Goal: Task Accomplishment & Management: Use online tool/utility

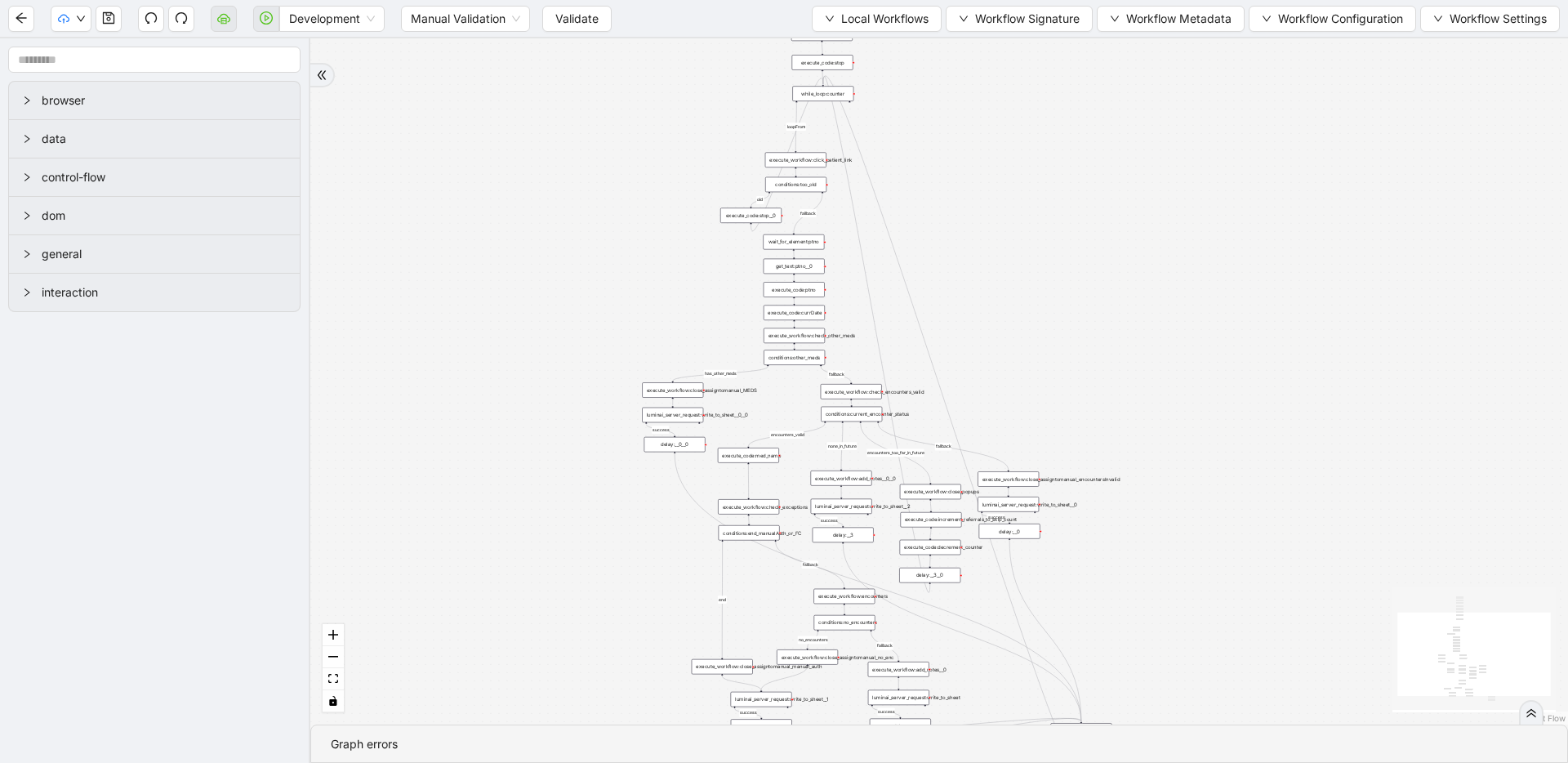
drag, startPoint x: 606, startPoint y: 201, endPoint x: 603, endPoint y: 245, distance: 44.1
click at [603, 245] on div "fallback success success fallback no_encounters end success success success old…" at bounding box center [939, 381] width 1258 height 686
click at [1356, 31] on button "Workflow Configuration" at bounding box center [1332, 19] width 167 height 26
click at [1304, 81] on span "Value" at bounding box center [1330, 76] width 143 height 18
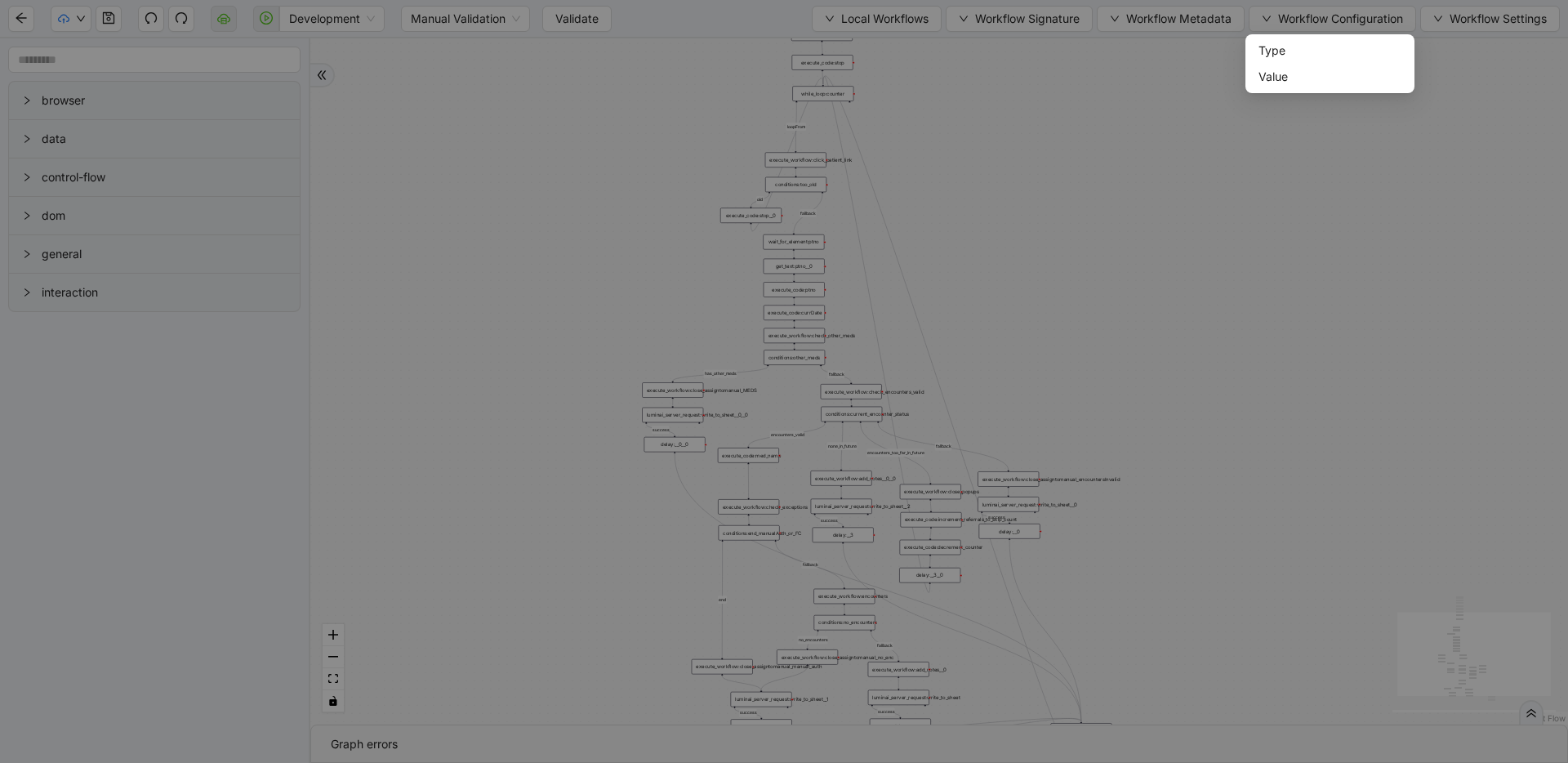
scroll to position [245, 0]
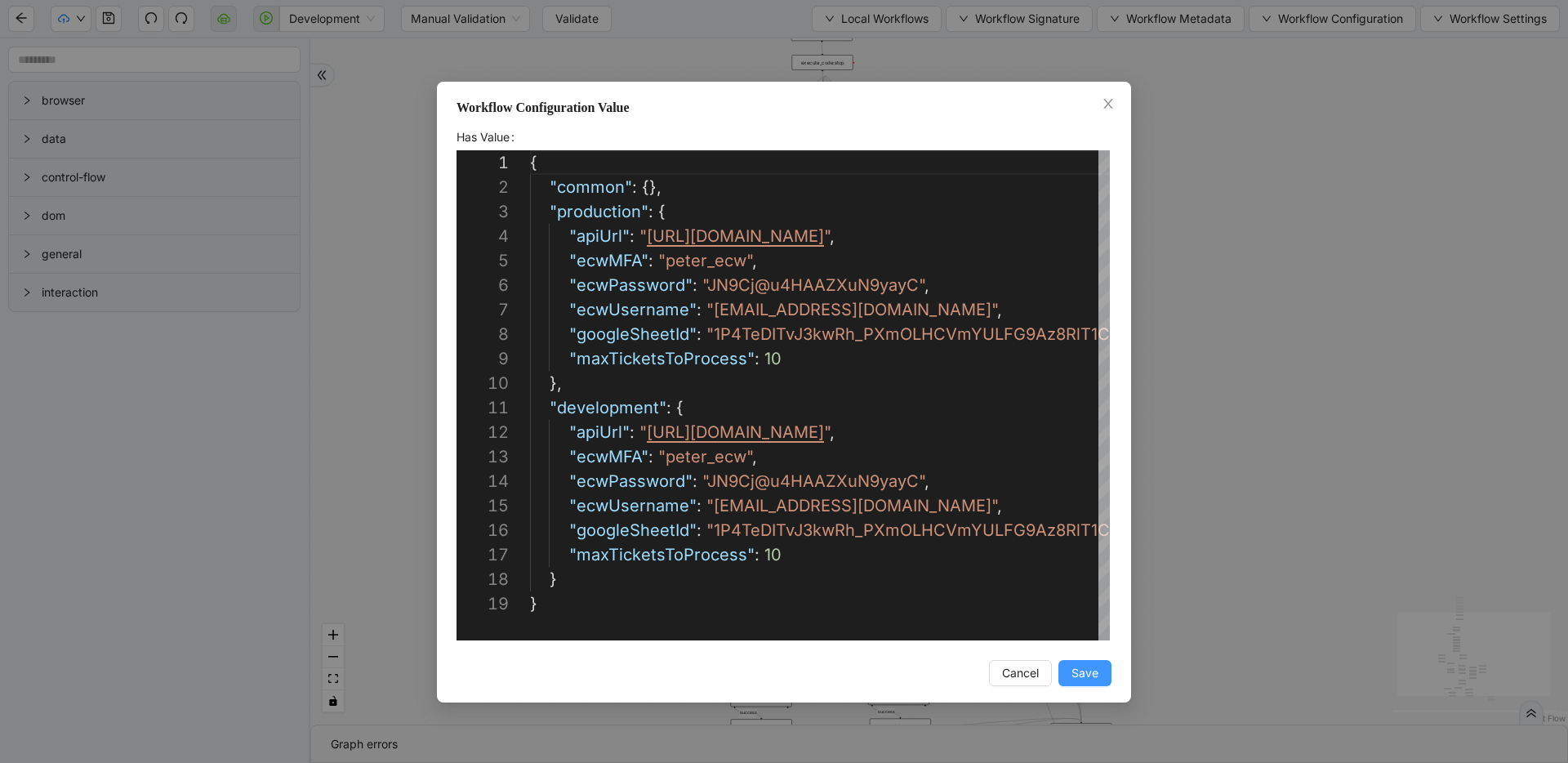
click at [1071, 669] on span "Save" at bounding box center [1085, 673] width 27 height 18
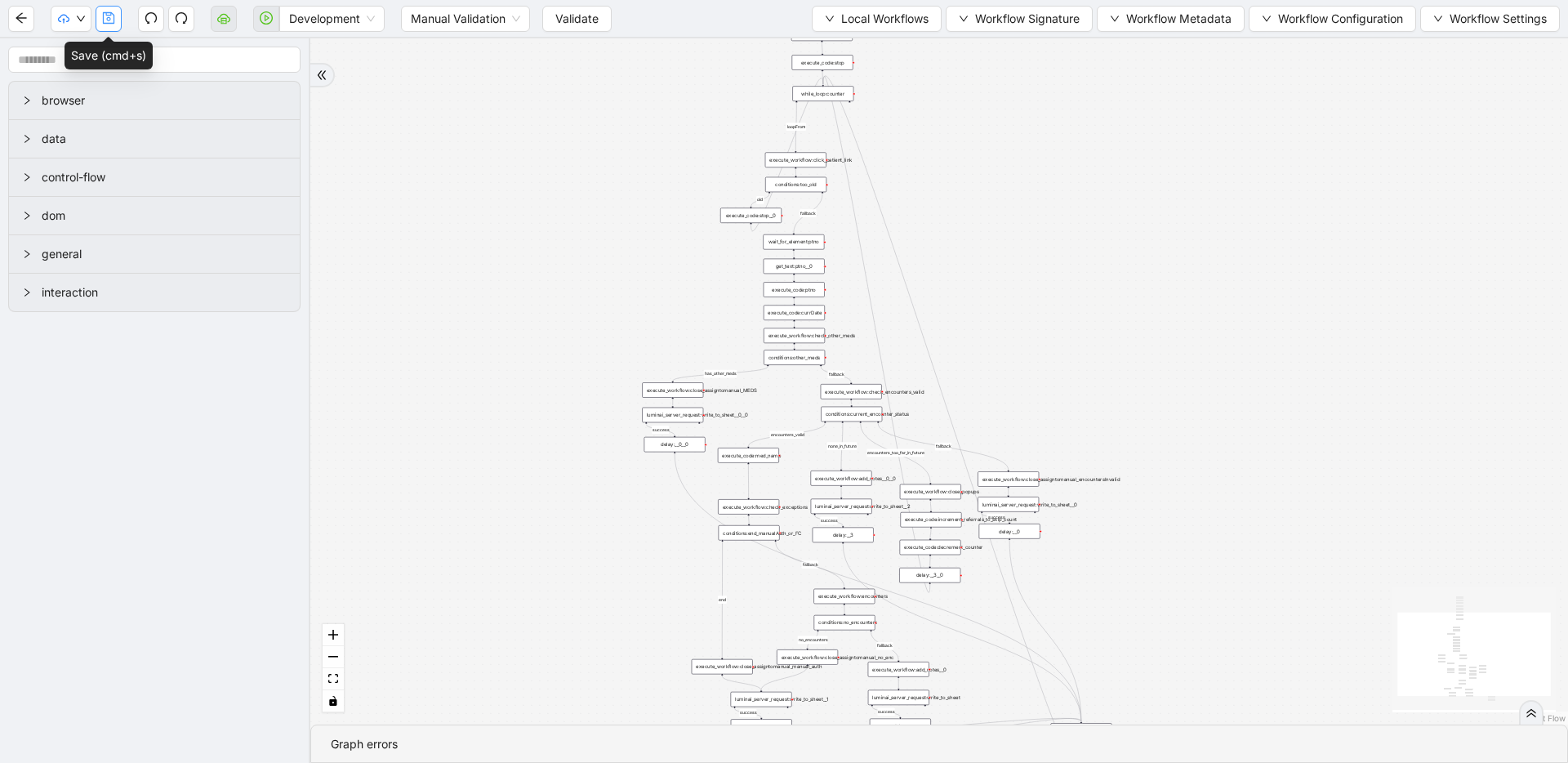
click at [108, 19] on icon "save" at bounding box center [109, 18] width 13 height 13
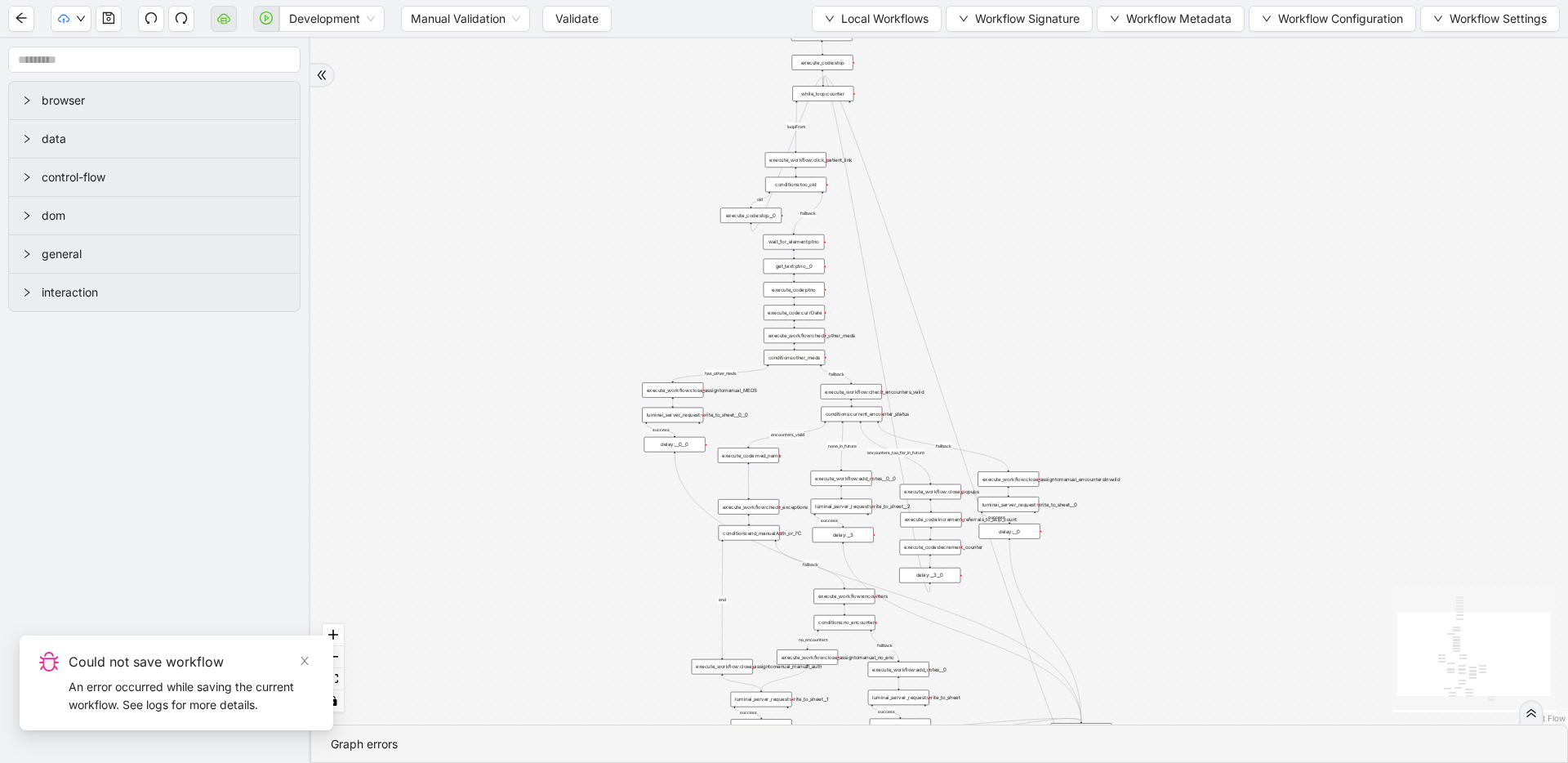
click at [561, 21] on span "Validate" at bounding box center [577, 18] width 43 height 18
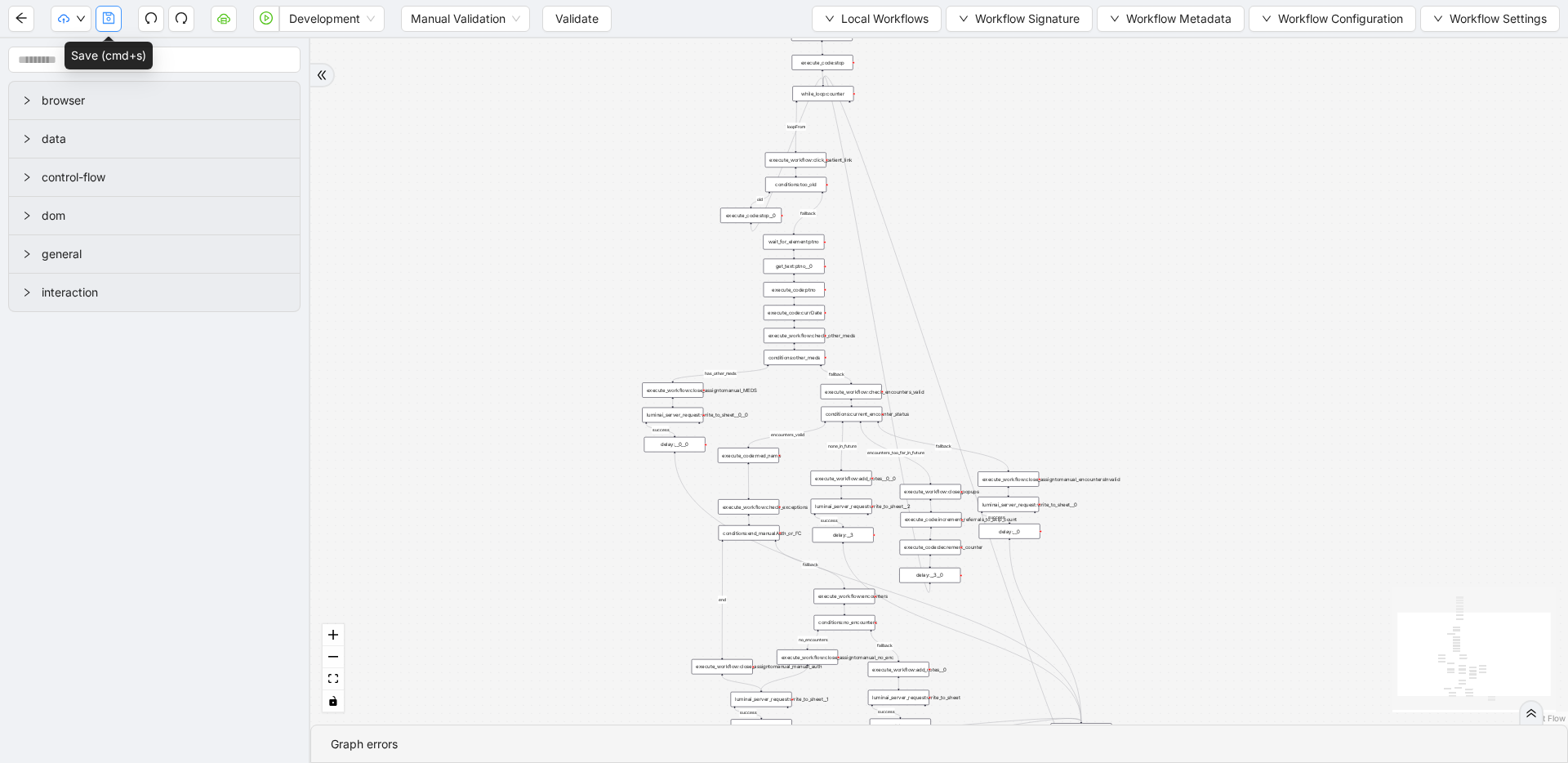
click at [110, 11] on icon "save" at bounding box center [109, 18] width 13 height 13
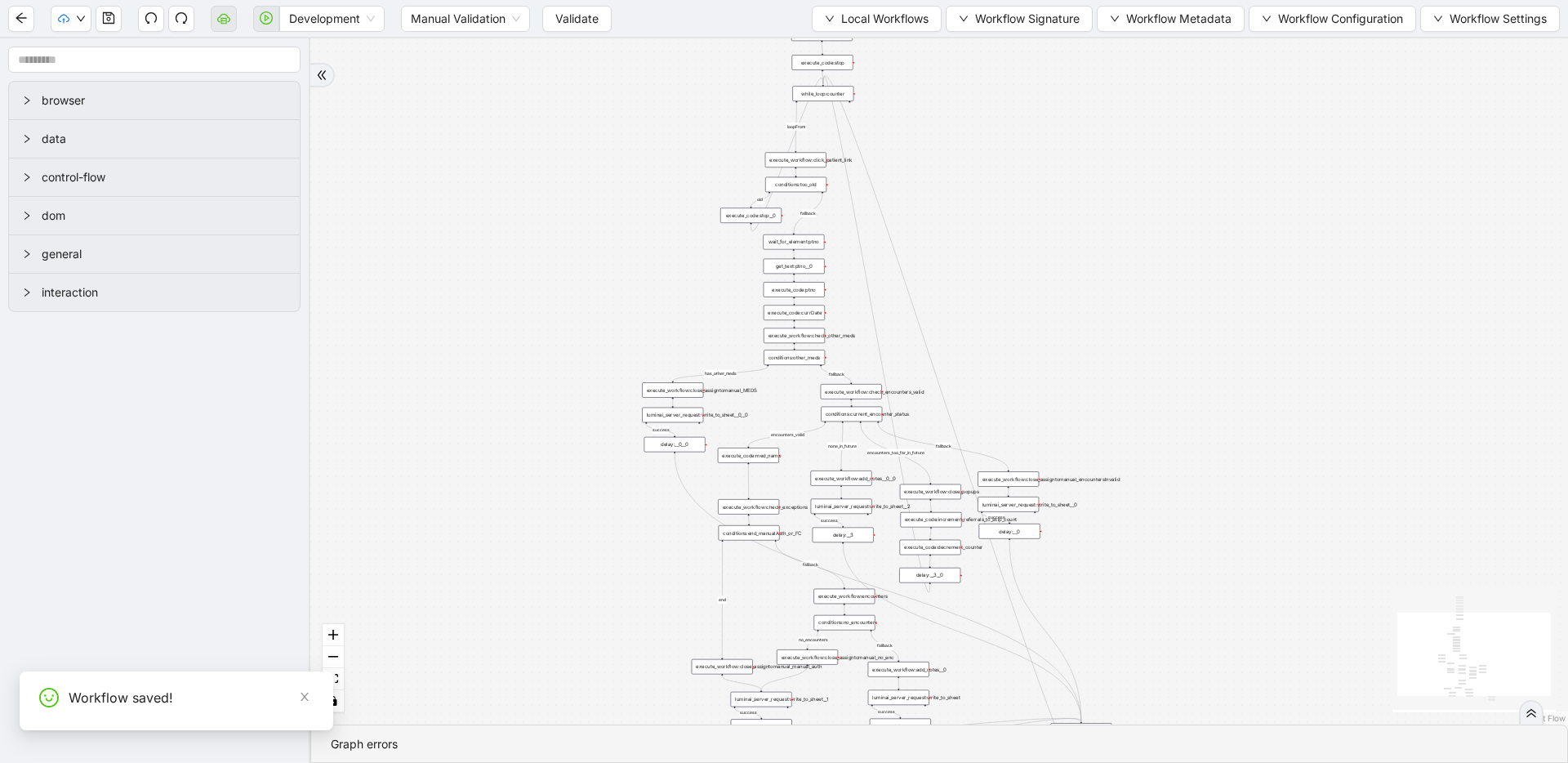
click at [566, 23] on span "Validate" at bounding box center [577, 18] width 43 height 18
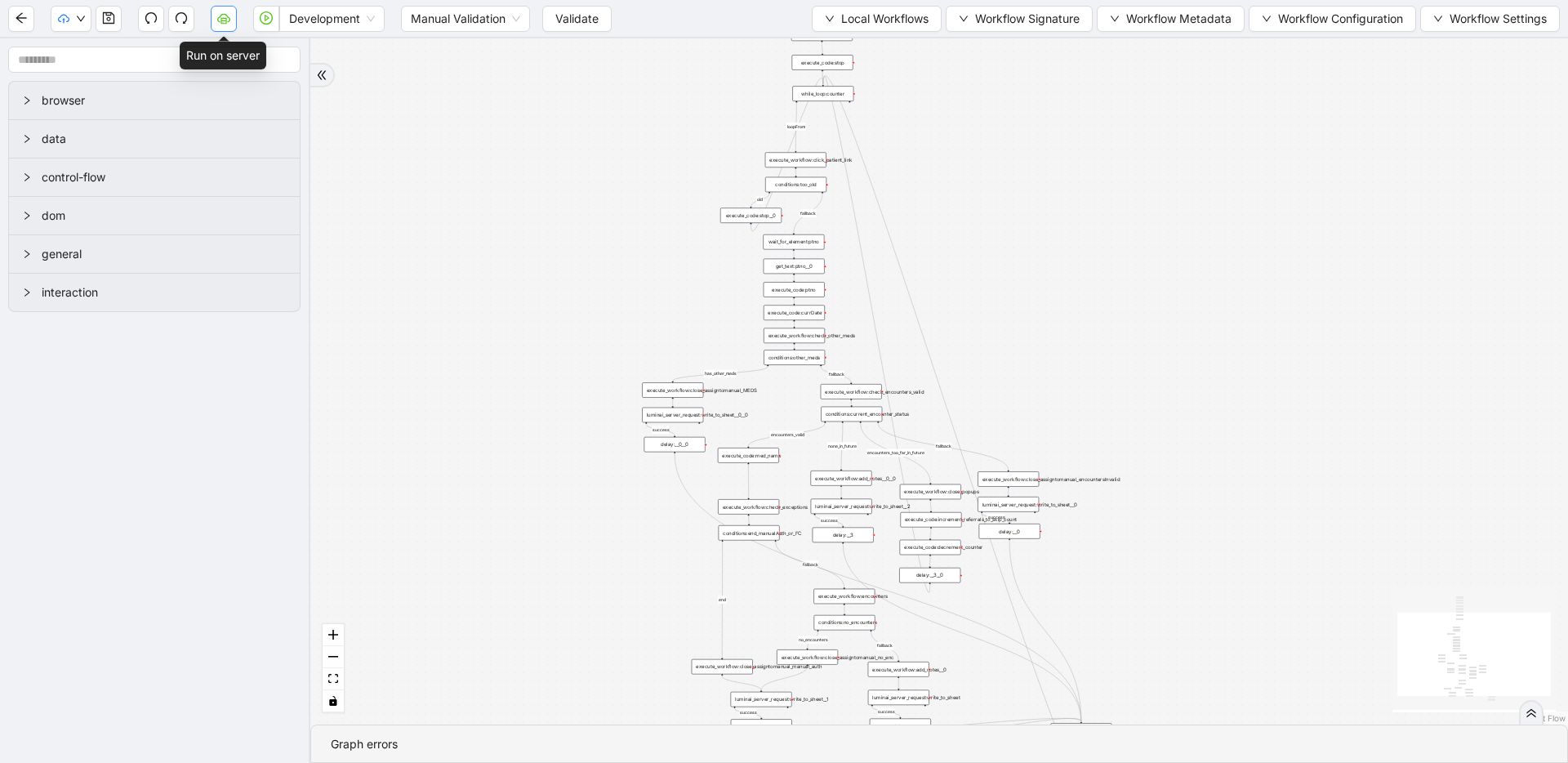
click at [233, 17] on button "button" at bounding box center [224, 19] width 26 height 26
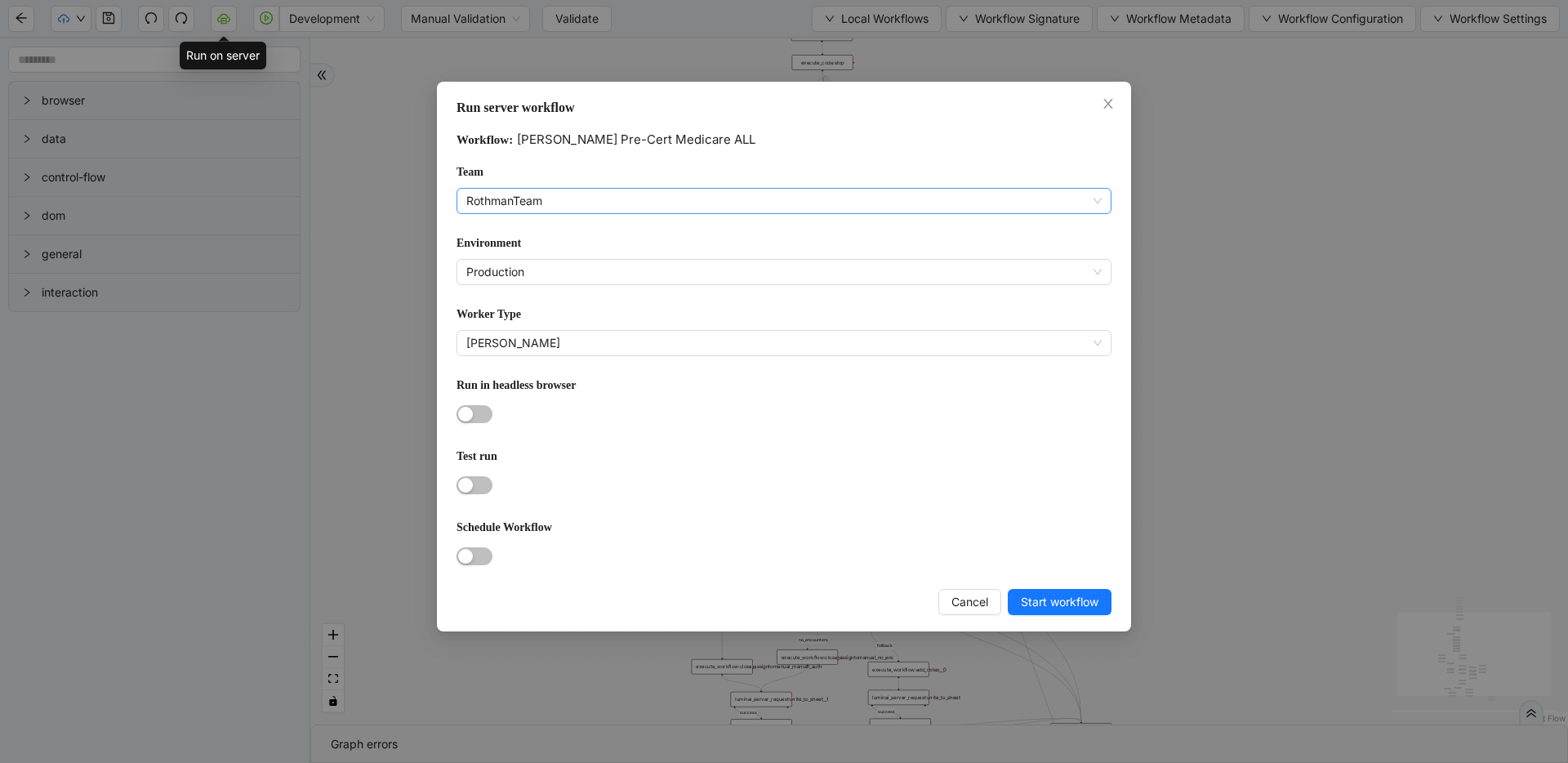
click at [647, 202] on span "RothmanTeam" at bounding box center [784, 201] width 635 height 24
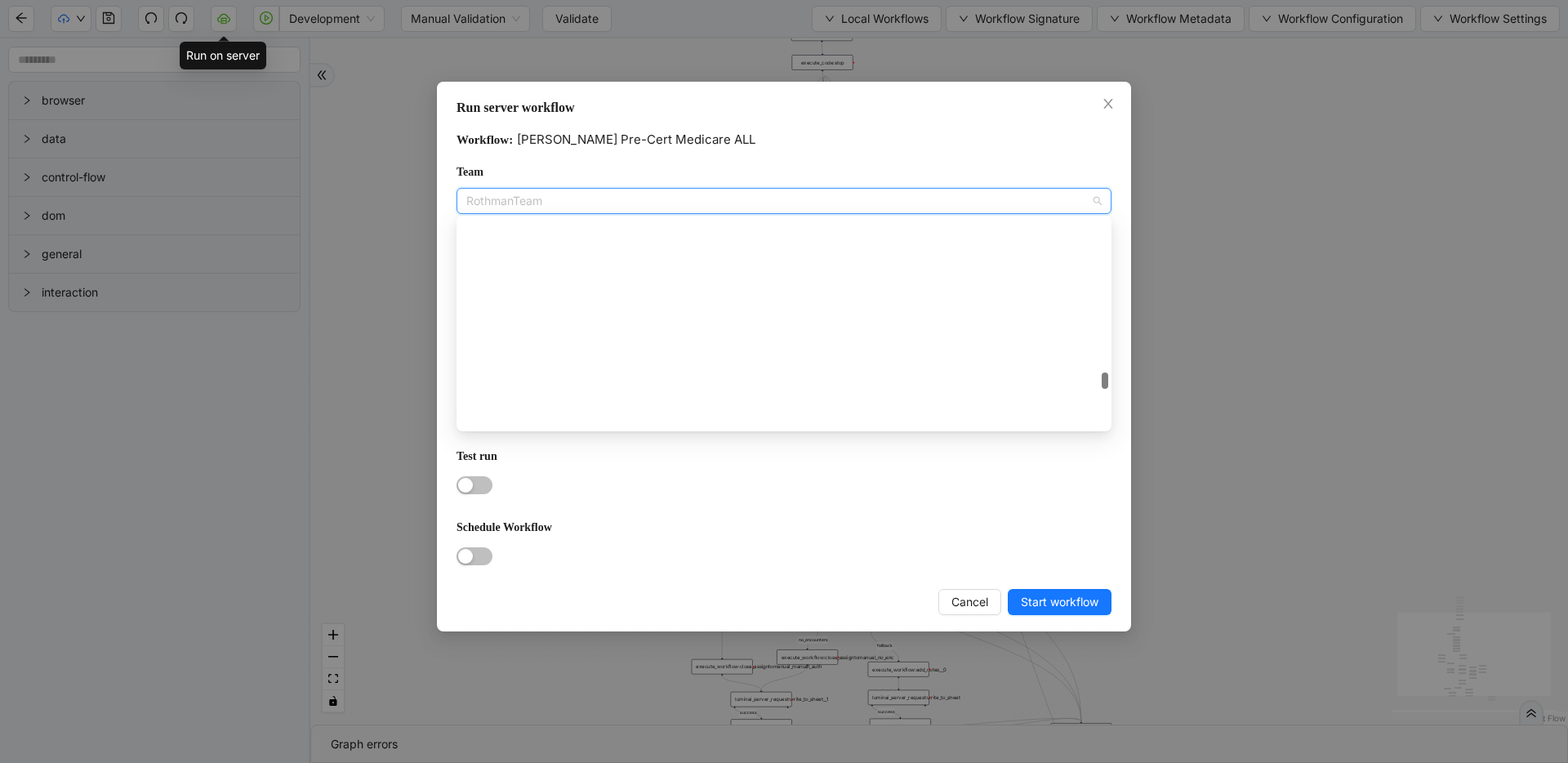
scroll to position [2032, 0]
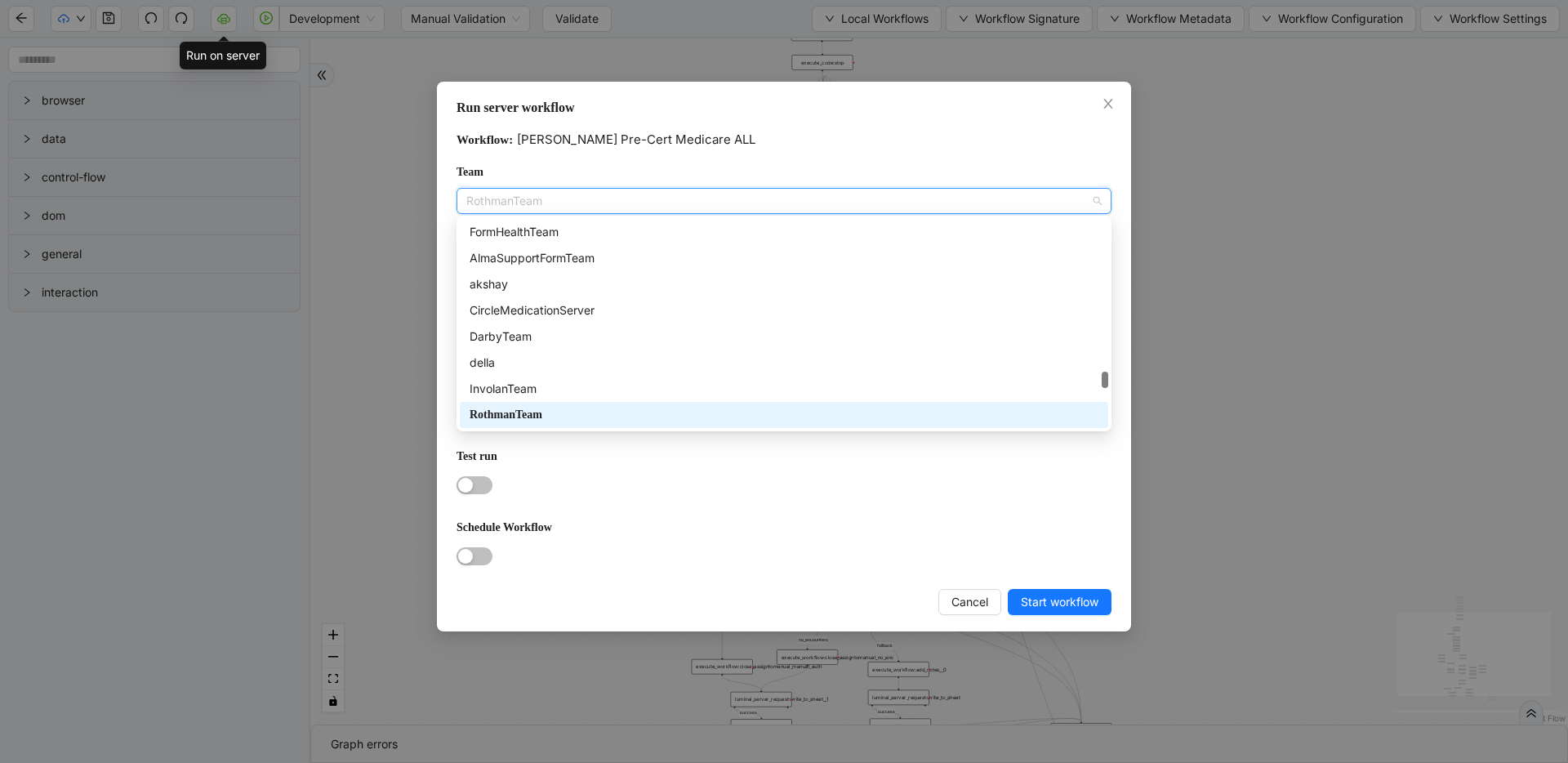
click at [647, 202] on span "RothmanTeam" at bounding box center [784, 201] width 635 height 24
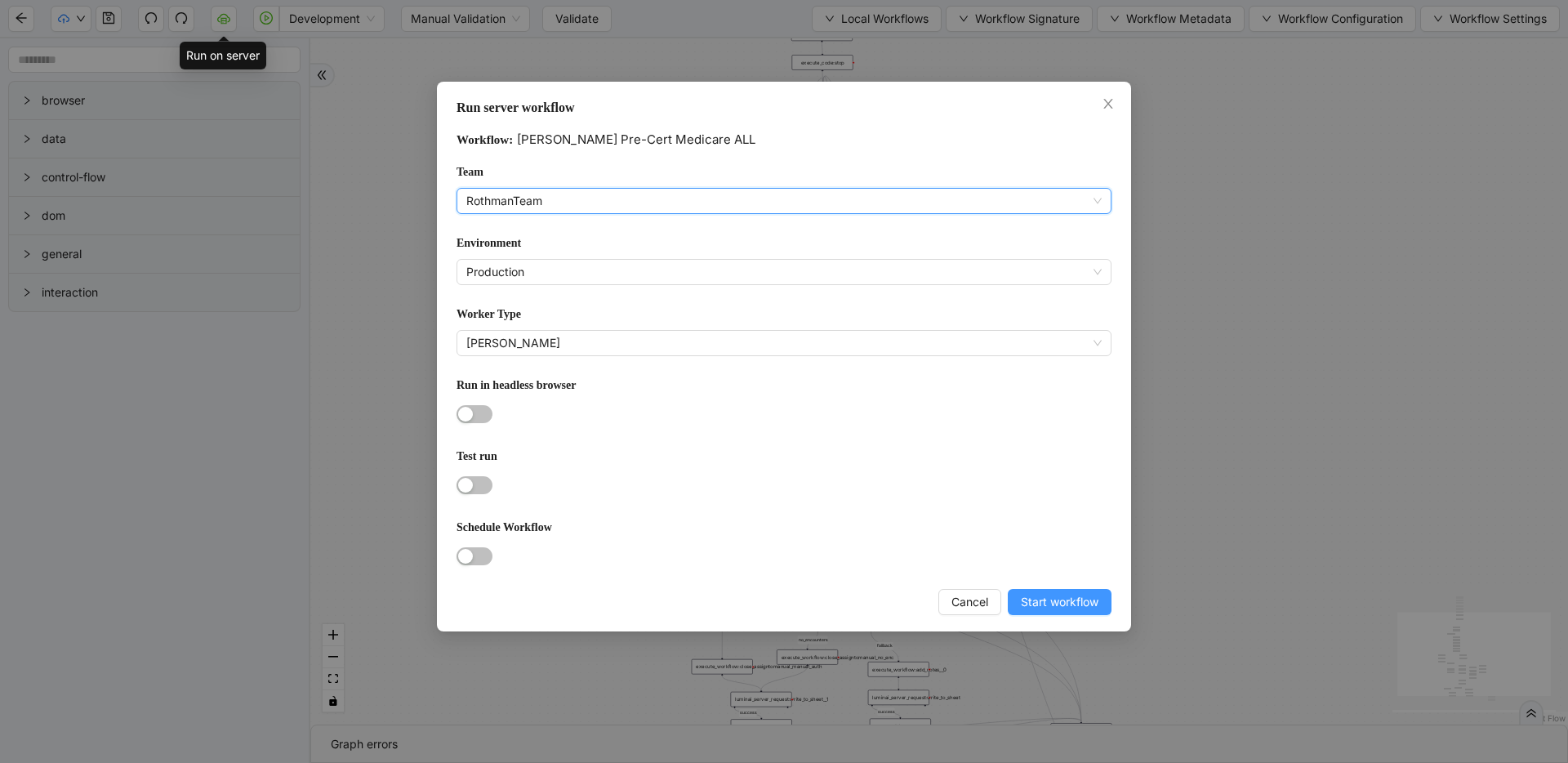
click at [1034, 596] on span "Start workflow" at bounding box center [1059, 601] width 77 height 18
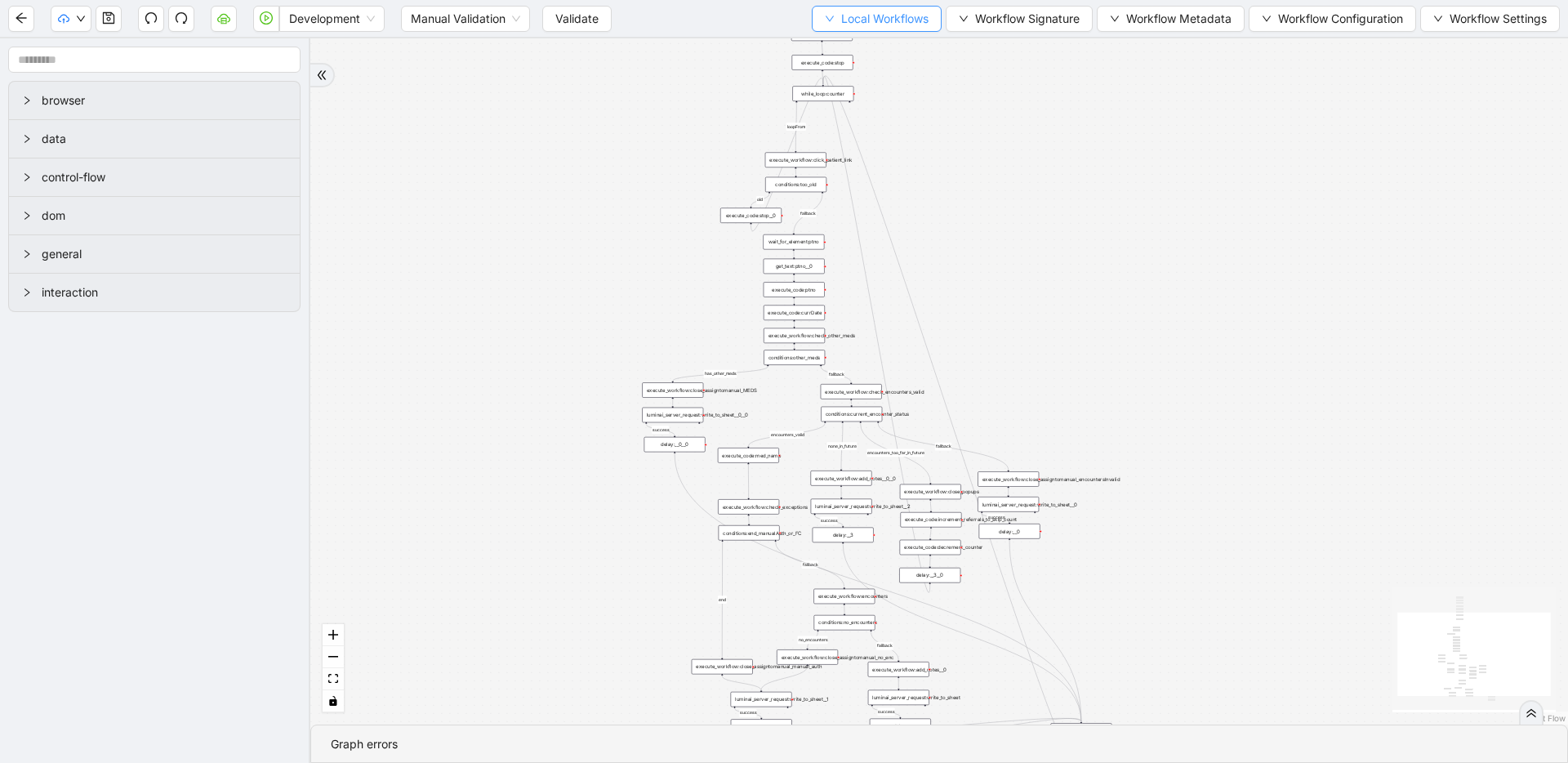
click at [898, 23] on span "Local Workflows" at bounding box center [884, 18] width 87 height 18
click at [893, 42] on span "Select" at bounding box center [872, 50] width 104 height 18
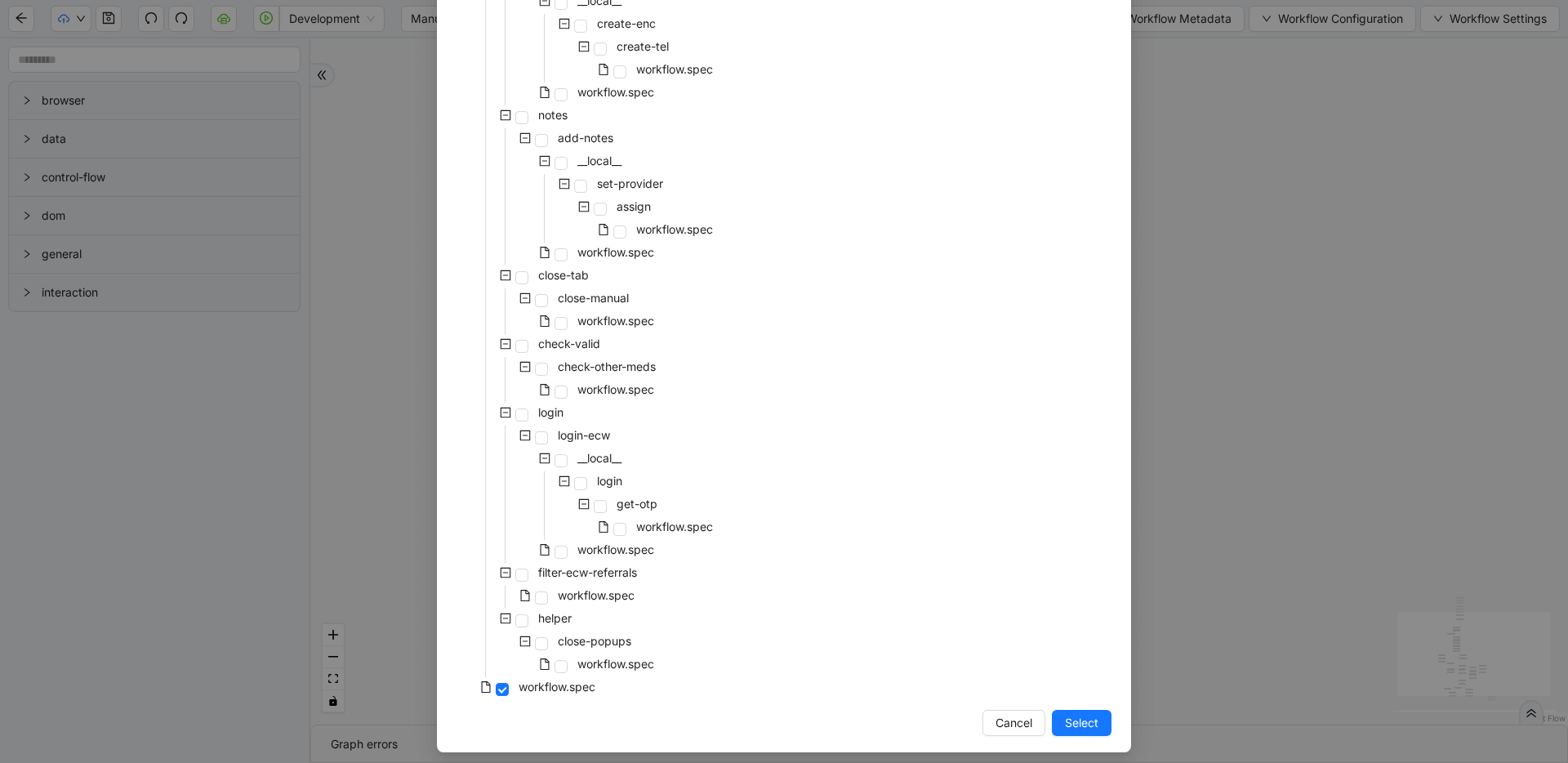
scroll to position [668, 0]
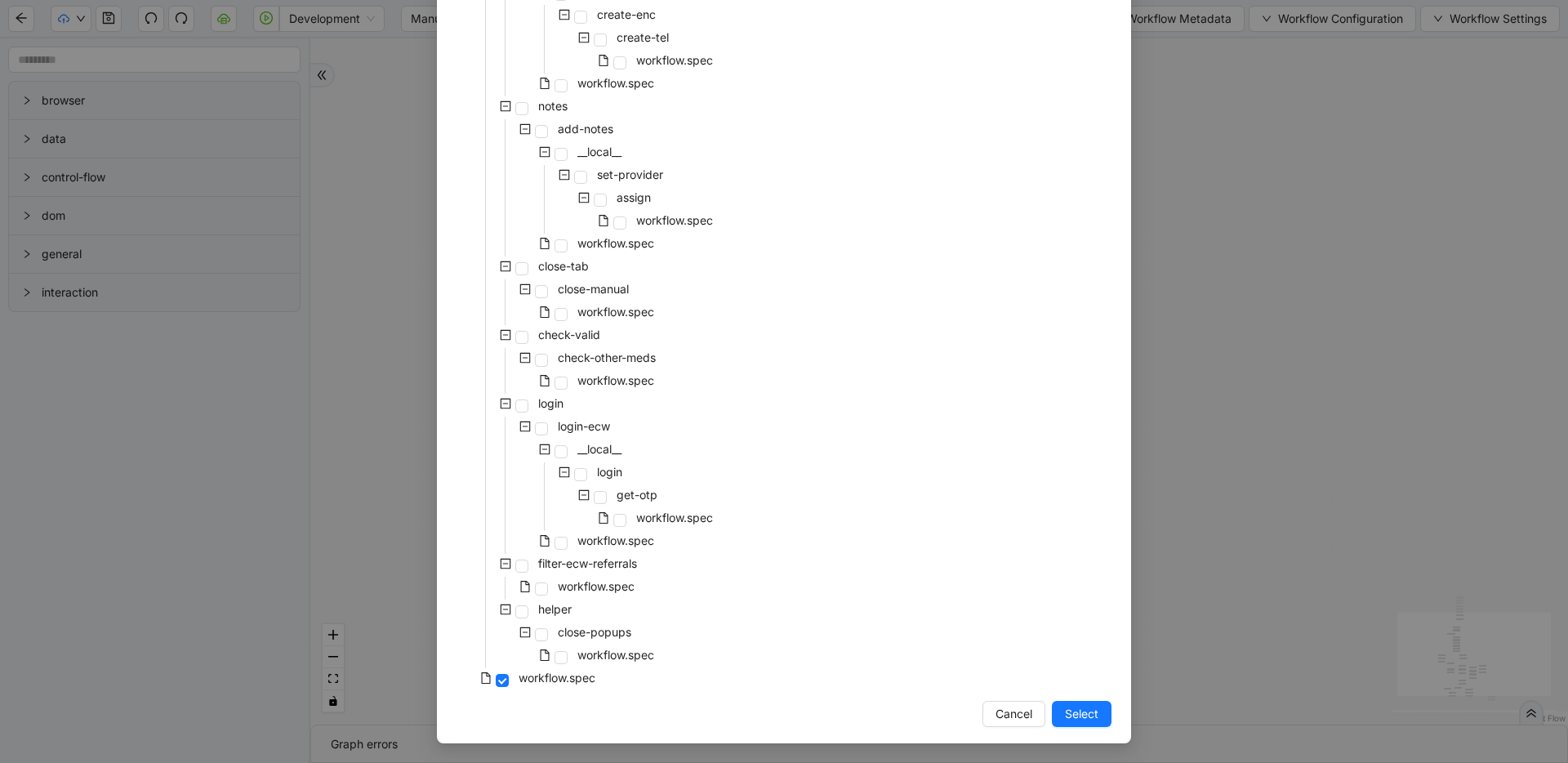
click at [773, 294] on div "pre-cert-medicare __local__ get-portal-data data workflow.spec get-exceptions _…" at bounding box center [784, 73] width 655 height 1235
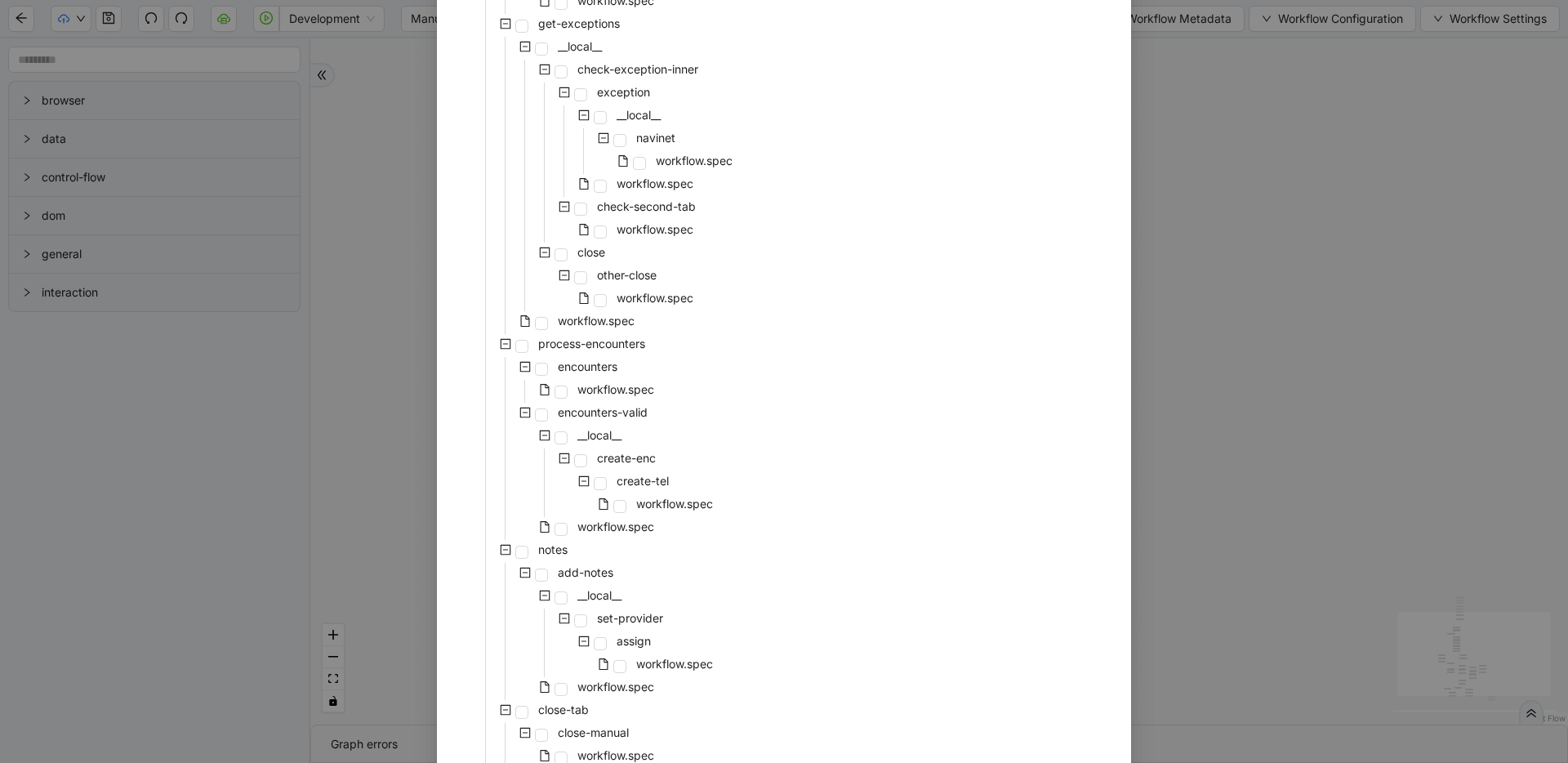
scroll to position [193, 0]
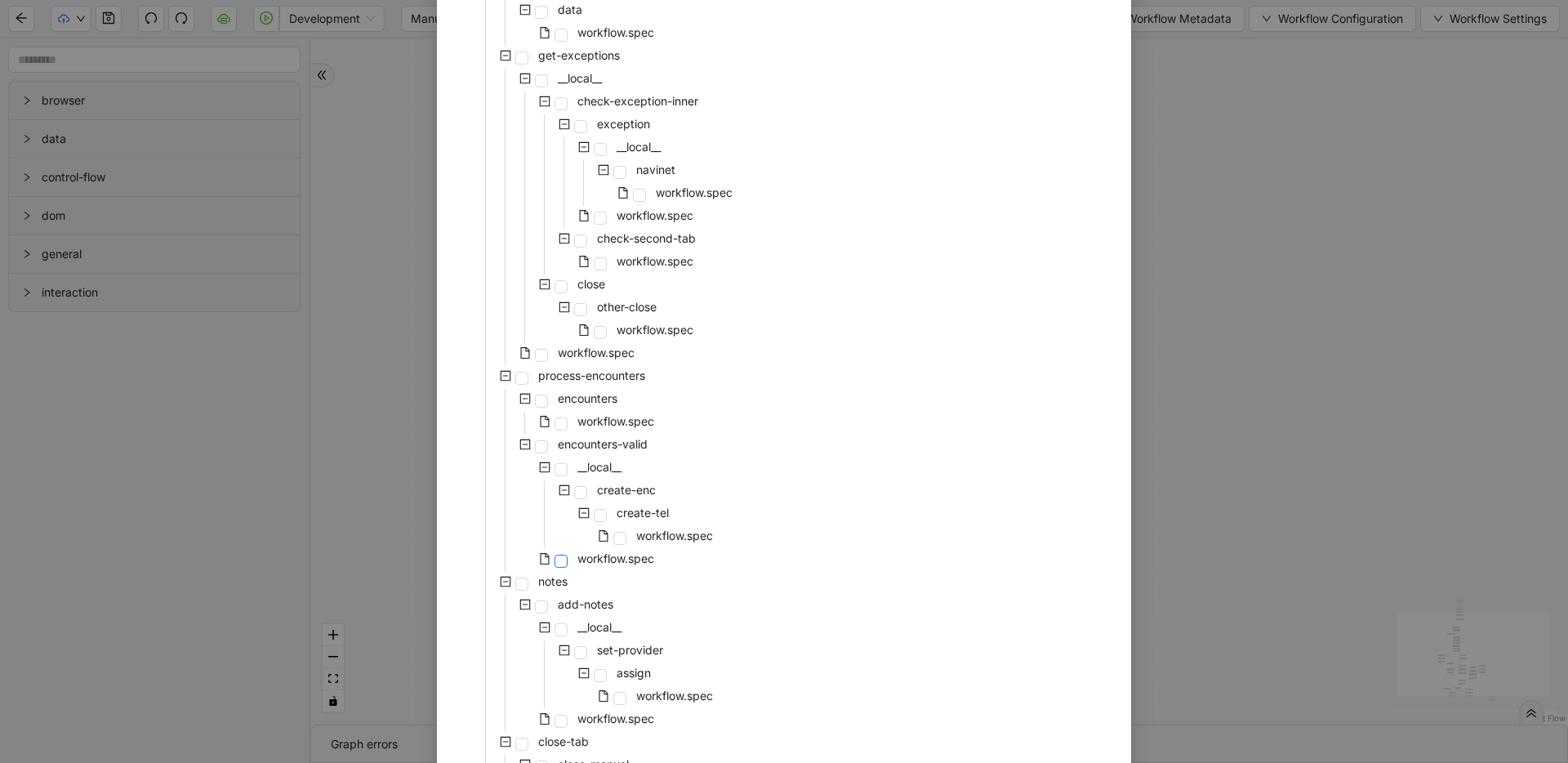
click at [555, 559] on span at bounding box center [561, 561] width 13 height 13
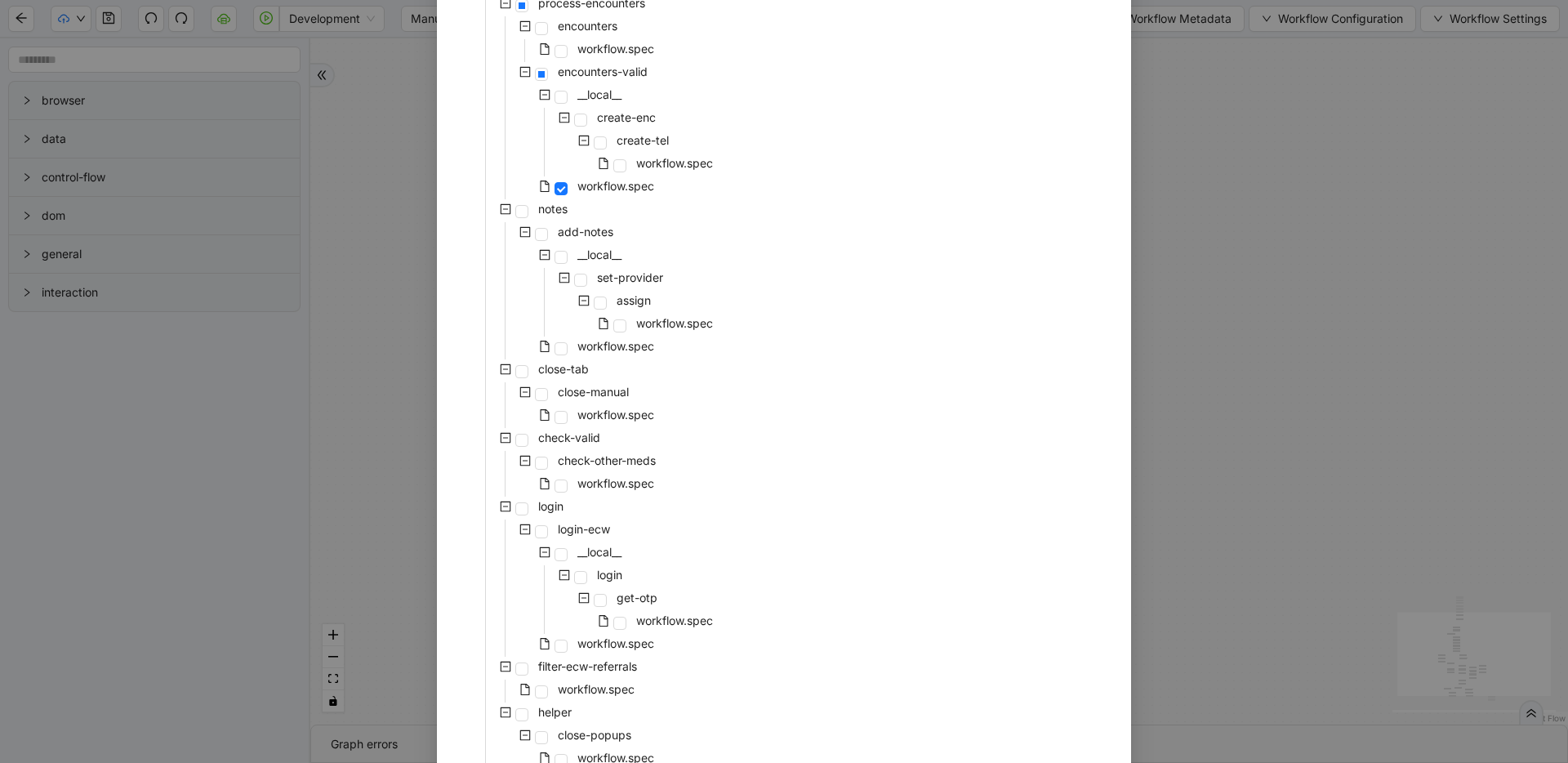
scroll to position [668, 0]
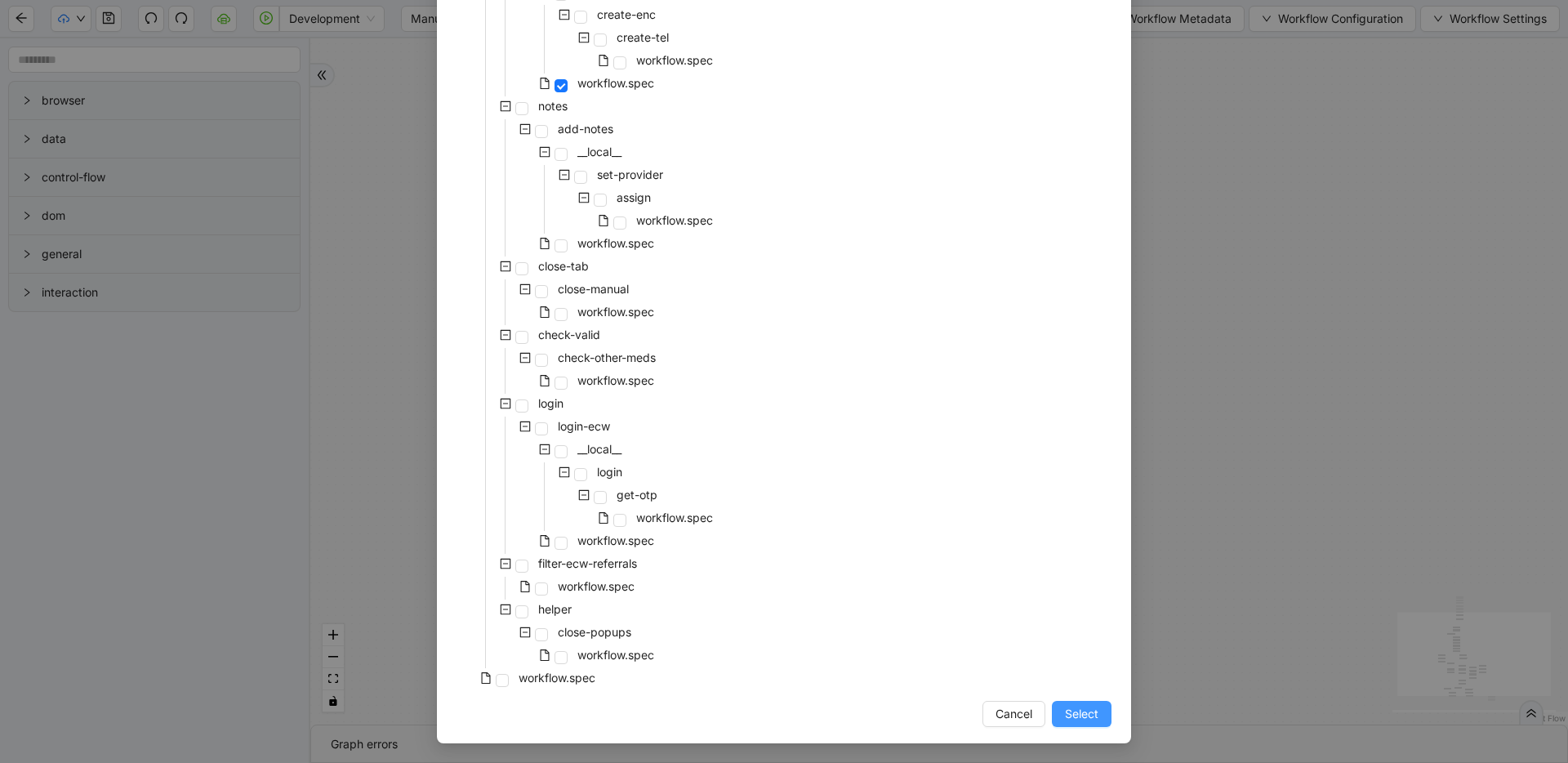
click at [1084, 707] on span "Select" at bounding box center [1082, 713] width 34 height 18
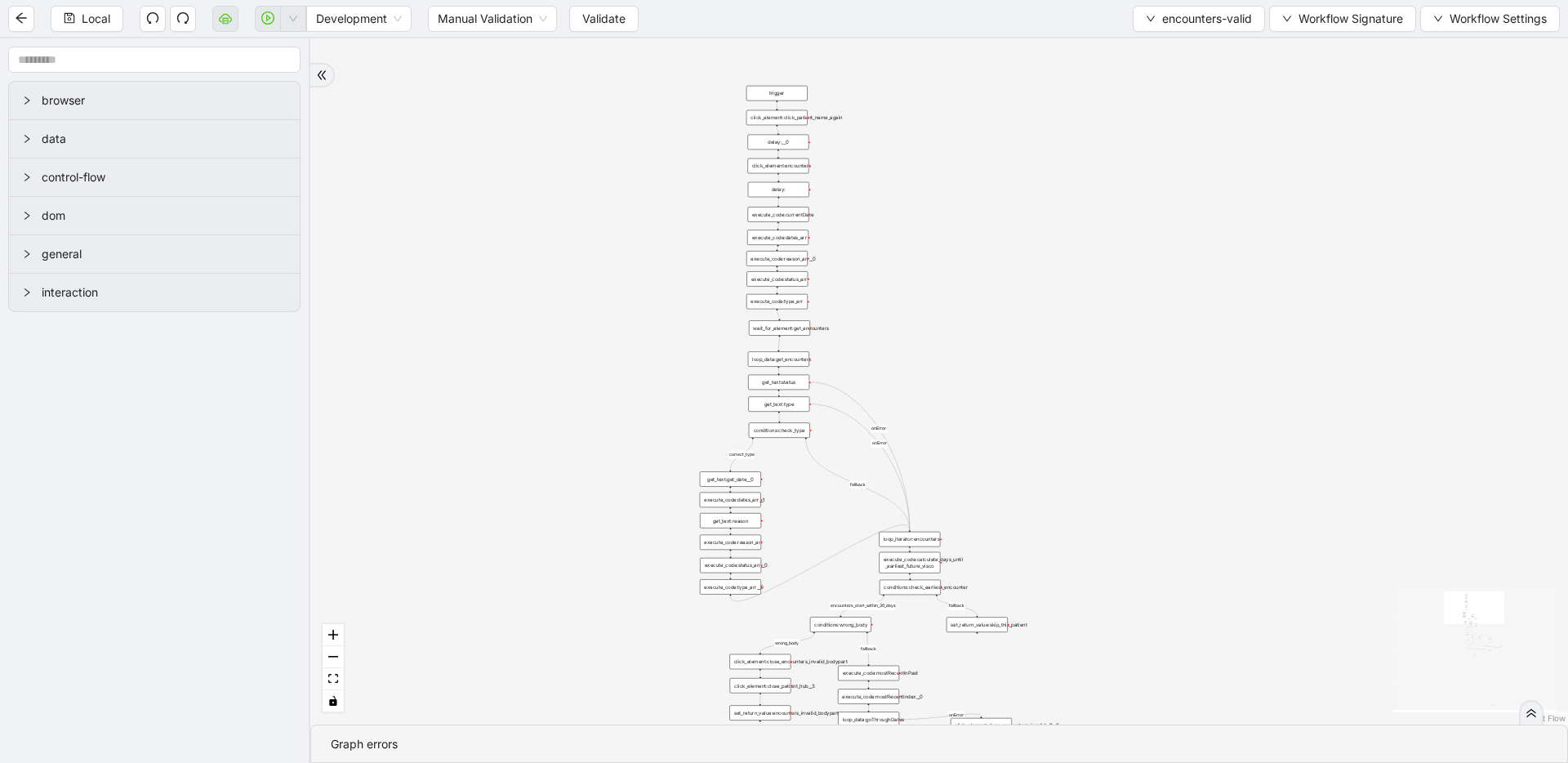
drag, startPoint x: 1017, startPoint y: 583, endPoint x: 987, endPoint y: 246, distance: 338.3
click at [987, 246] on div "fallback inPast hasInPast fallback wrong_body inNewYear fallback fallback allIn…" at bounding box center [939, 381] width 1258 height 686
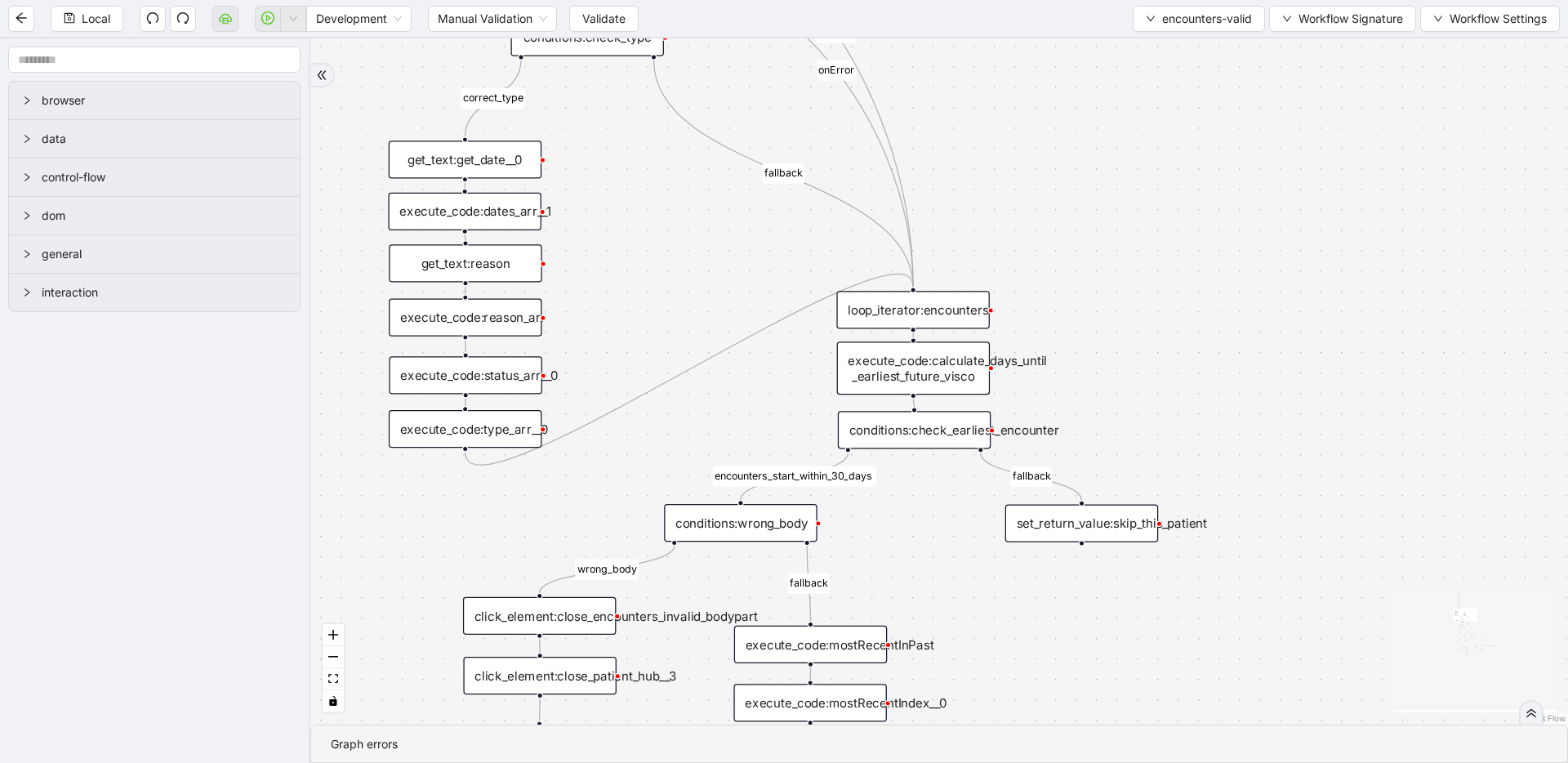
drag, startPoint x: 902, startPoint y: 637, endPoint x: 898, endPoint y: 581, distance: 56.1
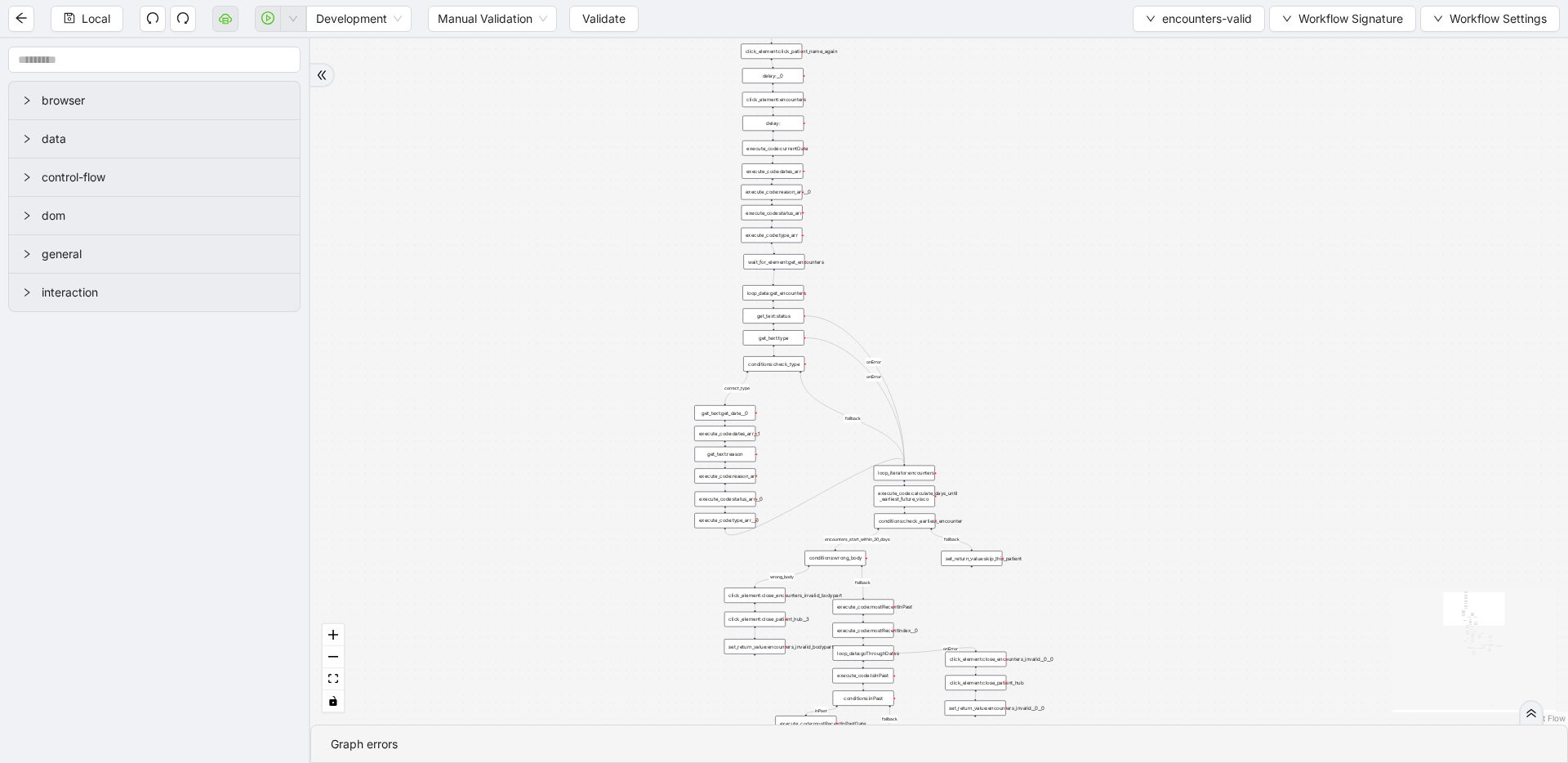
drag, startPoint x: 1001, startPoint y: 400, endPoint x: 977, endPoint y: 449, distance: 54.6
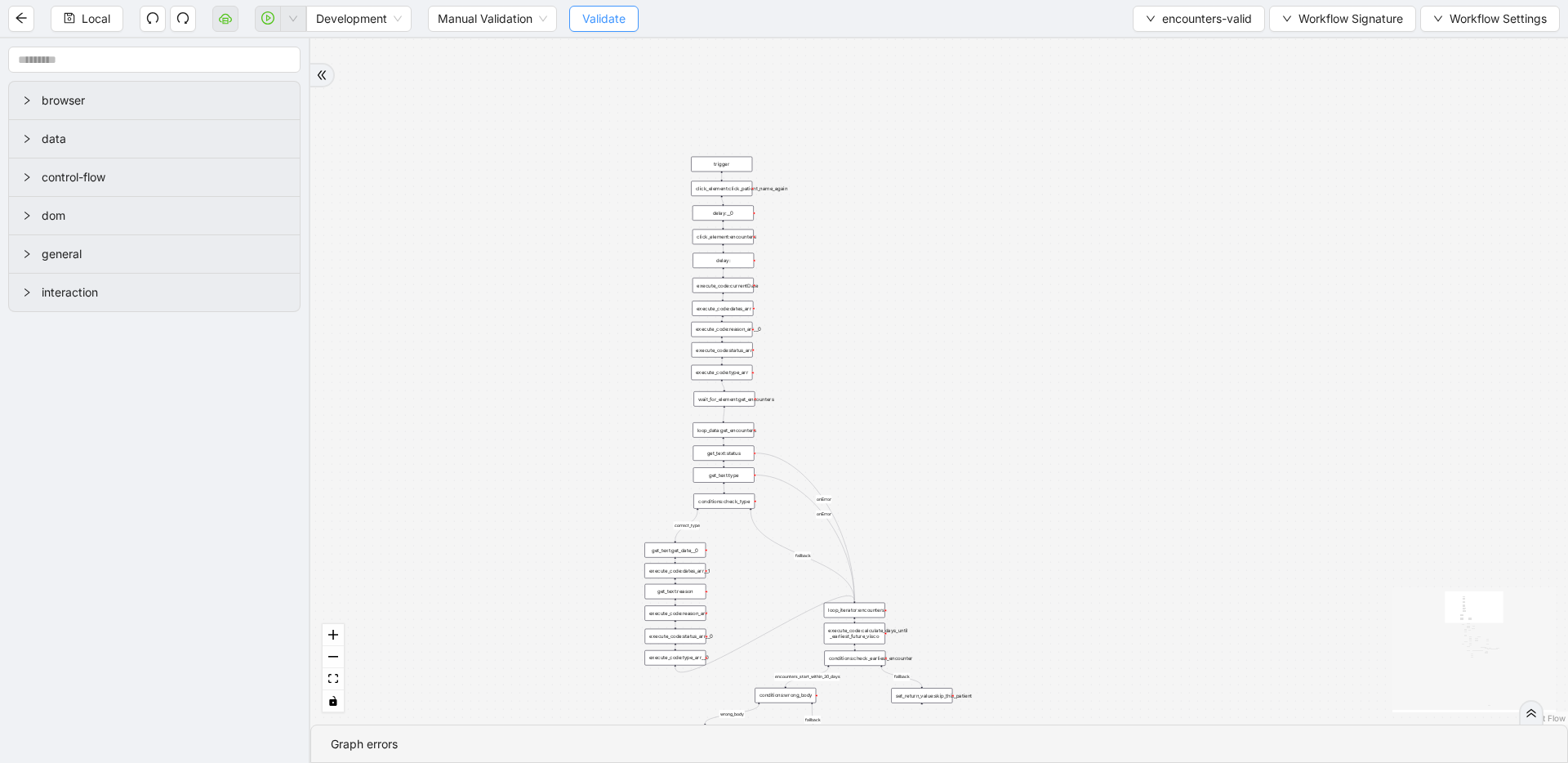
click at [592, 24] on span "Validate" at bounding box center [604, 18] width 43 height 18
click at [99, 23] on span "Local" at bounding box center [96, 18] width 28 height 18
click at [595, 18] on span "Validate" at bounding box center [604, 18] width 43 height 18
click at [1192, 10] on span "encounters-valid" at bounding box center [1206, 18] width 89 height 18
click at [1187, 46] on span "Select" at bounding box center [1196, 50] width 108 height 18
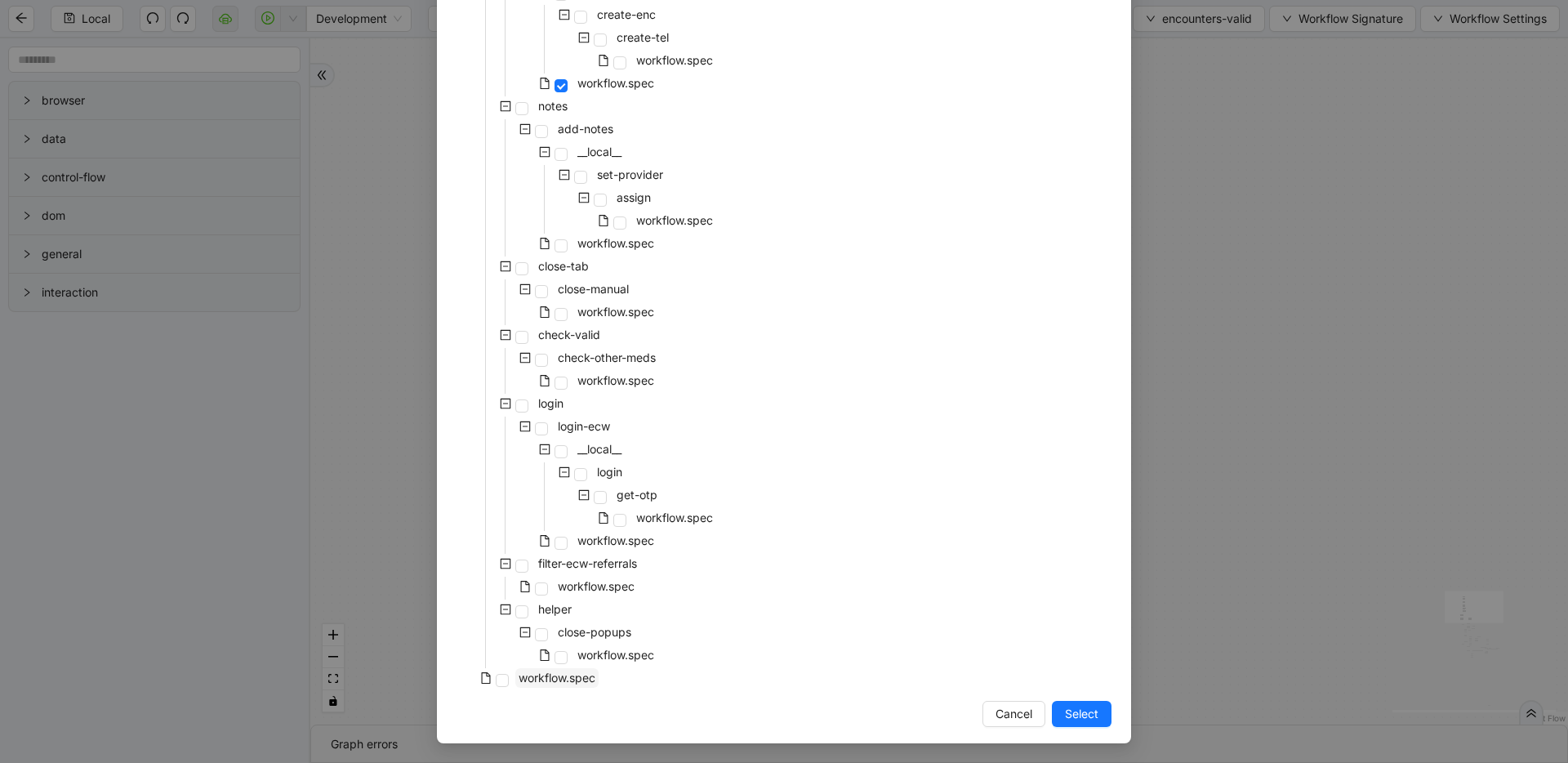
click at [560, 674] on span "workflow.spec" at bounding box center [557, 677] width 77 height 14
click at [1100, 720] on button "Select" at bounding box center [1081, 714] width 59 height 26
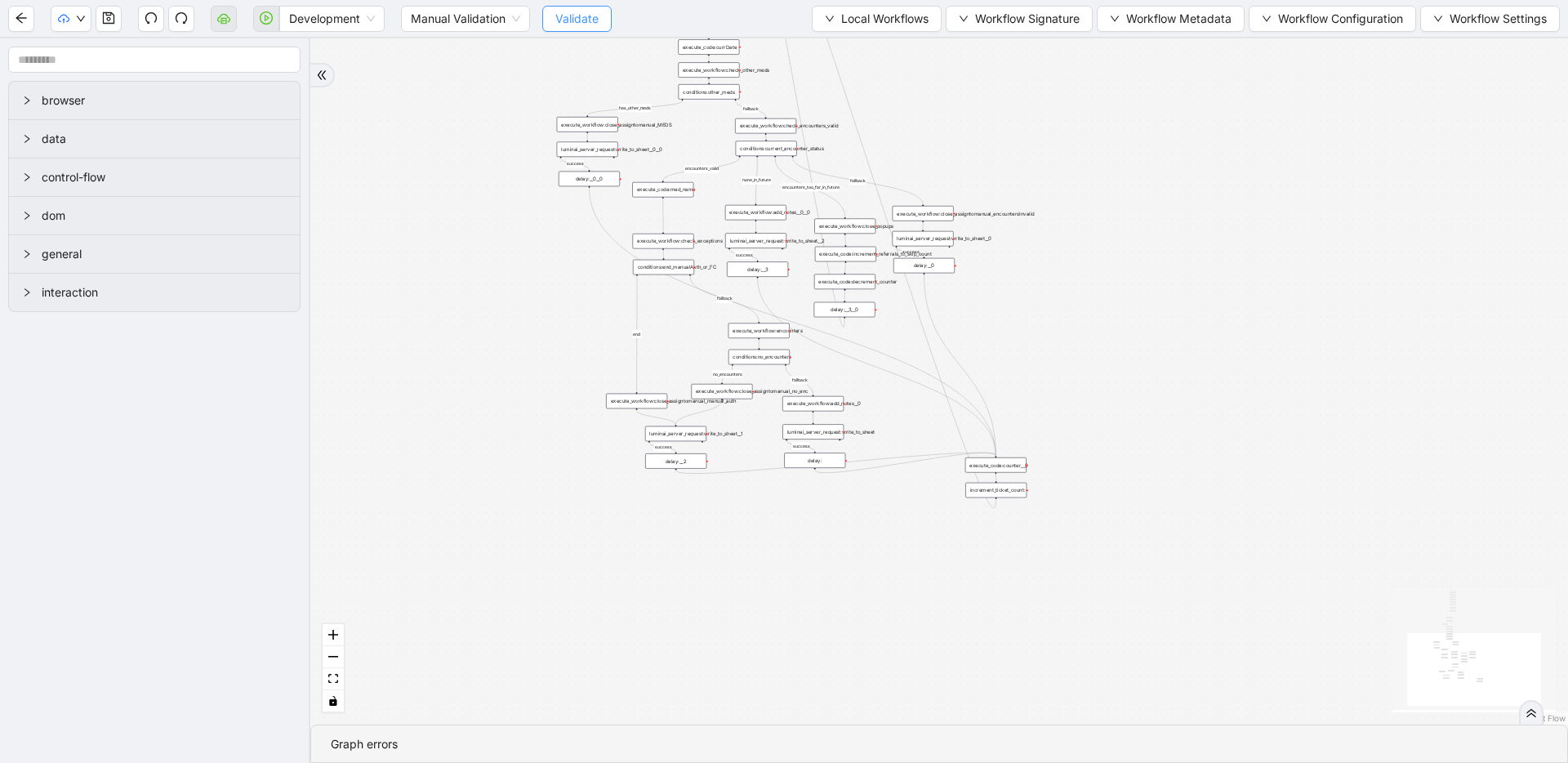
click at [566, 24] on span "Validate" at bounding box center [577, 18] width 43 height 18
click at [222, 19] on icon "cloud-server" at bounding box center [224, 18] width 13 height 13
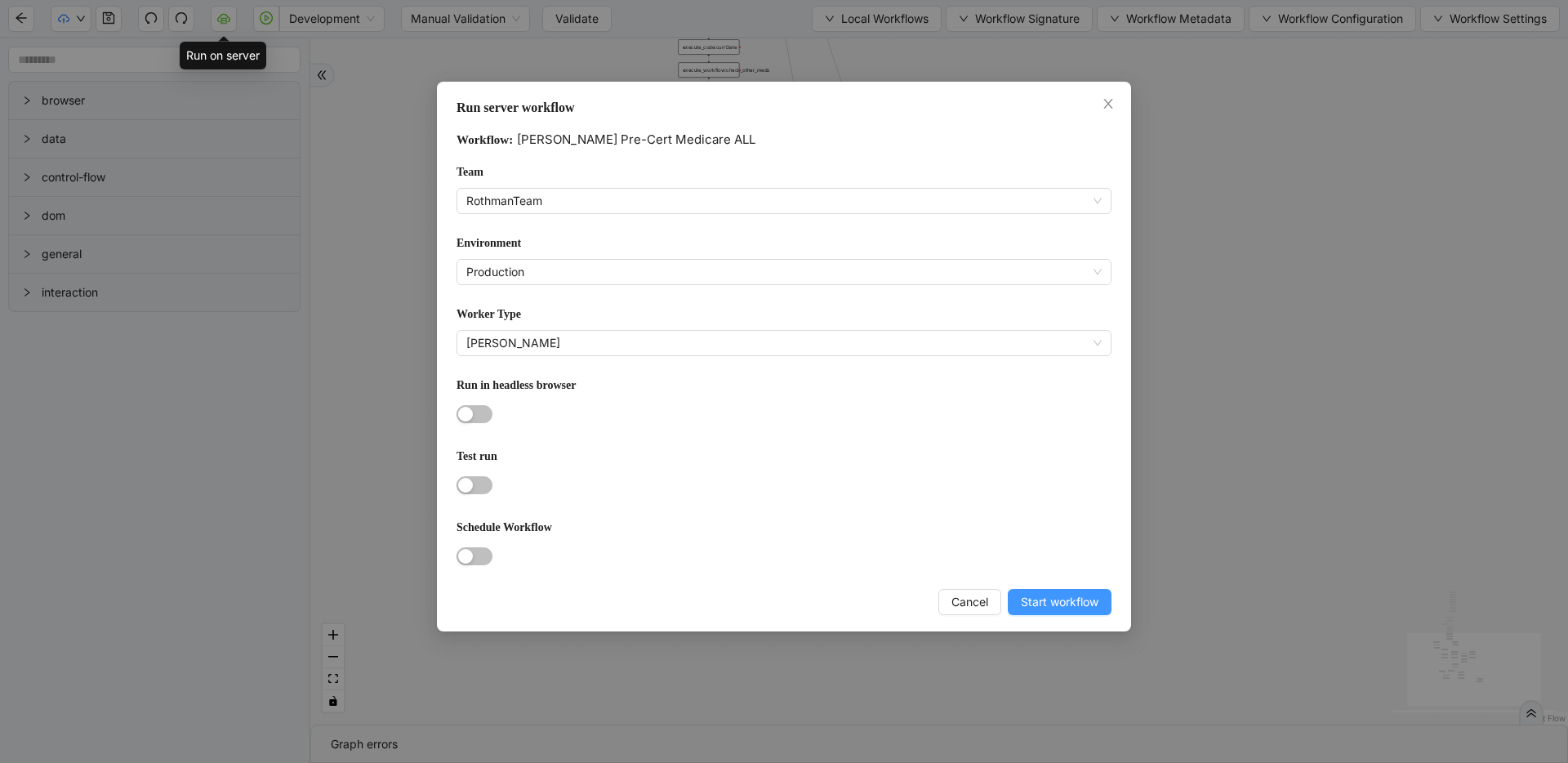
click at [1053, 595] on span "Start workflow" at bounding box center [1059, 601] width 77 height 18
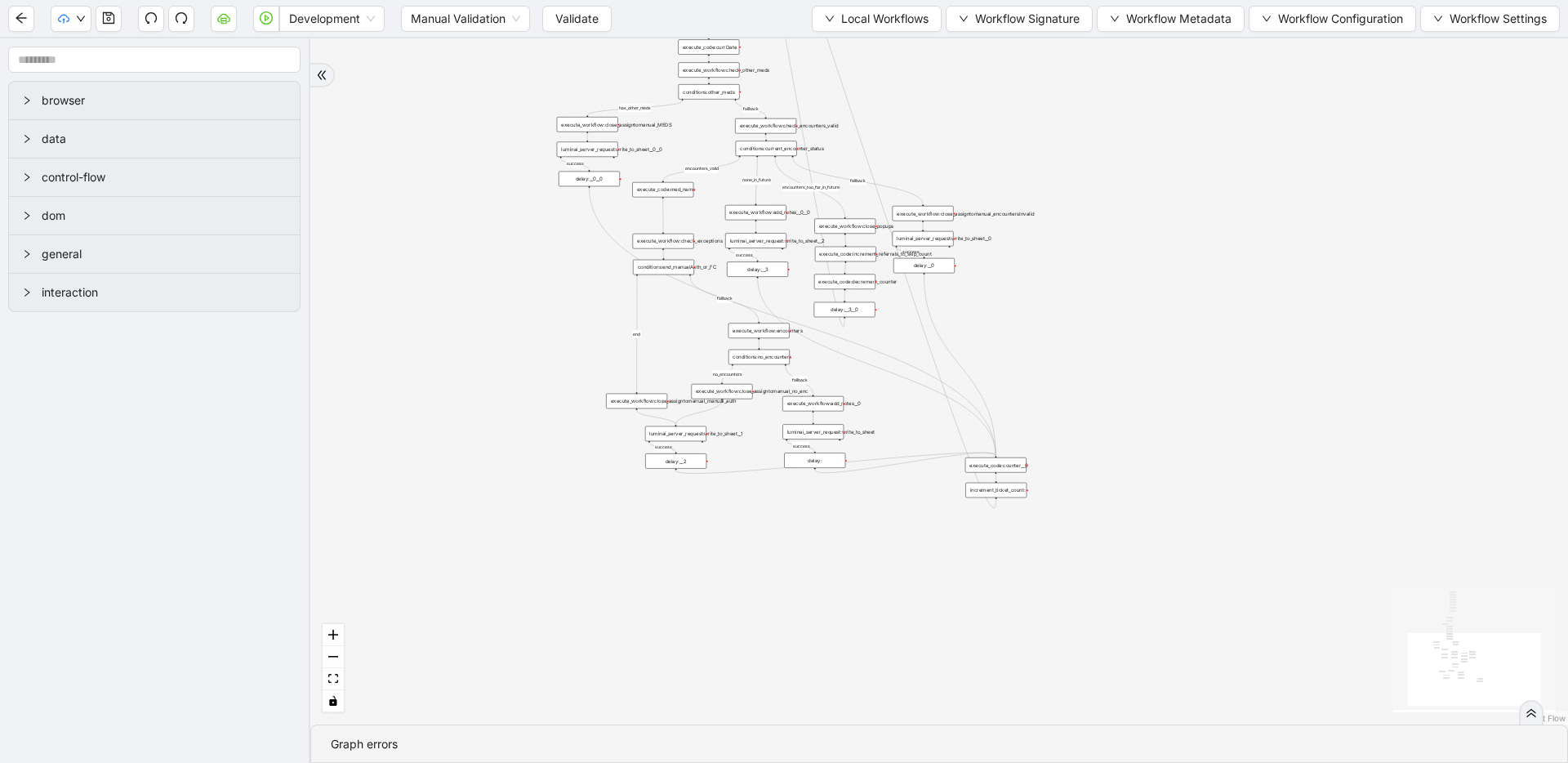
click at [490, 229] on div "fallback success success fallback no_encounters end success success success old…" at bounding box center [939, 381] width 1258 height 686
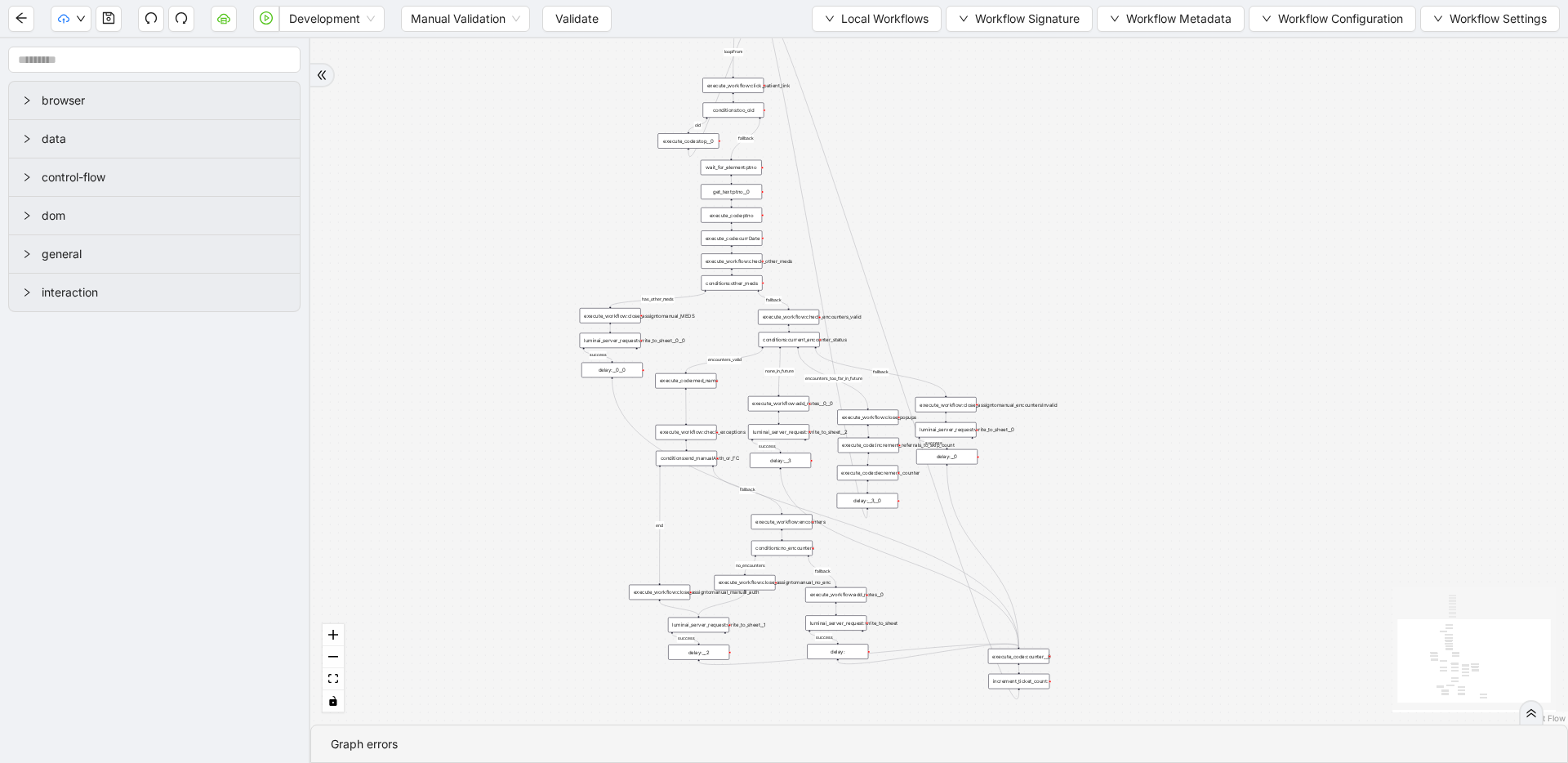
drag, startPoint x: 467, startPoint y: 156, endPoint x: 491, endPoint y: 326, distance: 171.7
click at [491, 326] on div "fallback success success fallback no_encounters end success success success old…" at bounding box center [939, 381] width 1258 height 686
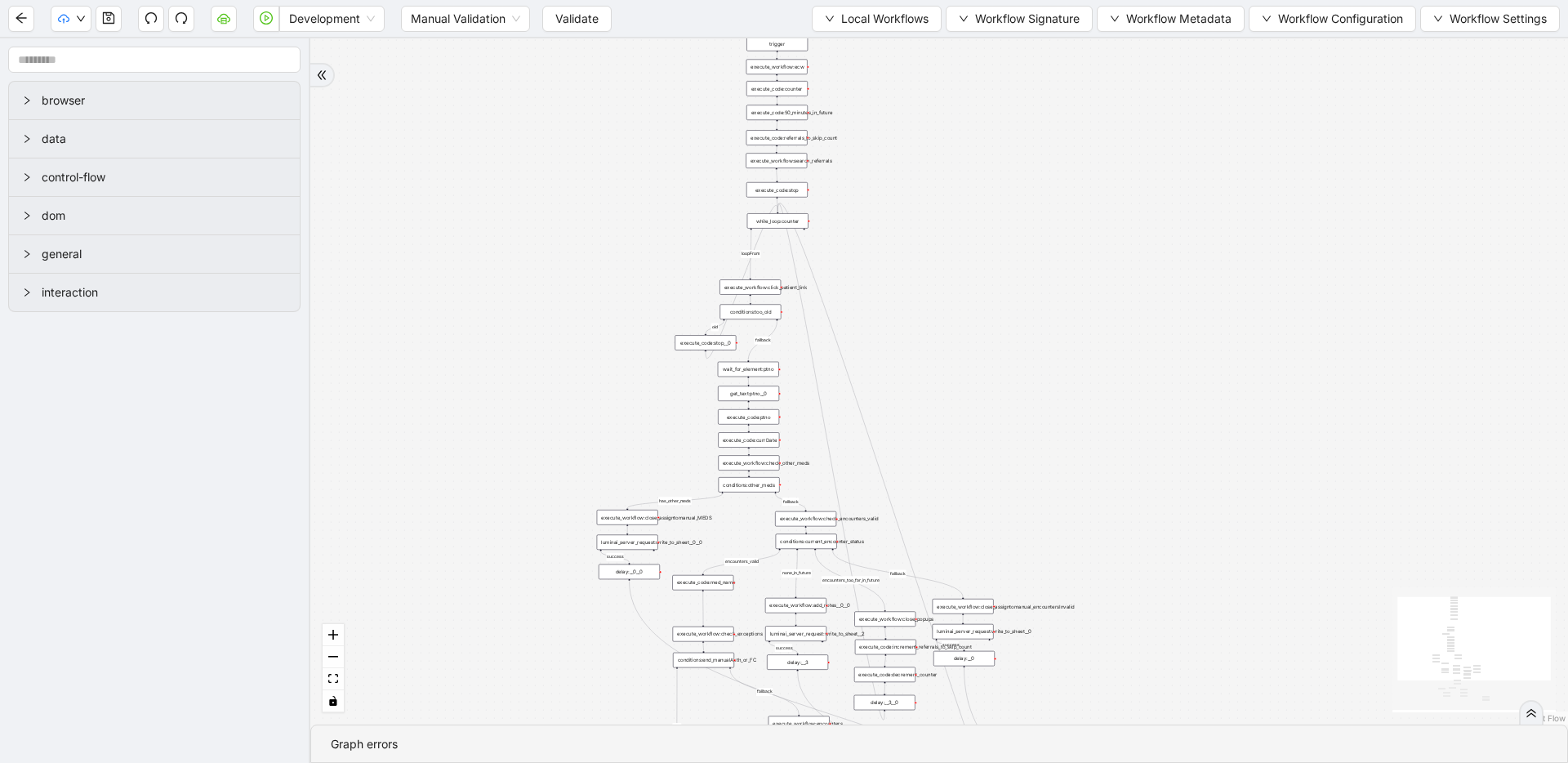
drag, startPoint x: 536, startPoint y: 172, endPoint x: 553, endPoint y: 387, distance: 215.7
drag, startPoint x: 553, startPoint y: 387, endPoint x: 584, endPoint y: 362, distance: 39.8
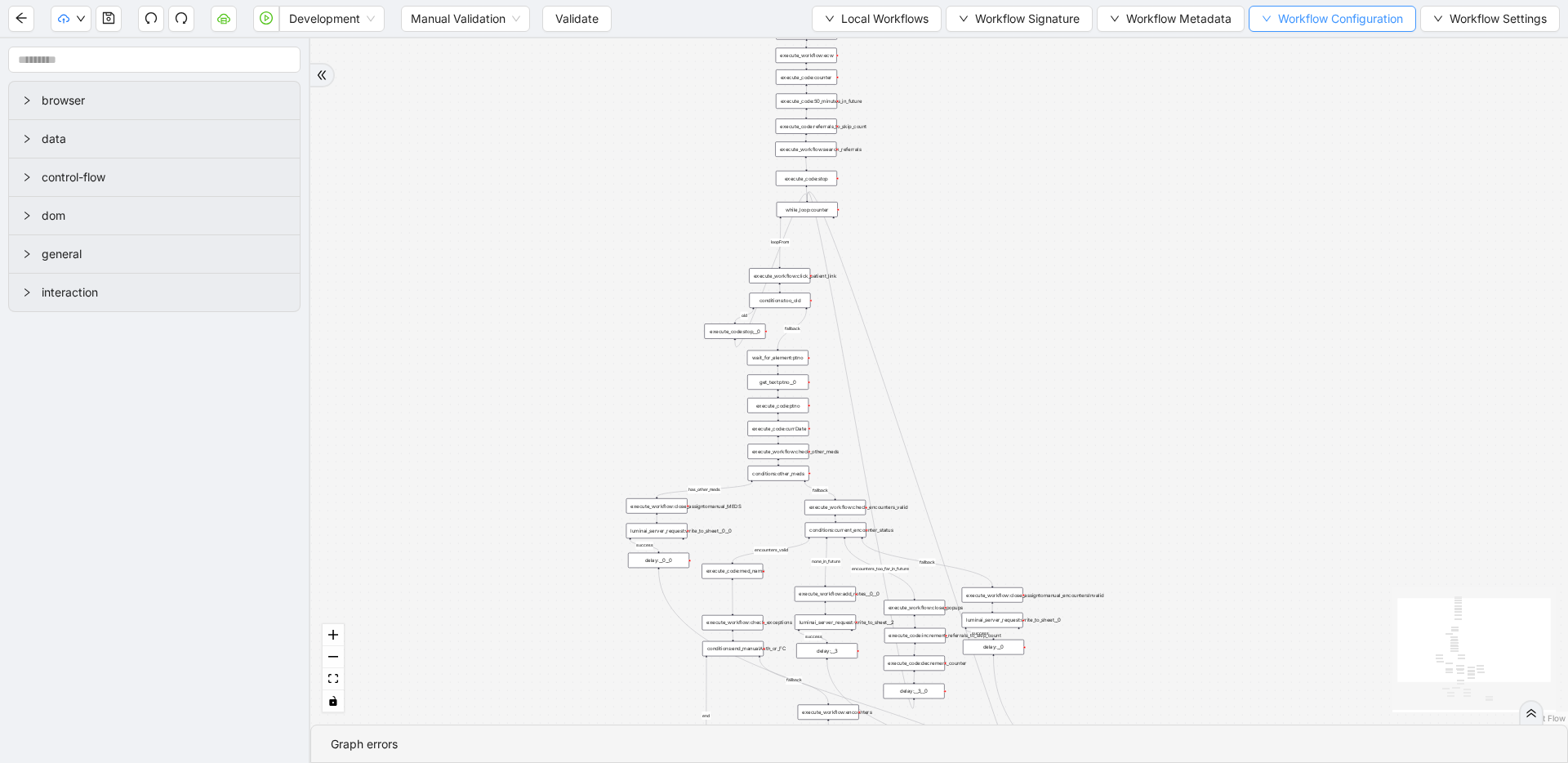
click at [1302, 27] on span "Workflow Configuration" at bounding box center [1340, 18] width 125 height 18
click at [1137, 152] on div "fallback success success fallback no_encounters end success success success old…" at bounding box center [939, 381] width 1258 height 686
click at [956, 153] on div "fallback success success fallback no_encounters end success success success old…" at bounding box center [939, 381] width 1258 height 686
click at [1311, 20] on span "Workflow Configuration" at bounding box center [1340, 18] width 125 height 18
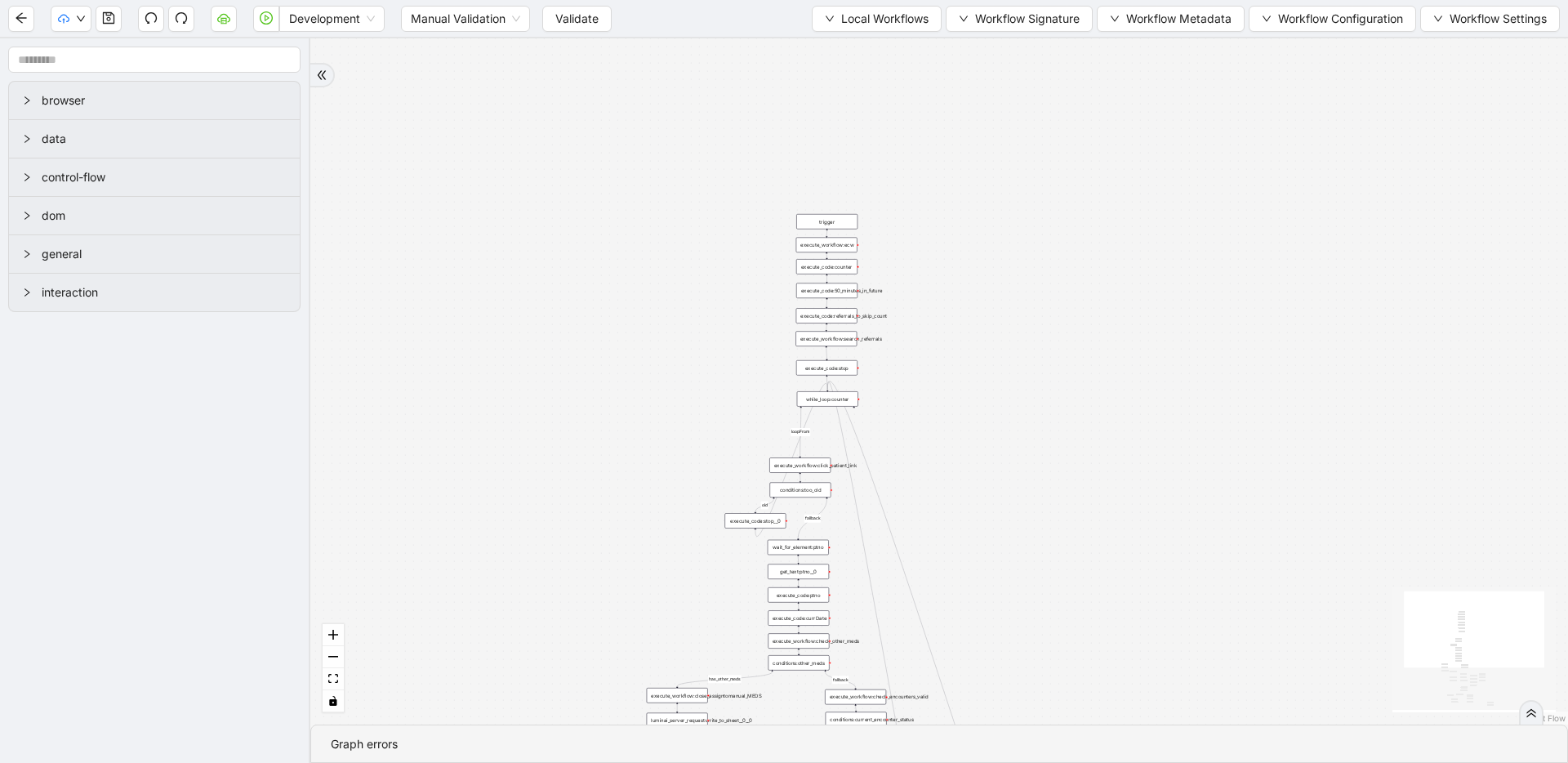
drag, startPoint x: 947, startPoint y: 133, endPoint x: 969, endPoint y: 322, distance: 190.3
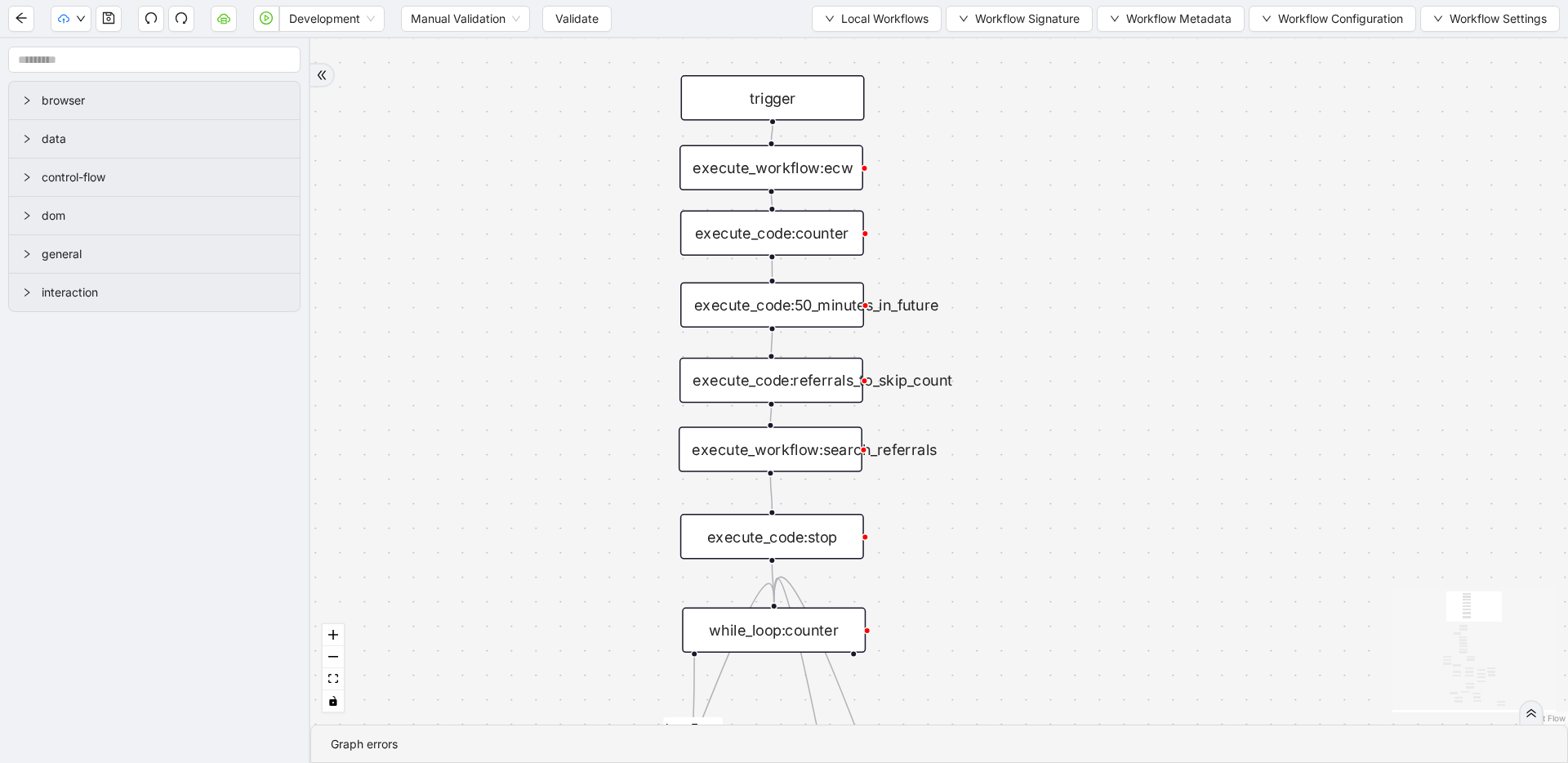
click at [827, 238] on div "execute_code:counter" at bounding box center [771, 232] width 183 height 46
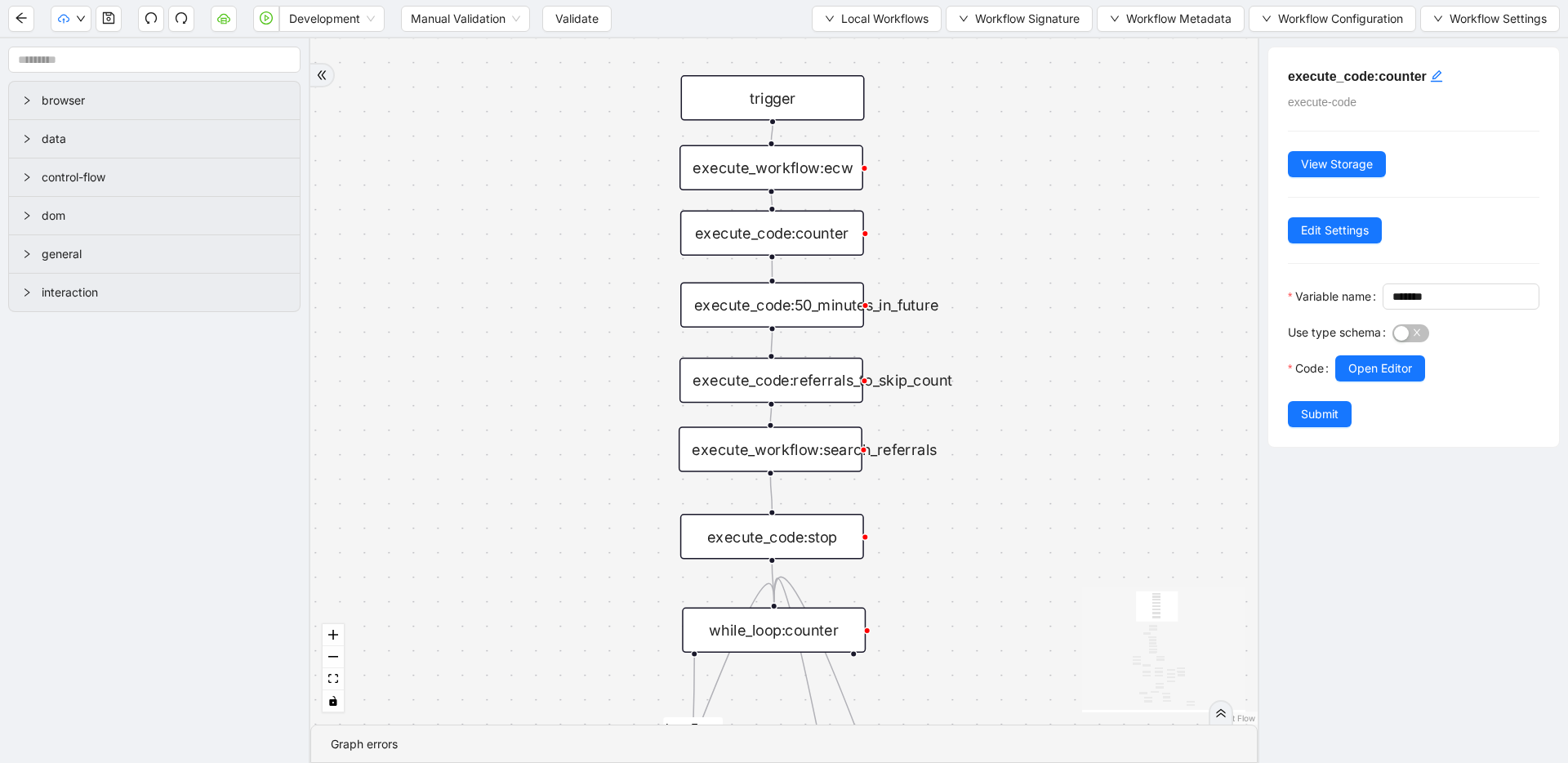
click at [802, 312] on div "execute_code:50_minutes_in_future" at bounding box center [771, 305] width 183 height 46
click at [1358, 377] on span "Open Editor" at bounding box center [1380, 368] width 64 height 18
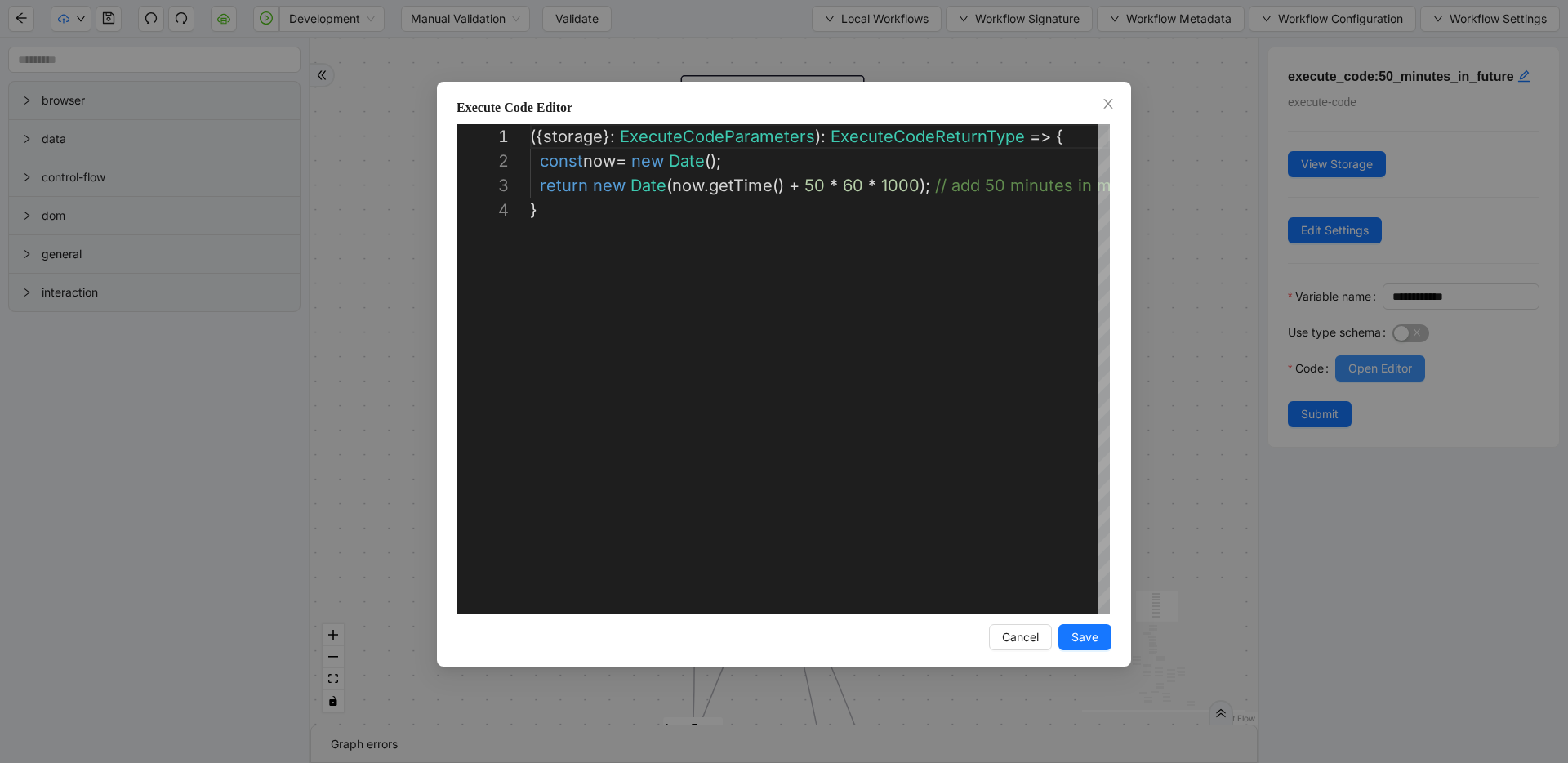
scroll to position [73, 0]
click at [1223, 338] on div "**********" at bounding box center [784, 381] width 1568 height 763
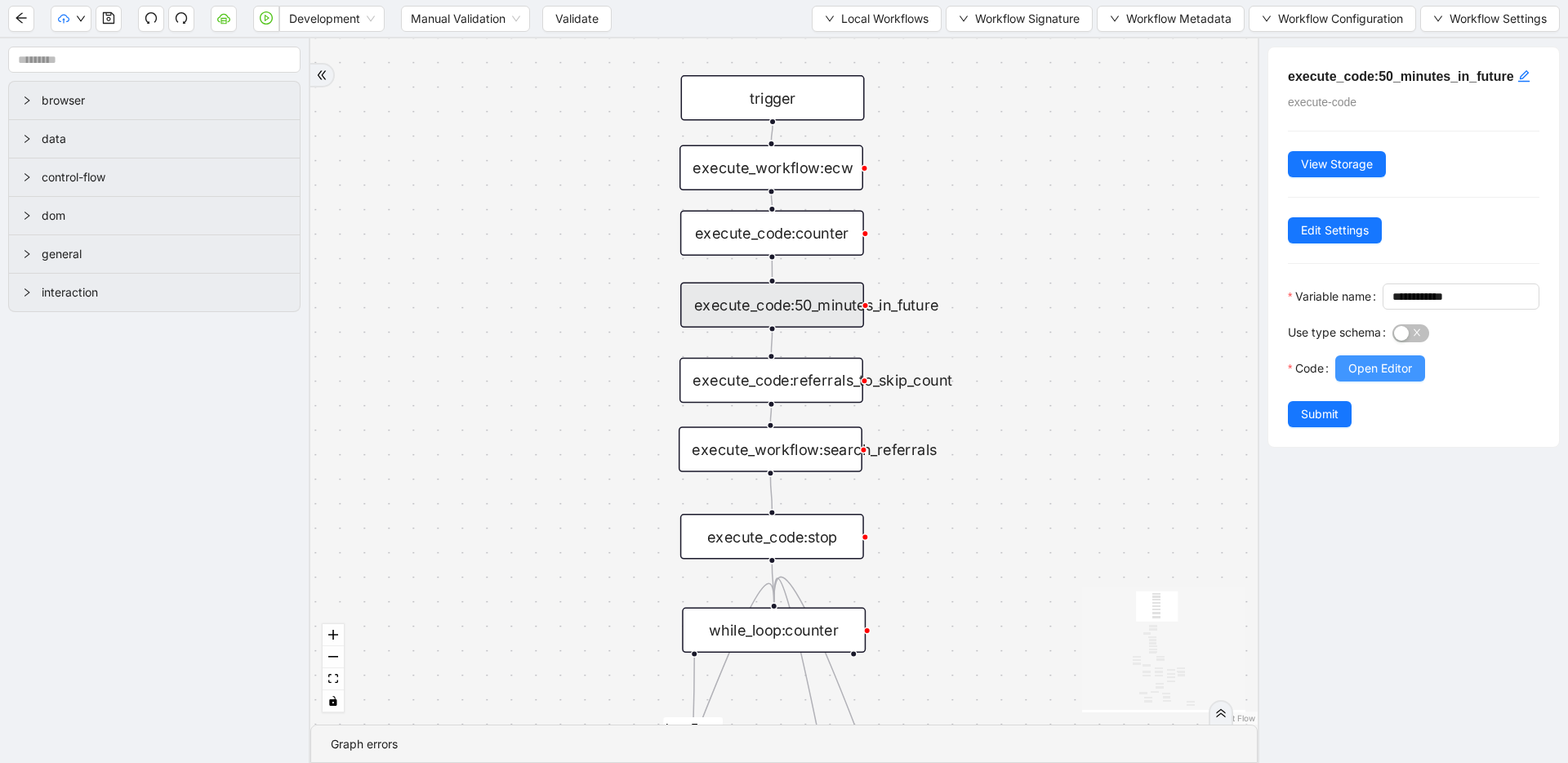
click at [1364, 377] on span "Open Editor" at bounding box center [1380, 368] width 64 height 18
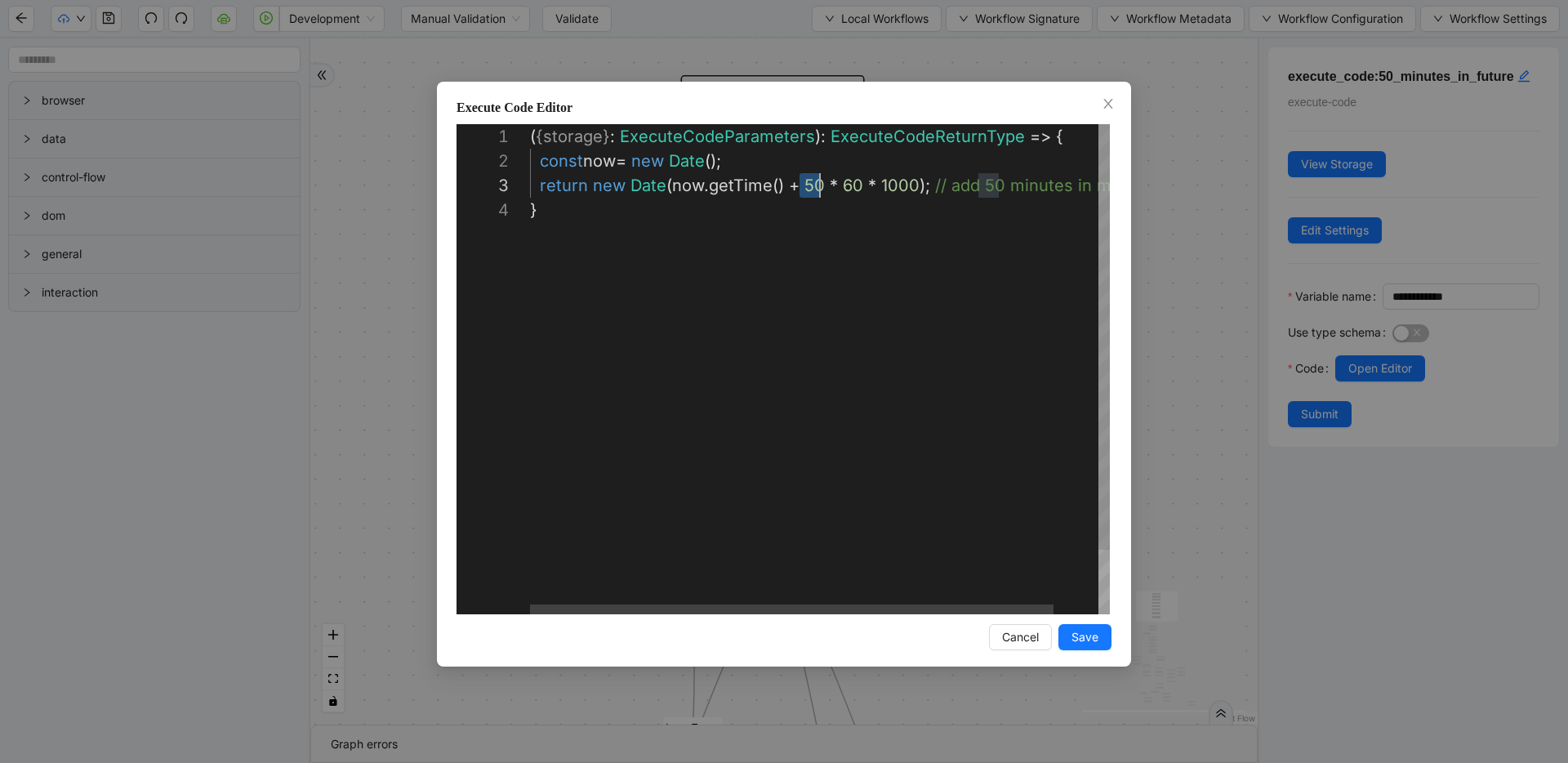
scroll to position [49, 290]
drag, startPoint x: 800, startPoint y: 182, endPoint x: 816, endPoint y: 183, distance: 16.0
type textarea "**********"
click at [1099, 641] on button "Save" at bounding box center [1085, 637] width 53 height 26
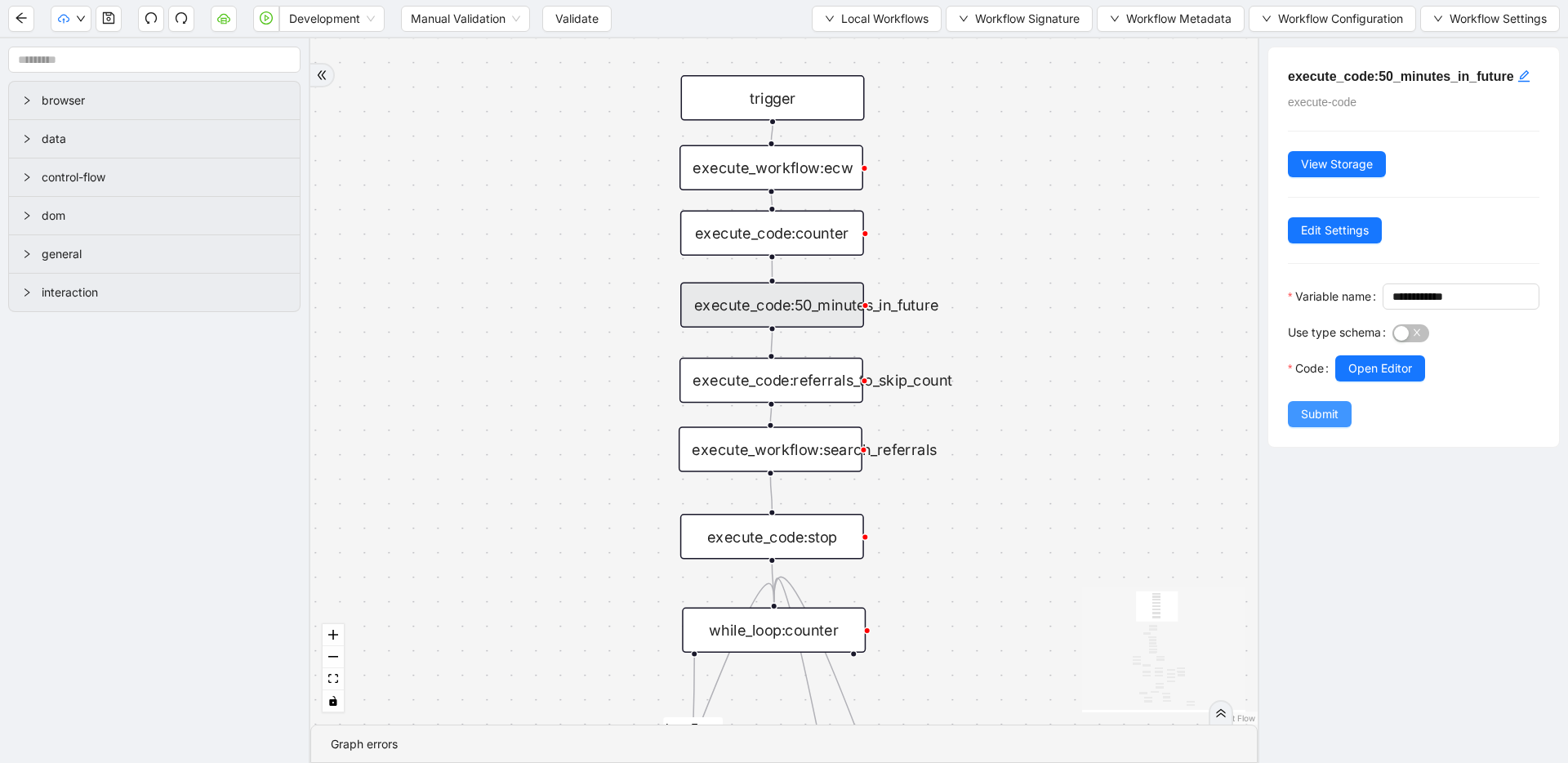
click at [1319, 423] on span "Submit" at bounding box center [1320, 414] width 38 height 18
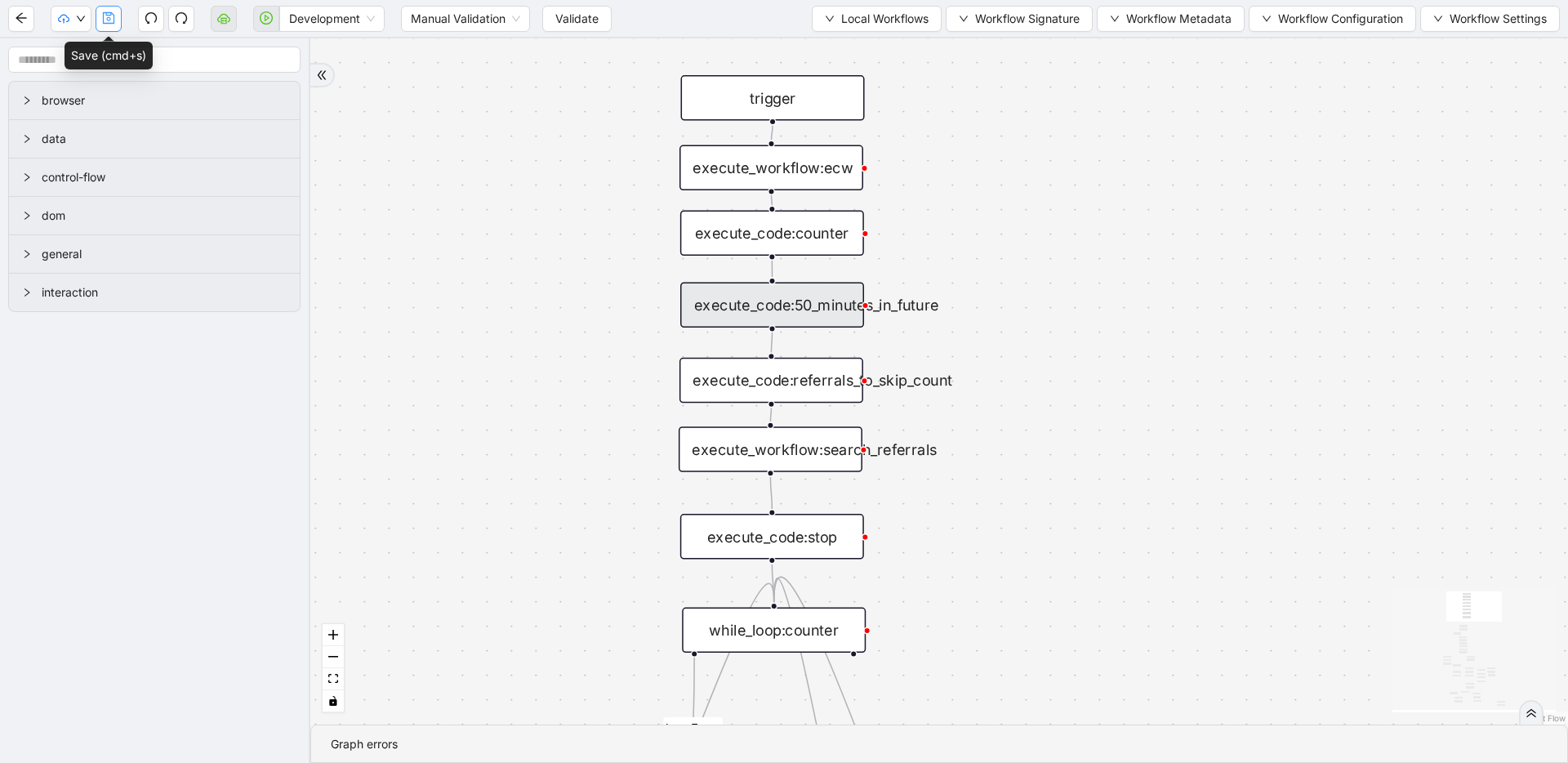
click at [103, 17] on icon "save" at bounding box center [109, 18] width 13 height 13
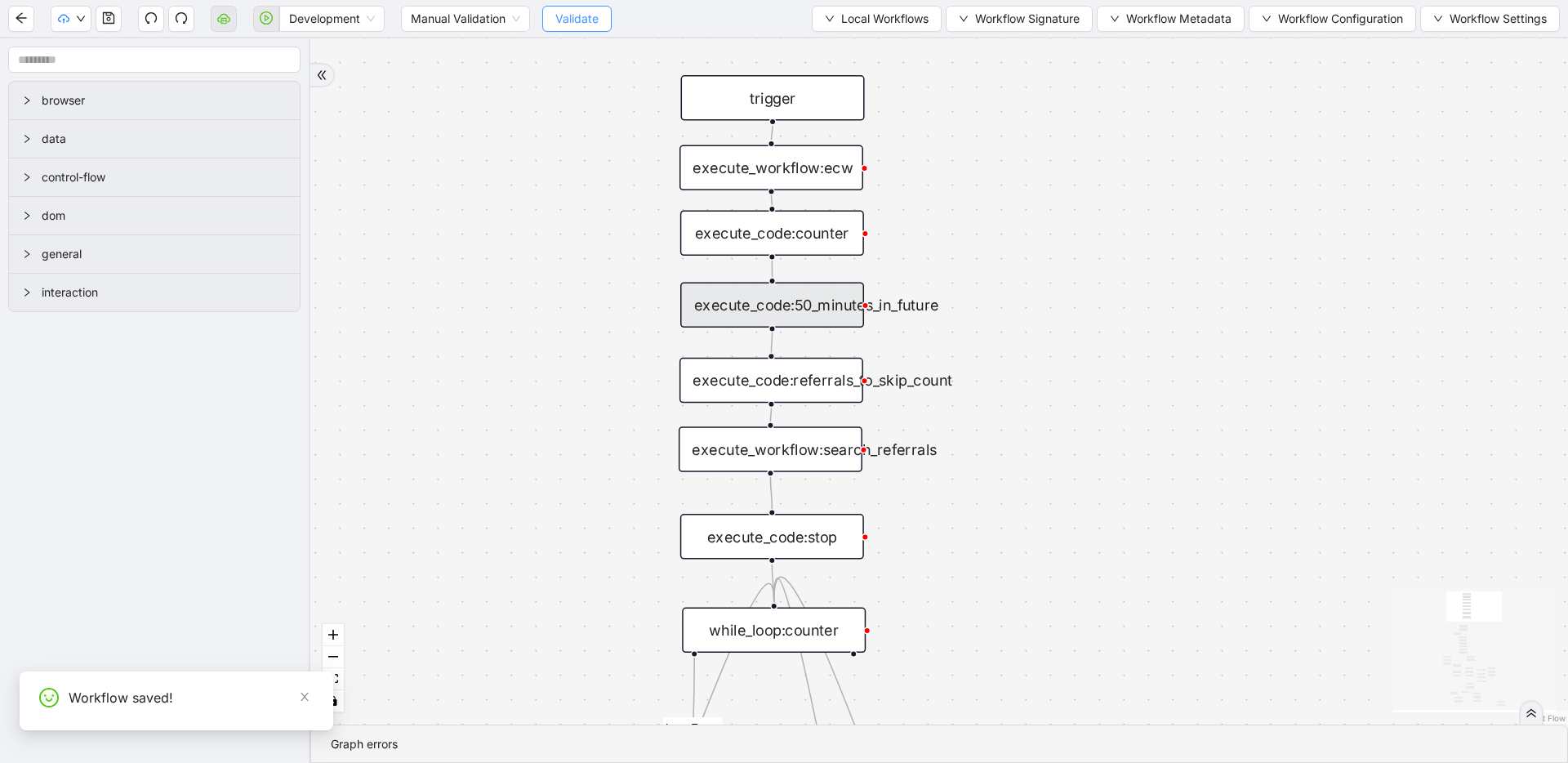
click at [565, 27] on span "Validate" at bounding box center [577, 18] width 43 height 18
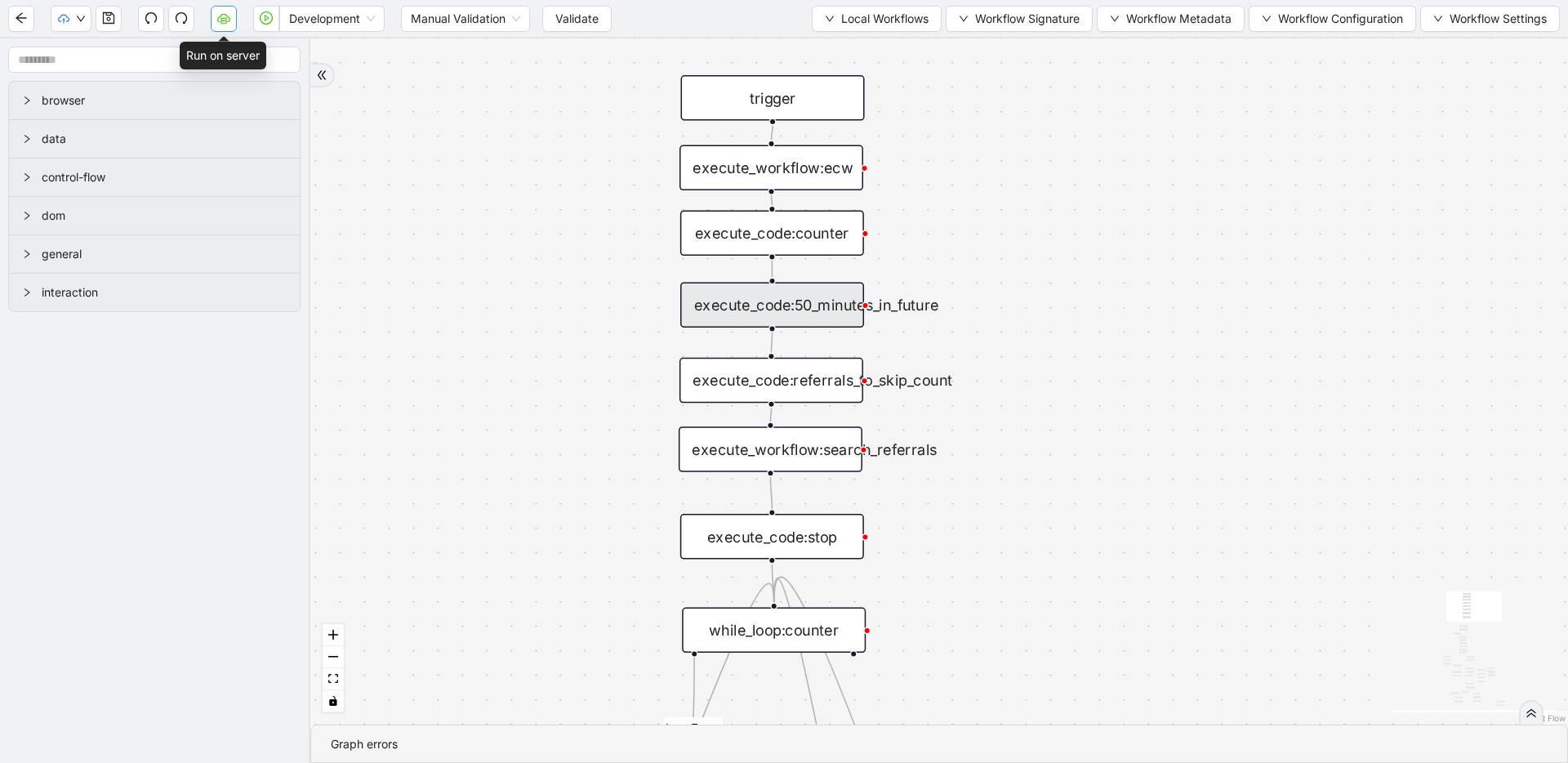
click at [220, 24] on icon "cloud-server" at bounding box center [224, 18] width 13 height 13
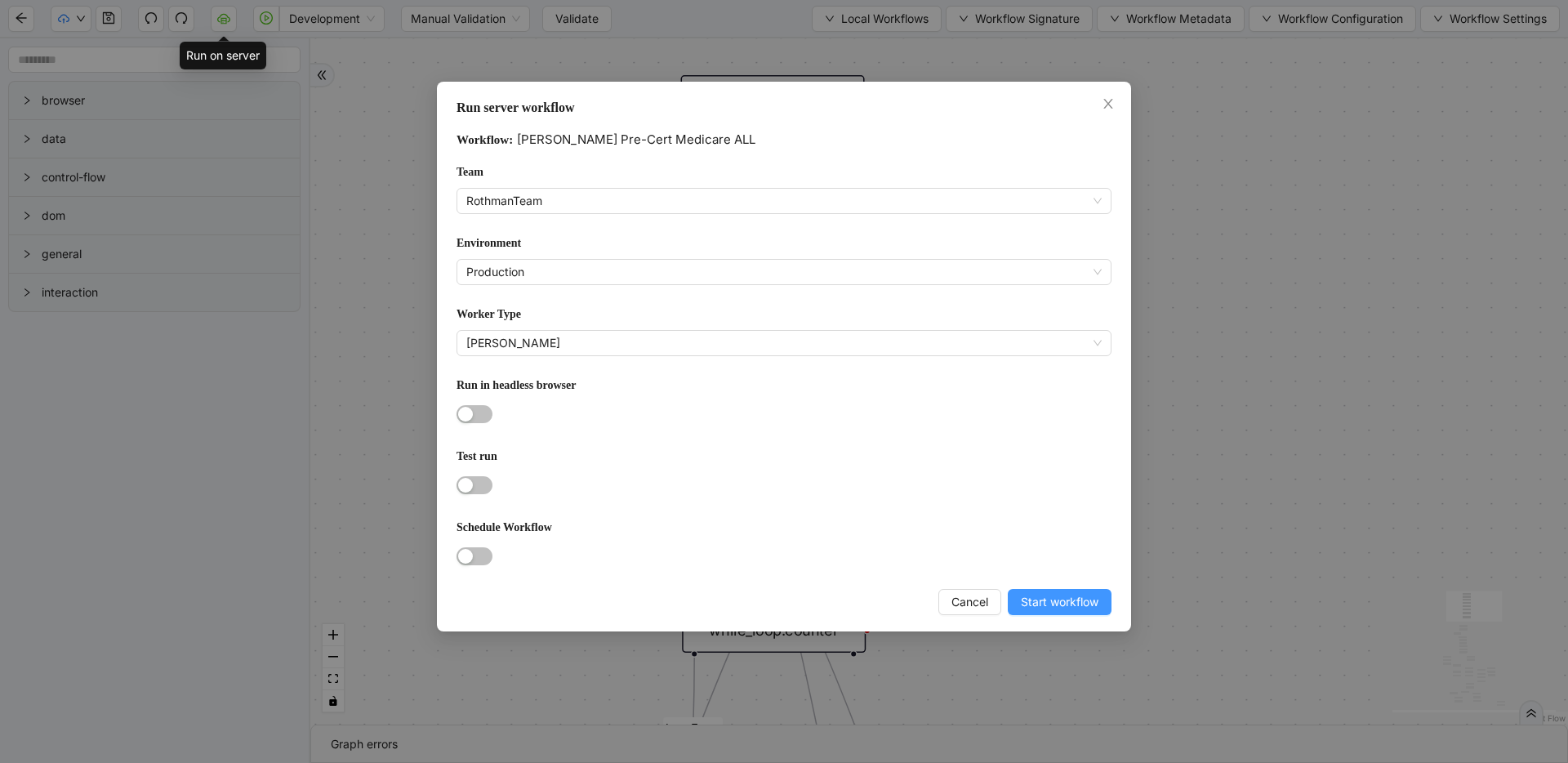
click at [1037, 603] on span "Start workflow" at bounding box center [1059, 601] width 77 height 18
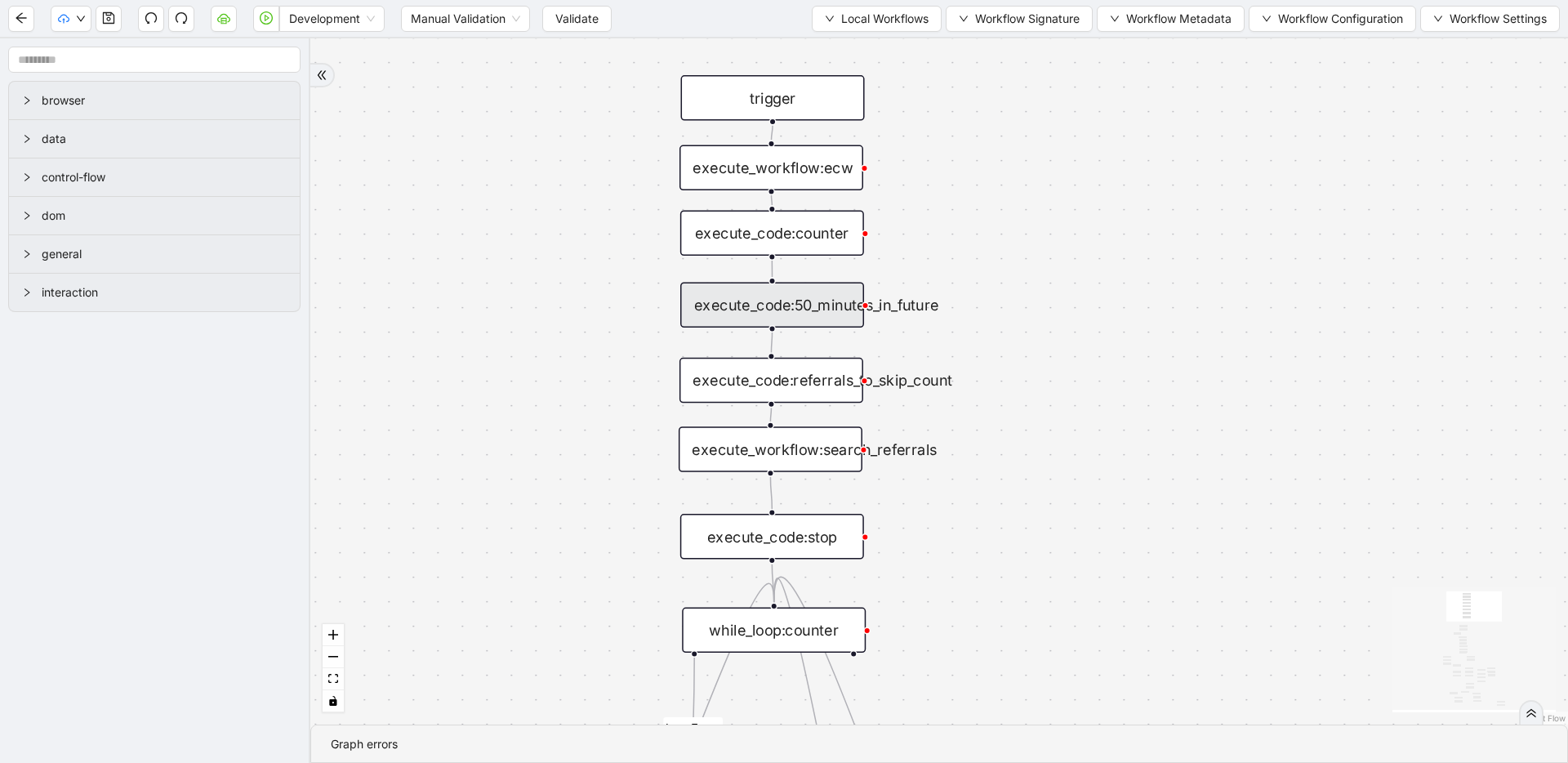
click at [792, 305] on div "execute_code:50_minutes_in_future" at bounding box center [771, 305] width 183 height 46
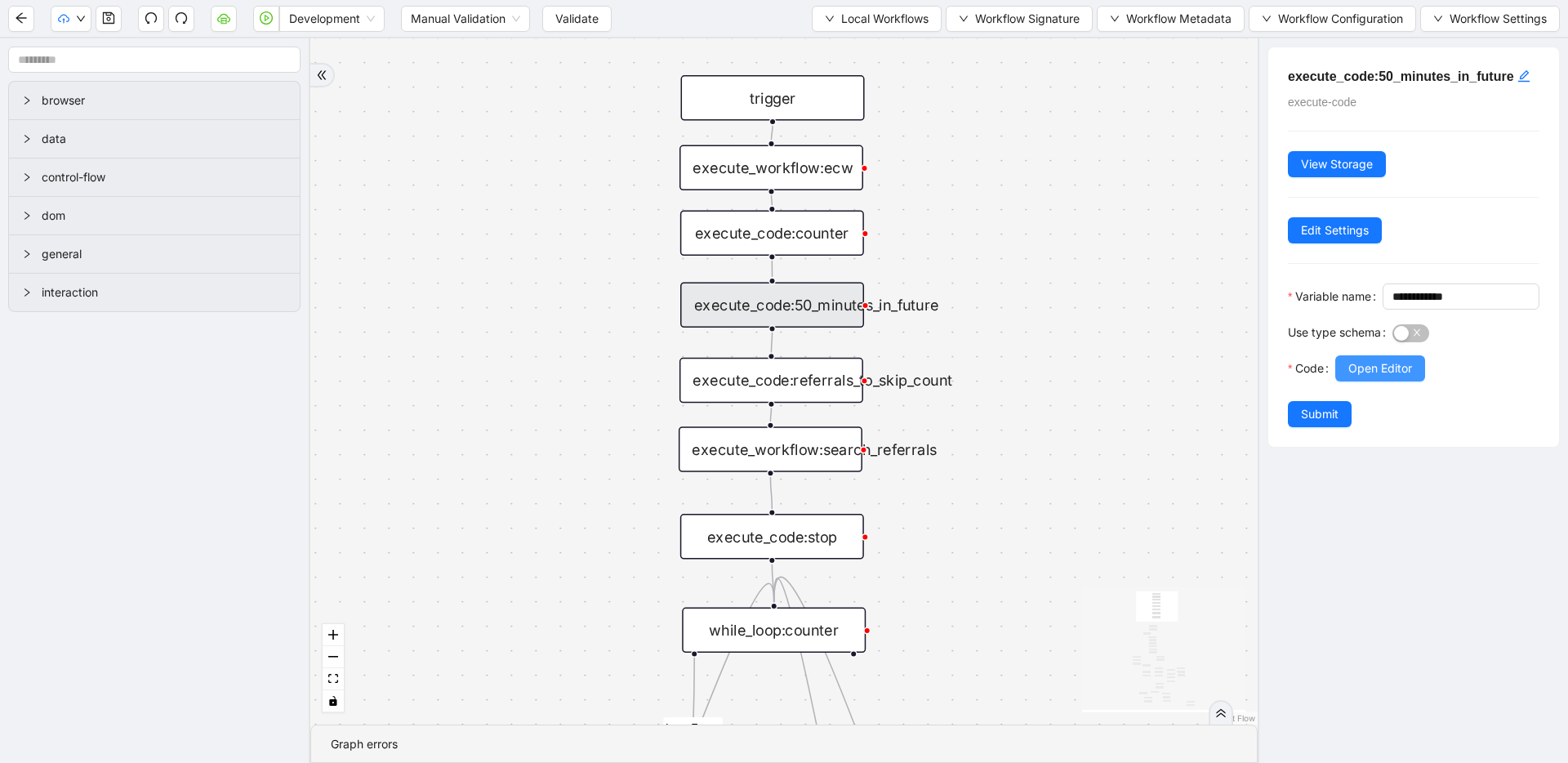
click at [1378, 377] on span "Open Editor" at bounding box center [1380, 368] width 64 height 18
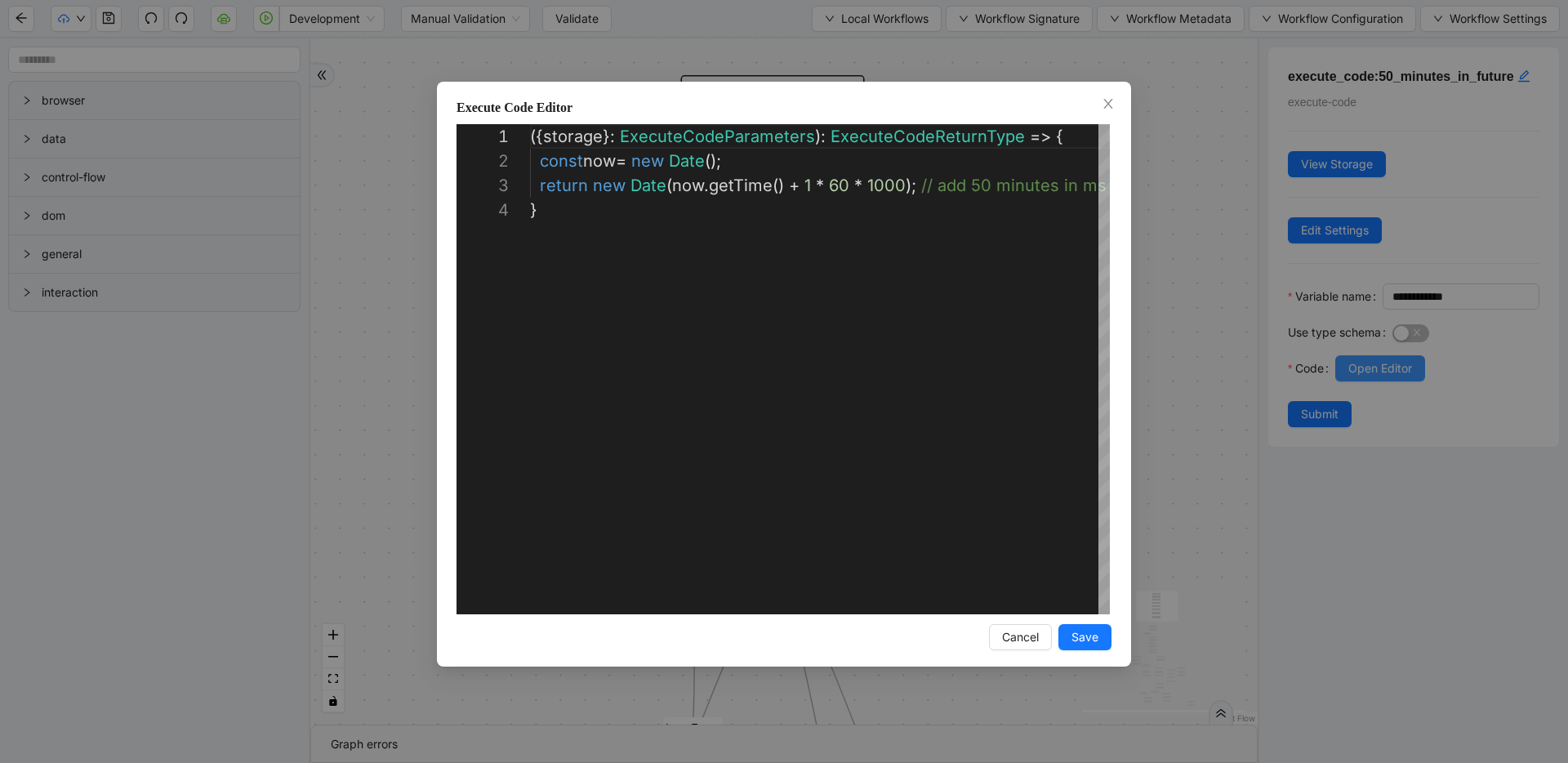
scroll to position [73, 0]
click at [1177, 275] on div "**********" at bounding box center [784, 381] width 1568 height 763
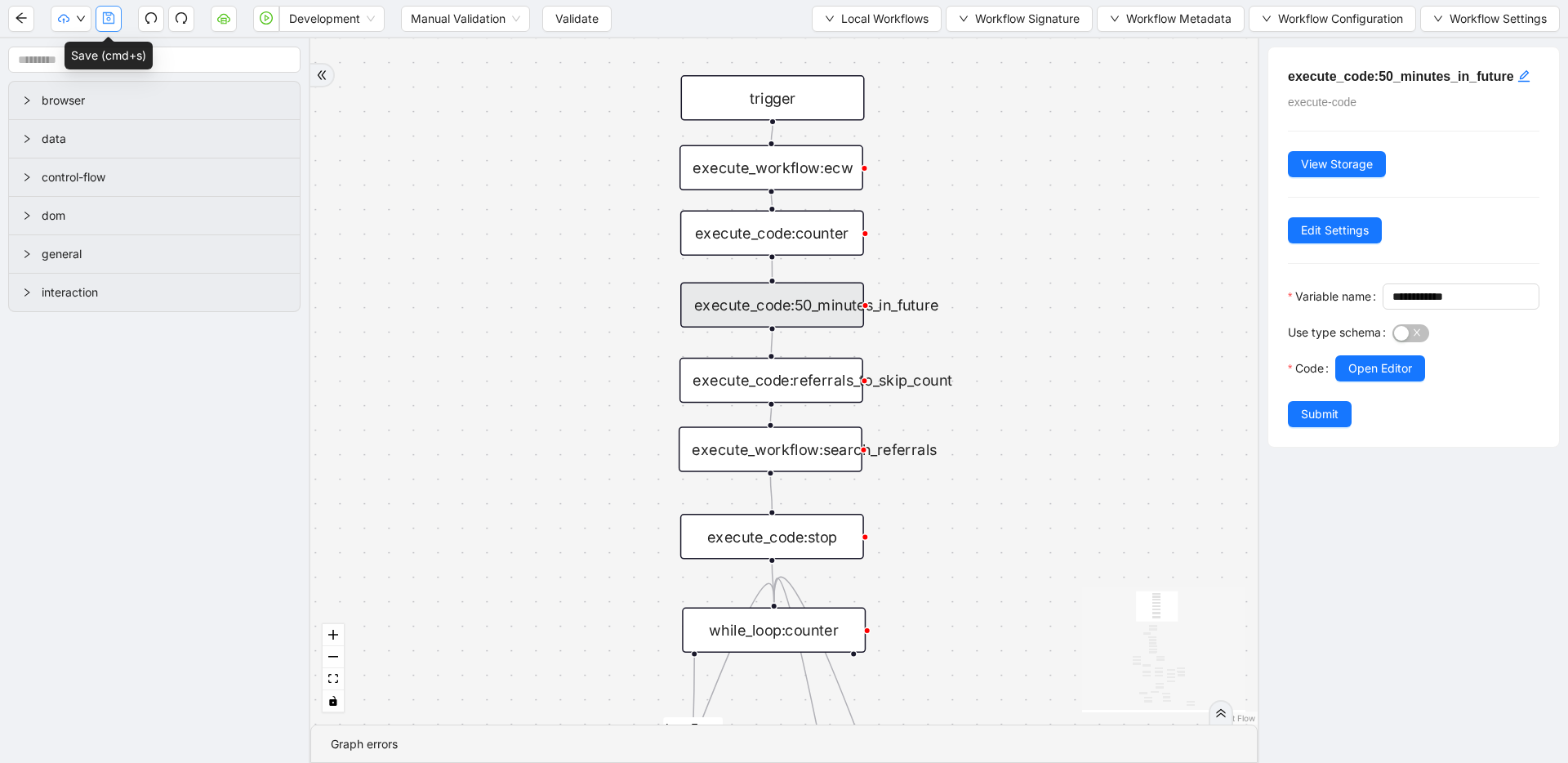
click at [119, 17] on button "button" at bounding box center [109, 19] width 26 height 26
click at [597, 20] on span "Validate" at bounding box center [577, 18] width 43 height 18
click at [1296, 22] on span "Workflow Configuration" at bounding box center [1340, 18] width 125 height 18
click at [1285, 81] on span "Value" at bounding box center [1330, 76] width 143 height 18
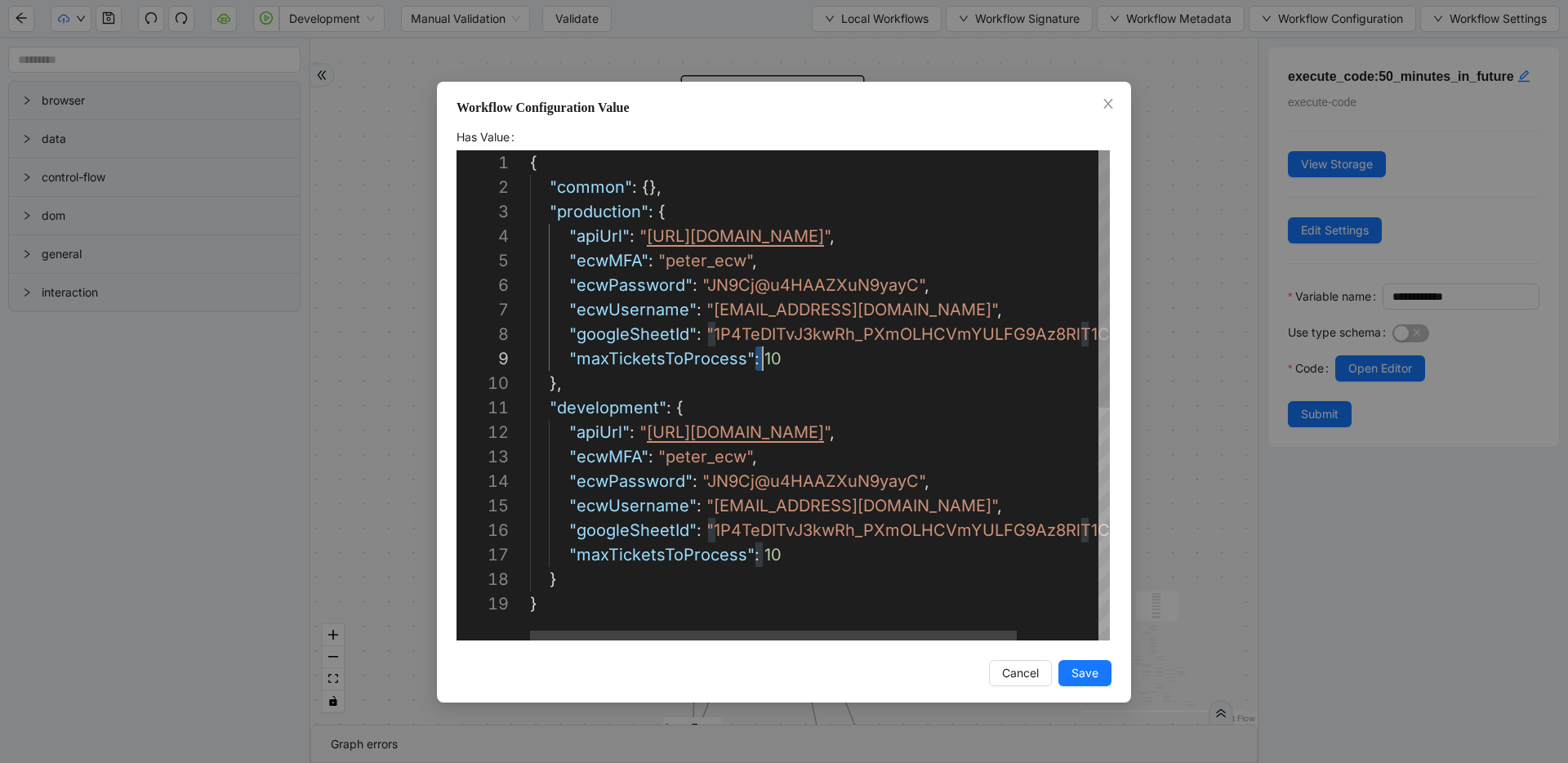
scroll to position [196, 244]
drag, startPoint x: 756, startPoint y: 355, endPoint x: 772, endPoint y: 358, distance: 16.3
type textarea "**********"
click at [1061, 664] on button "Save" at bounding box center [1085, 673] width 53 height 26
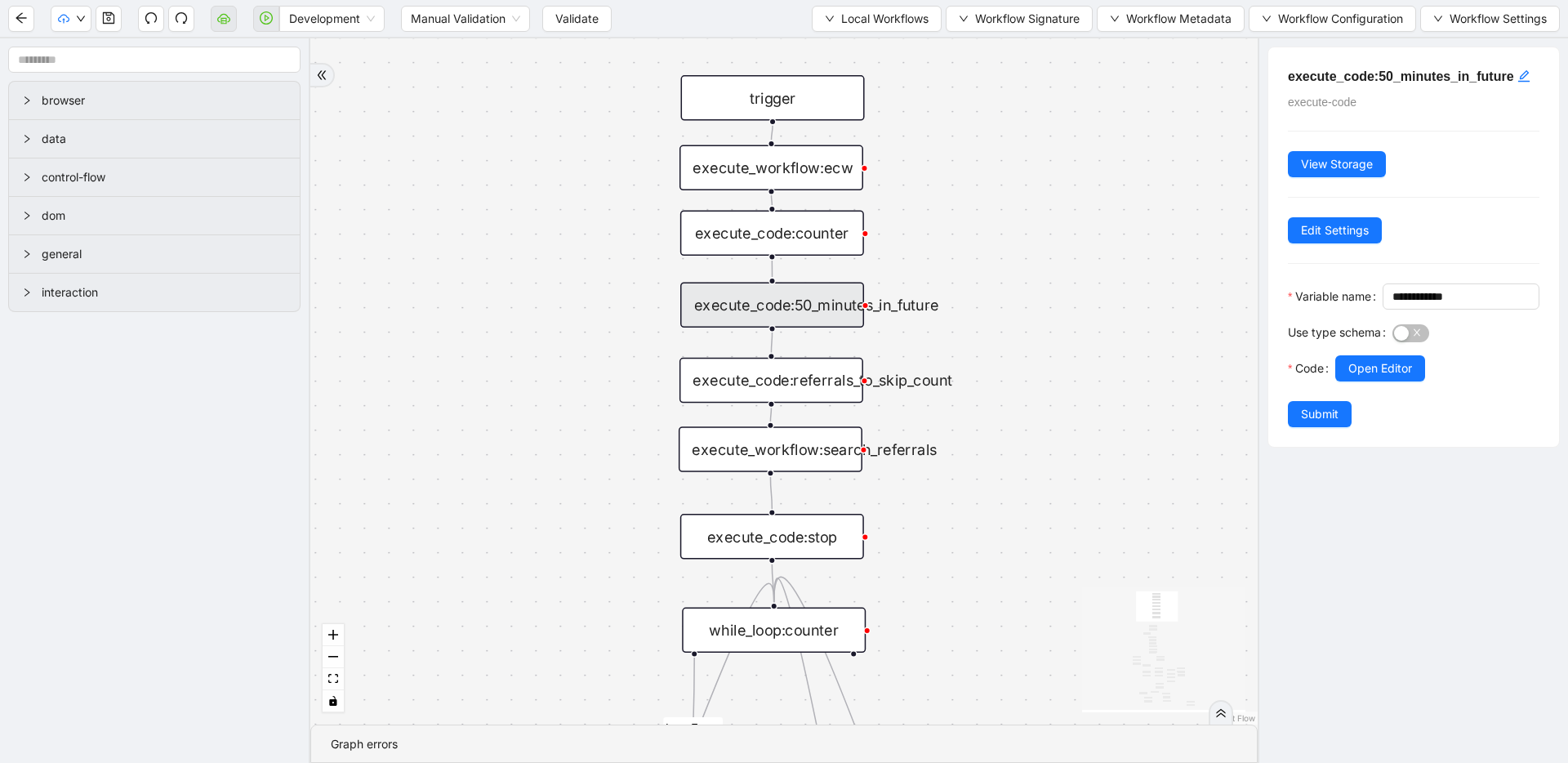
click at [1076, 676] on div "fallback success success fallback no_encounters end success success success old…" at bounding box center [784, 381] width 947 height 686
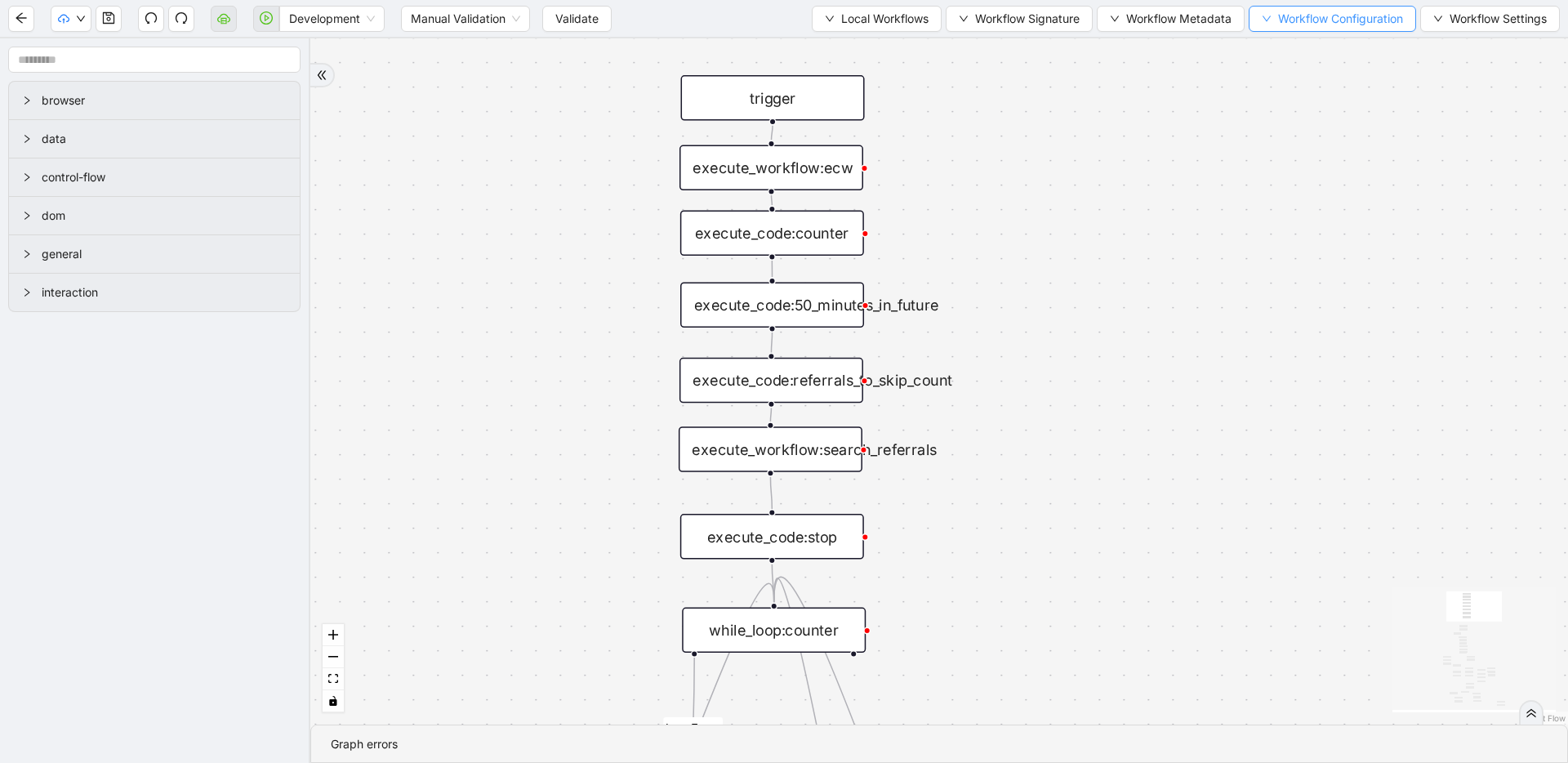
click at [1278, 17] on span "Workflow Configuration" at bounding box center [1340, 18] width 125 height 18
click at [1273, 72] on span "Value" at bounding box center [1330, 76] width 143 height 18
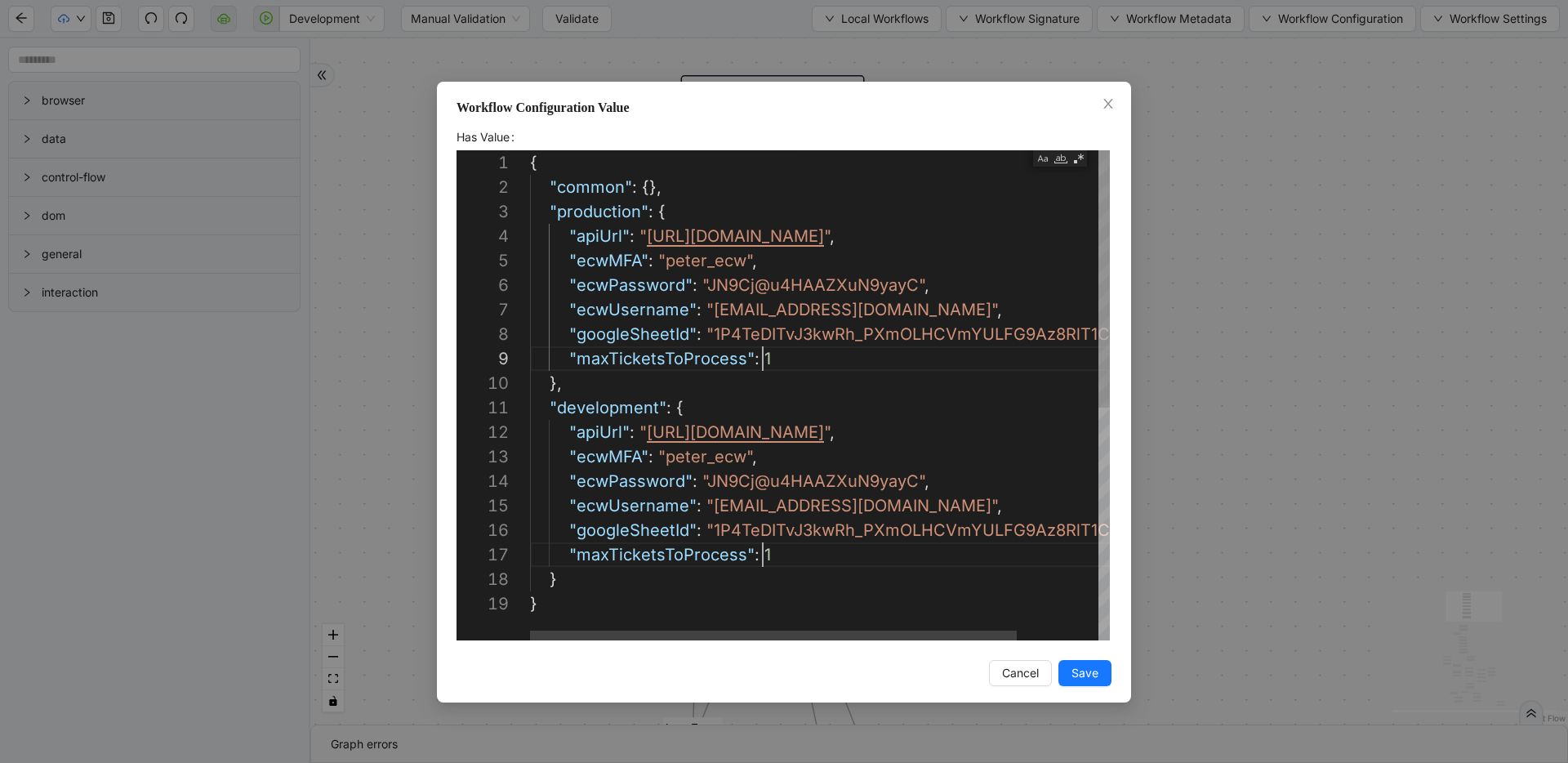
scroll to position [196, 244]
type textarea "**********"
click at [1070, 670] on button "Save" at bounding box center [1085, 673] width 53 height 26
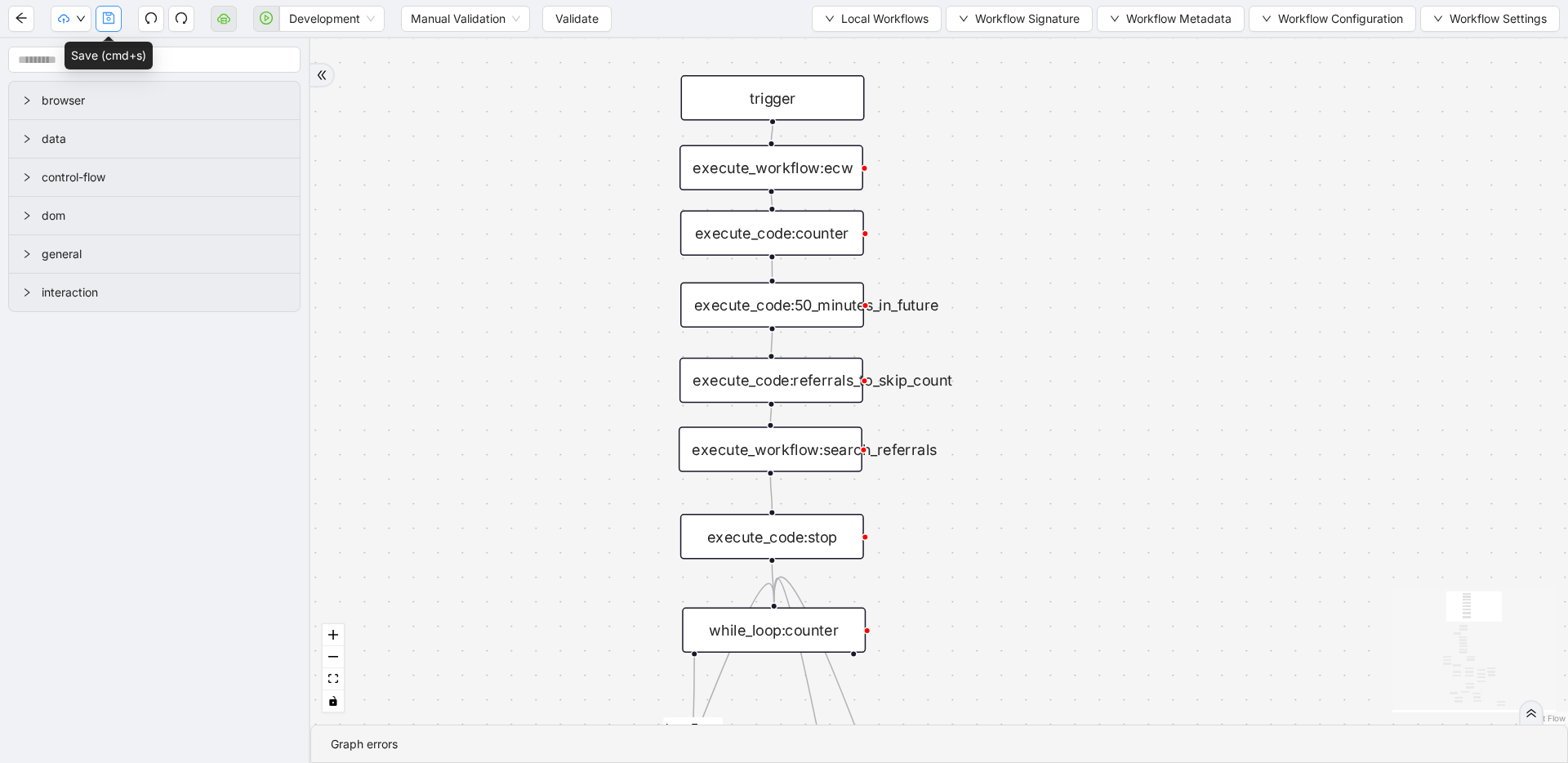
click at [109, 22] on icon "save" at bounding box center [109, 18] width 13 height 13
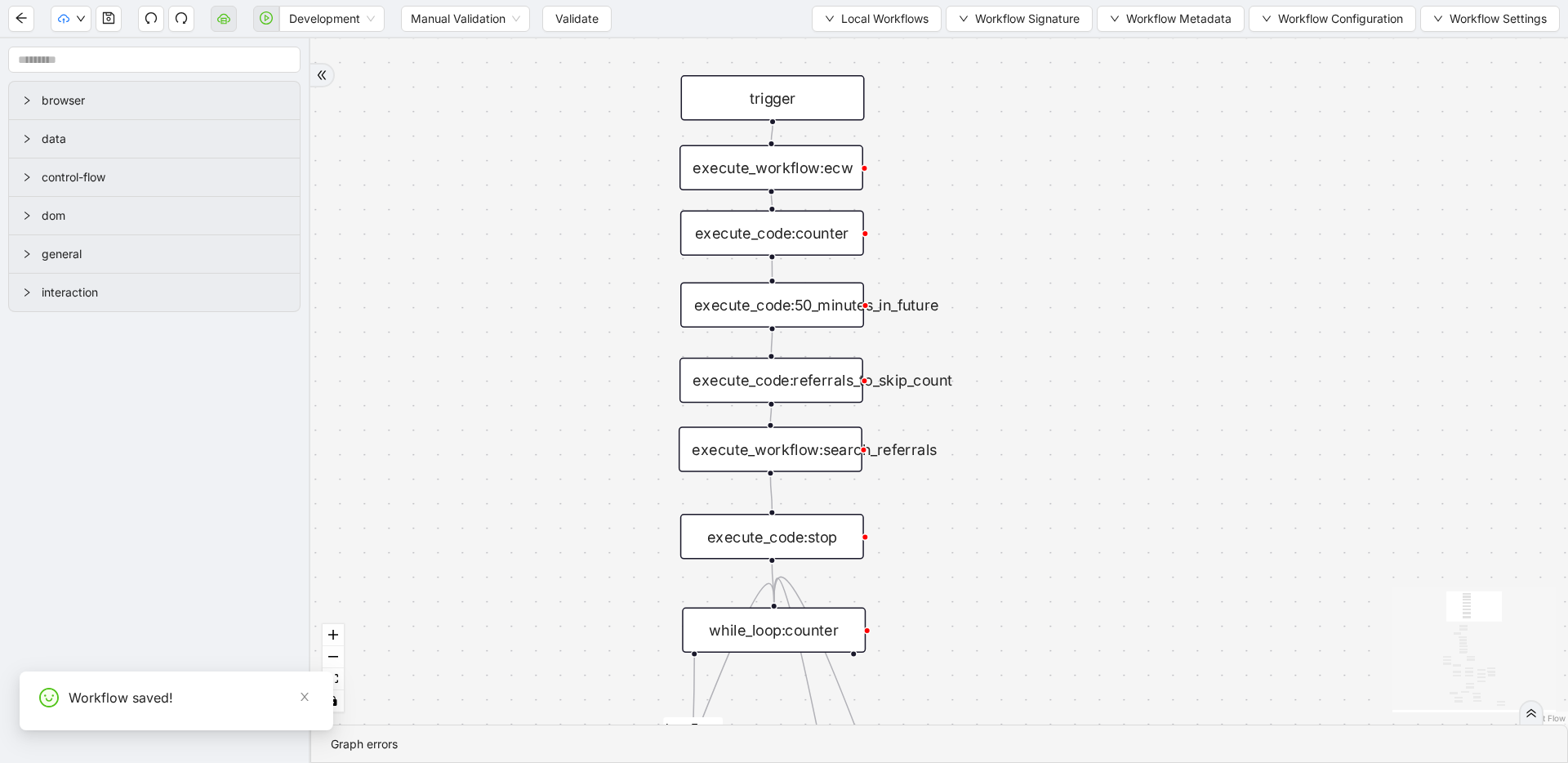
click at [577, 24] on span "Validate" at bounding box center [577, 18] width 43 height 18
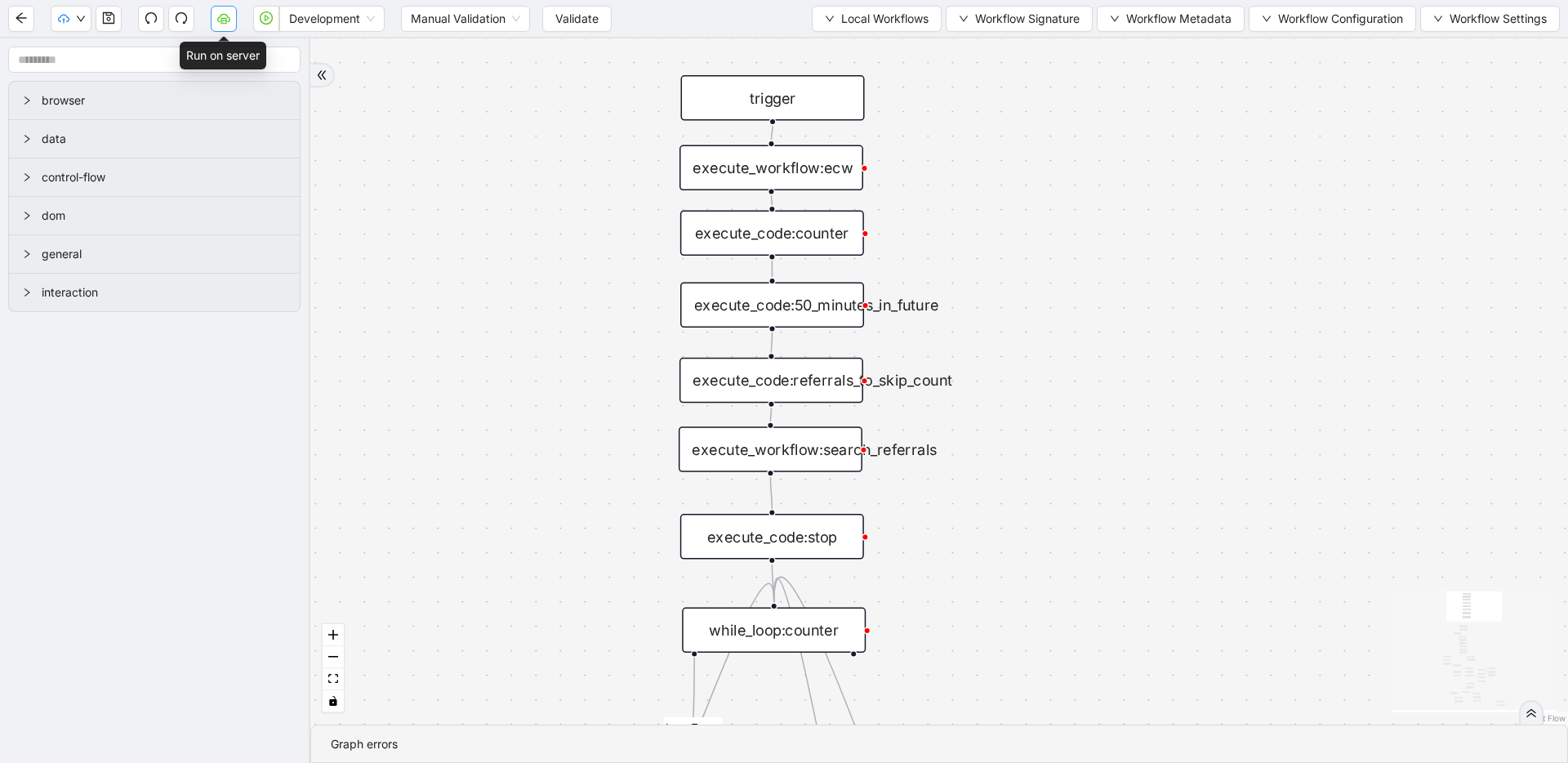
click at [230, 15] on icon "cloud-server" at bounding box center [224, 18] width 13 height 13
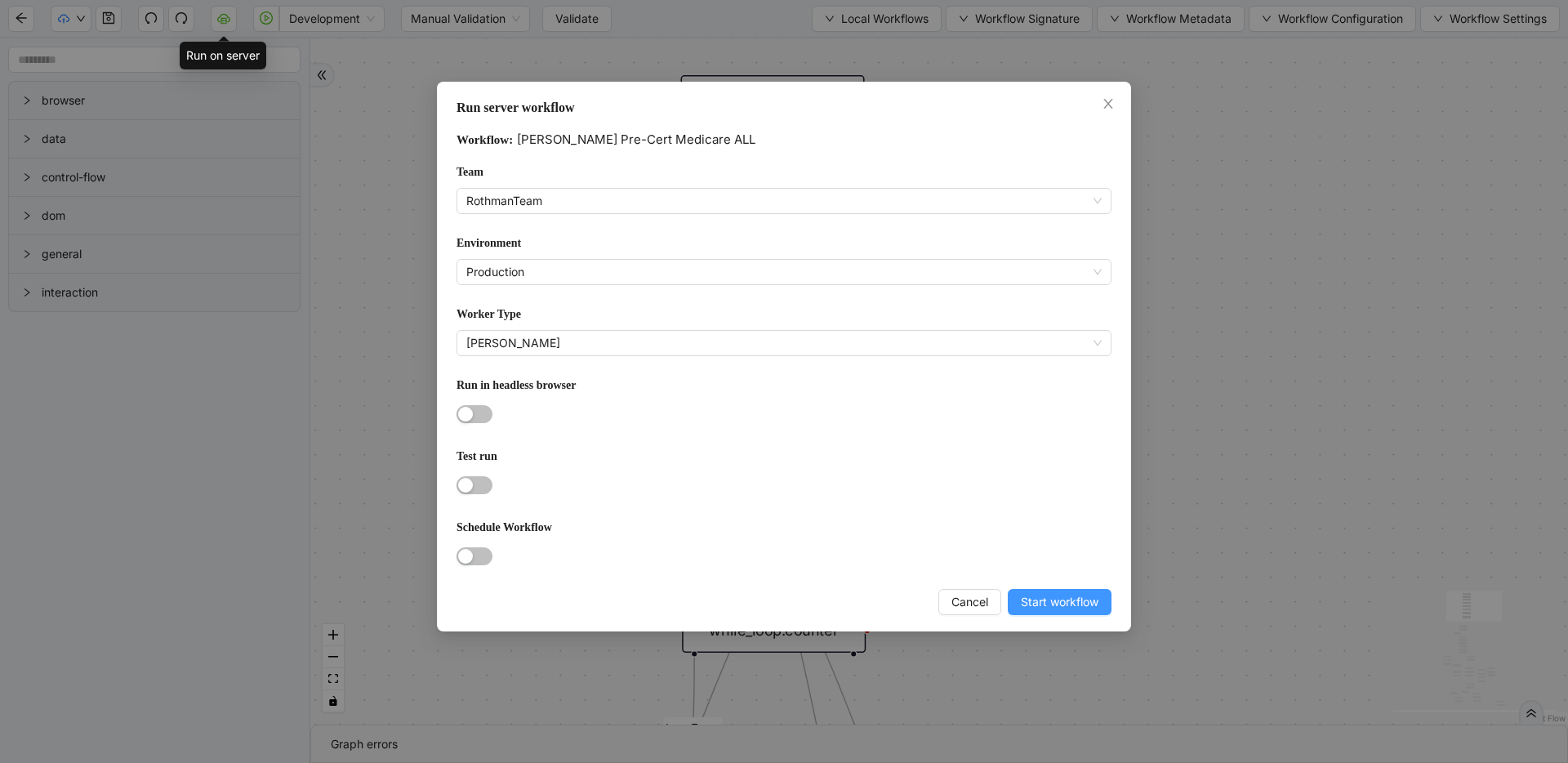
click at [1060, 599] on span "Start workflow" at bounding box center [1059, 601] width 77 height 18
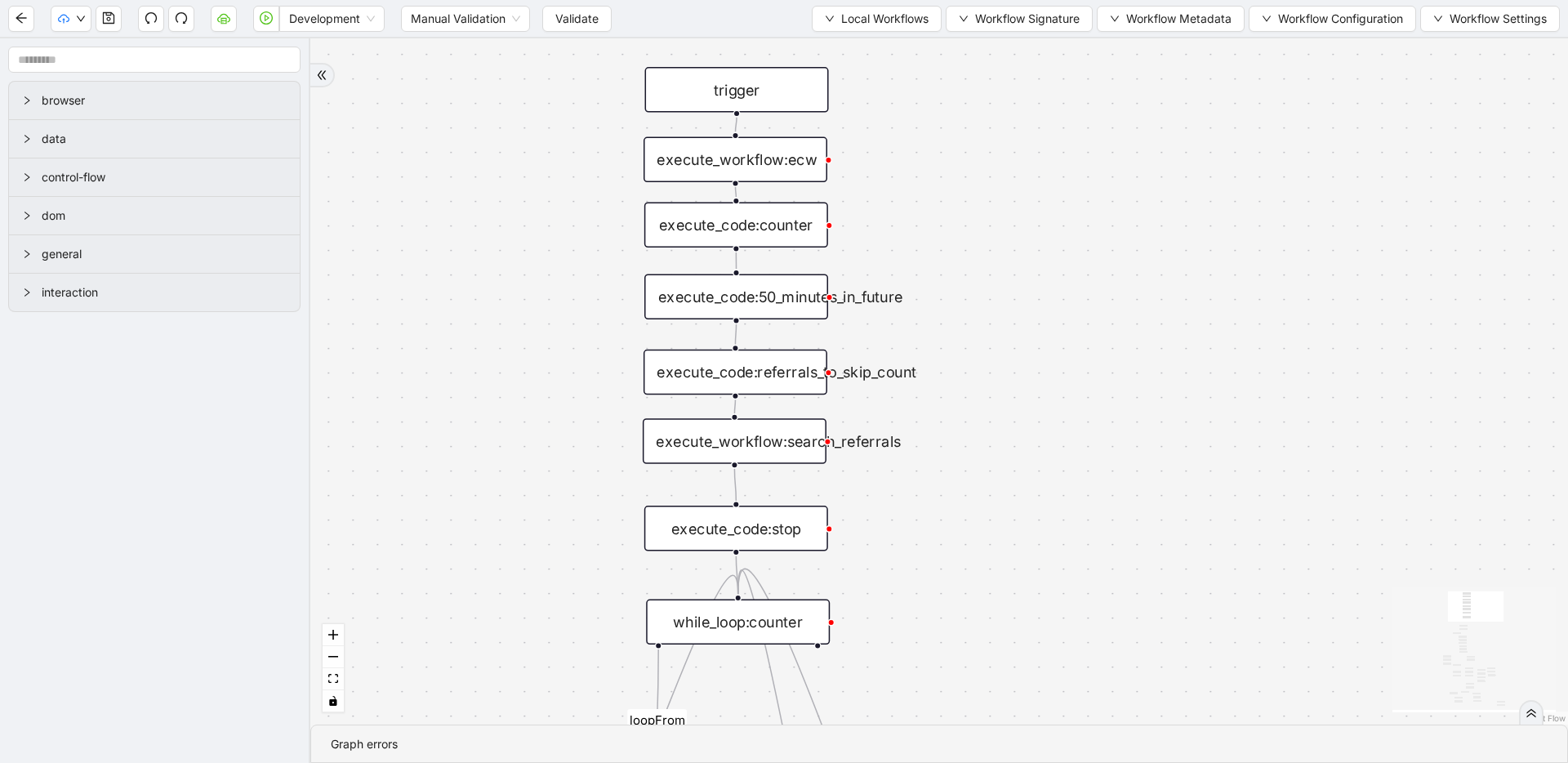
drag, startPoint x: 1237, startPoint y: 496, endPoint x: 1201, endPoint y: 487, distance: 37.1
click at [1201, 487] on div "fallback success success fallback no_encounters end success success success old…" at bounding box center [939, 381] width 1258 height 686
click at [743, 530] on div "execute_code:stop" at bounding box center [736, 528] width 183 height 46
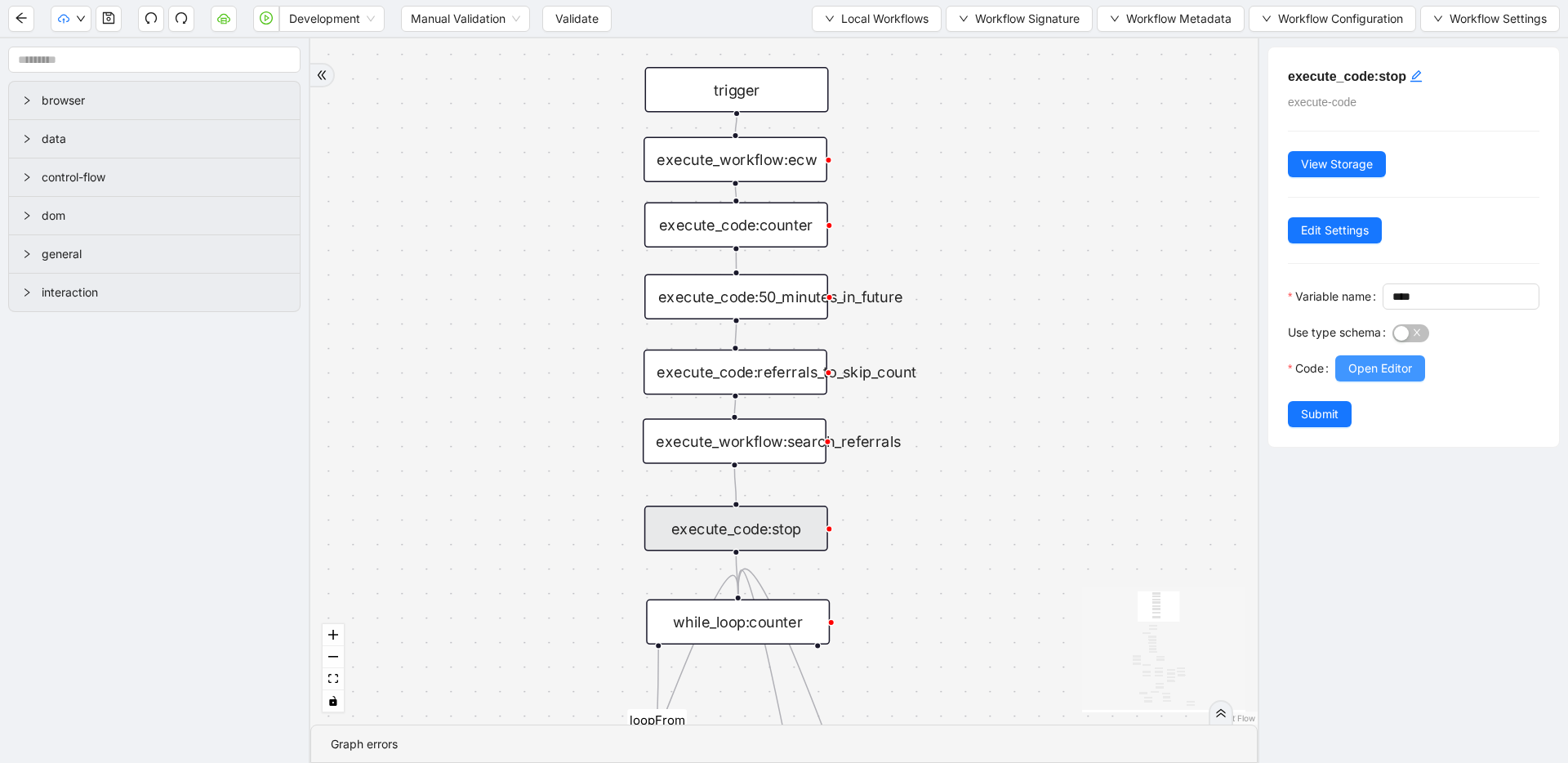
click at [1388, 377] on span "Open Editor" at bounding box center [1380, 368] width 64 height 18
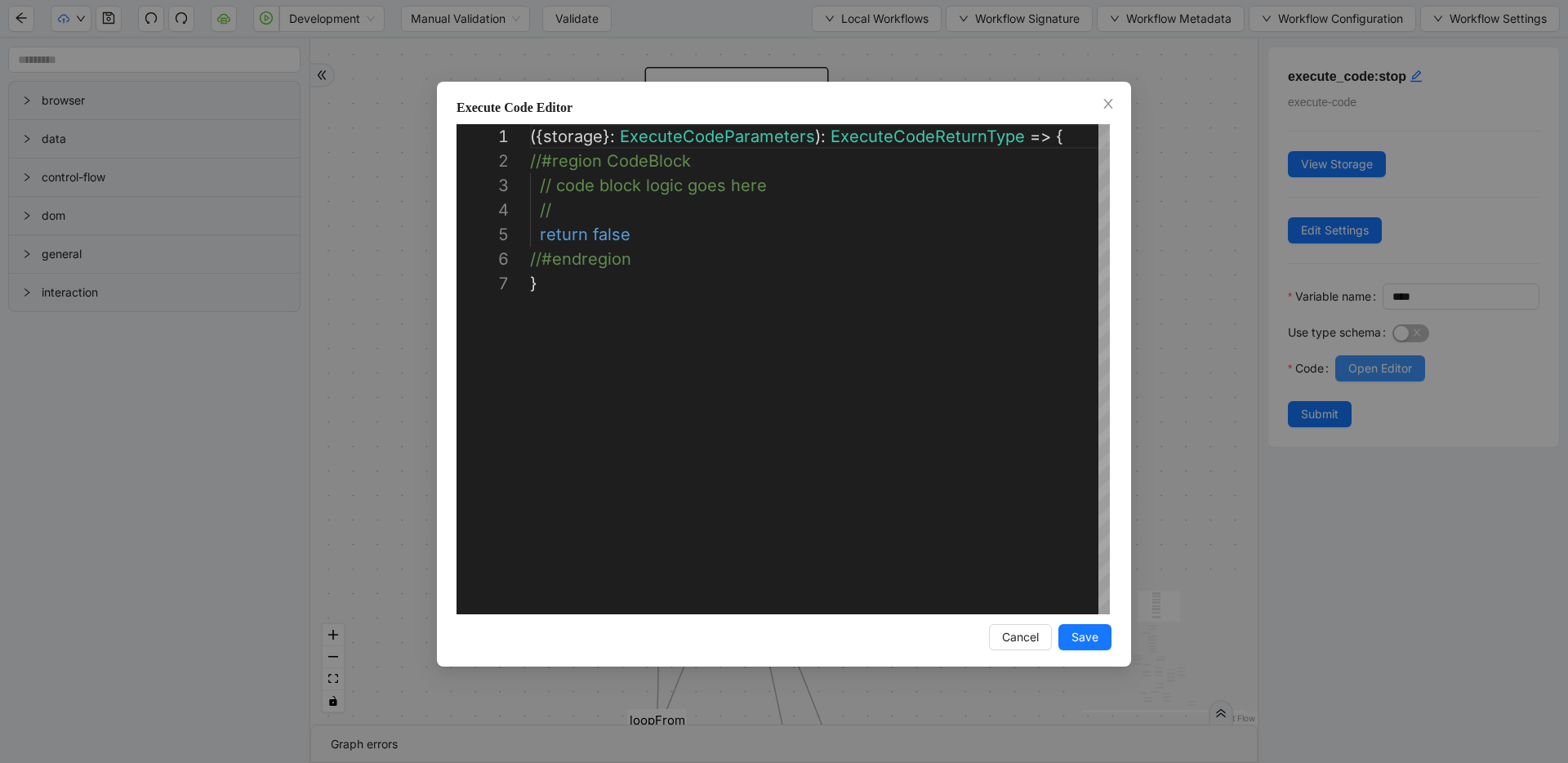
scroll to position [147, 0]
click at [1230, 340] on div "**********" at bounding box center [784, 381] width 1568 height 763
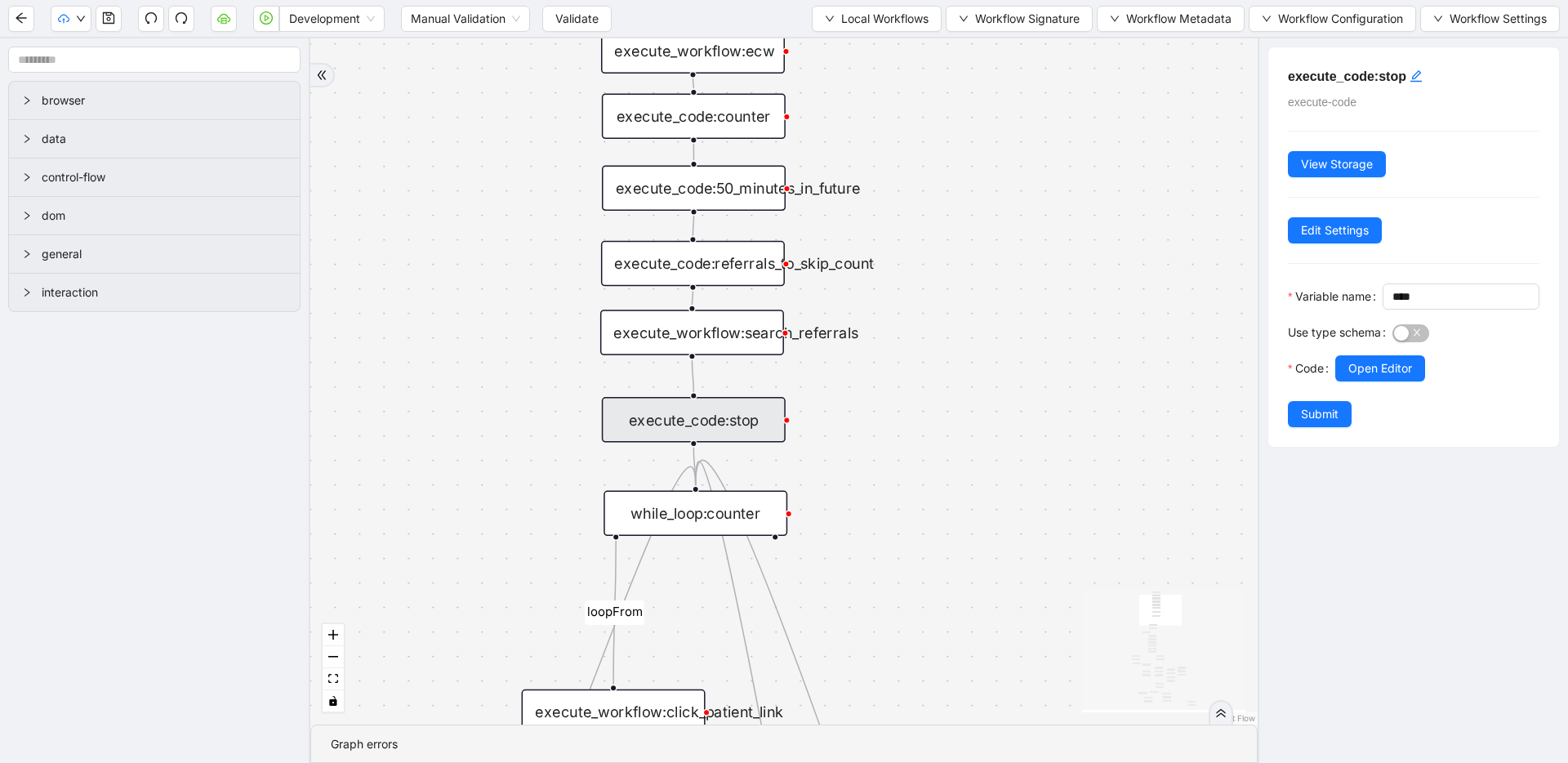
drag, startPoint x: 1033, startPoint y: 523, endPoint x: 990, endPoint y: 415, distance: 116.2
click at [990, 415] on div "fallback success success fallback no_encounters end success success success old…" at bounding box center [784, 381] width 947 height 686
click at [709, 199] on div "execute_code:50_minutes_in_future" at bounding box center [693, 187] width 183 height 46
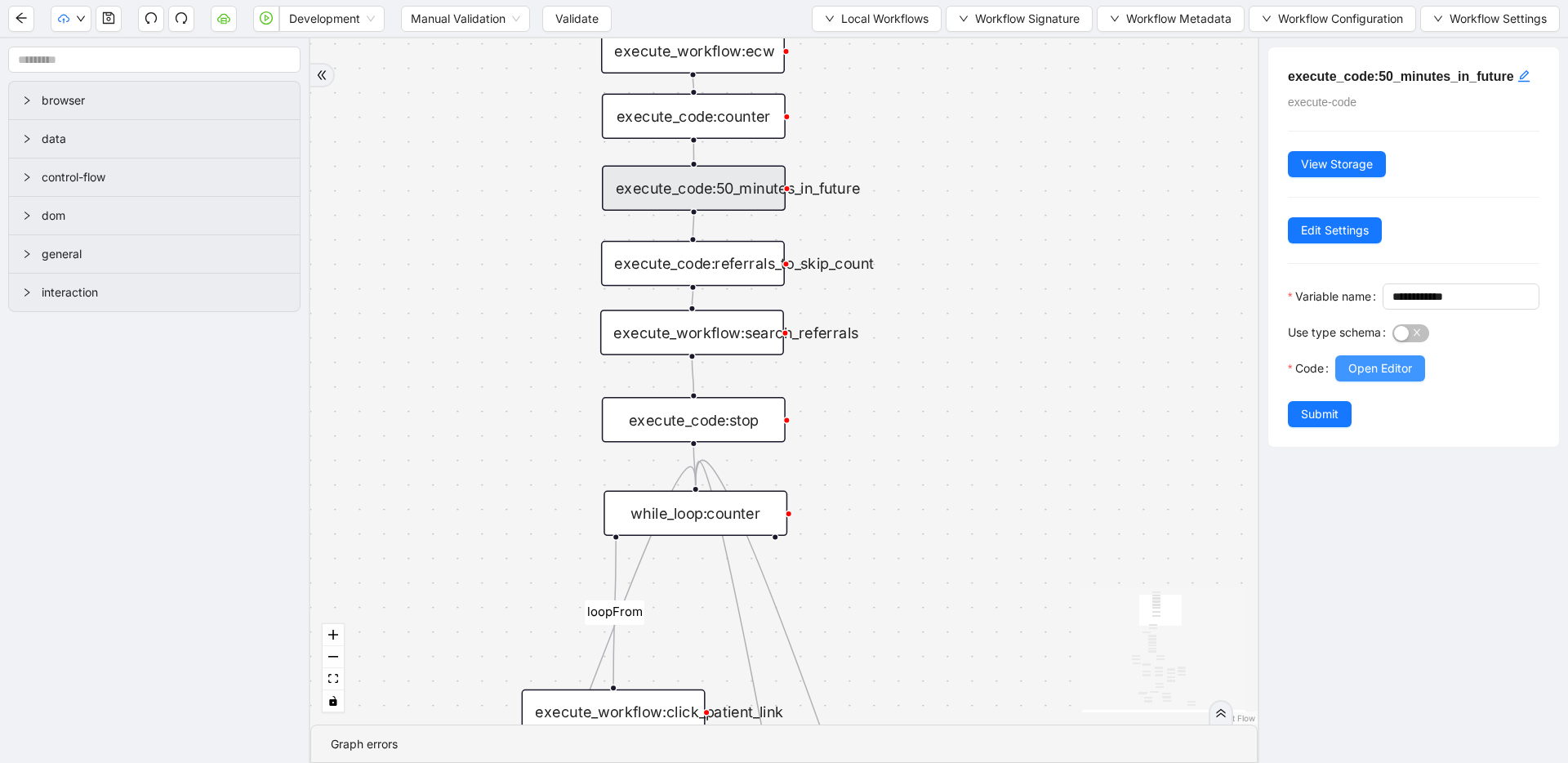
click at [1364, 377] on span "Open Editor" at bounding box center [1380, 368] width 64 height 18
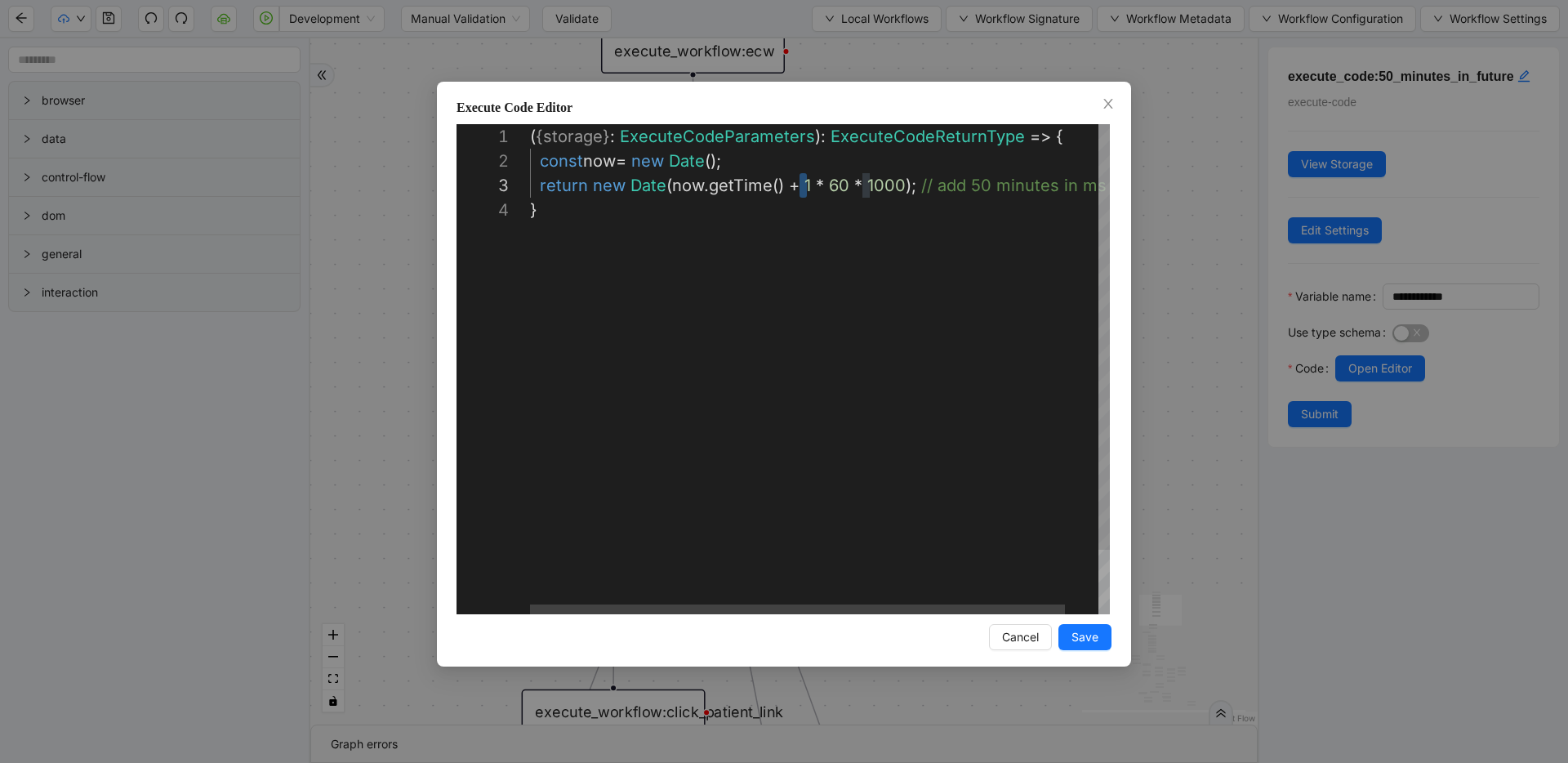
scroll to position [49, 280]
type textarea "**********"
click at [1077, 628] on span "Save" at bounding box center [1085, 637] width 27 height 18
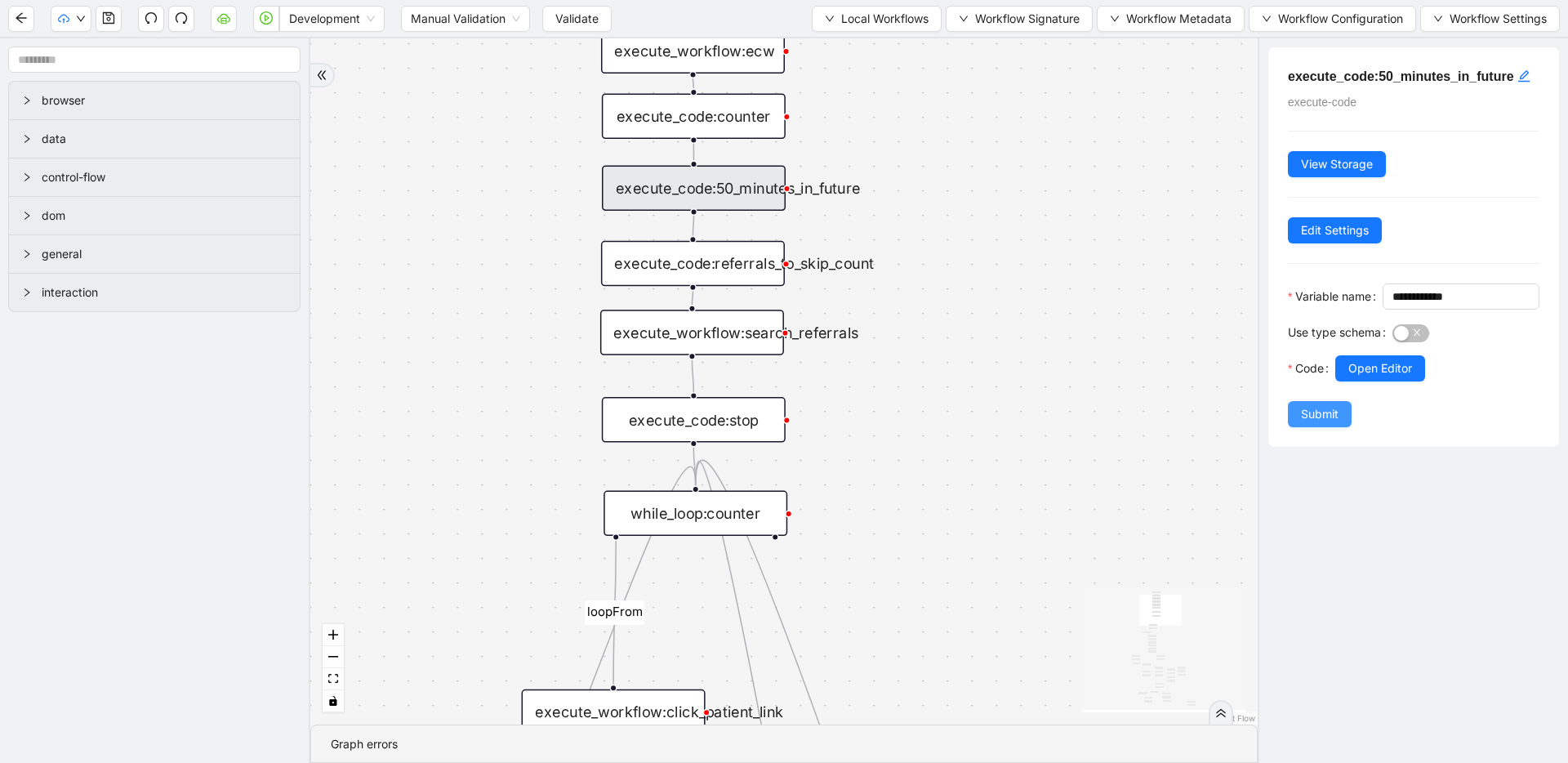
click at [1343, 427] on button "Submit" at bounding box center [1320, 414] width 64 height 26
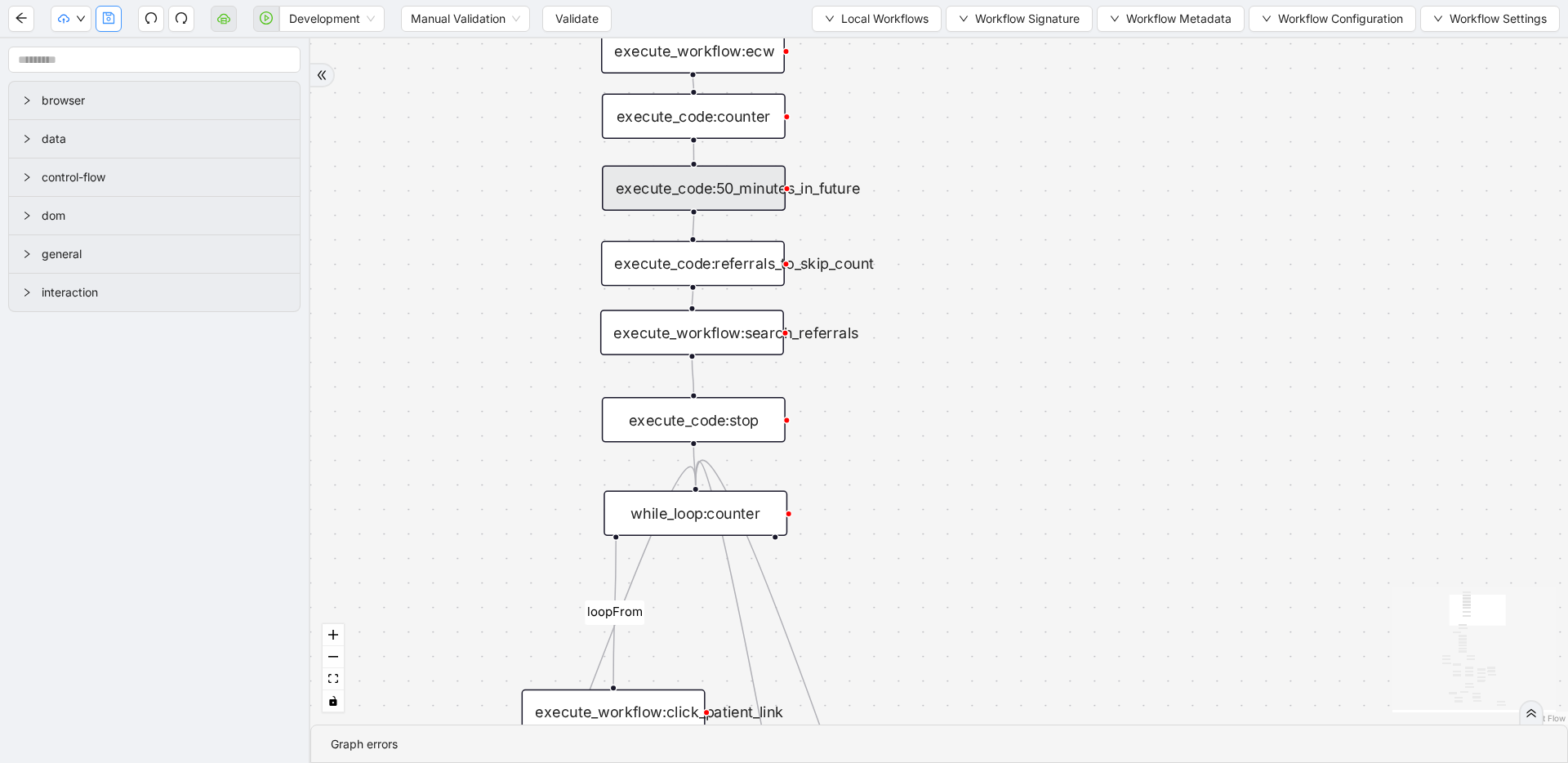
click at [103, 21] on icon "save" at bounding box center [109, 18] width 13 height 13
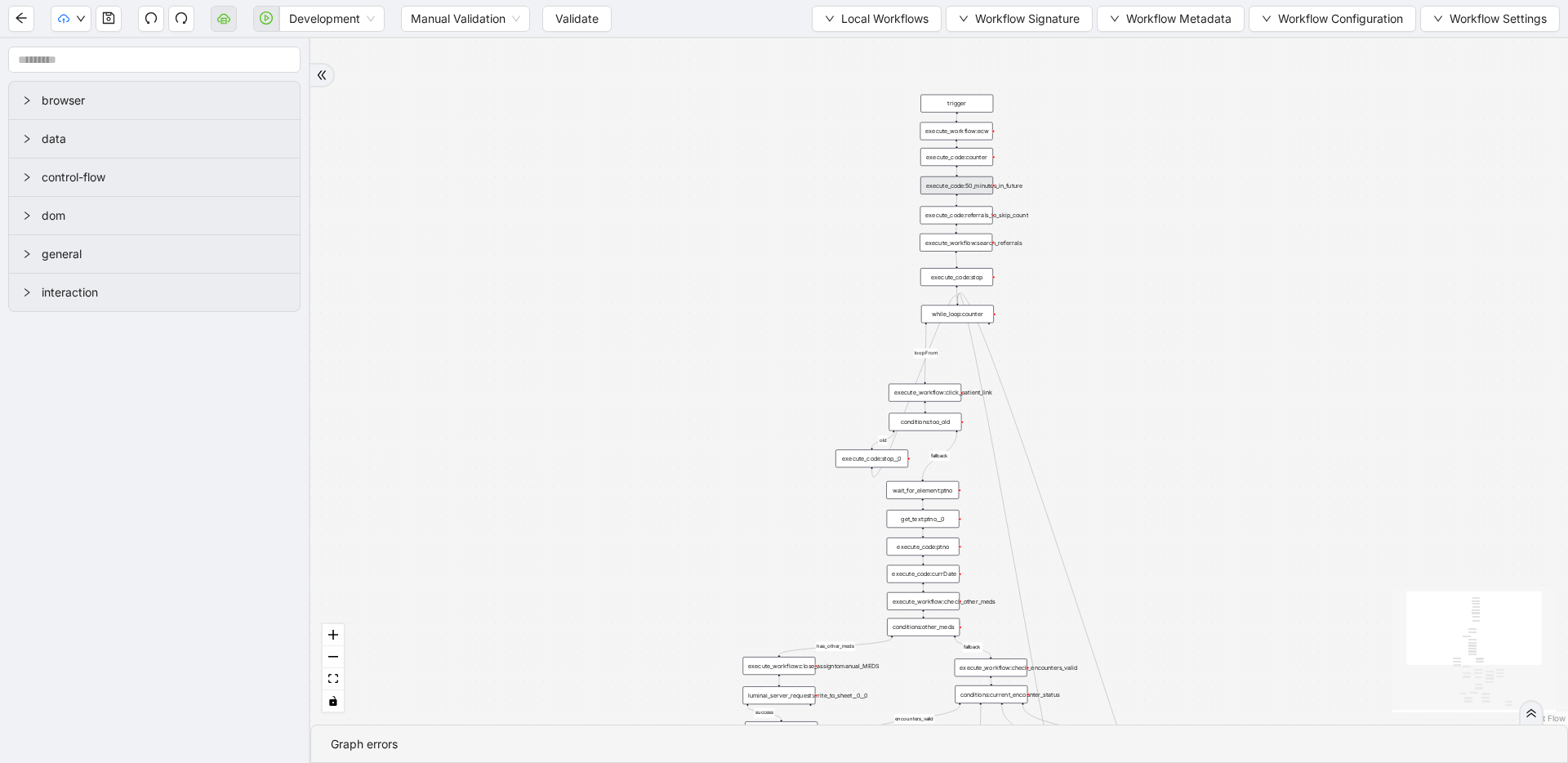
drag, startPoint x: 1224, startPoint y: 310, endPoint x: 934, endPoint y: 199, distance: 310.5
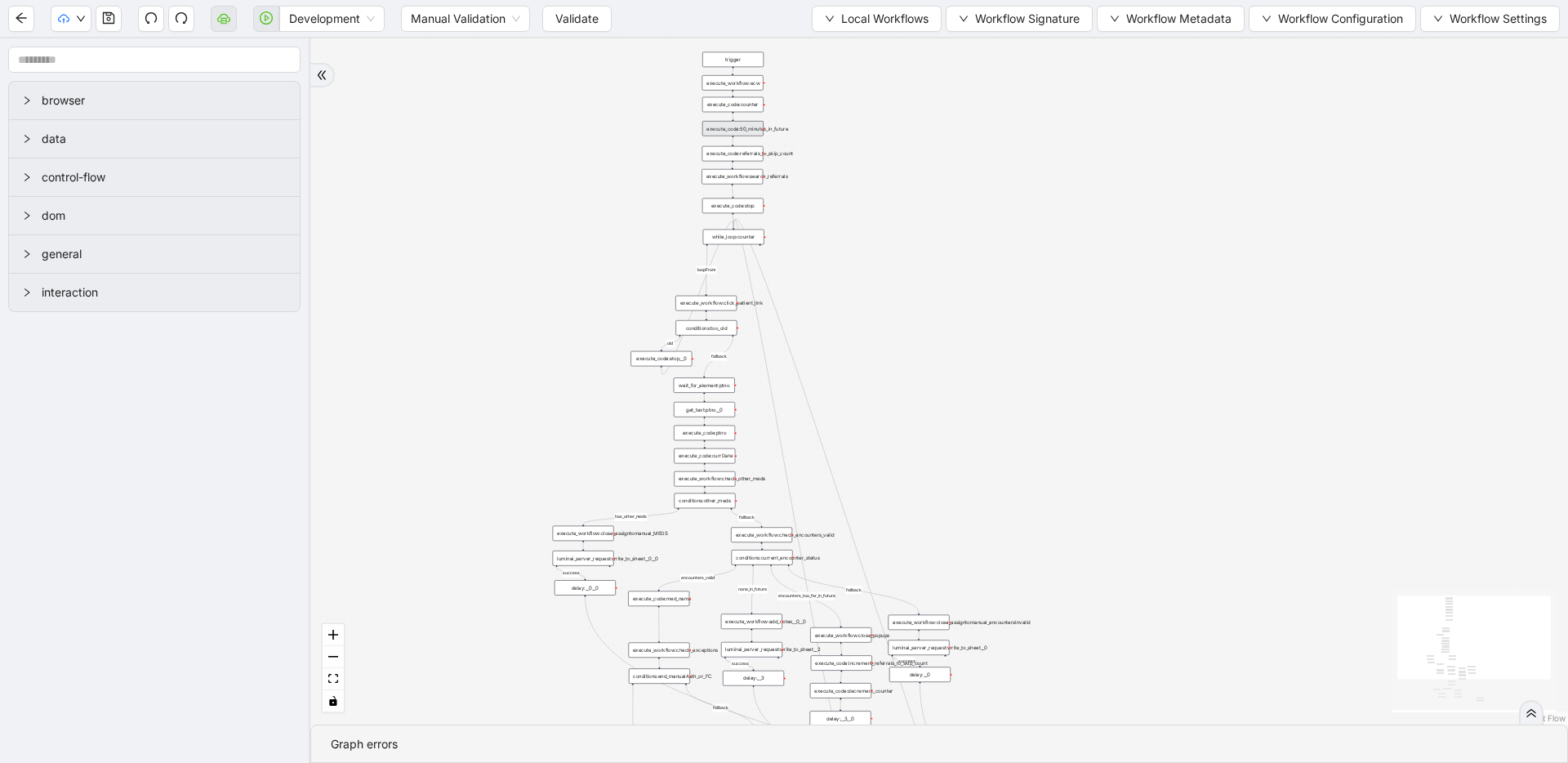
click at [742, 127] on div "execute_code:50_minutes_in_future" at bounding box center [733, 128] width 61 height 15
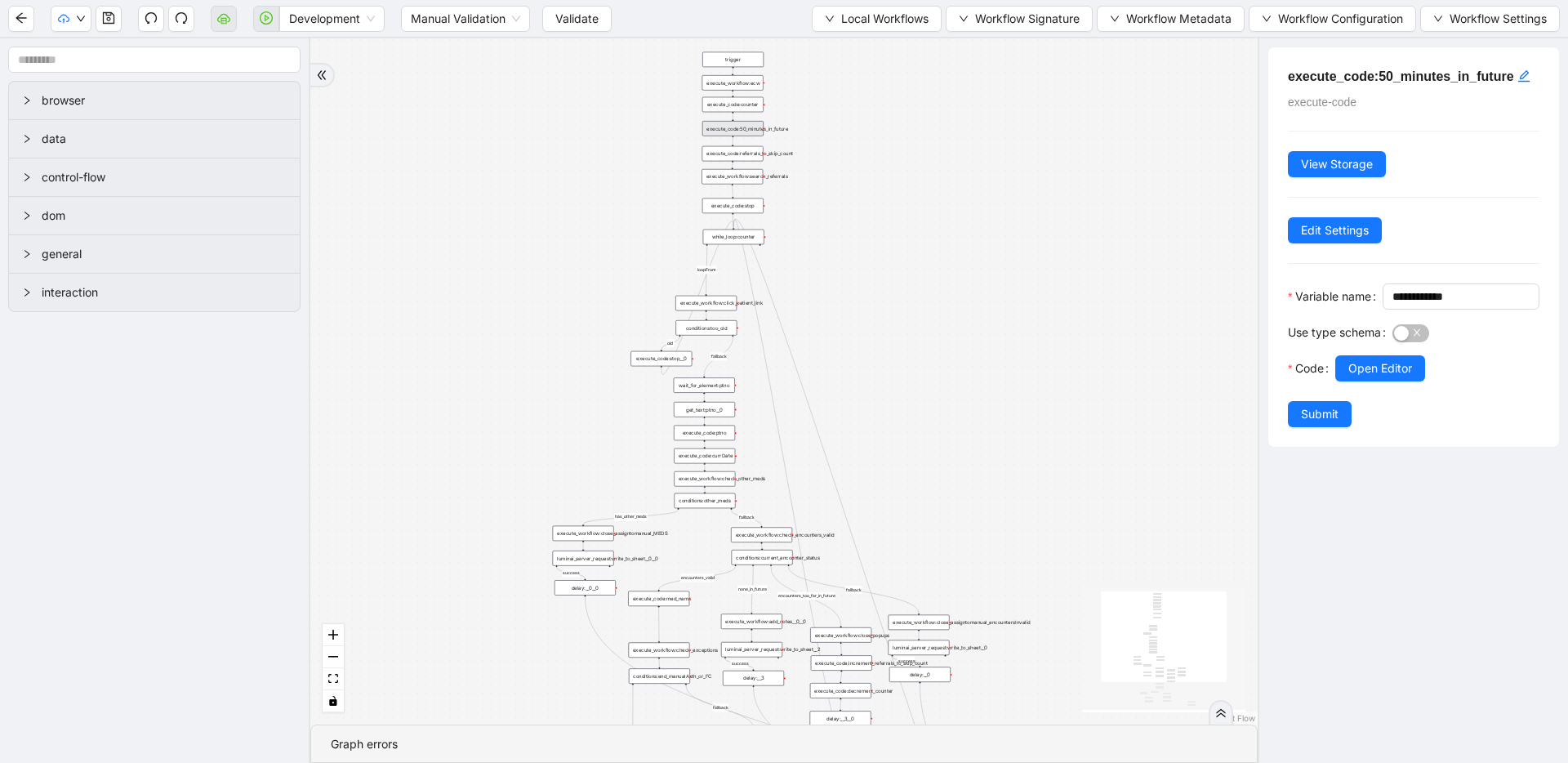
click at [1342, 356] on div "Use type schema" at bounding box center [1339, 337] width 104 height 36
click at [1347, 381] on button "Open Editor" at bounding box center [1379, 369] width 89 height 26
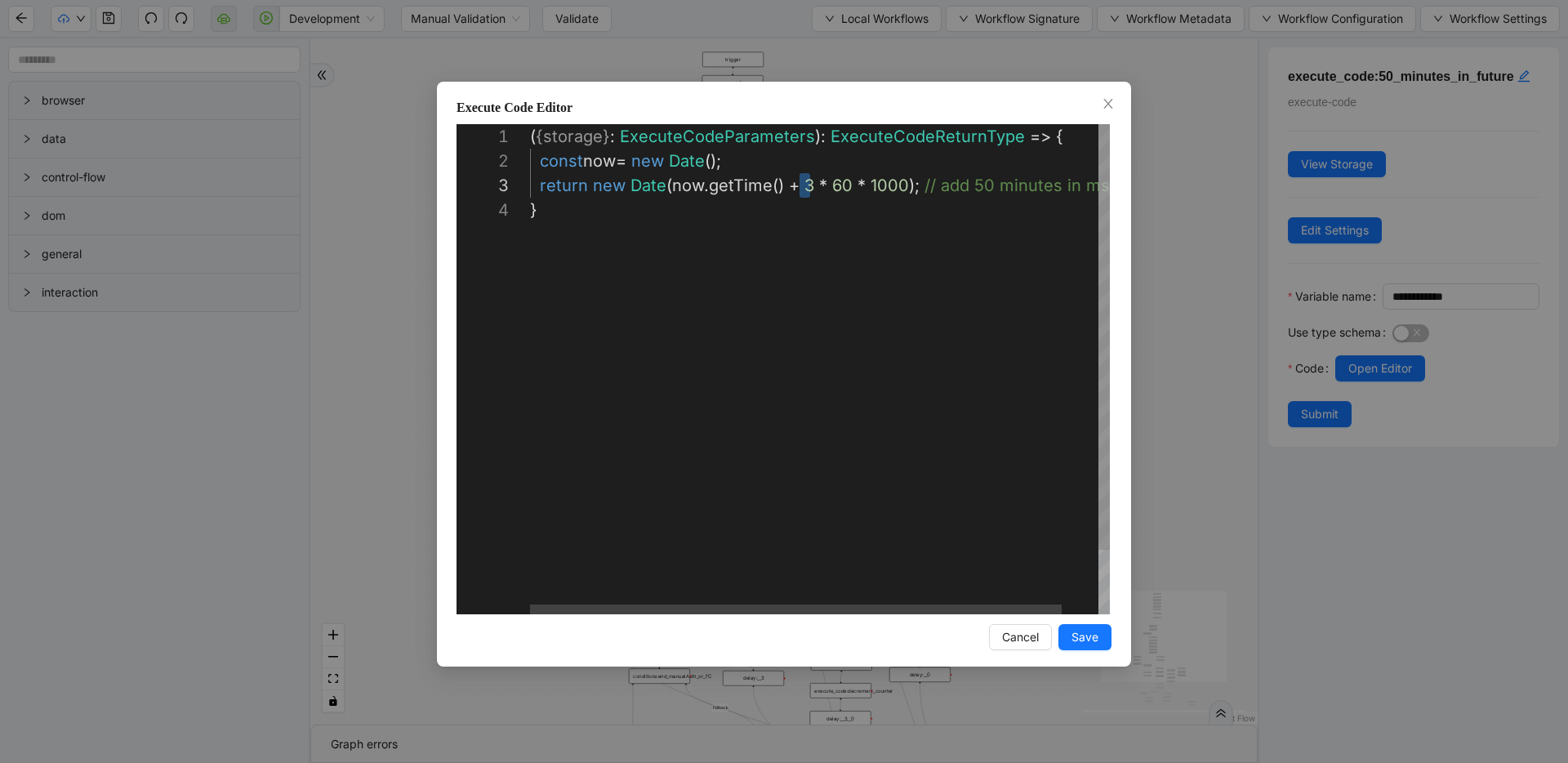
scroll to position [49, 290]
type textarea "**********"
click at [1093, 634] on span "Save" at bounding box center [1085, 637] width 27 height 18
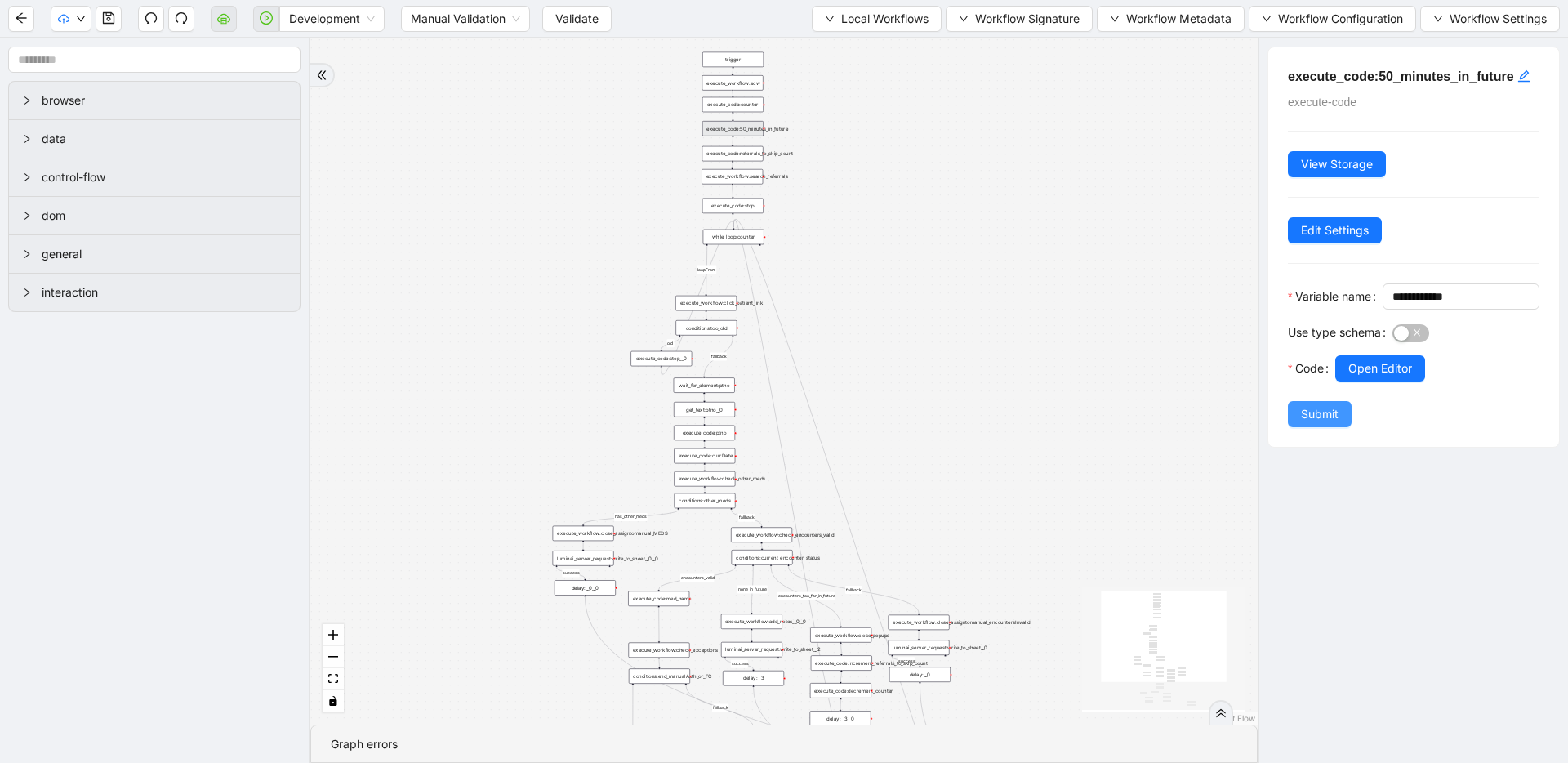
click at [1291, 427] on button "Submit" at bounding box center [1320, 414] width 64 height 26
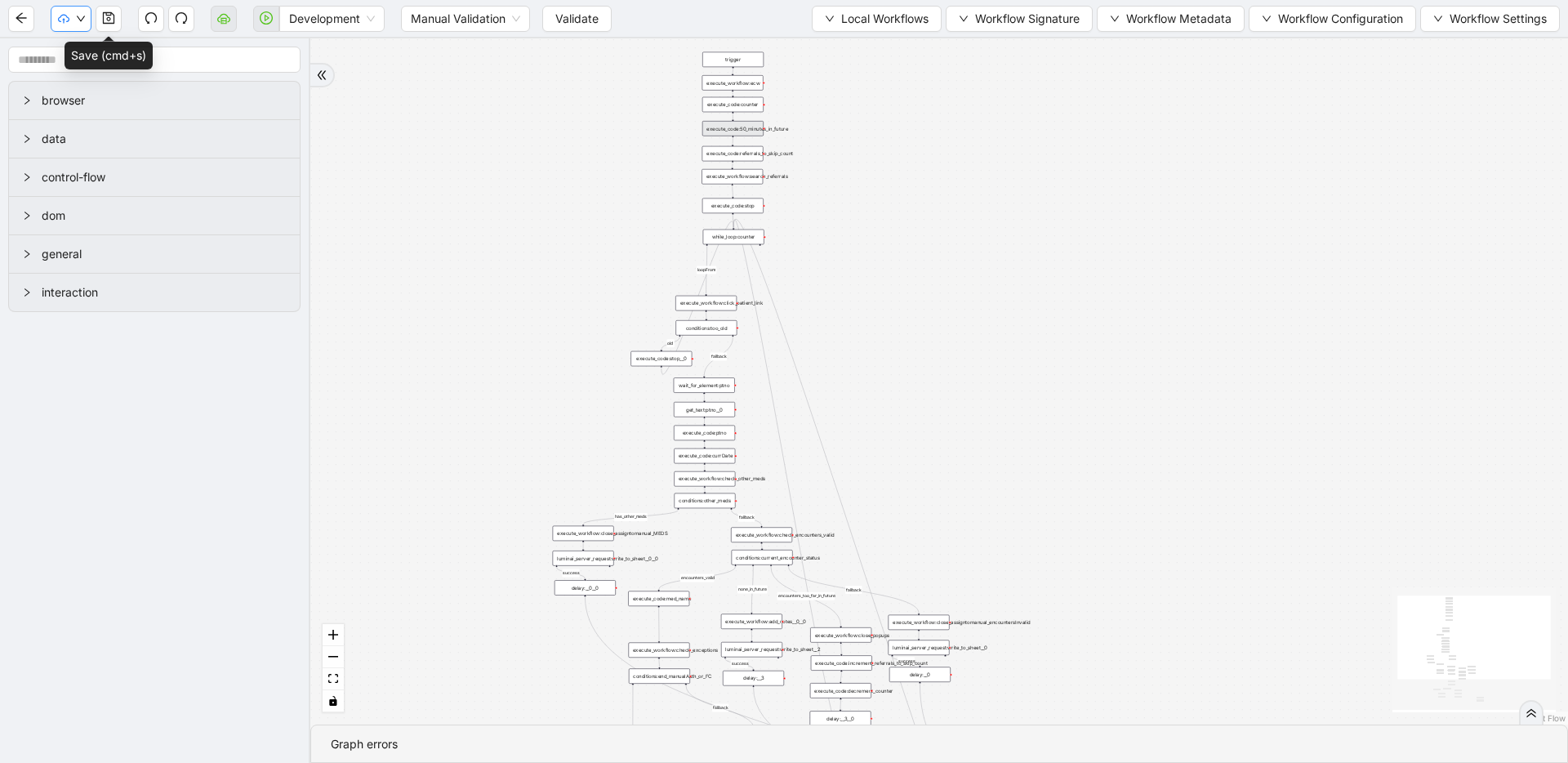
click at [89, 16] on div at bounding box center [87, 19] width 71 height 26
click at [103, 19] on icon "save" at bounding box center [109, 18] width 13 height 13
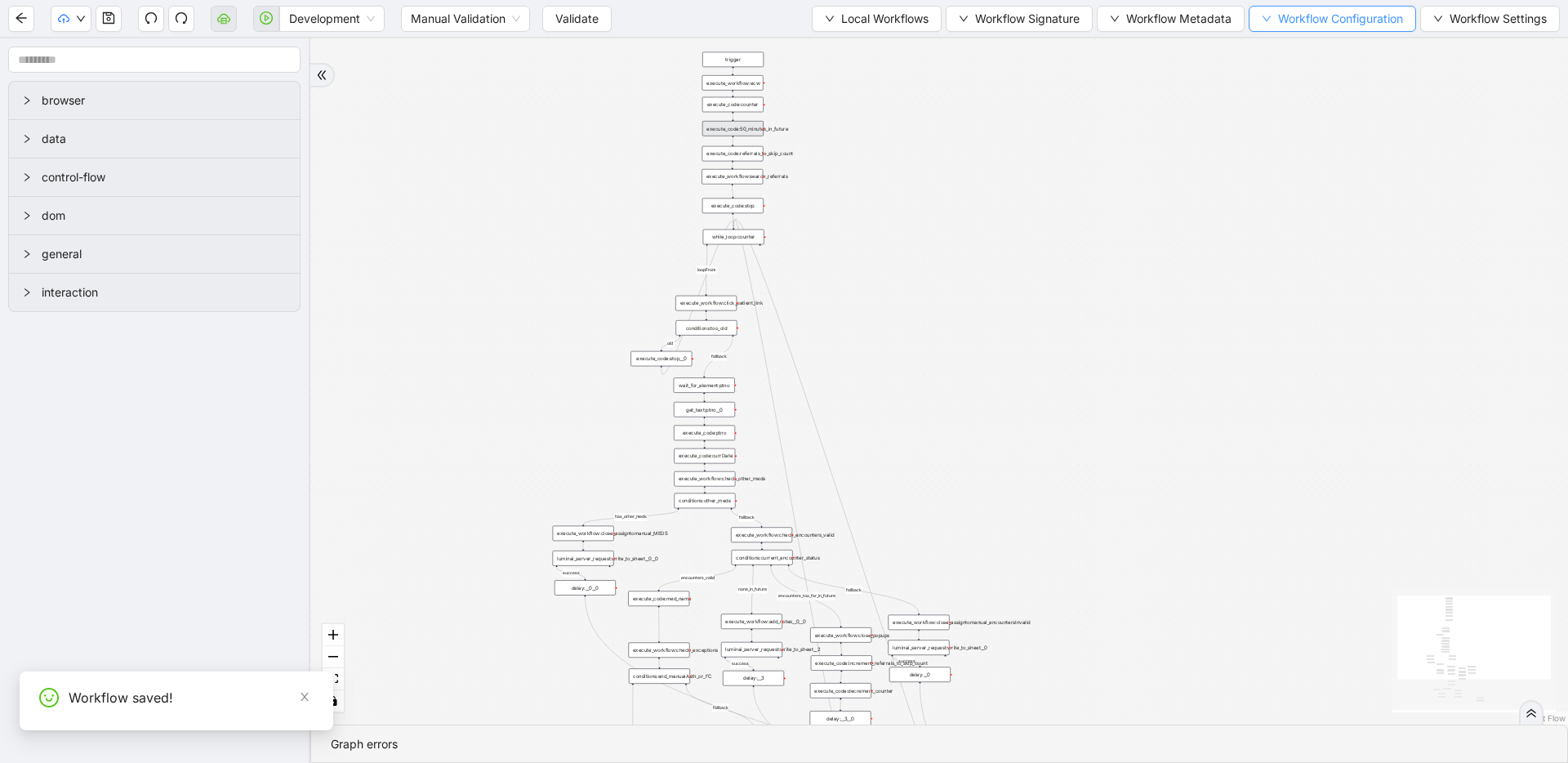
click at [1262, 17] on icon "down" at bounding box center [1266, 19] width 8 height 6
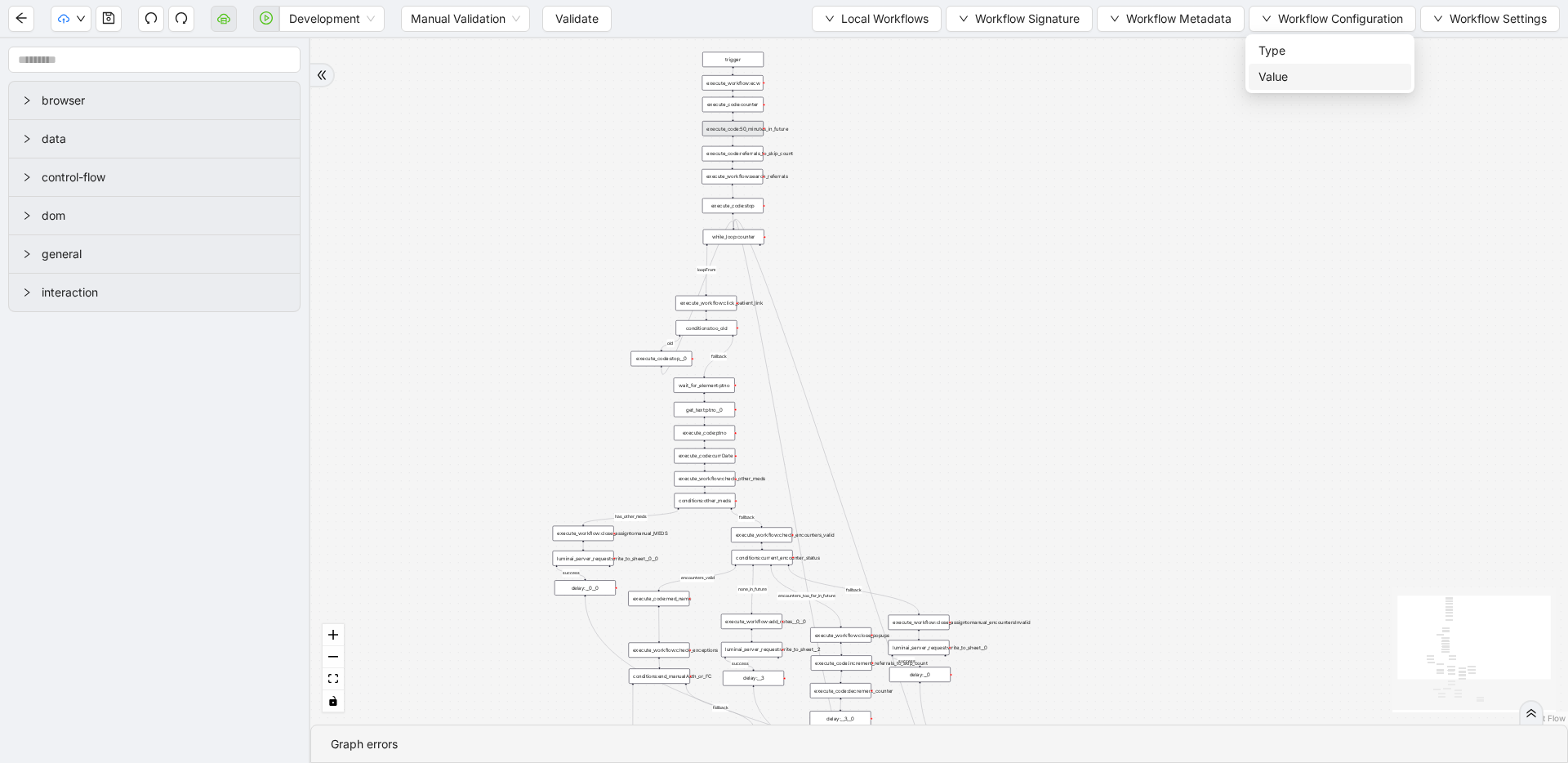
click at [1274, 72] on span "Value" at bounding box center [1330, 76] width 143 height 18
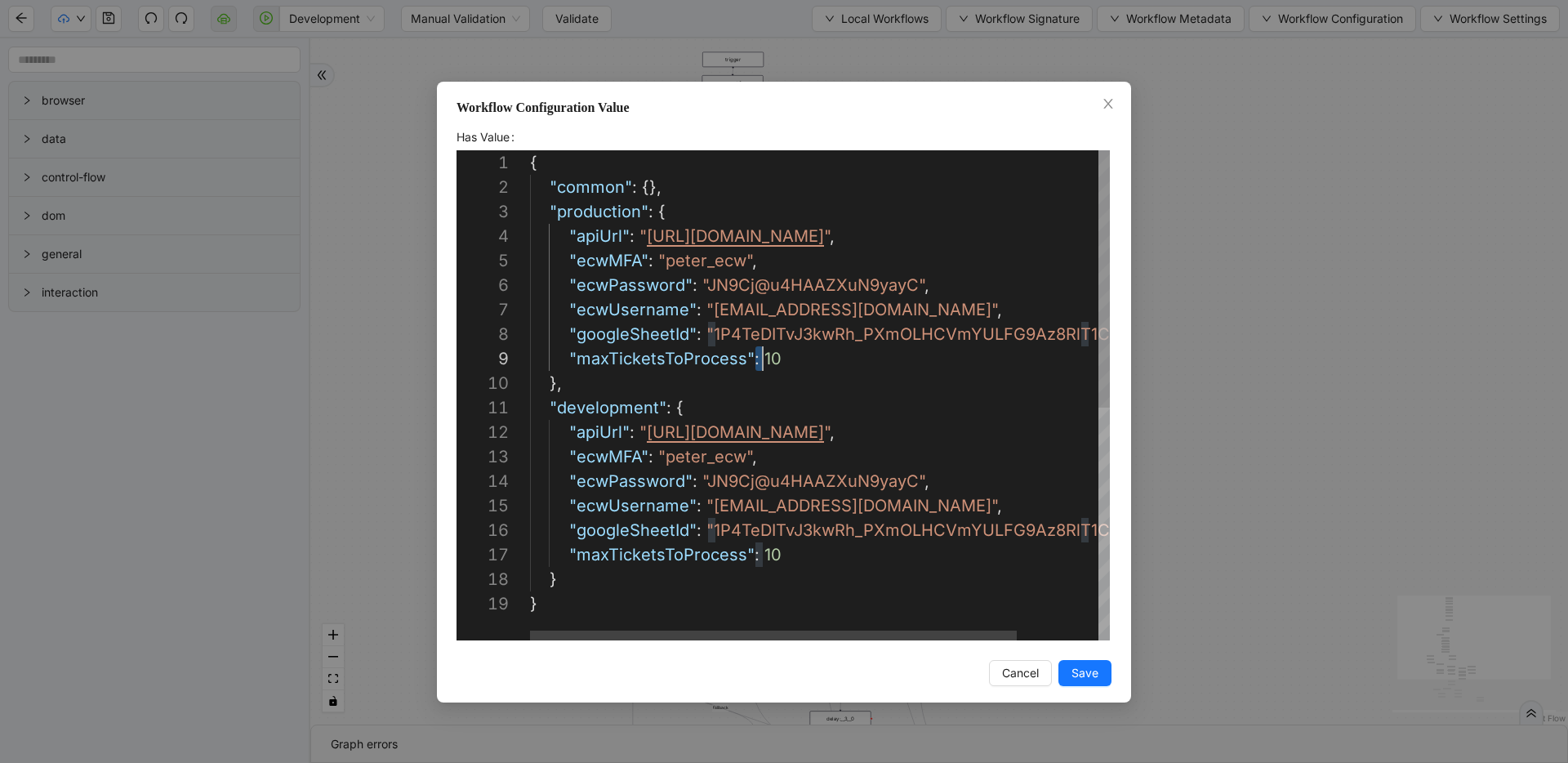
scroll to position [196, 244]
drag, startPoint x: 754, startPoint y: 354, endPoint x: 771, endPoint y: 352, distance: 17.1
type textarea "**********"
click at [1101, 676] on button "Save" at bounding box center [1085, 673] width 53 height 26
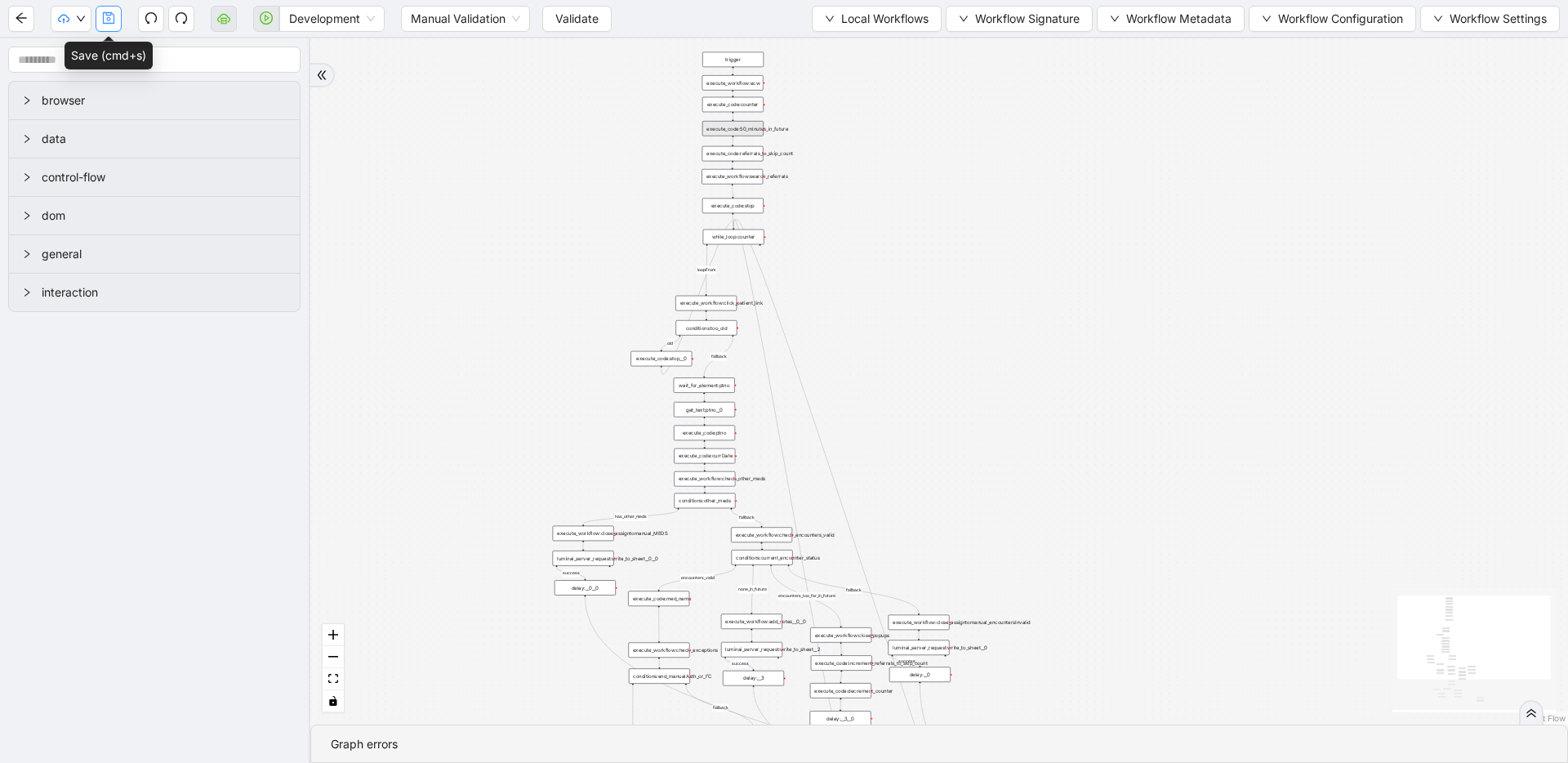
click at [109, 22] on icon "save" at bounding box center [109, 18] width 13 height 13
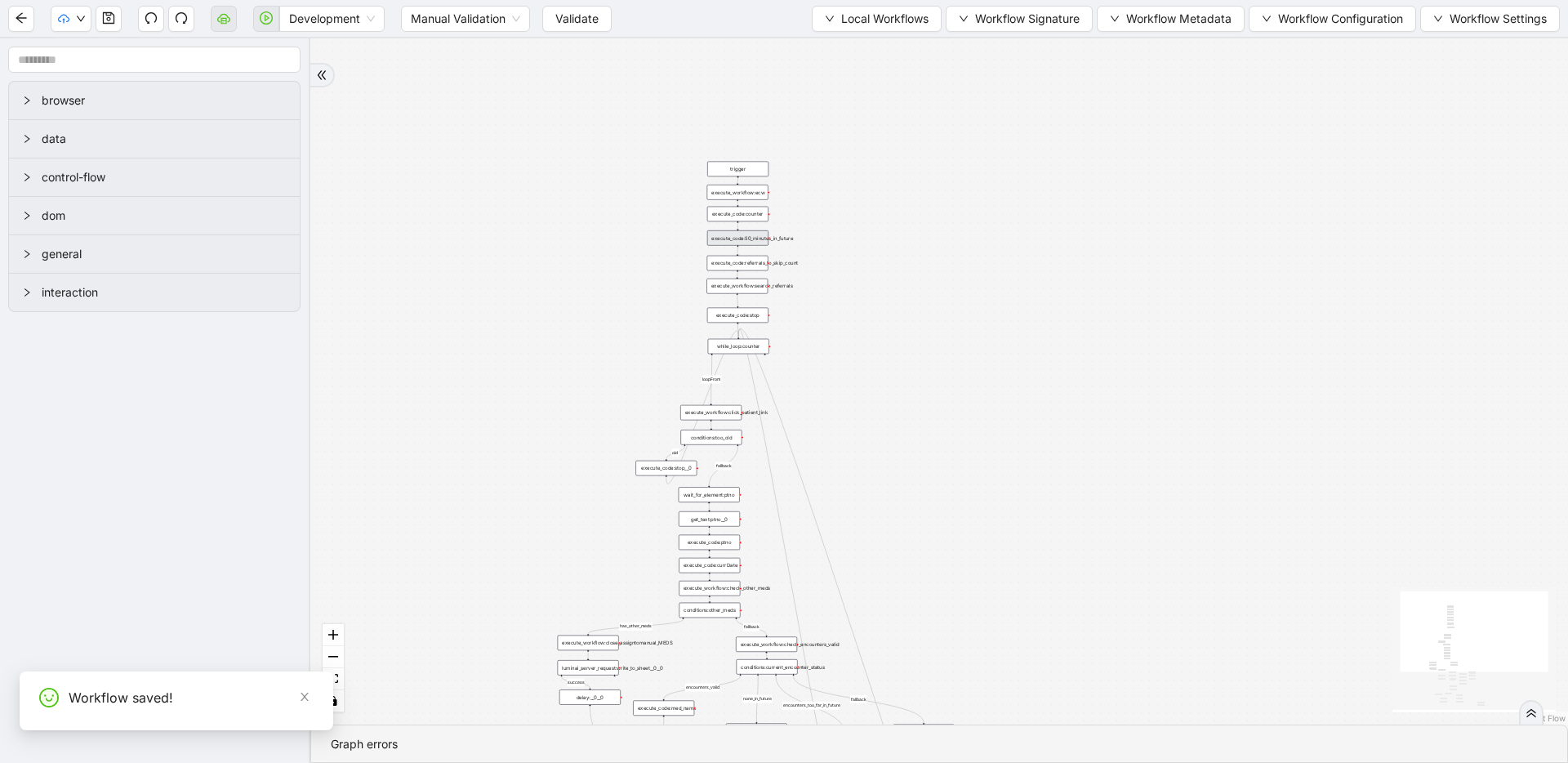
drag, startPoint x: 451, startPoint y: 232, endPoint x: 443, endPoint y: 319, distance: 87.4
click at [443, 319] on div "fallback success success fallback no_encounters end success success success old…" at bounding box center [939, 381] width 1258 height 686
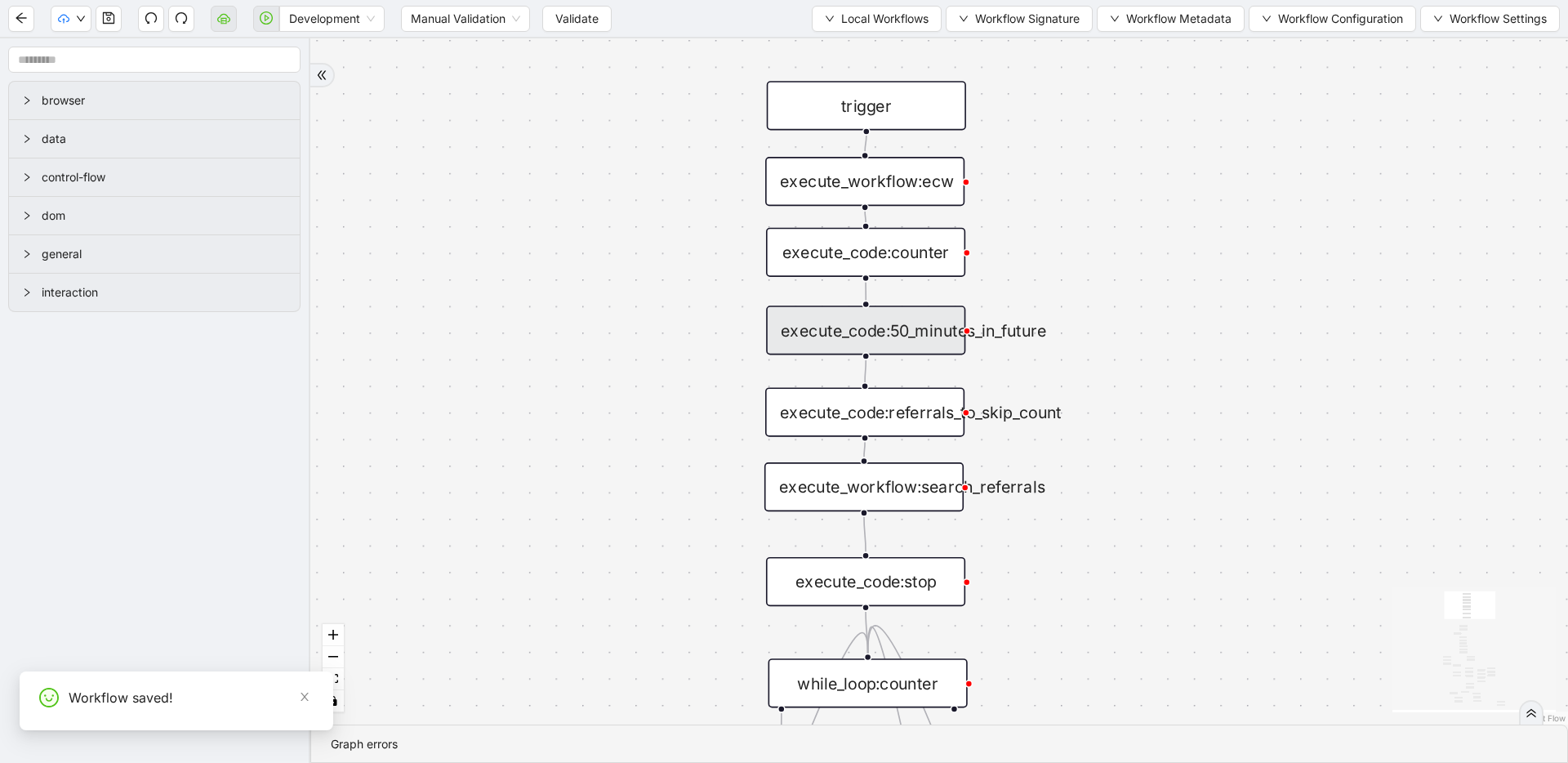
drag, startPoint x: 440, startPoint y: 344, endPoint x: 232, endPoint y: 340, distance: 208.0
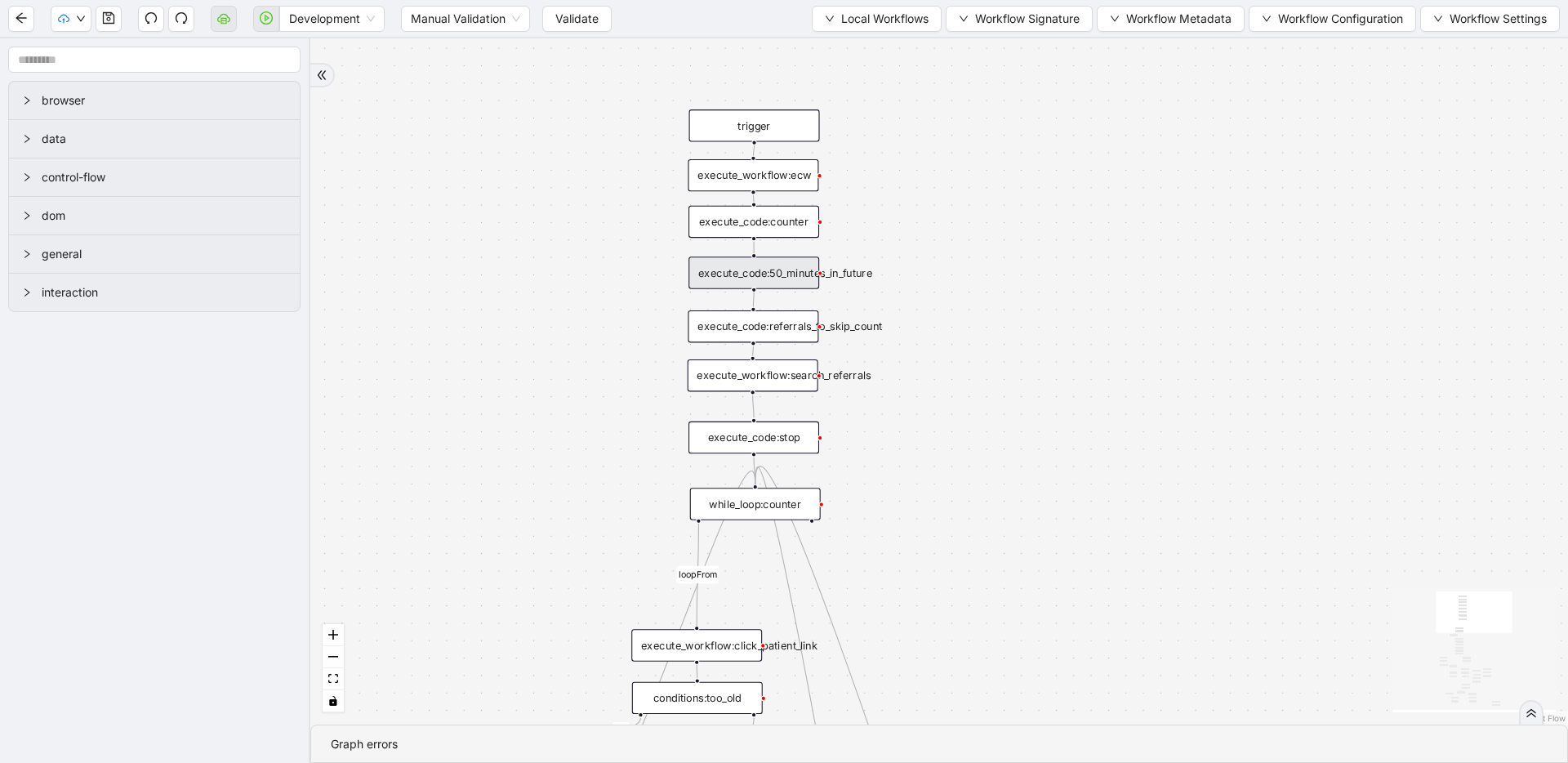
drag, startPoint x: 577, startPoint y: 387, endPoint x: 585, endPoint y: 310, distance: 77.4
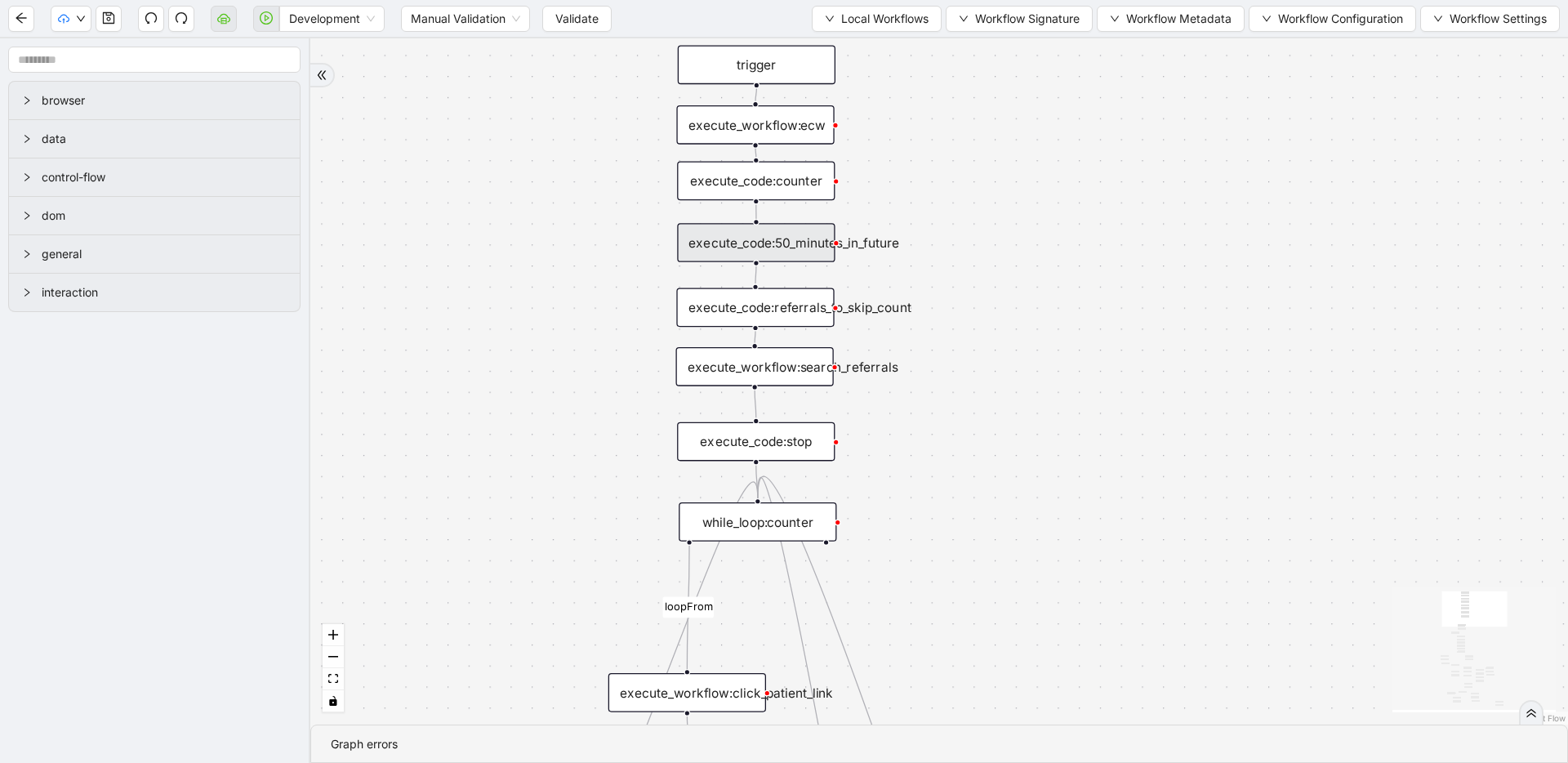
click at [747, 374] on div "execute_workflow:search_referrals" at bounding box center [754, 367] width 158 height 40
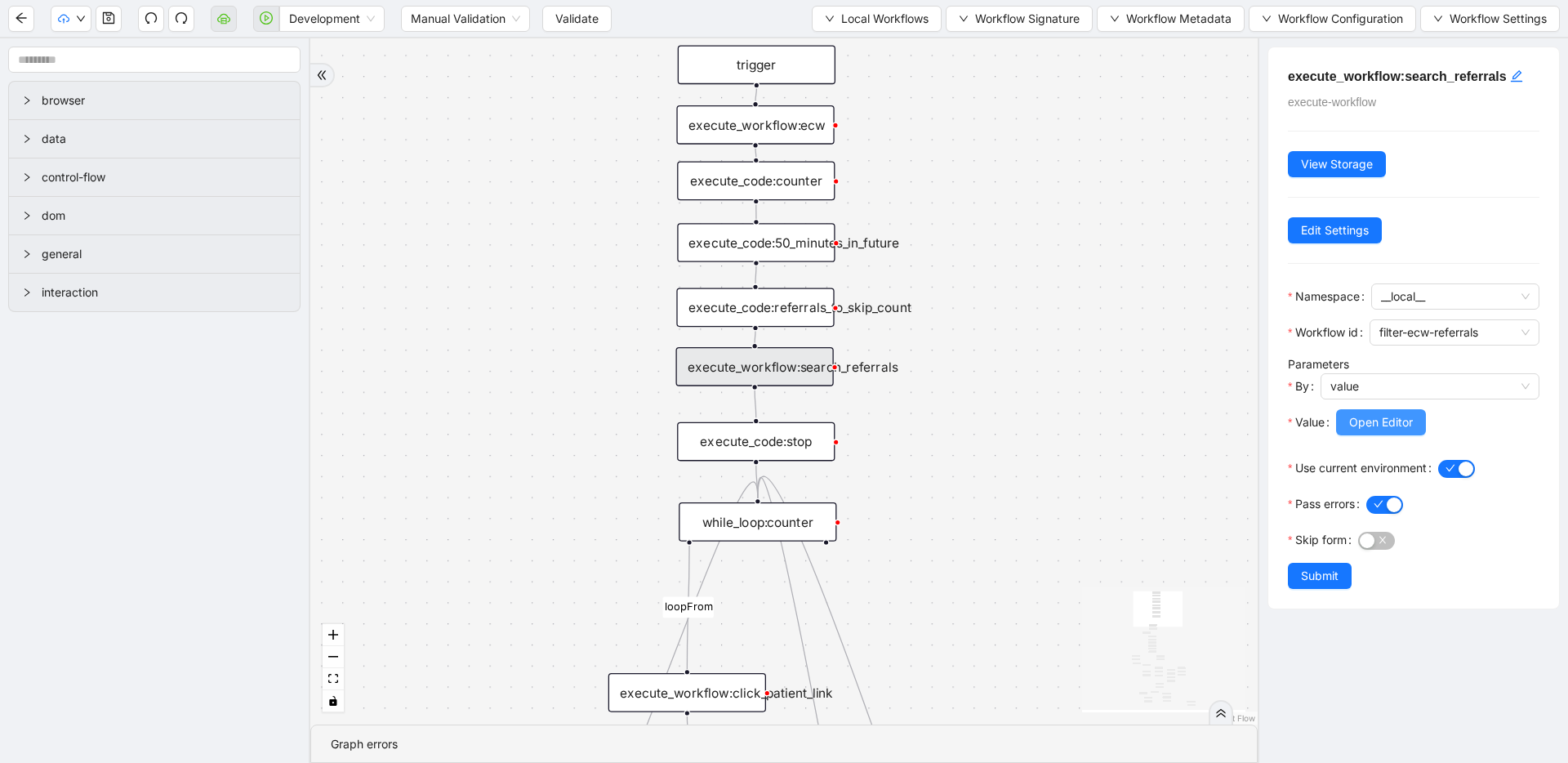
click at [1390, 433] on button "Open Editor" at bounding box center [1380, 422] width 89 height 26
click at [794, 184] on div "execute_code:counter" at bounding box center [756, 182] width 158 height 40
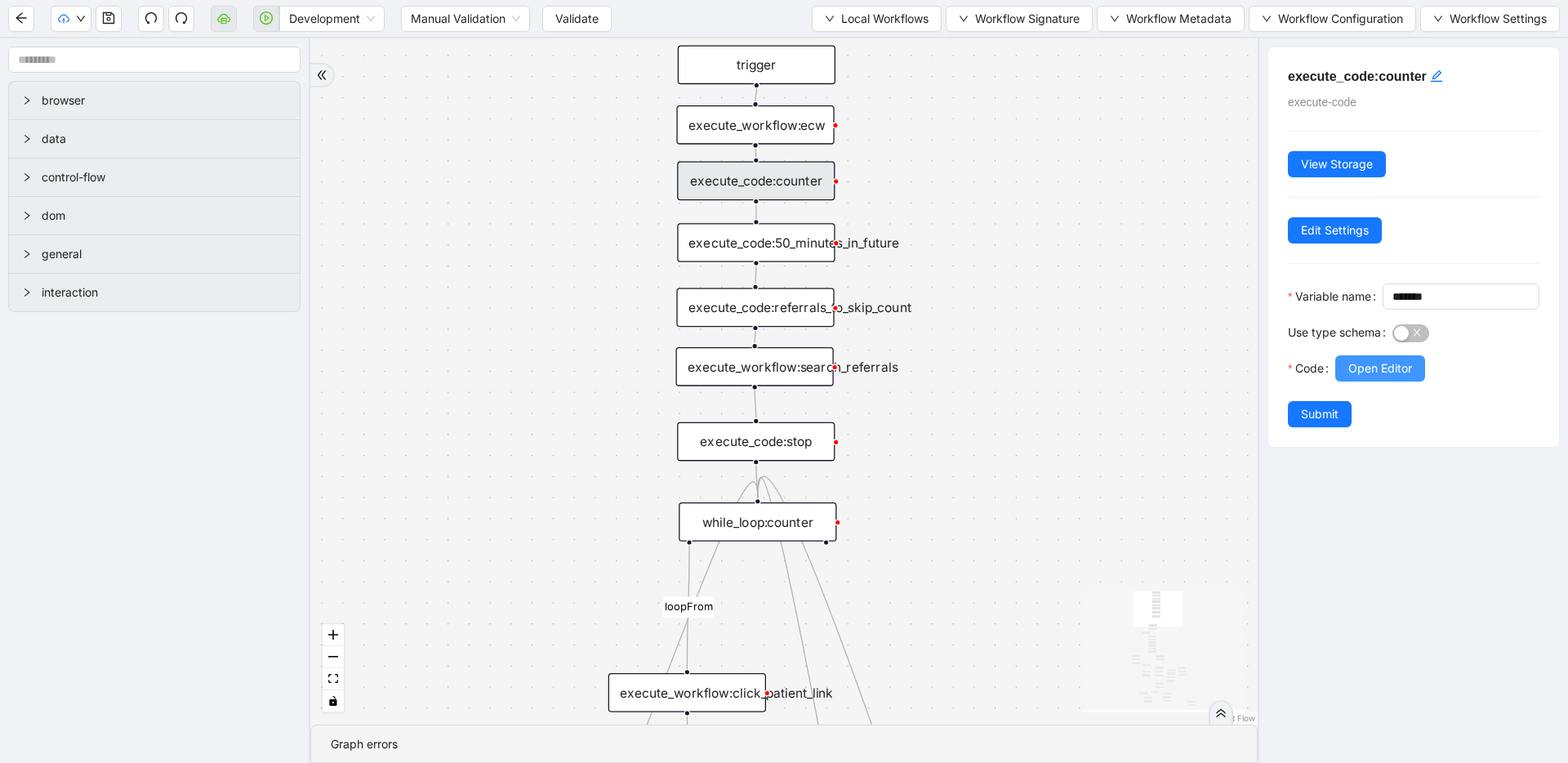
click at [1350, 377] on span "Open Editor" at bounding box center [1380, 368] width 64 height 18
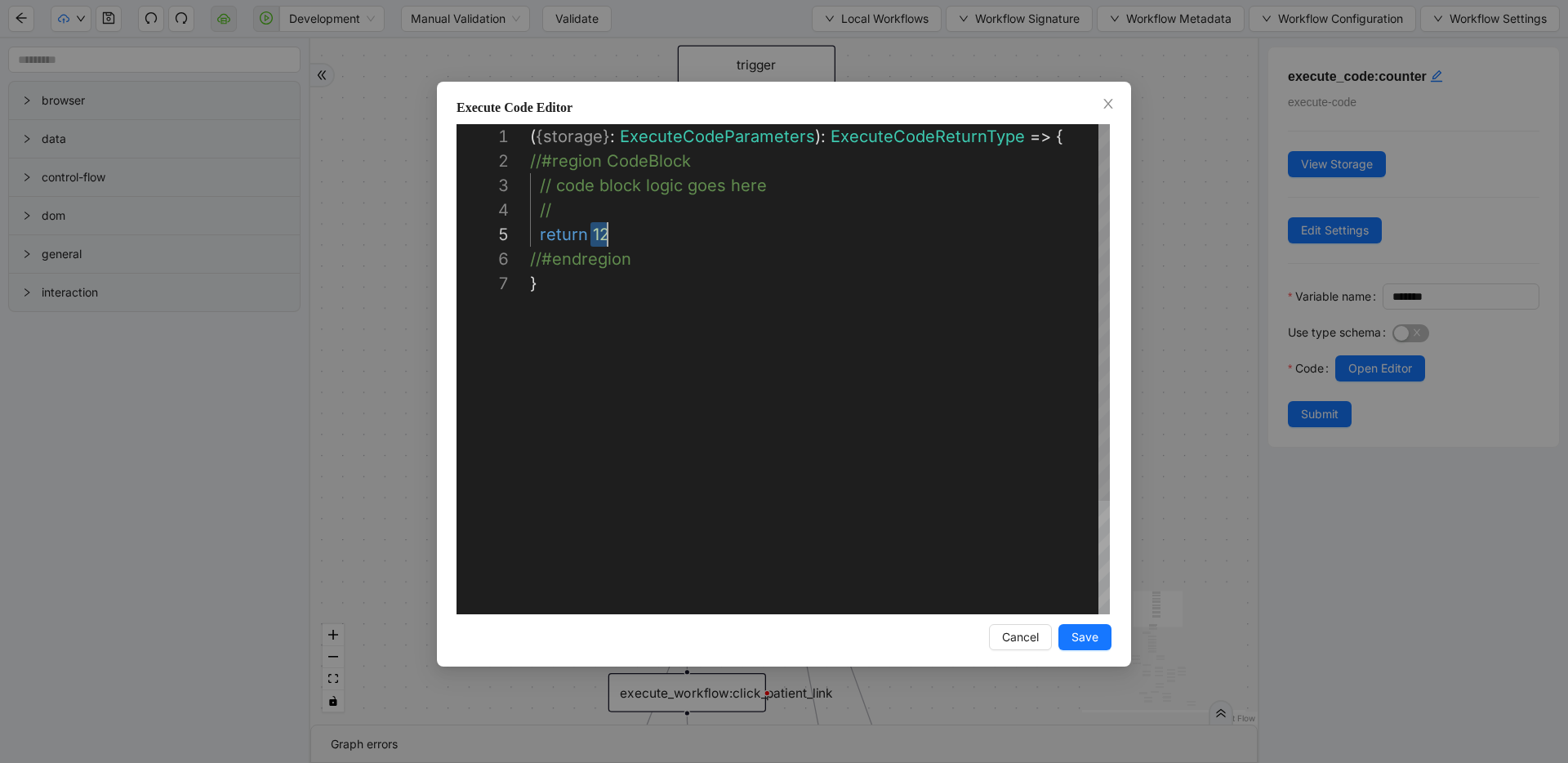
scroll to position [98, 77]
drag, startPoint x: 592, startPoint y: 230, endPoint x: 610, endPoint y: 230, distance: 18.0
type textarea "**********"
click at [1068, 634] on button "Save" at bounding box center [1085, 637] width 53 height 26
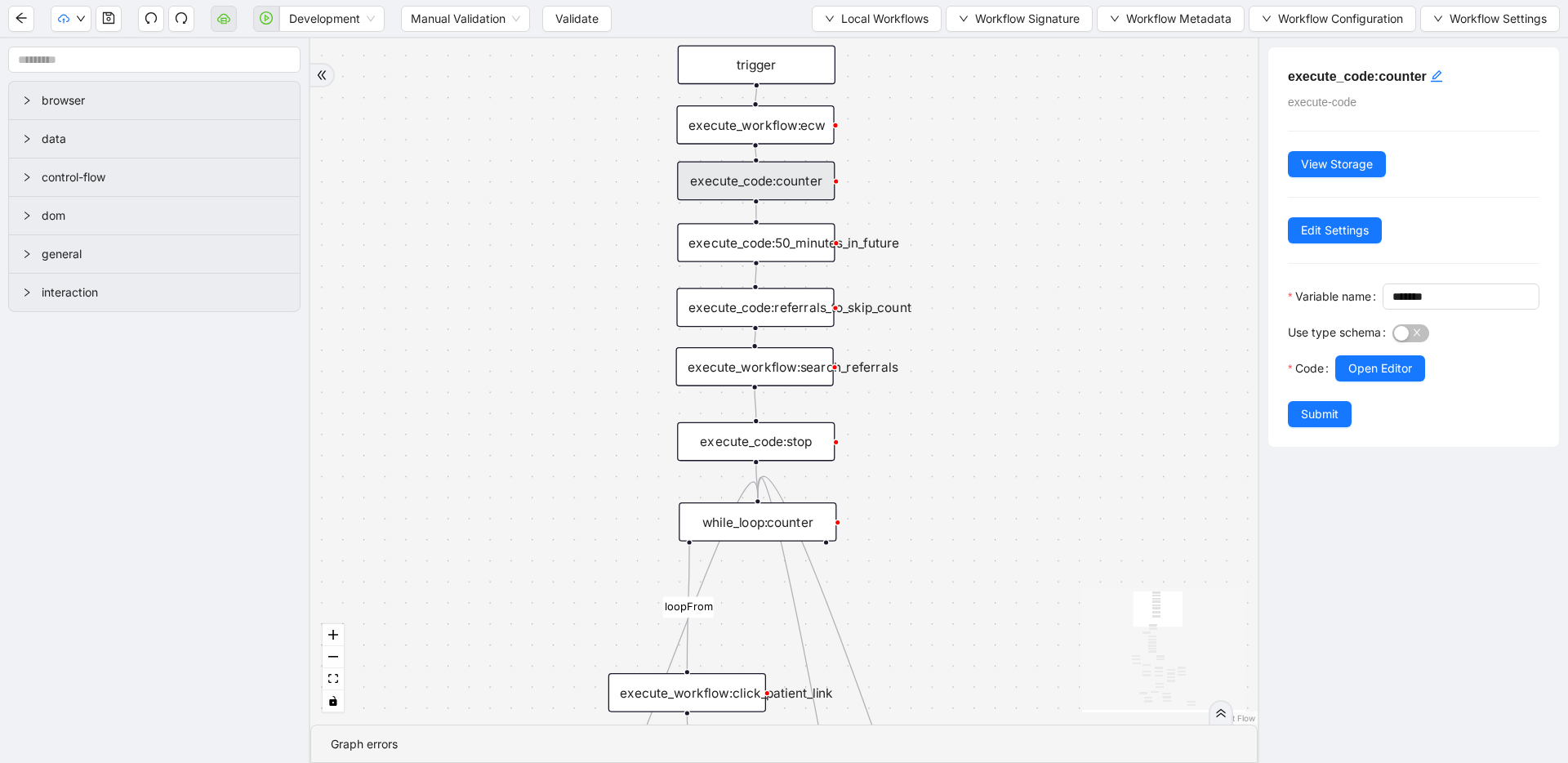
click at [1339, 427] on button "Submit" at bounding box center [1320, 414] width 64 height 26
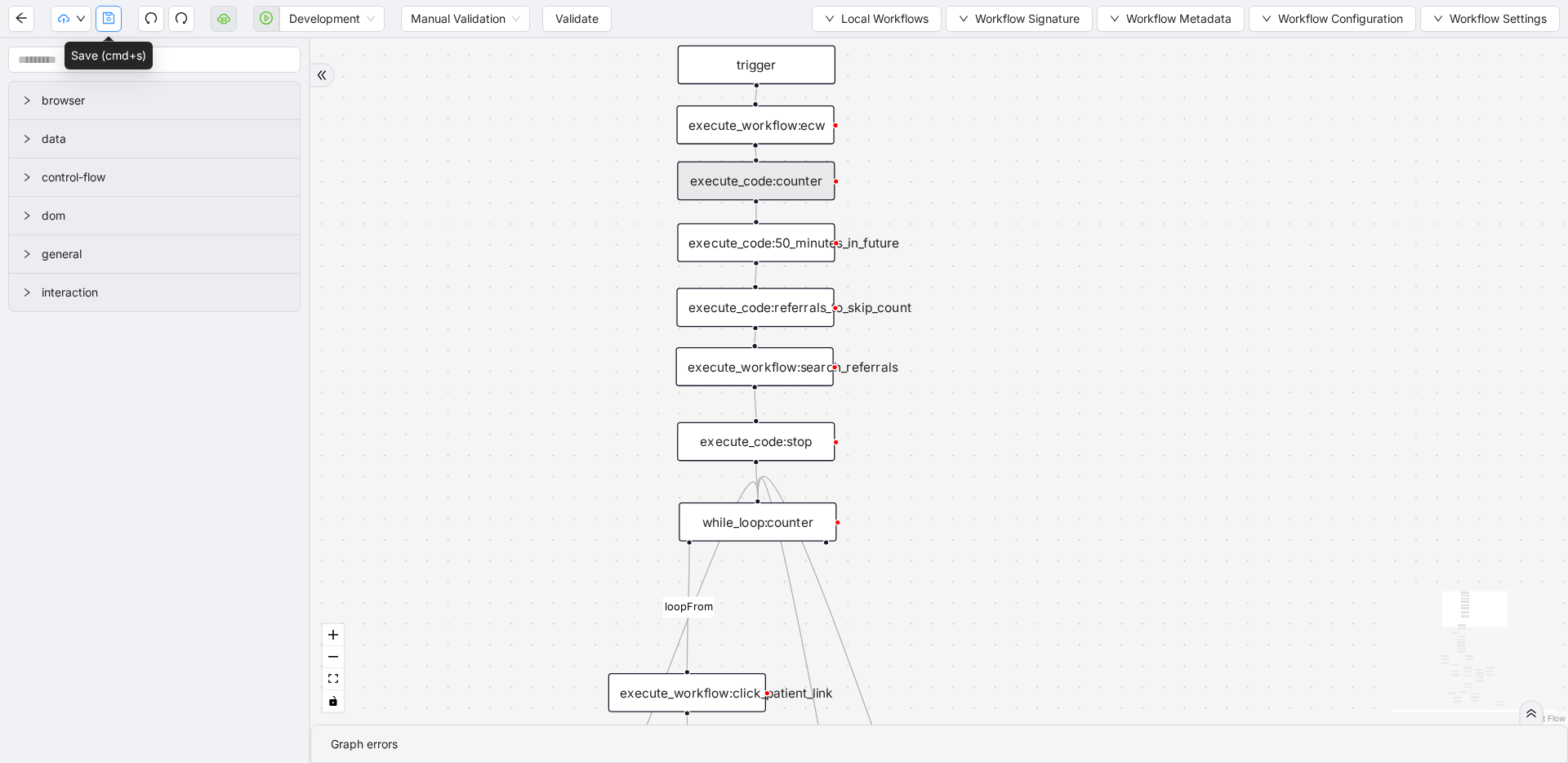
click at [117, 23] on button "button" at bounding box center [109, 19] width 26 height 26
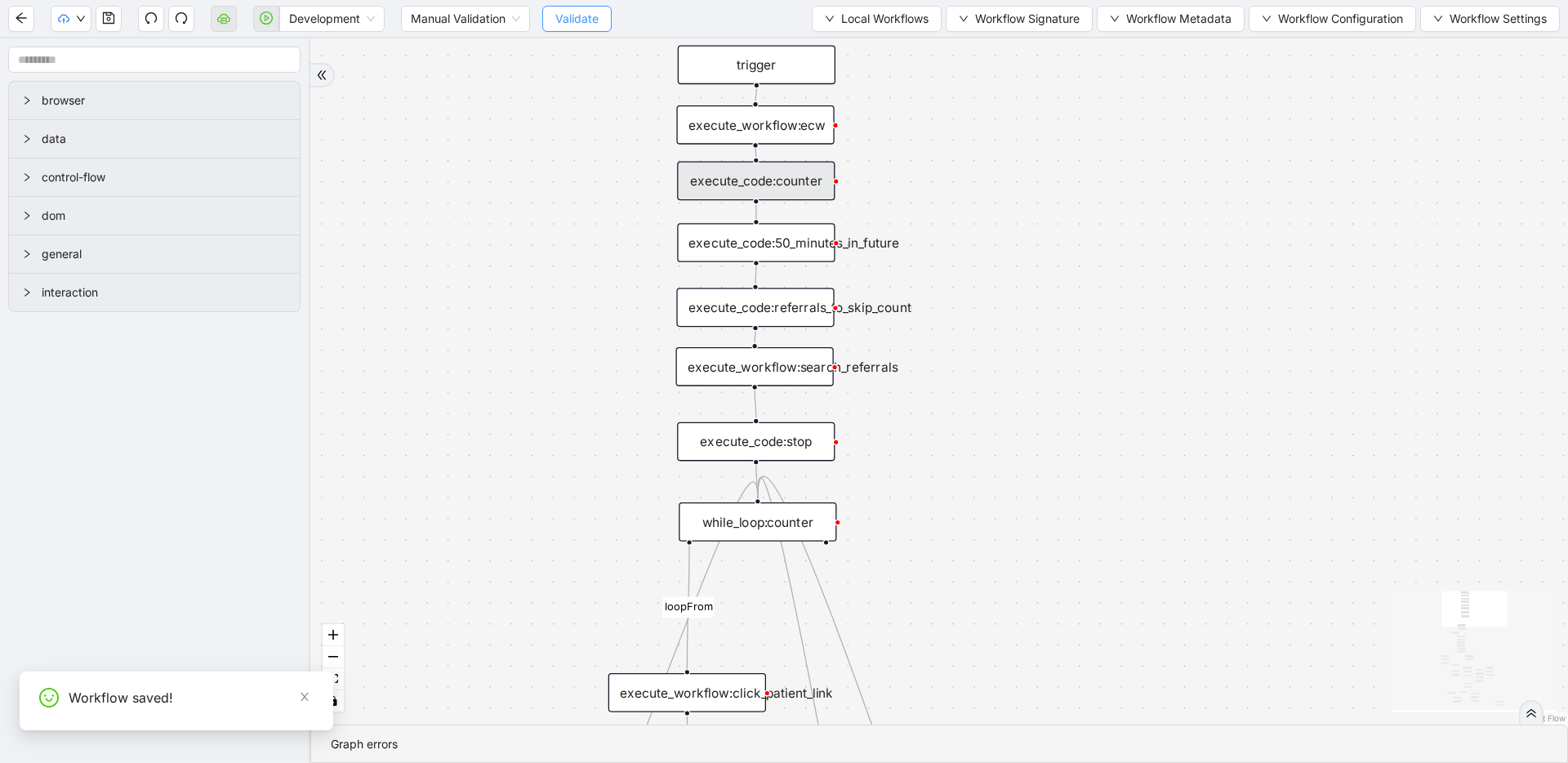
click at [557, 23] on span "Validate" at bounding box center [577, 18] width 43 height 18
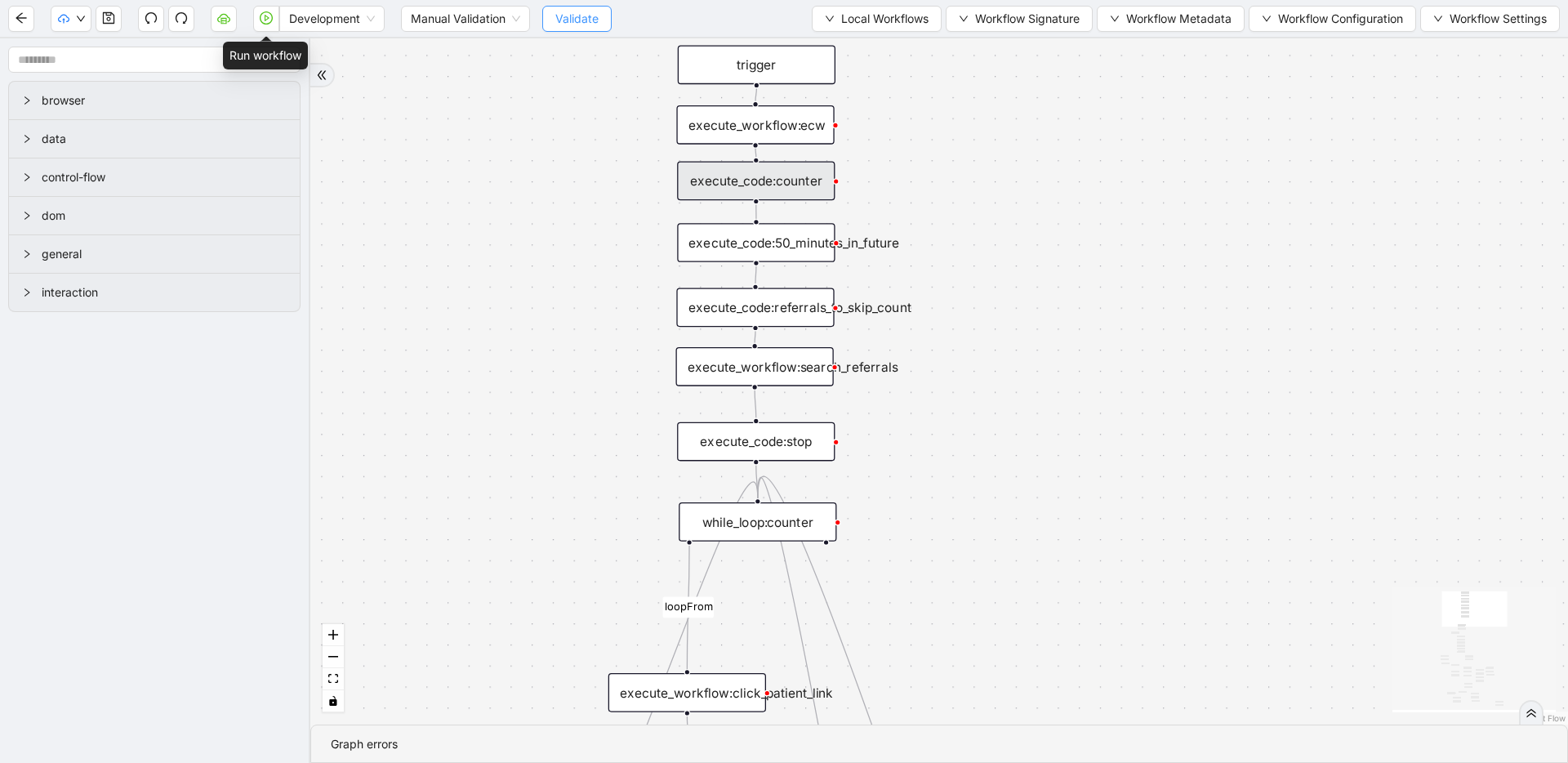
click at [267, 22] on icon "play-circle" at bounding box center [266, 18] width 13 height 13
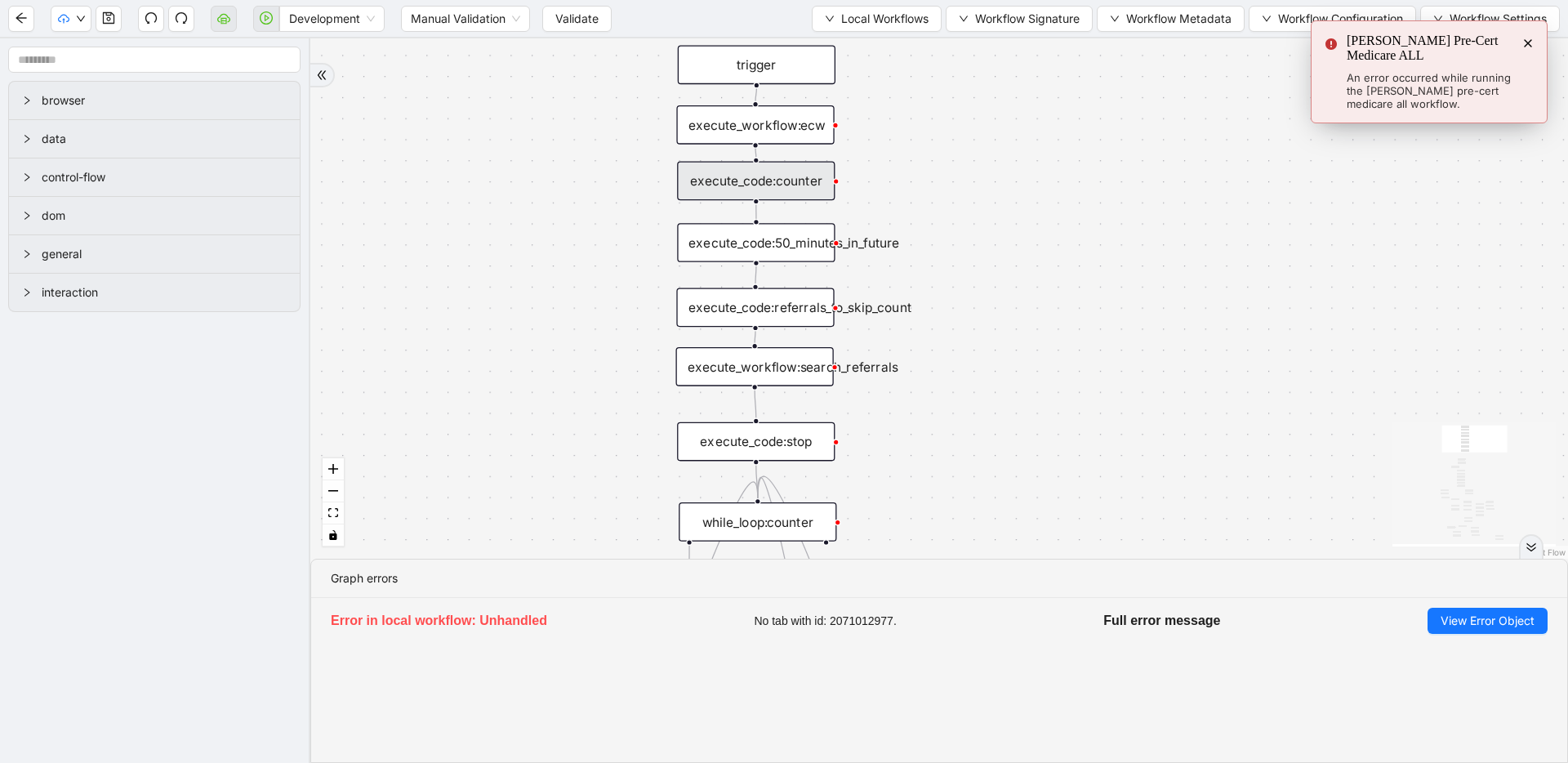
click at [776, 251] on div "execute_code:50_minutes_in_future" at bounding box center [756, 243] width 158 height 40
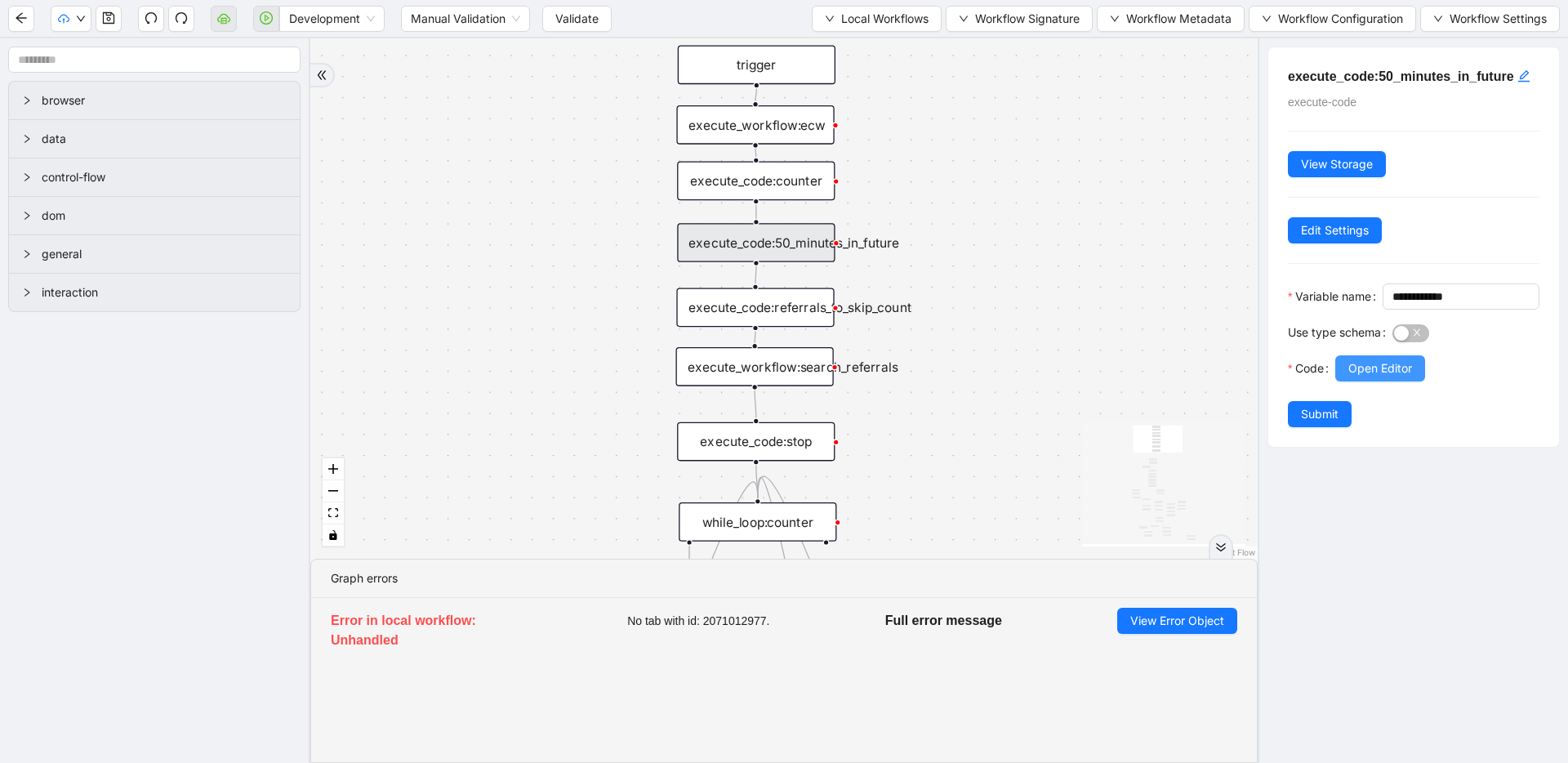
click at [1413, 381] on button "Open Editor" at bounding box center [1379, 369] width 89 height 26
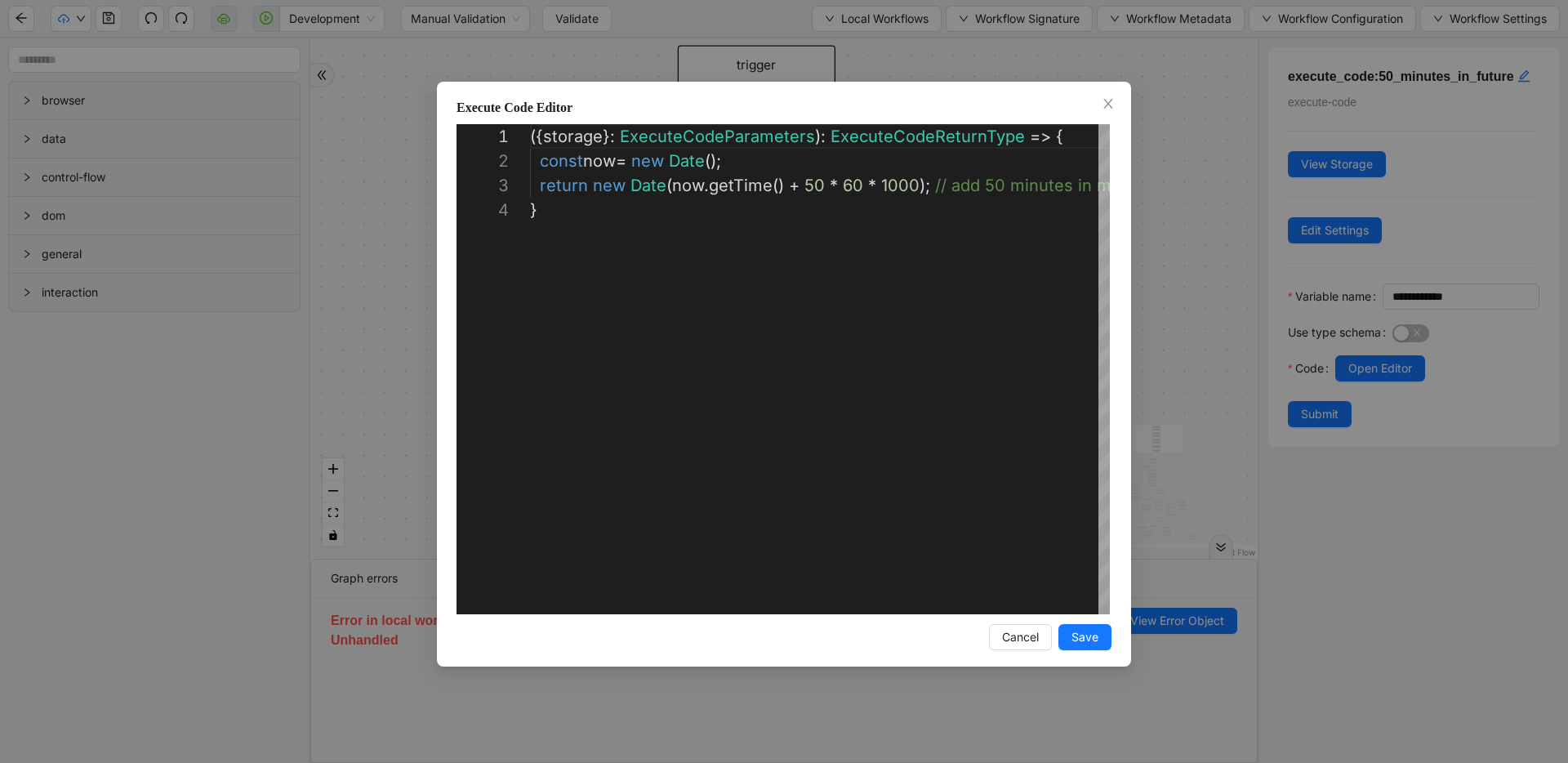
scroll to position [73, 0]
drag, startPoint x: 802, startPoint y: 188, endPoint x: 816, endPoint y: 190, distance: 14.1
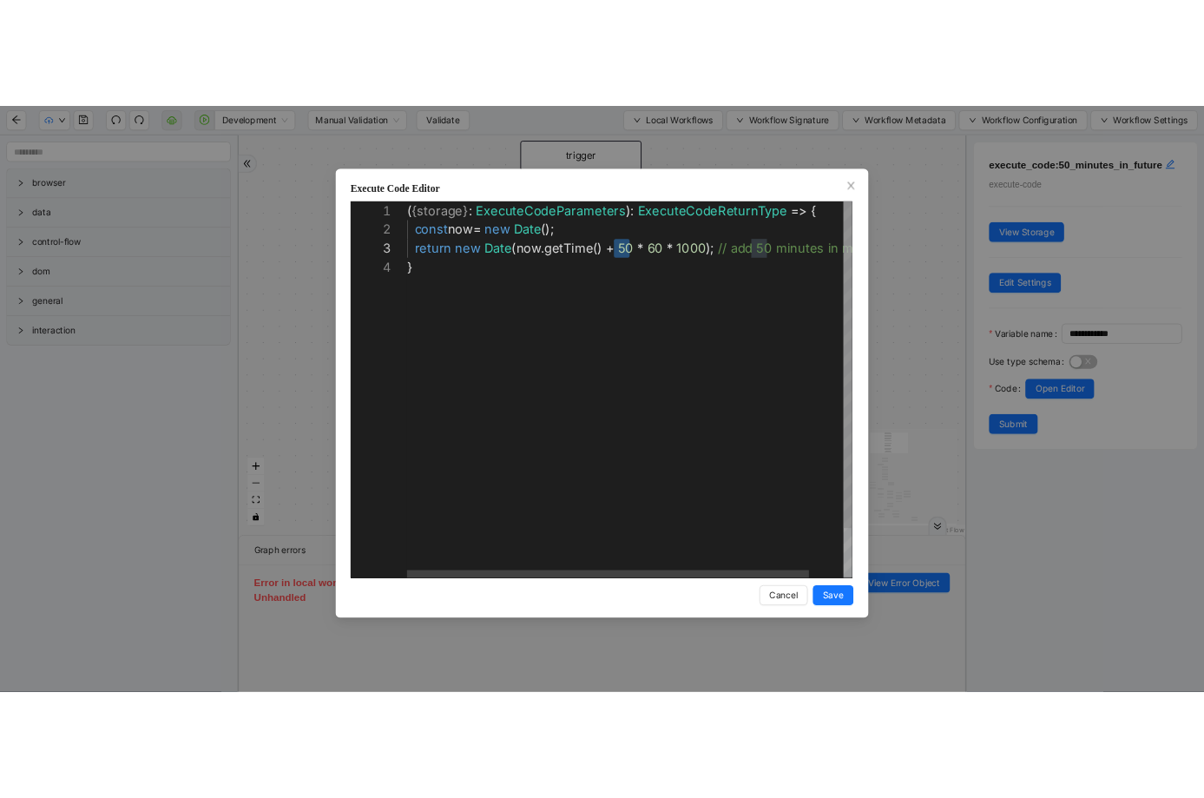
scroll to position [52, 294]
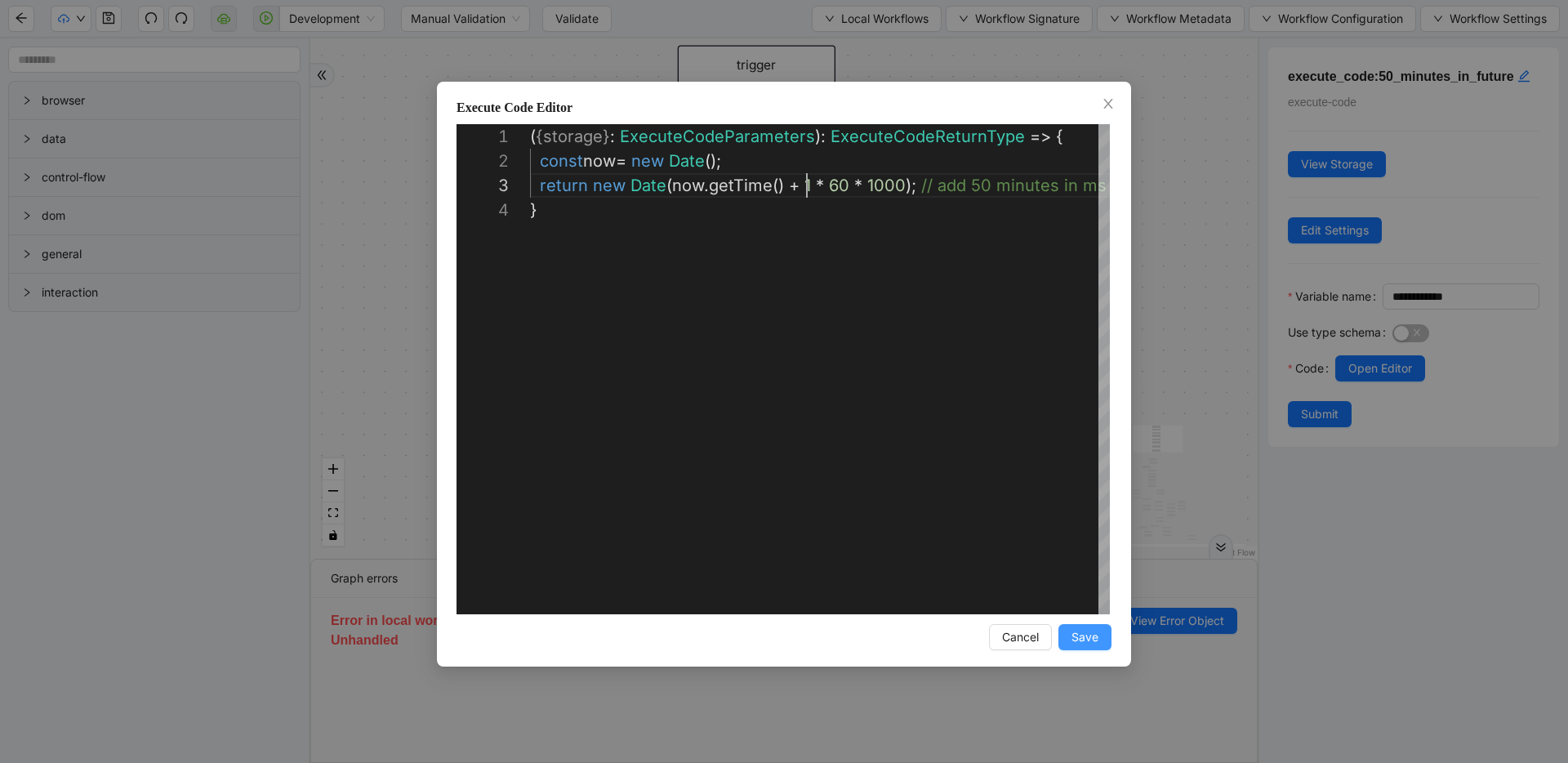
type textarea "**********"
click at [1076, 631] on span "Save" at bounding box center [1085, 637] width 27 height 18
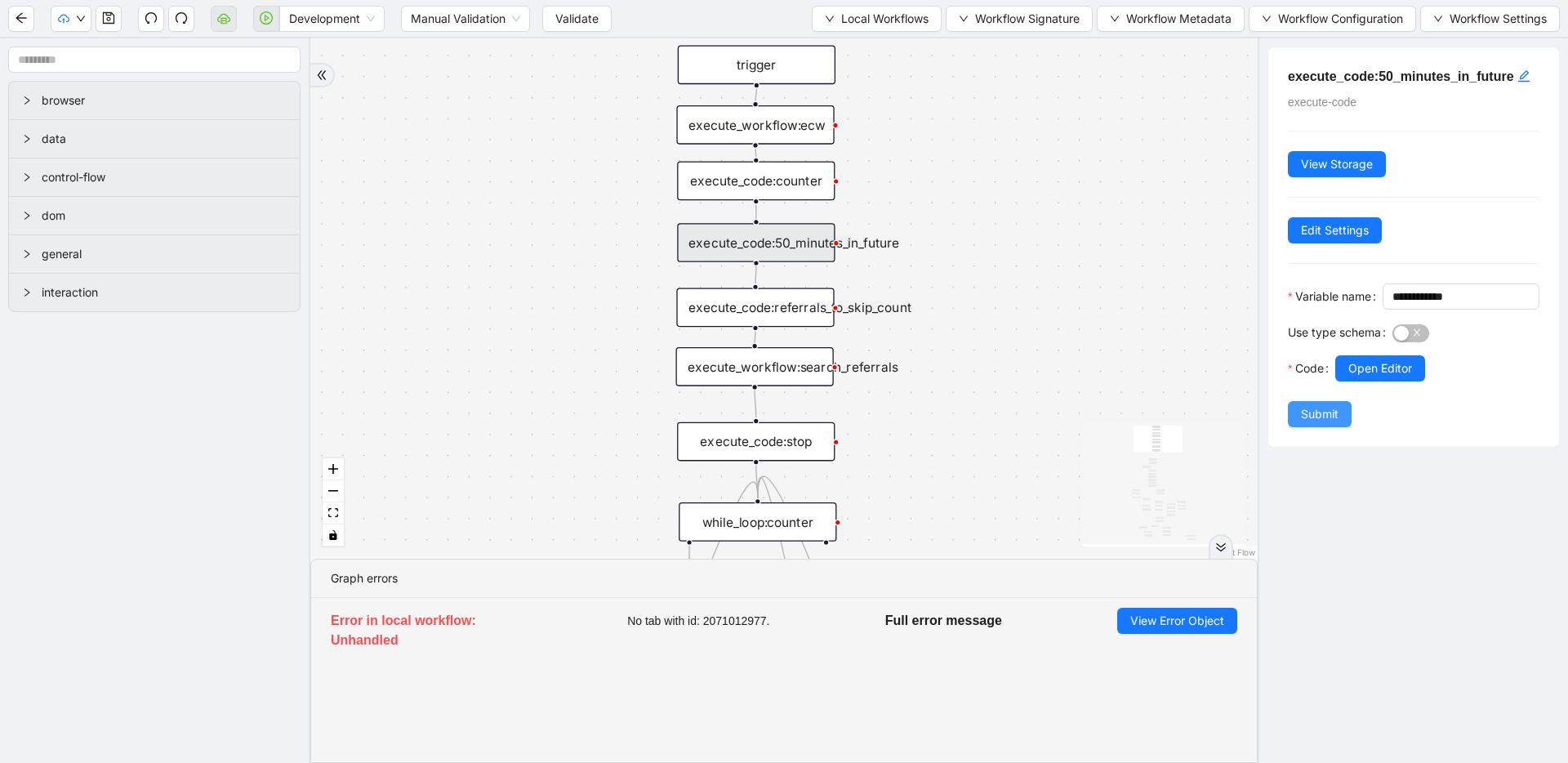
click at [1310, 423] on span "Submit" at bounding box center [1320, 414] width 38 height 18
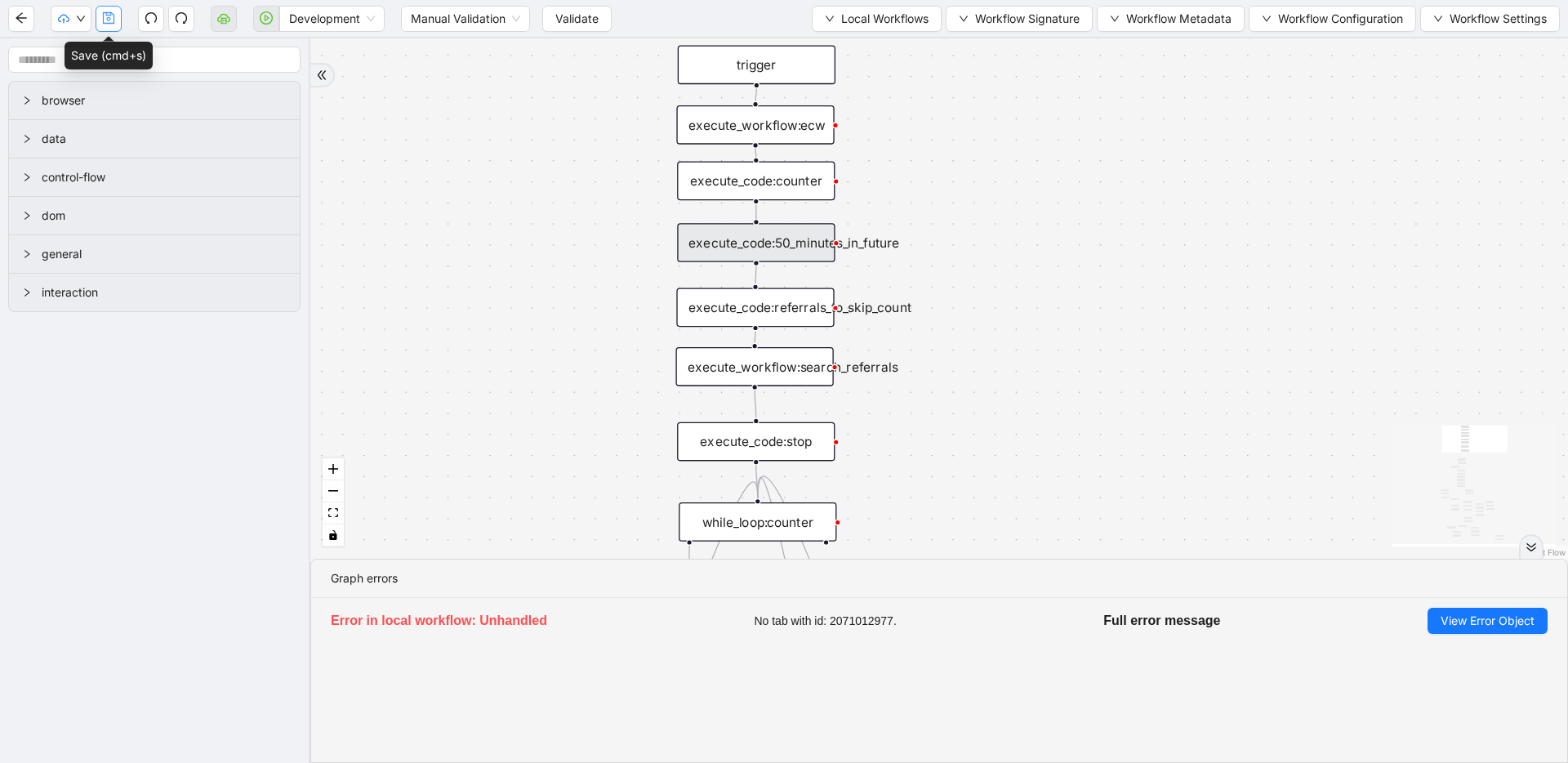
click at [104, 16] on icon "save" at bounding box center [109, 18] width 13 height 13
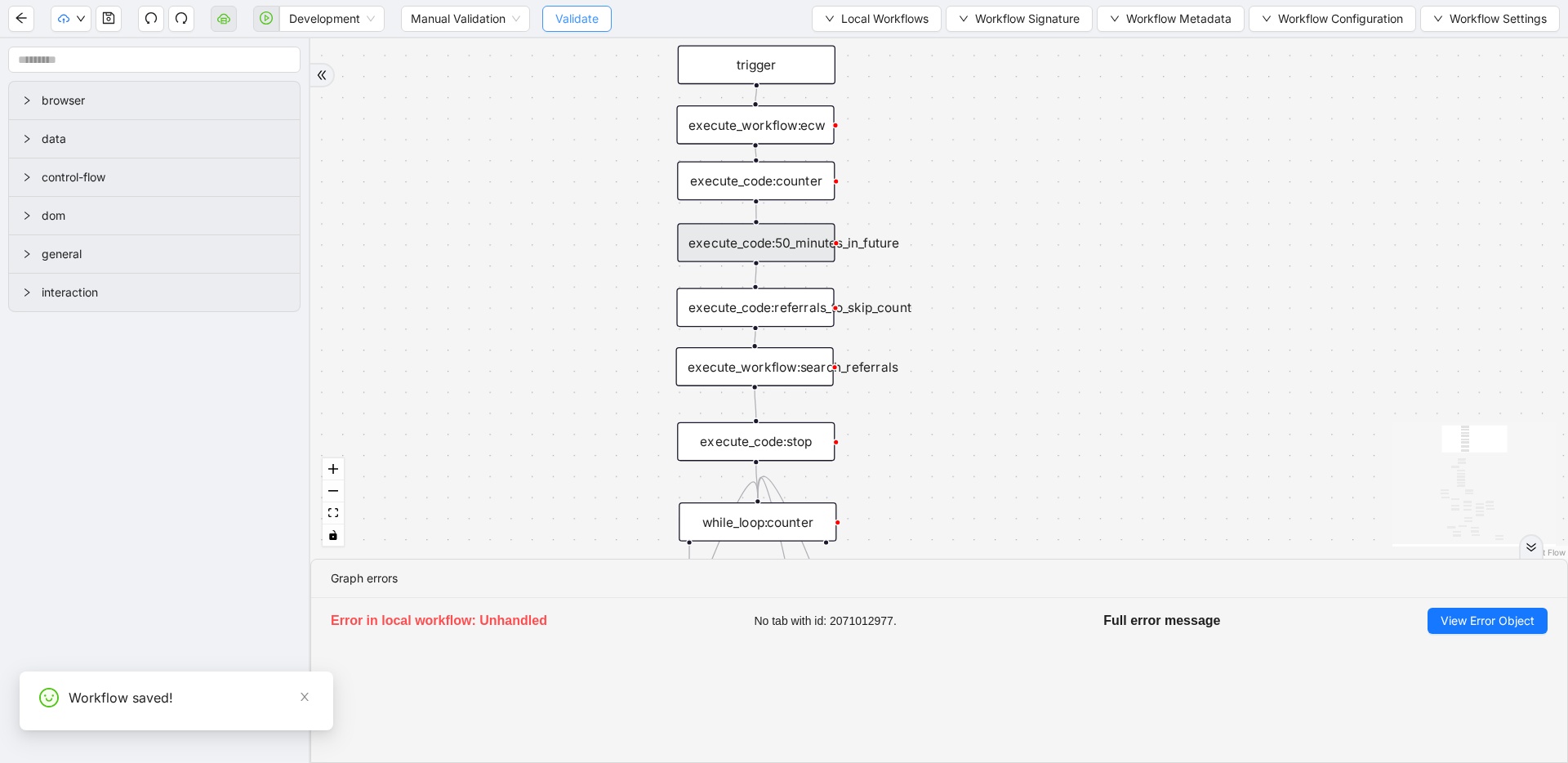
click at [578, 23] on span "Validate" at bounding box center [577, 18] width 43 height 18
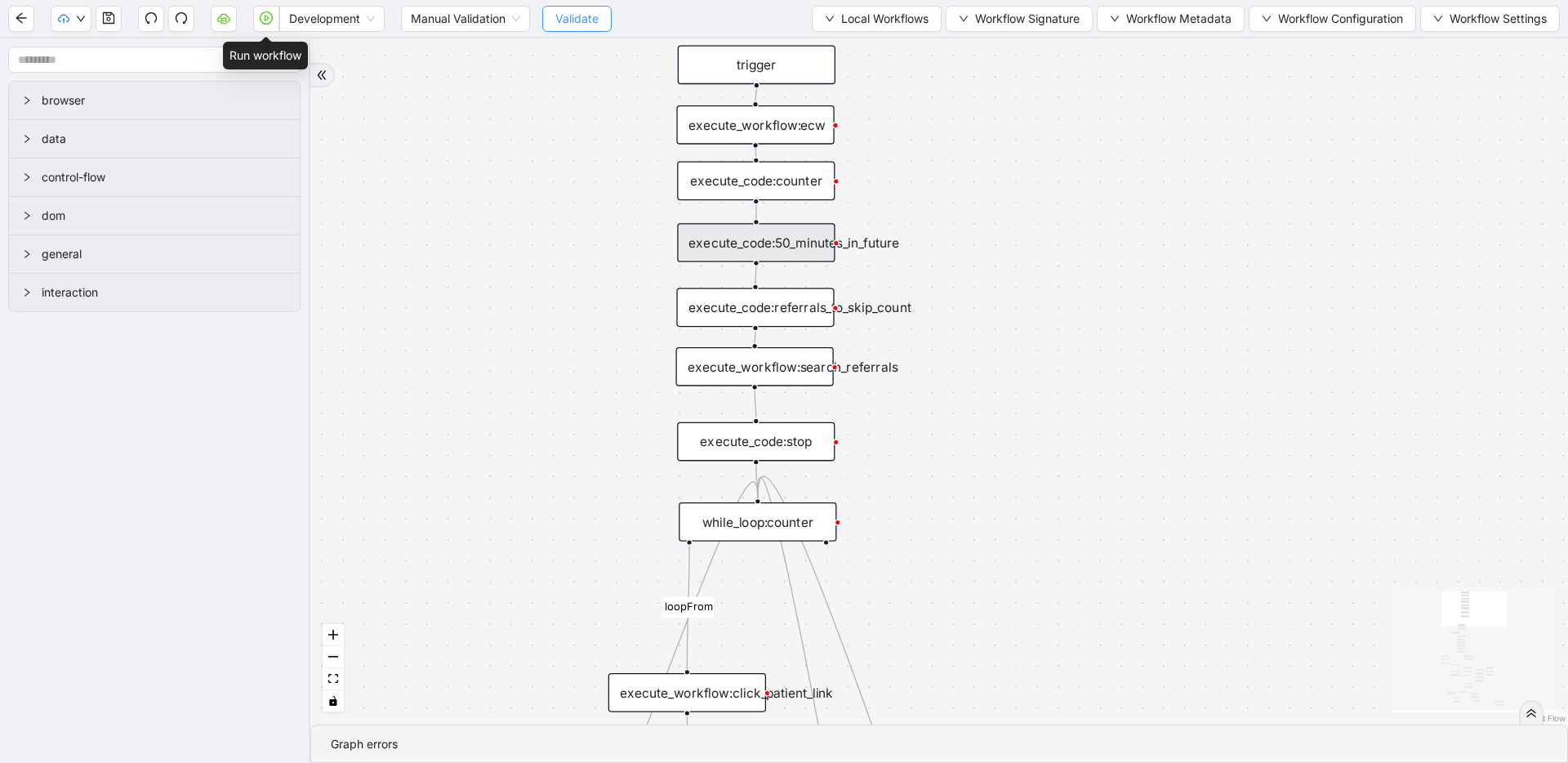
click at [272, 28] on button "button" at bounding box center [266, 19] width 26 height 26
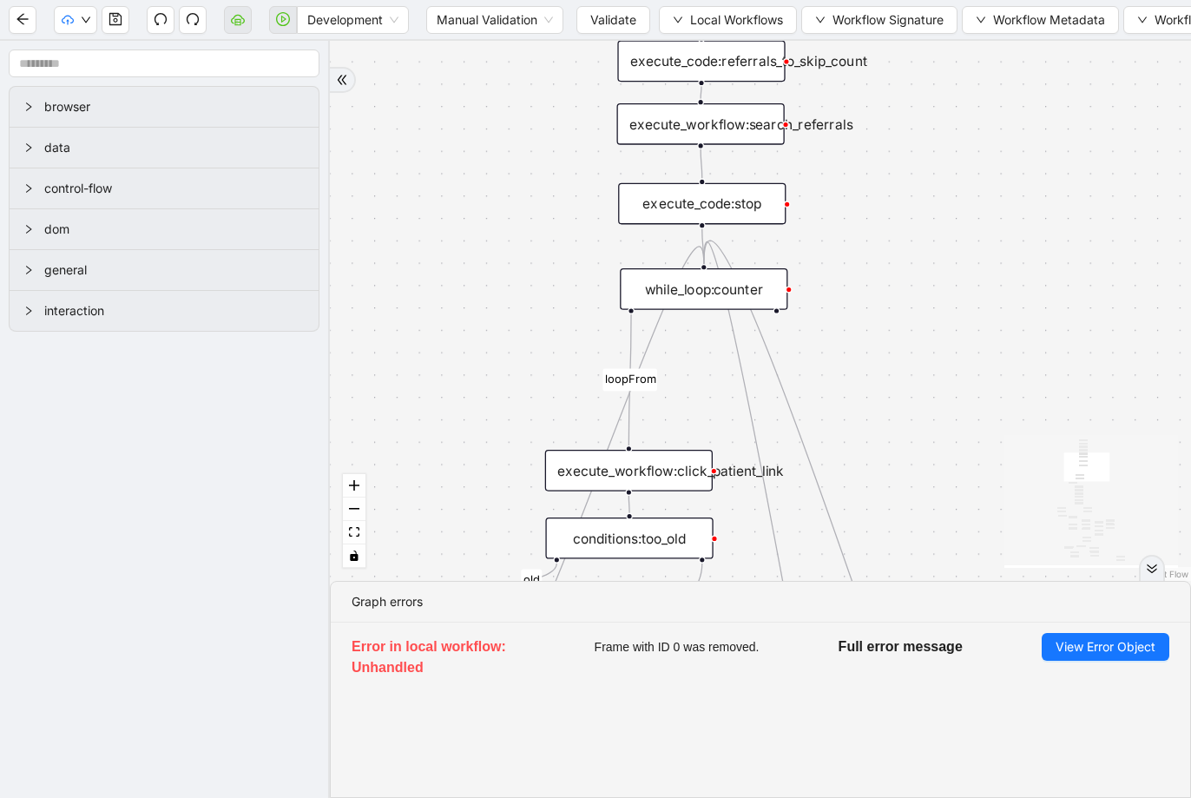
drag, startPoint x: 1063, startPoint y: 388, endPoint x: 961, endPoint y: 122, distance: 284.4
click at [961, 122] on div "fallback success success fallback no_encounters end success success success old…" at bounding box center [760, 311] width 861 height 540
click at [734, 285] on div "while_loop:counter" at bounding box center [704, 289] width 168 height 42
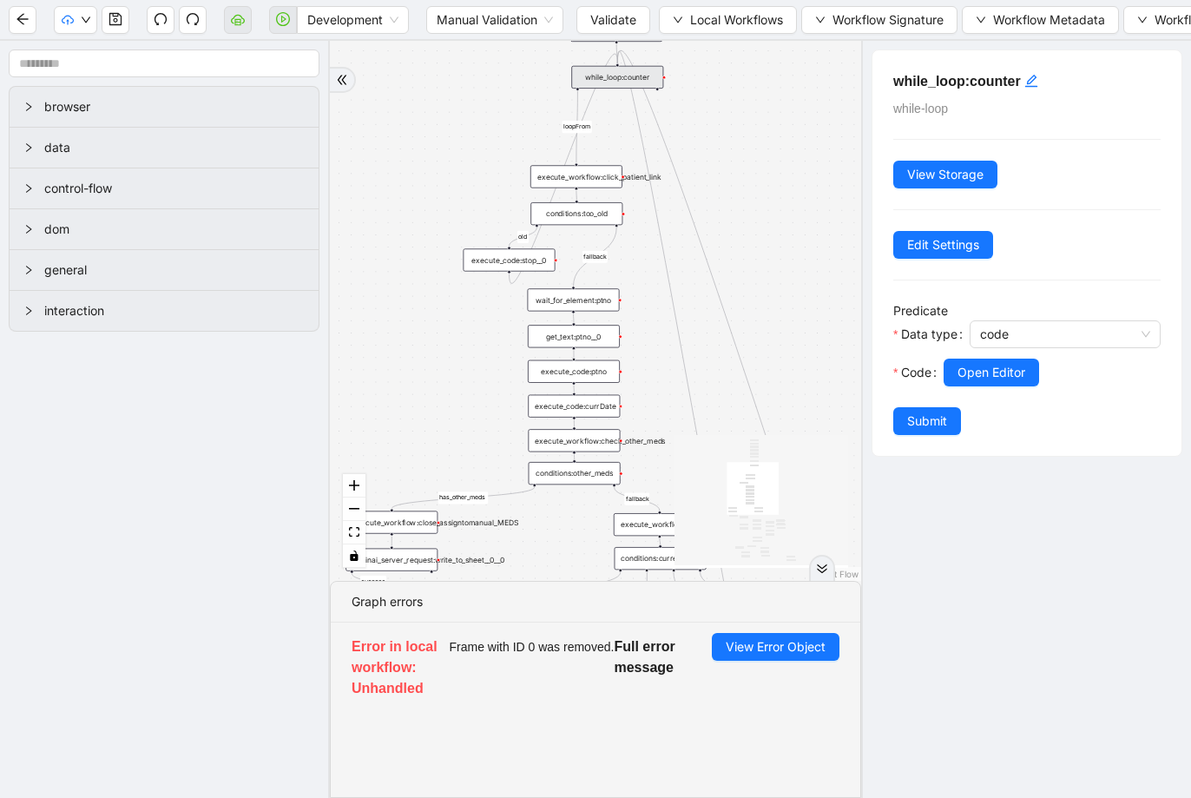
drag, startPoint x: 547, startPoint y: 245, endPoint x: 548, endPoint y: 161, distance: 83.3
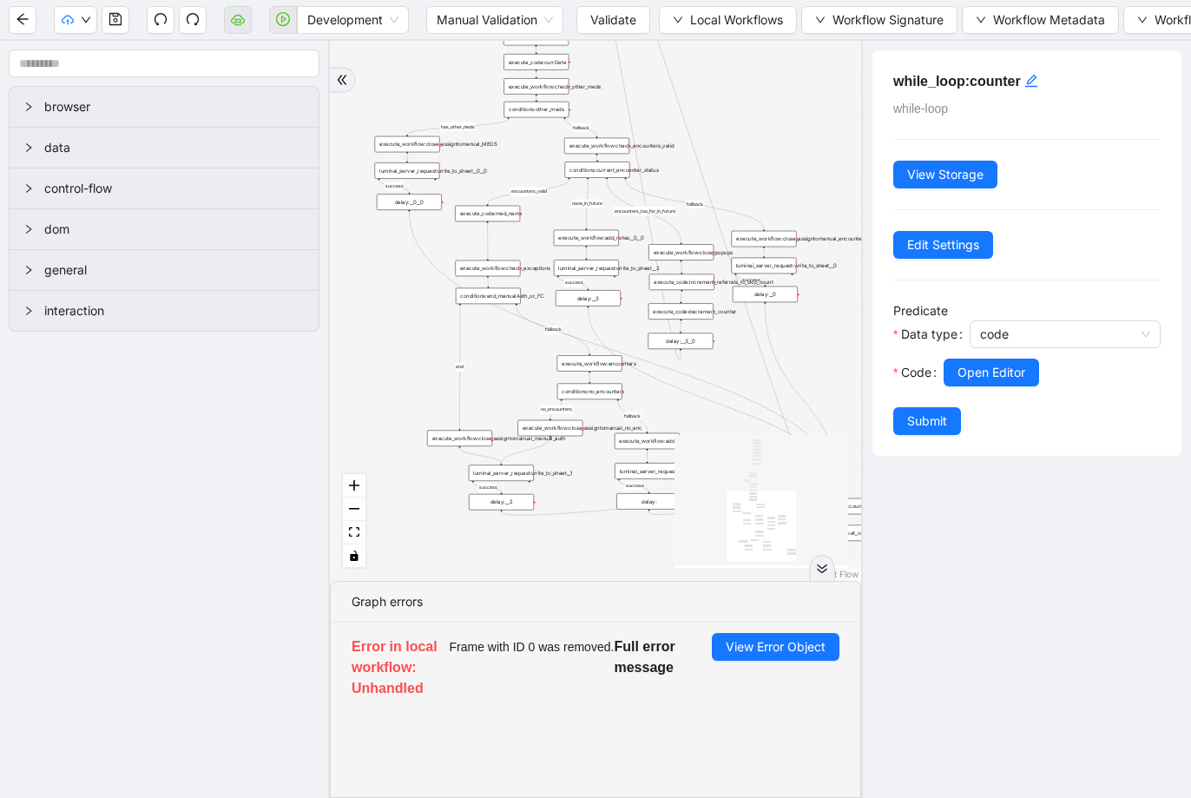
drag, startPoint x: 688, startPoint y: 392, endPoint x: 662, endPoint y: 115, distance: 279.0
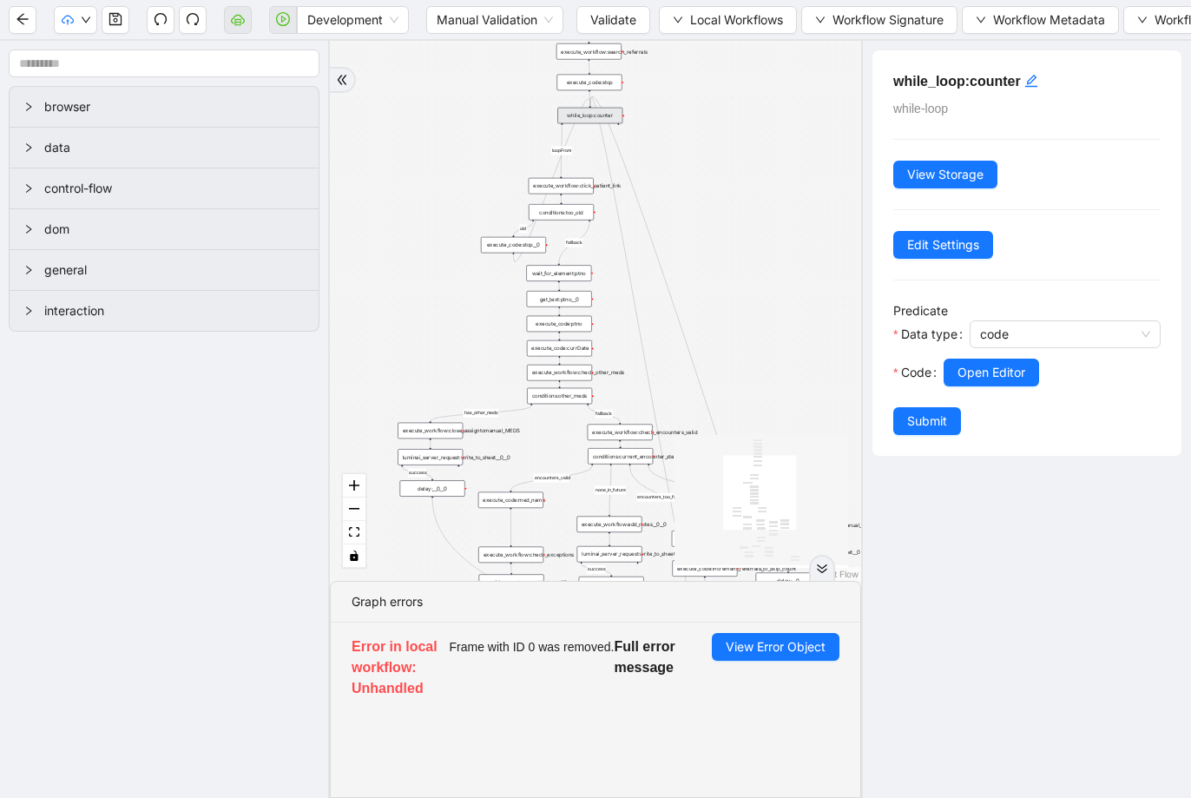
drag, startPoint x: 671, startPoint y: 288, endPoint x: 701, endPoint y: 556, distance: 270.0
drag, startPoint x: 642, startPoint y: 240, endPoint x: 635, endPoint y: 392, distance: 152.1
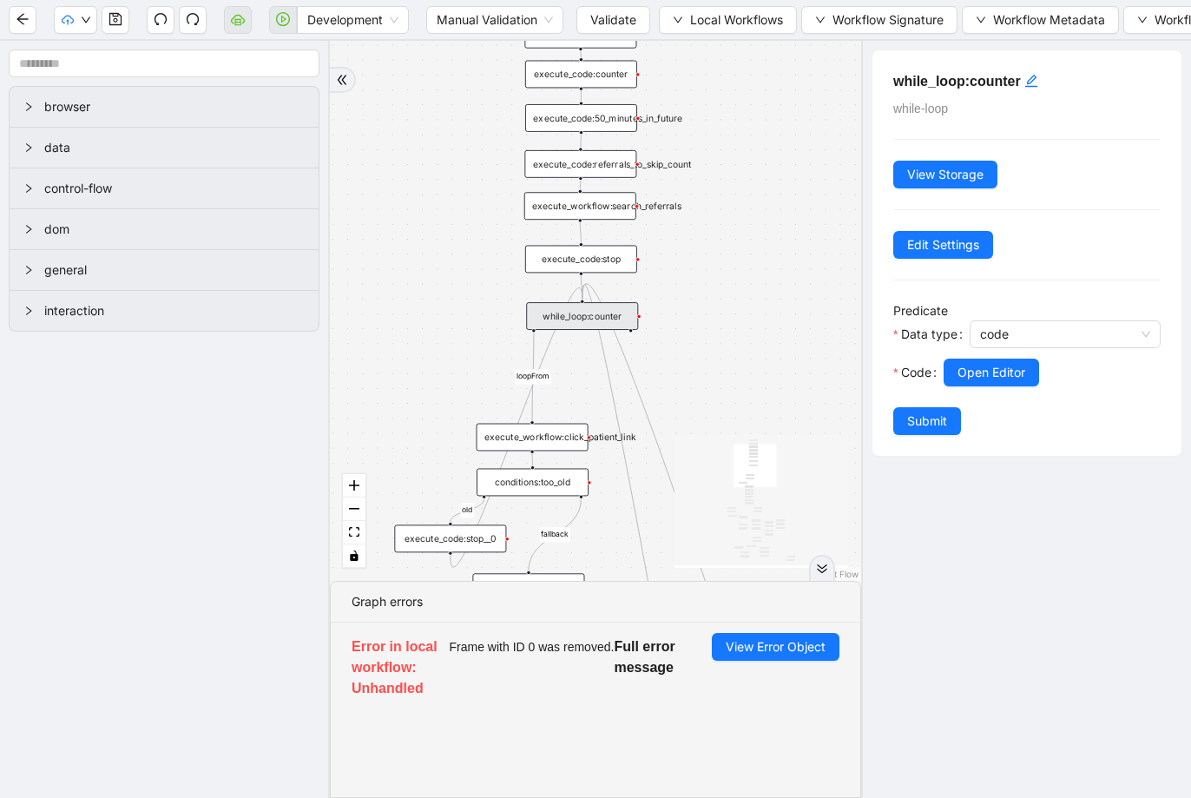
click at [599, 316] on div "while_loop:counter" at bounding box center [582, 316] width 112 height 28
click at [1016, 380] on span "Open Editor" at bounding box center [992, 372] width 68 height 19
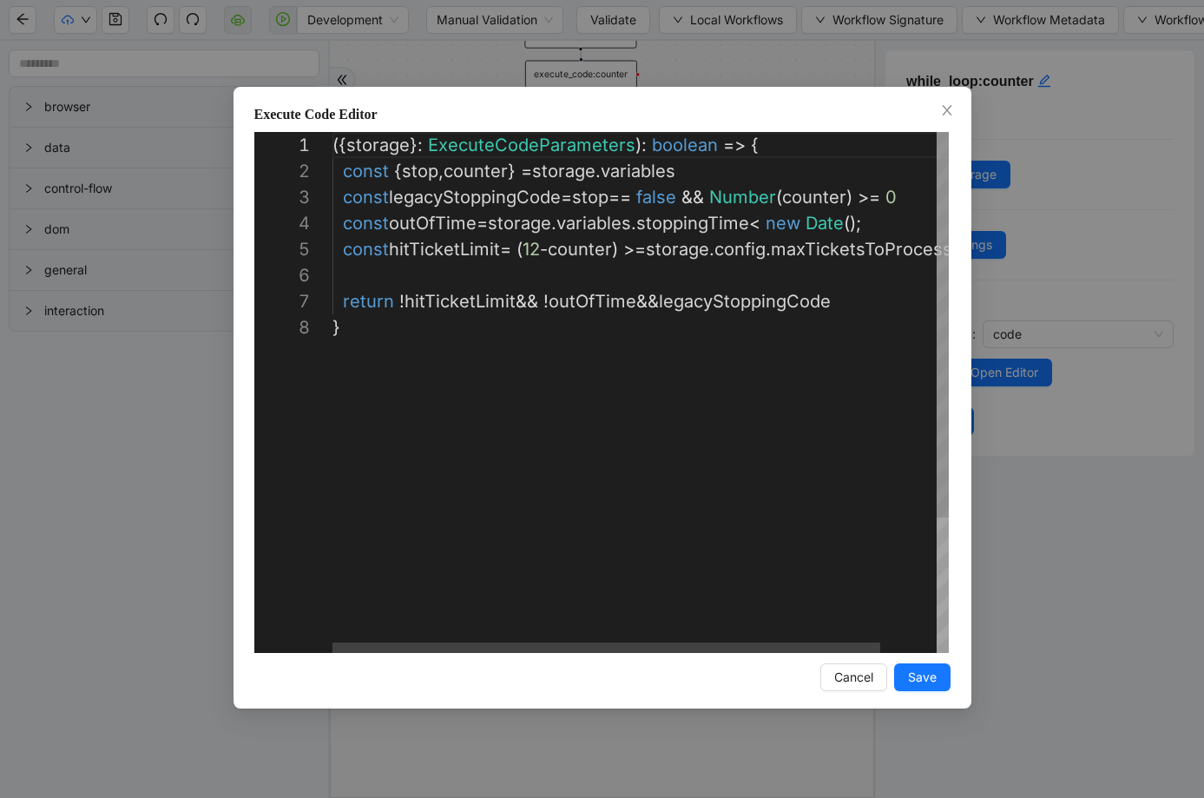
scroll to position [104, 170]
click at [501, 236] on div "({ storage }: ExecuteCodeParameters ): boolean => { const { stop , counter } = …" at bounding box center [671, 483] width 679 height 703
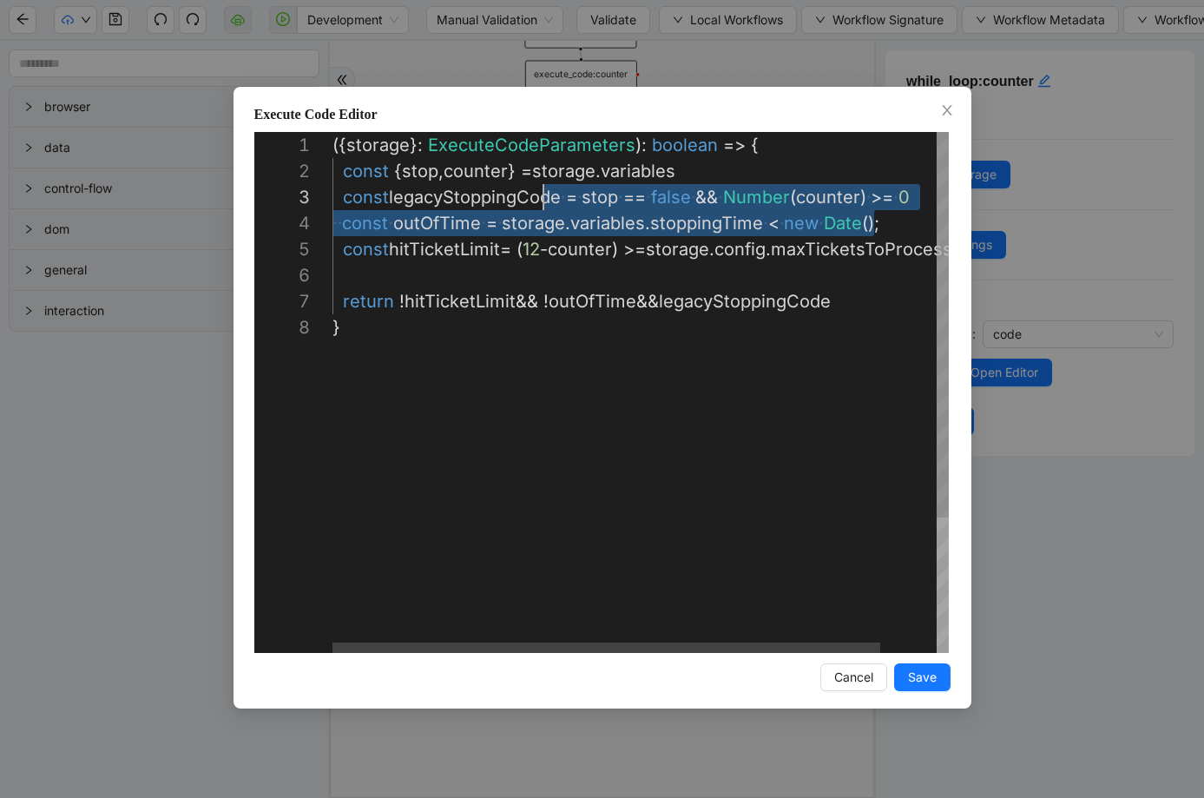
scroll to position [78, 0]
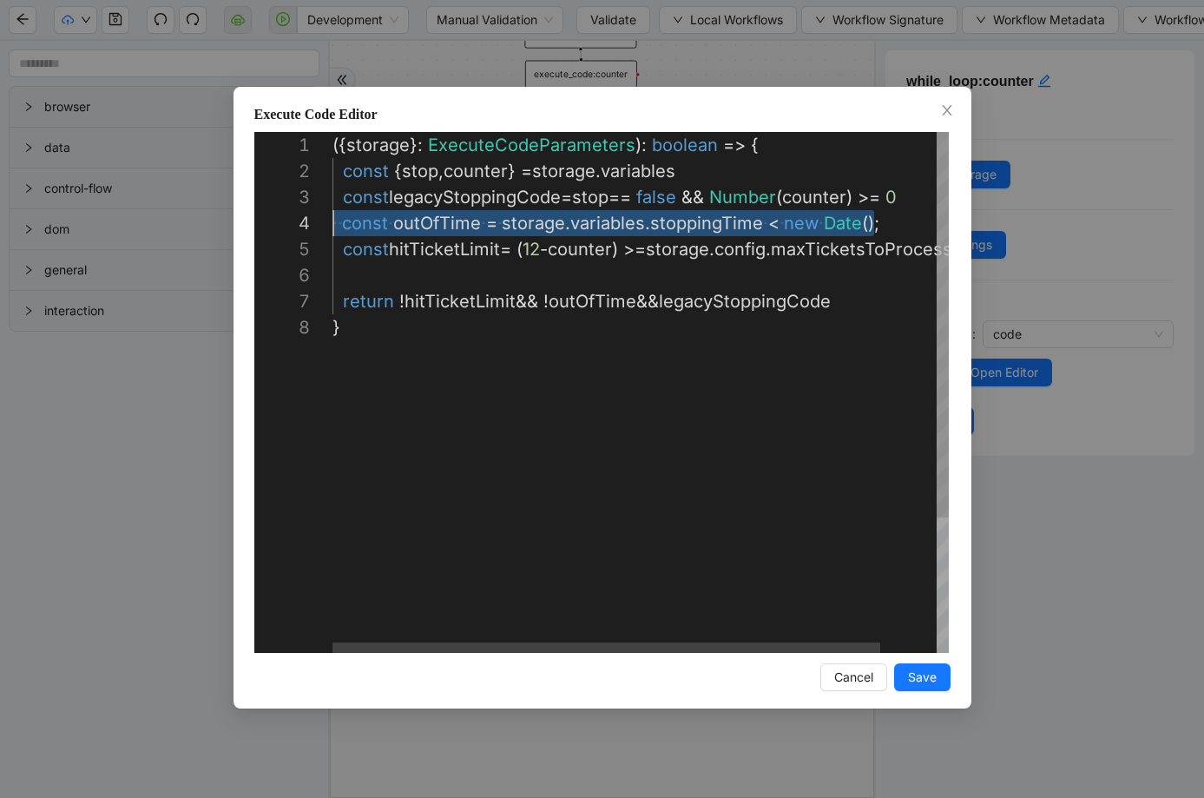
drag, startPoint x: 888, startPoint y: 221, endPoint x: 265, endPoint y: 222, distance: 623.3
paste textarea "********"
drag, startPoint x: 656, startPoint y: 226, endPoint x: 230, endPoint y: 225, distance: 426.3
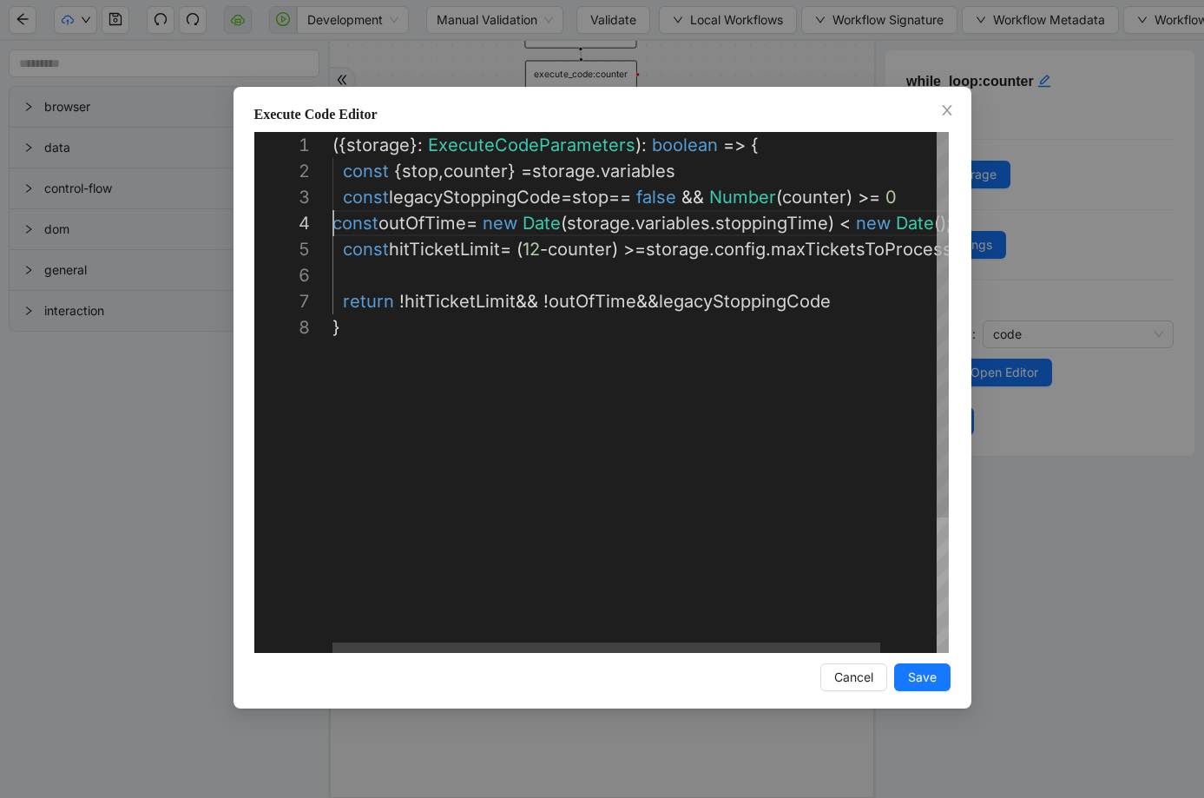
type textarea "**********"
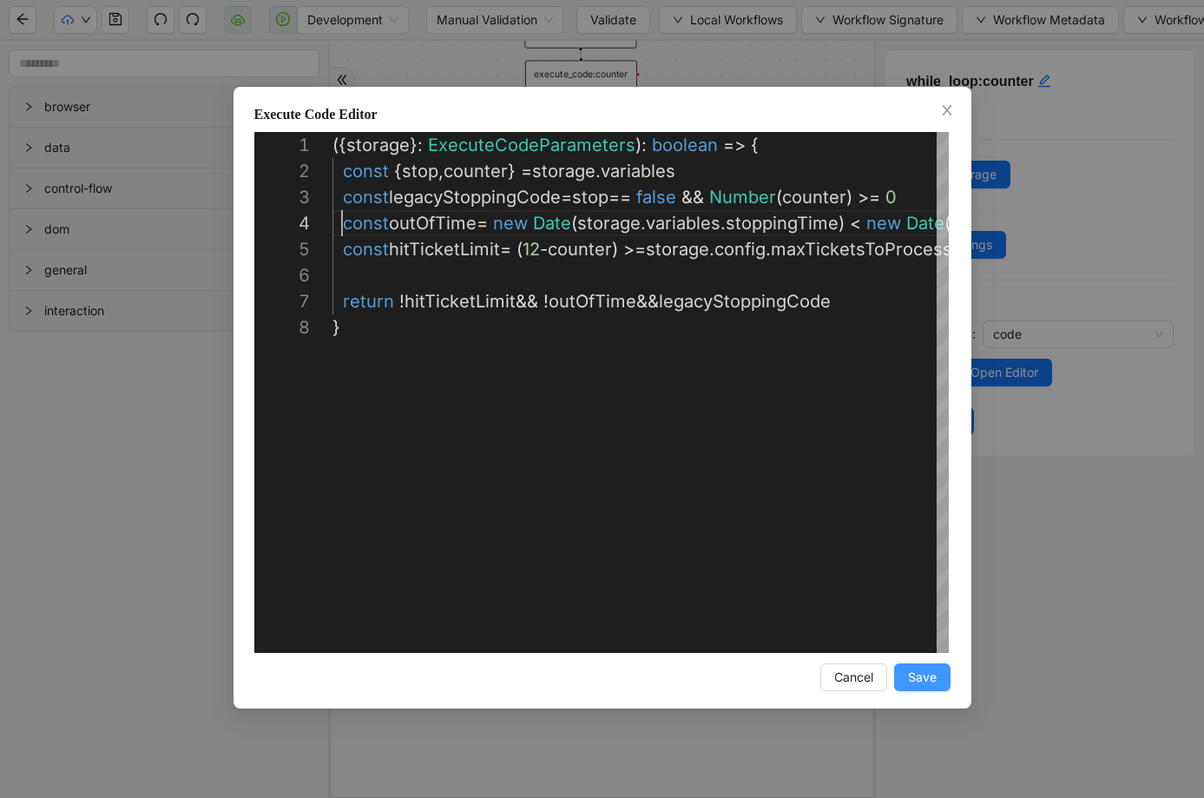
click at [905, 672] on button "Save" at bounding box center [922, 677] width 56 height 28
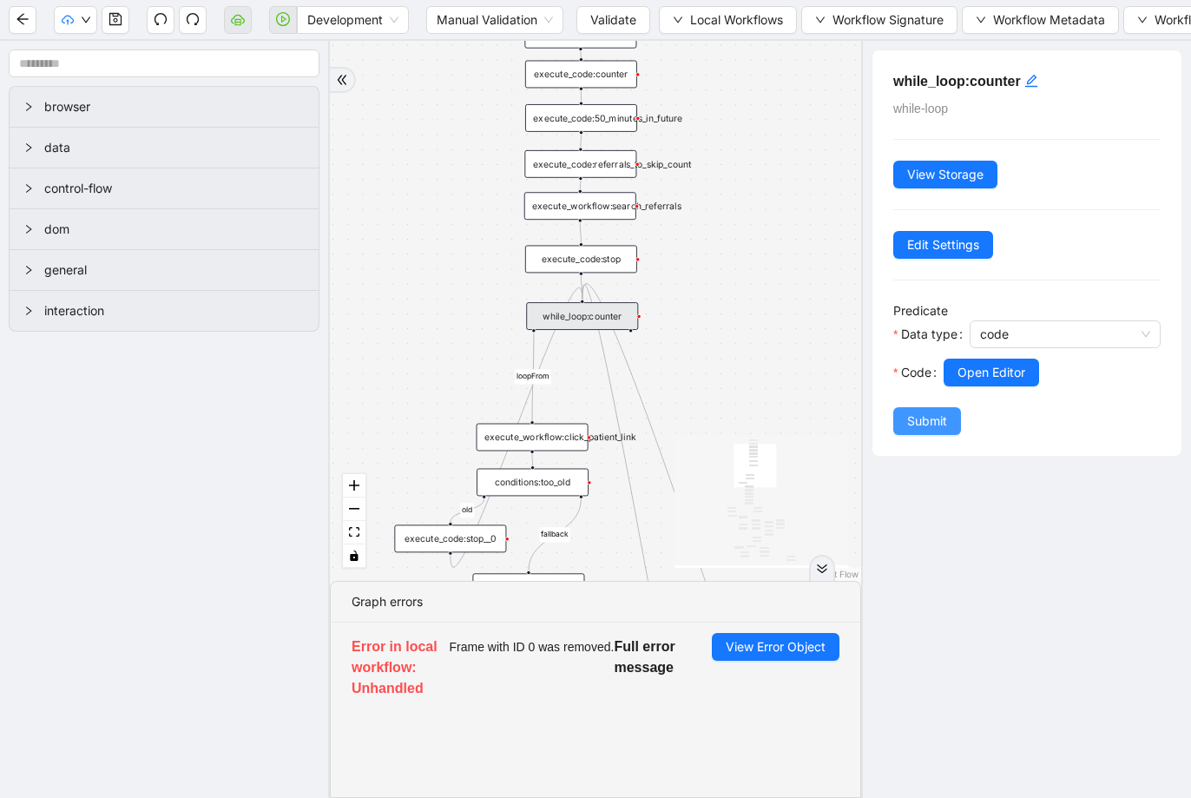
click at [929, 426] on span "Submit" at bounding box center [927, 421] width 40 height 19
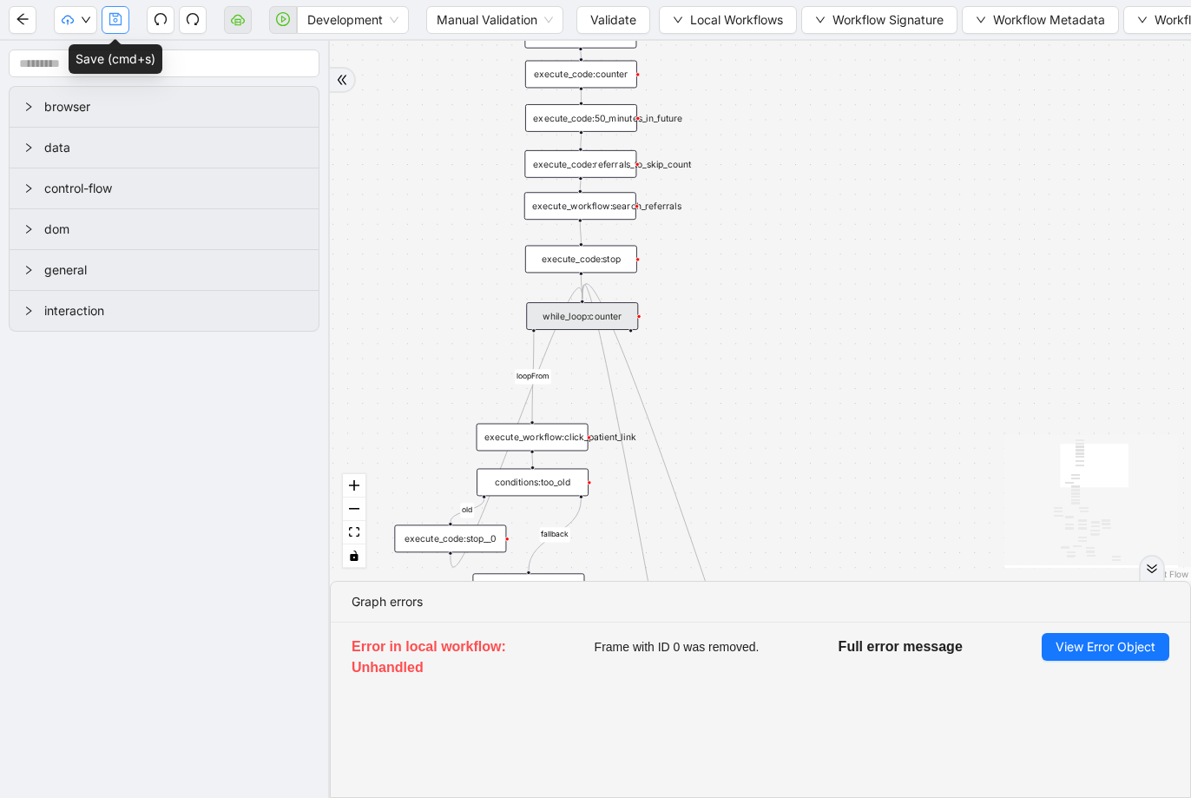
click at [125, 23] on button "button" at bounding box center [116, 20] width 28 height 28
click at [581, 313] on div "while_loop:counter" at bounding box center [582, 316] width 112 height 28
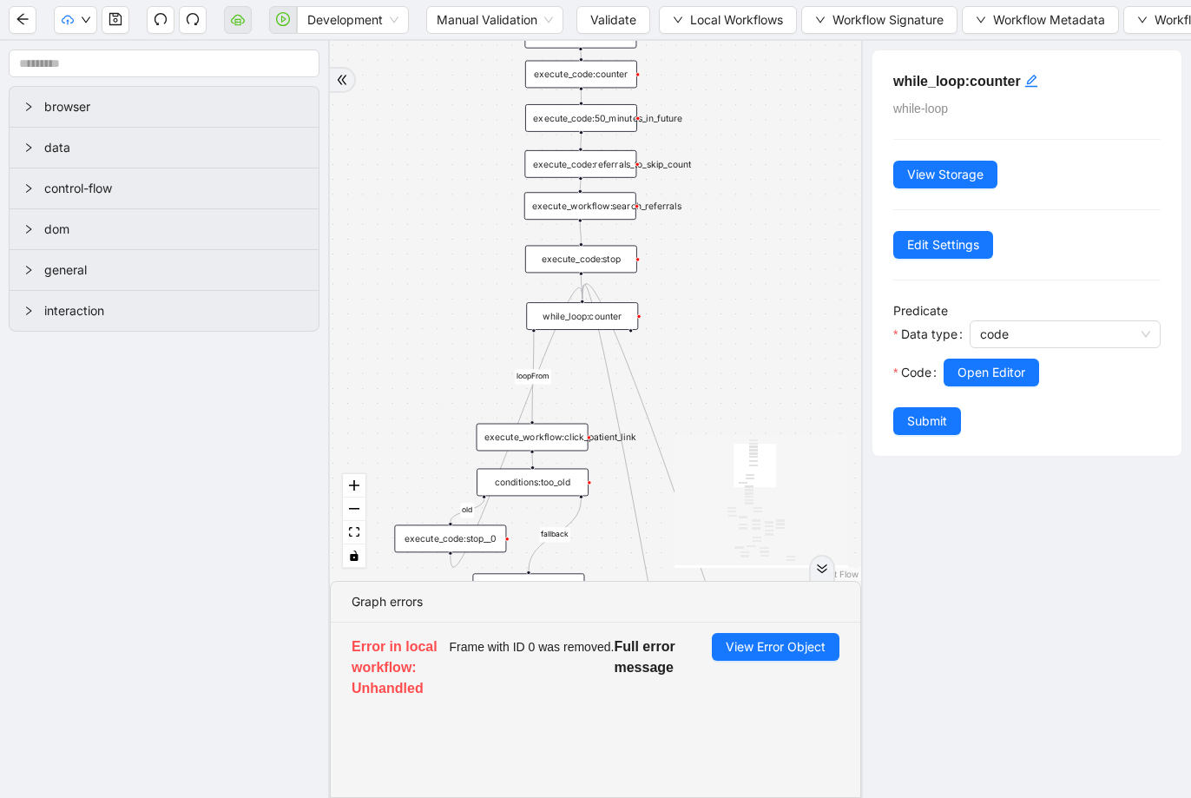
click at [588, 122] on div "execute_code:50_minutes_in_future" at bounding box center [581, 118] width 112 height 28
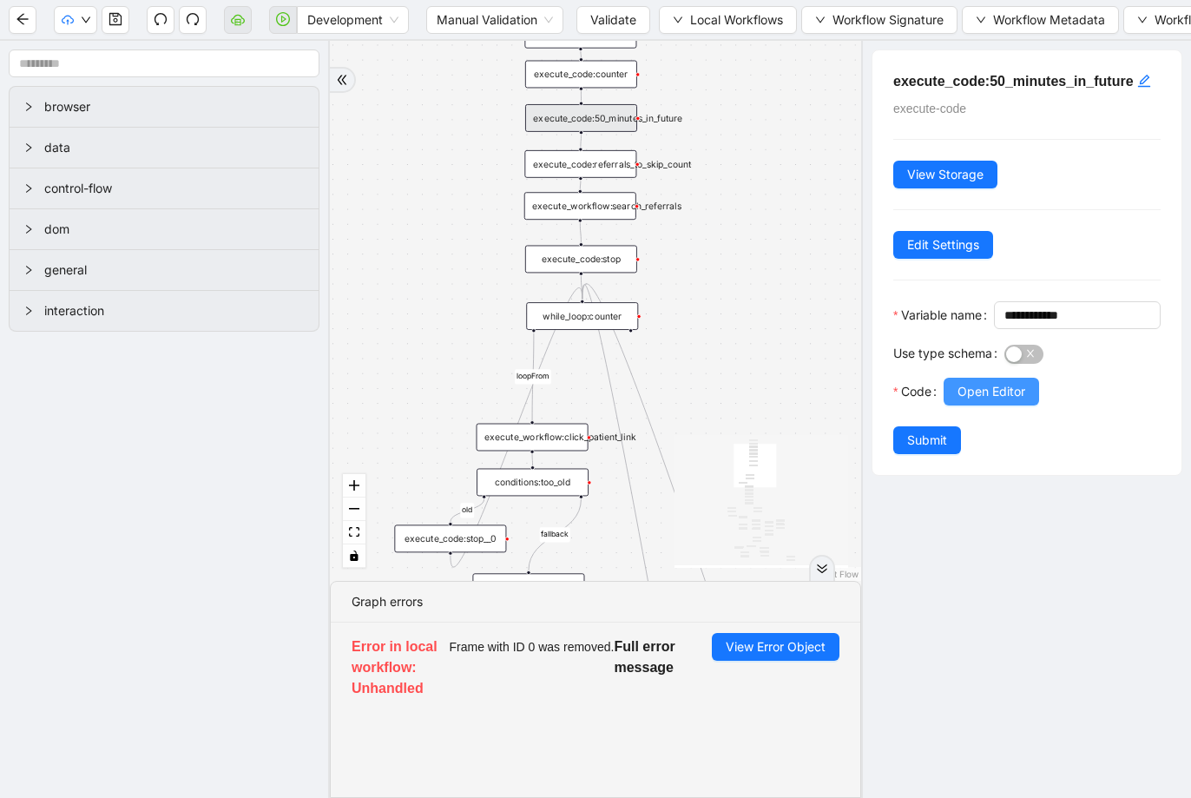
click at [1025, 401] on span "Open Editor" at bounding box center [992, 391] width 68 height 19
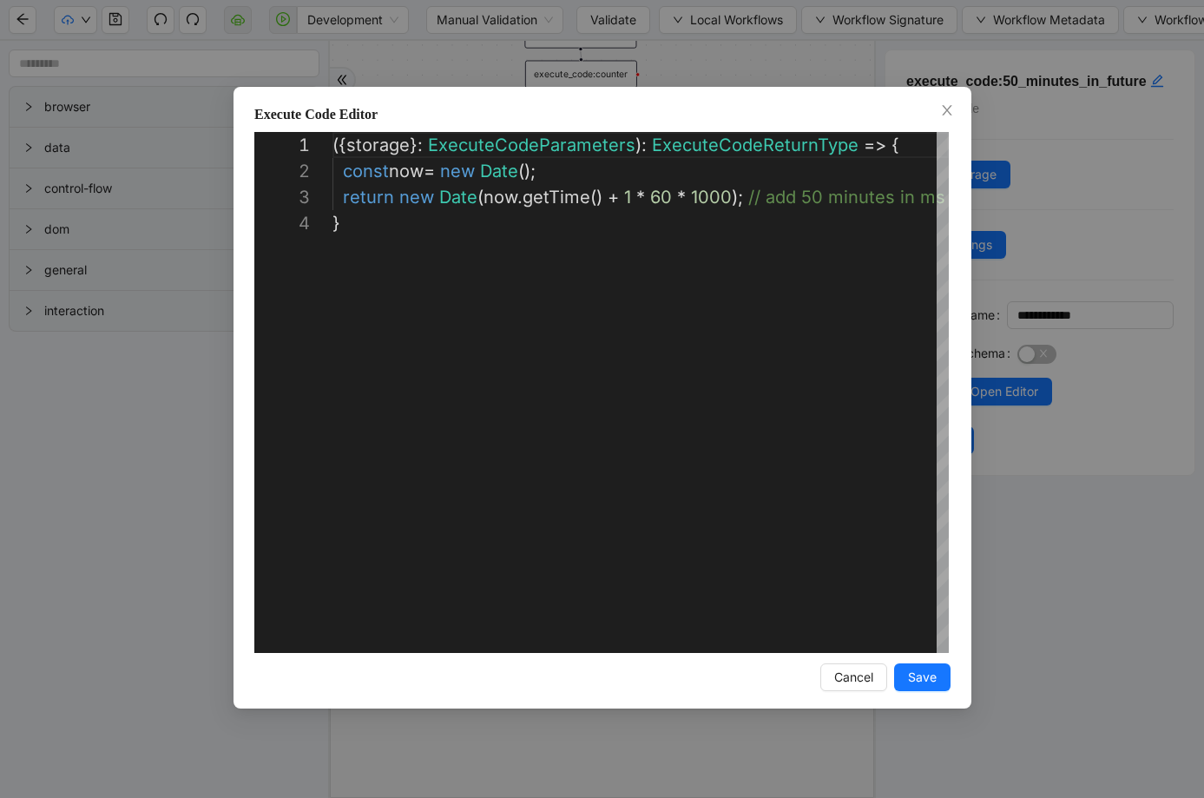
scroll to position [78, 0]
click at [899, 681] on button "Save" at bounding box center [922, 677] width 56 height 28
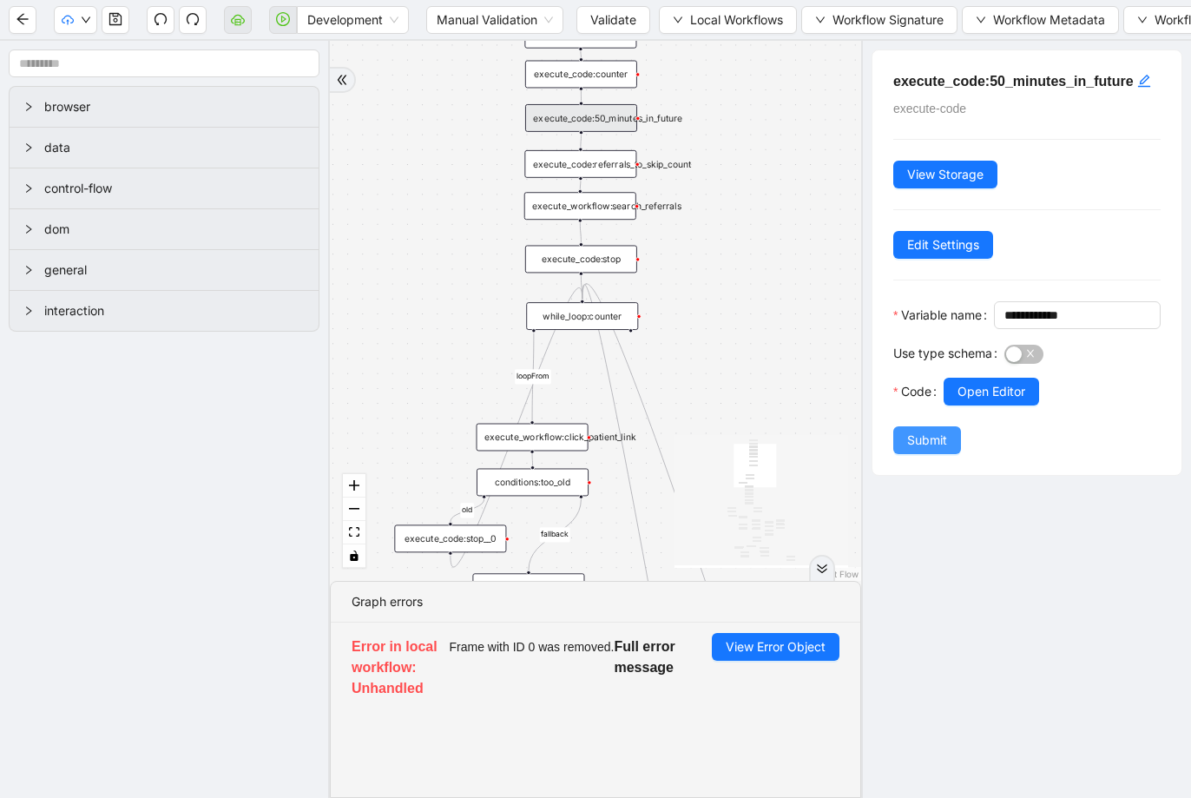
click at [920, 450] on span "Submit" at bounding box center [927, 440] width 40 height 19
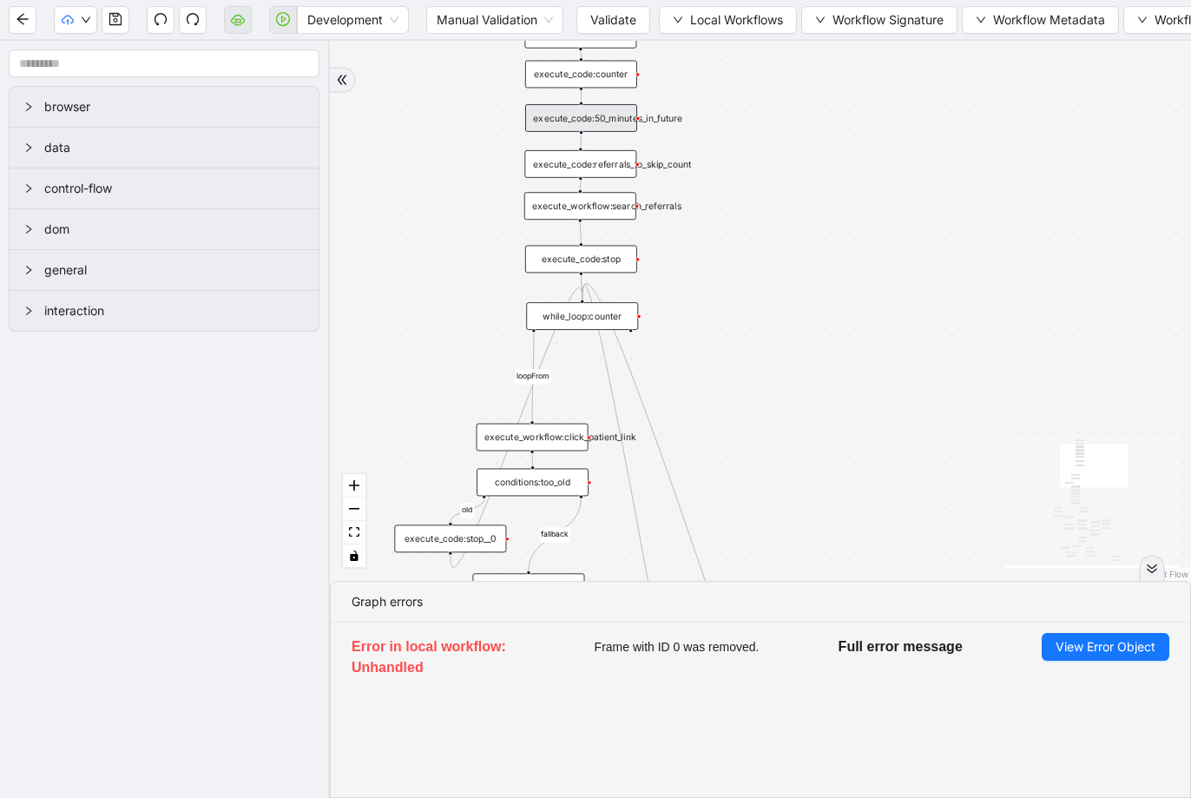
click at [609, 316] on div "while_loop:counter" at bounding box center [582, 316] width 112 height 28
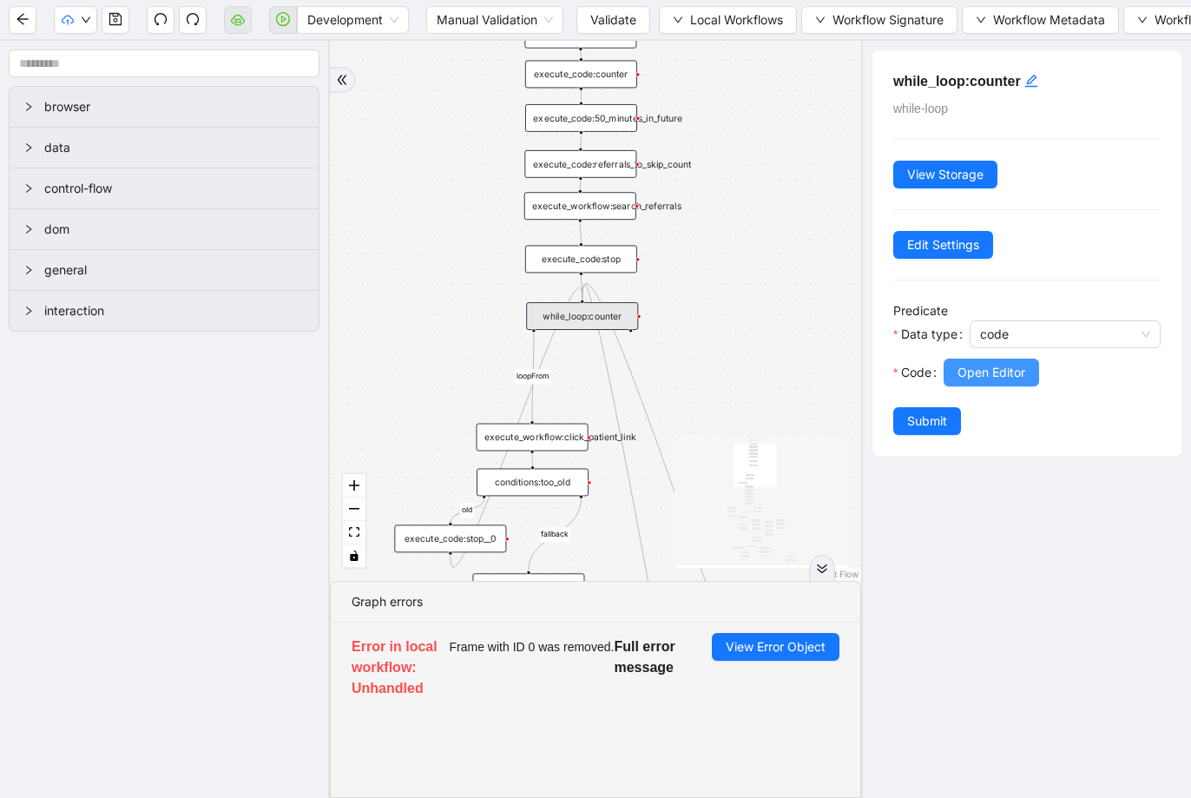
click at [973, 363] on span "Open Editor" at bounding box center [992, 372] width 68 height 19
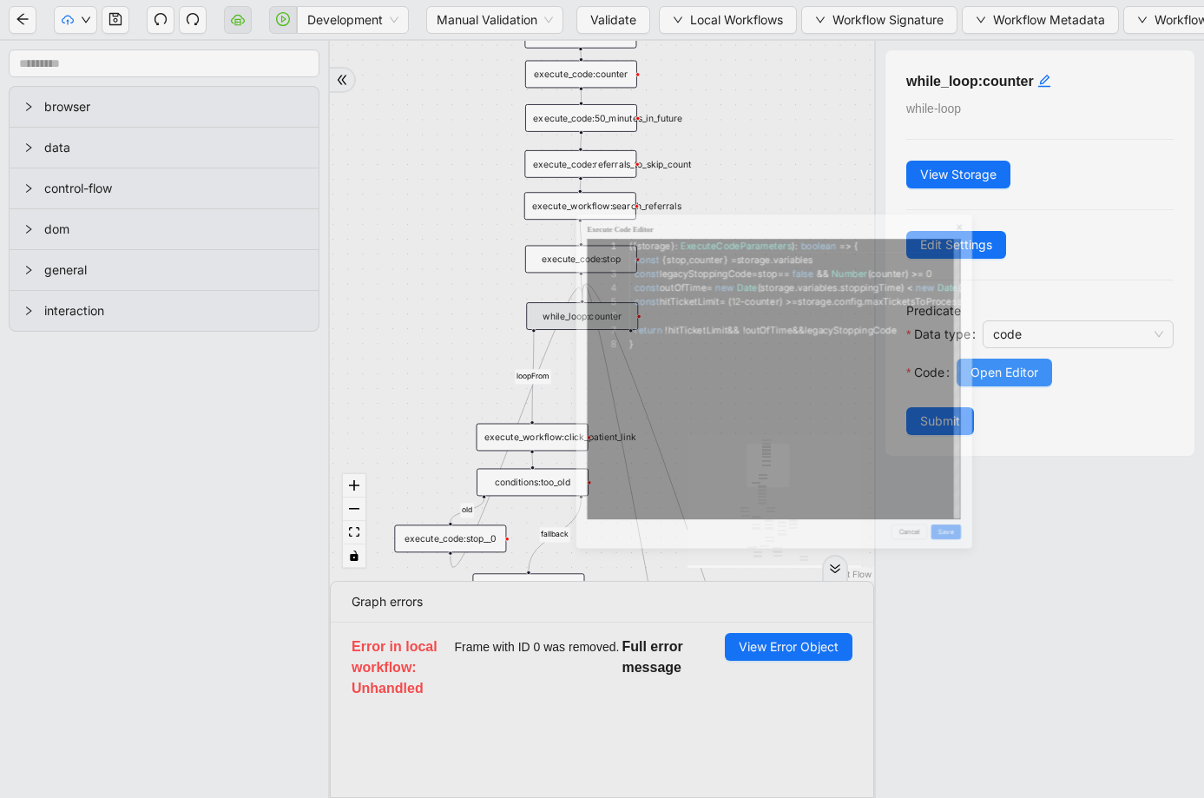
scroll to position [182, 0]
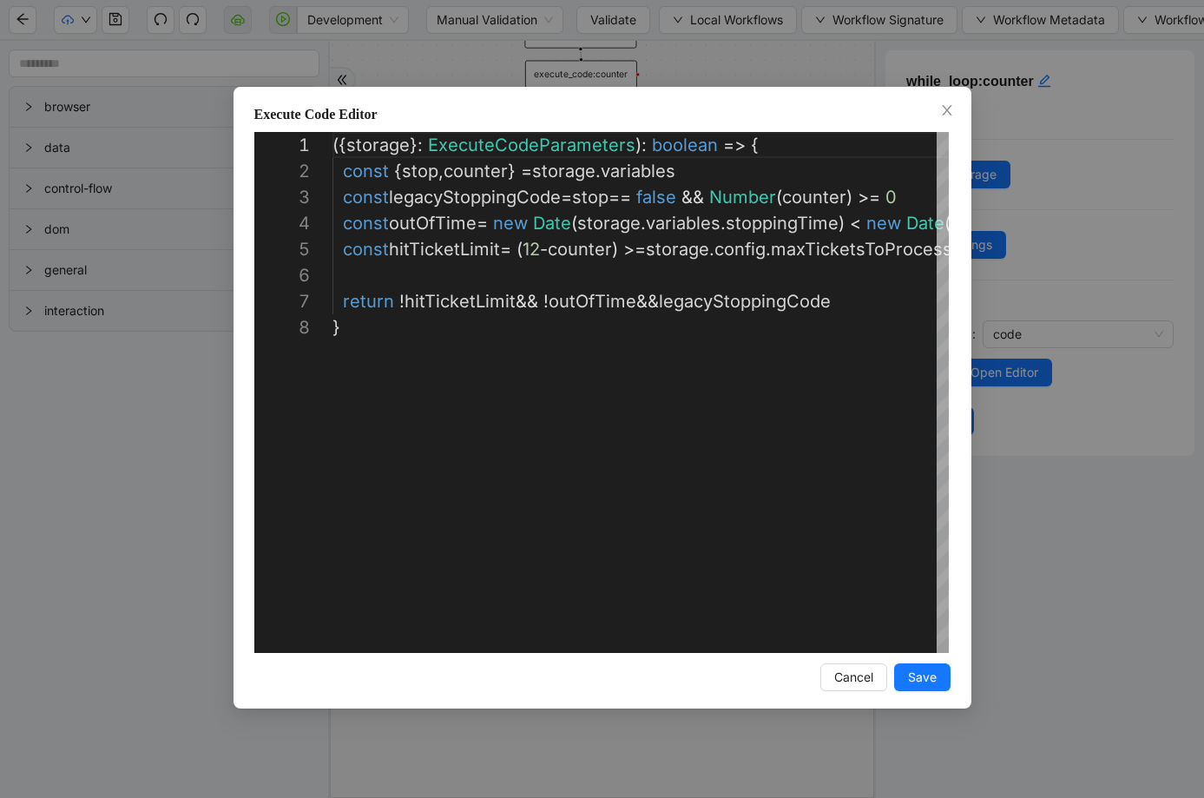
click at [1000, 218] on div "**********" at bounding box center [602, 399] width 1204 height 798
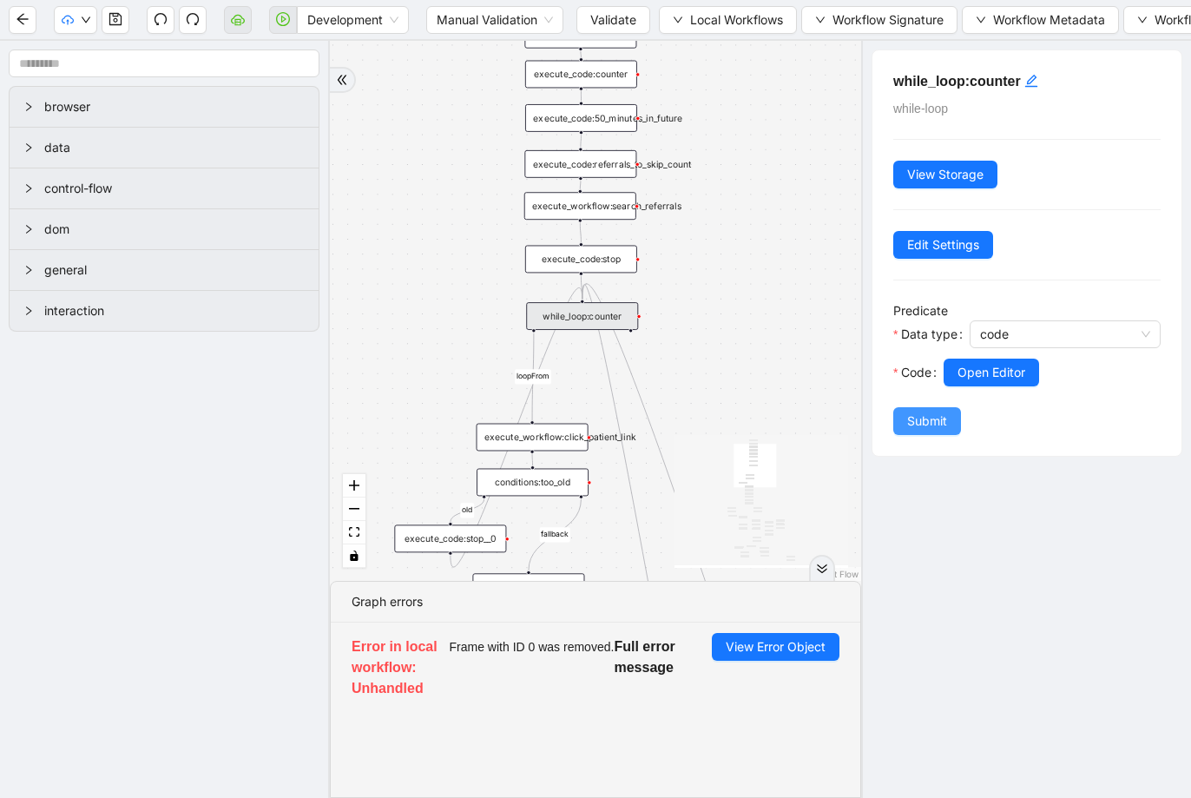
click at [946, 421] on span "Submit" at bounding box center [927, 421] width 40 height 19
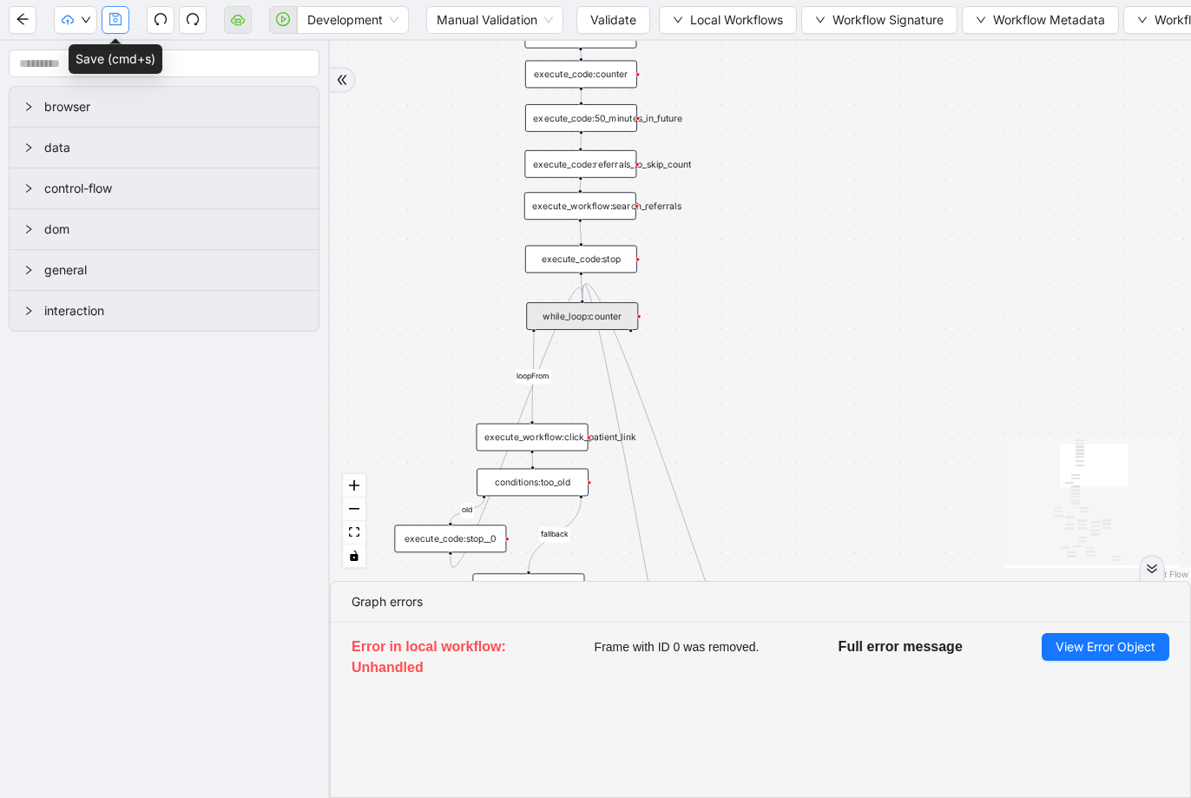
click at [119, 23] on icon "save" at bounding box center [116, 19] width 14 height 14
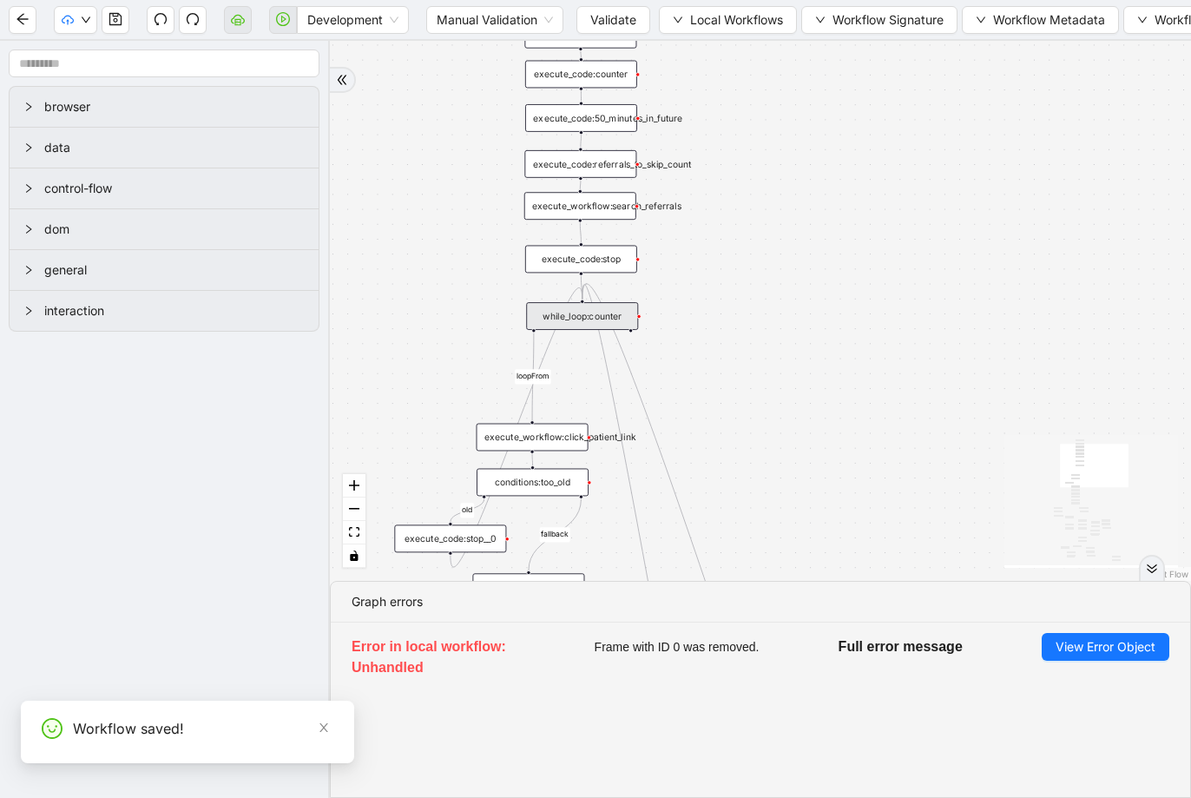
click at [609, 23] on span "Validate" at bounding box center [613, 19] width 46 height 19
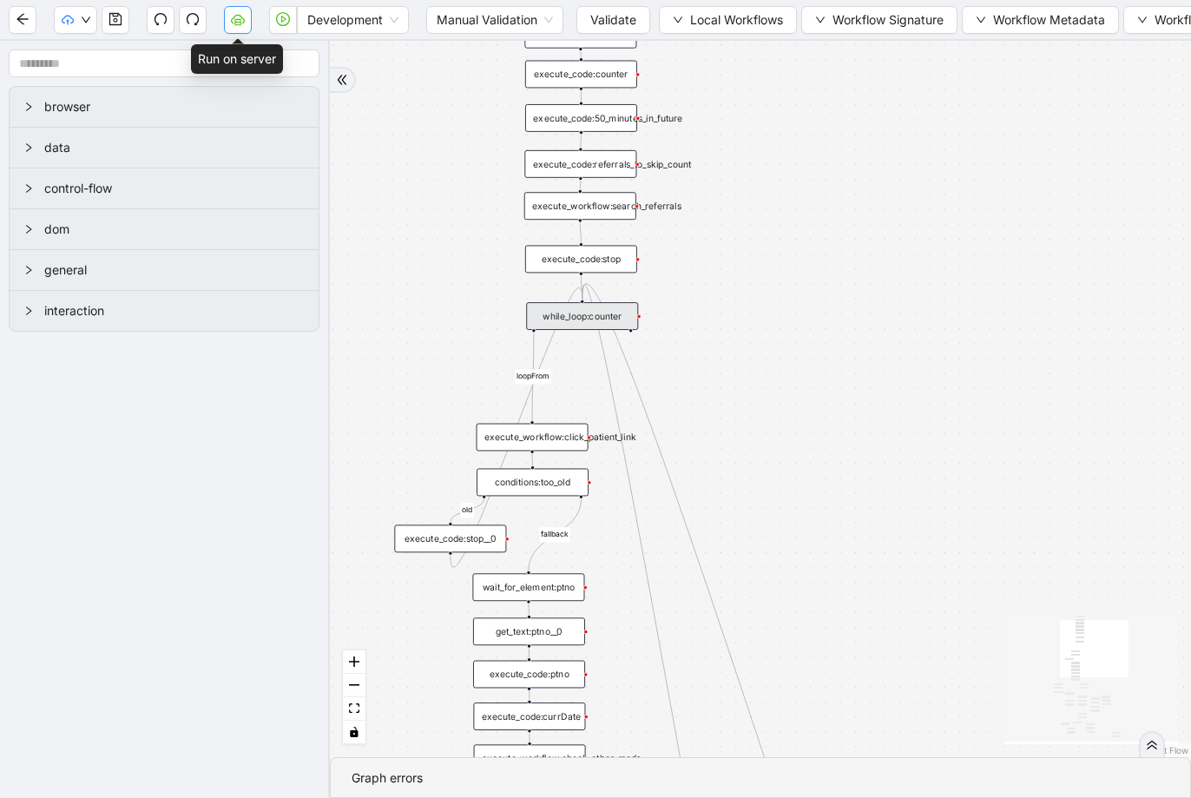
click at [250, 21] on button "button" at bounding box center [238, 20] width 28 height 28
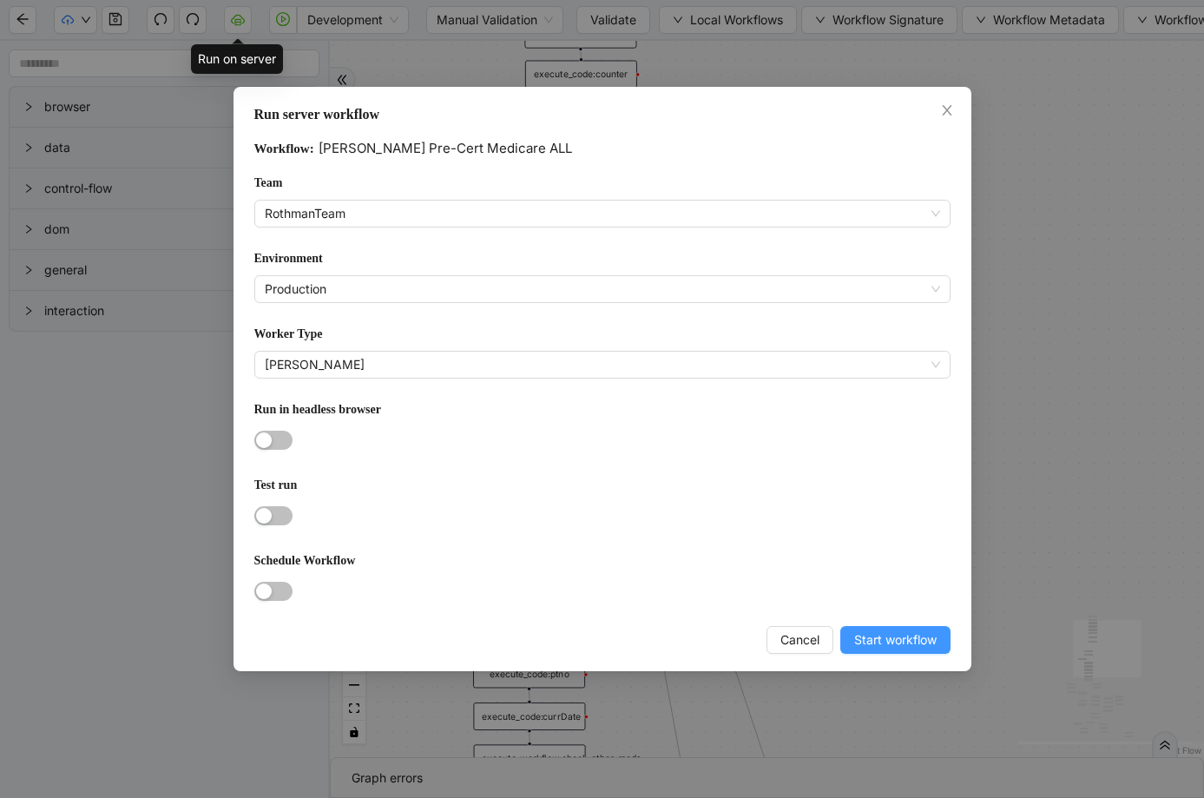
click at [886, 641] on span "Start workflow" at bounding box center [895, 639] width 82 height 19
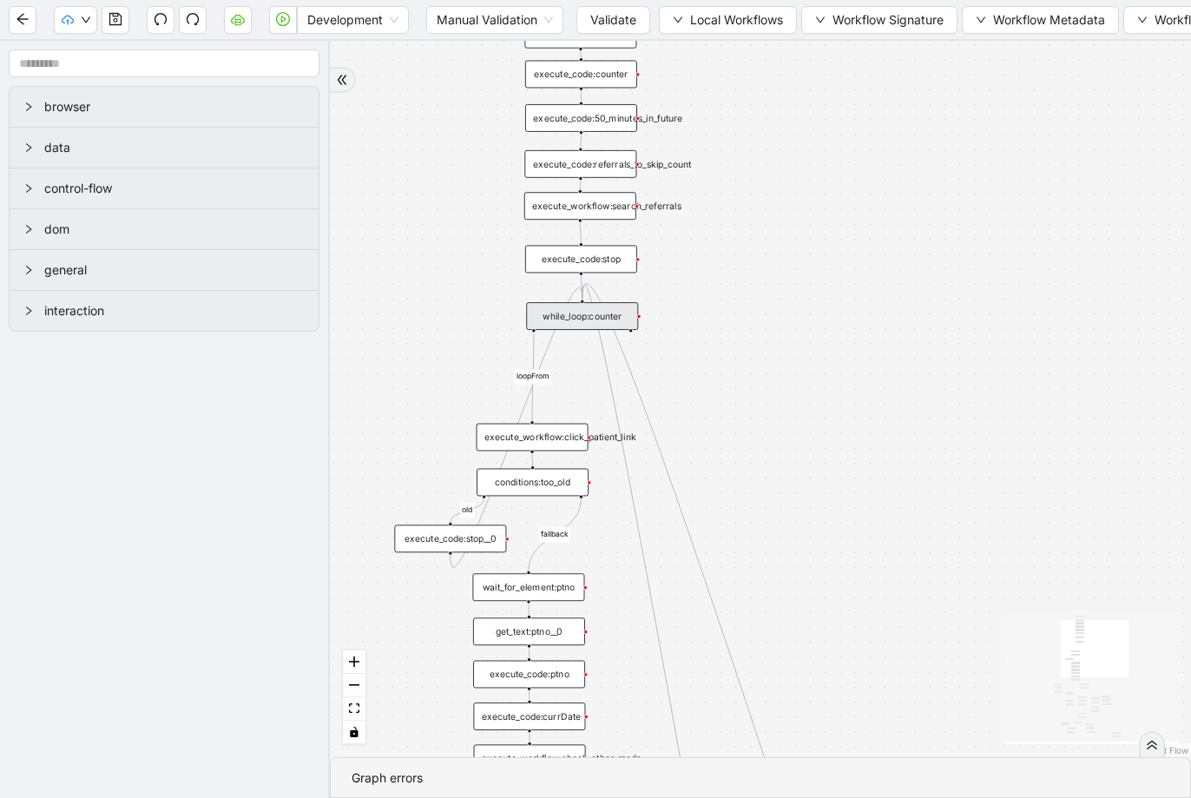
click at [602, 313] on div "while_loop:counter" at bounding box center [582, 316] width 112 height 28
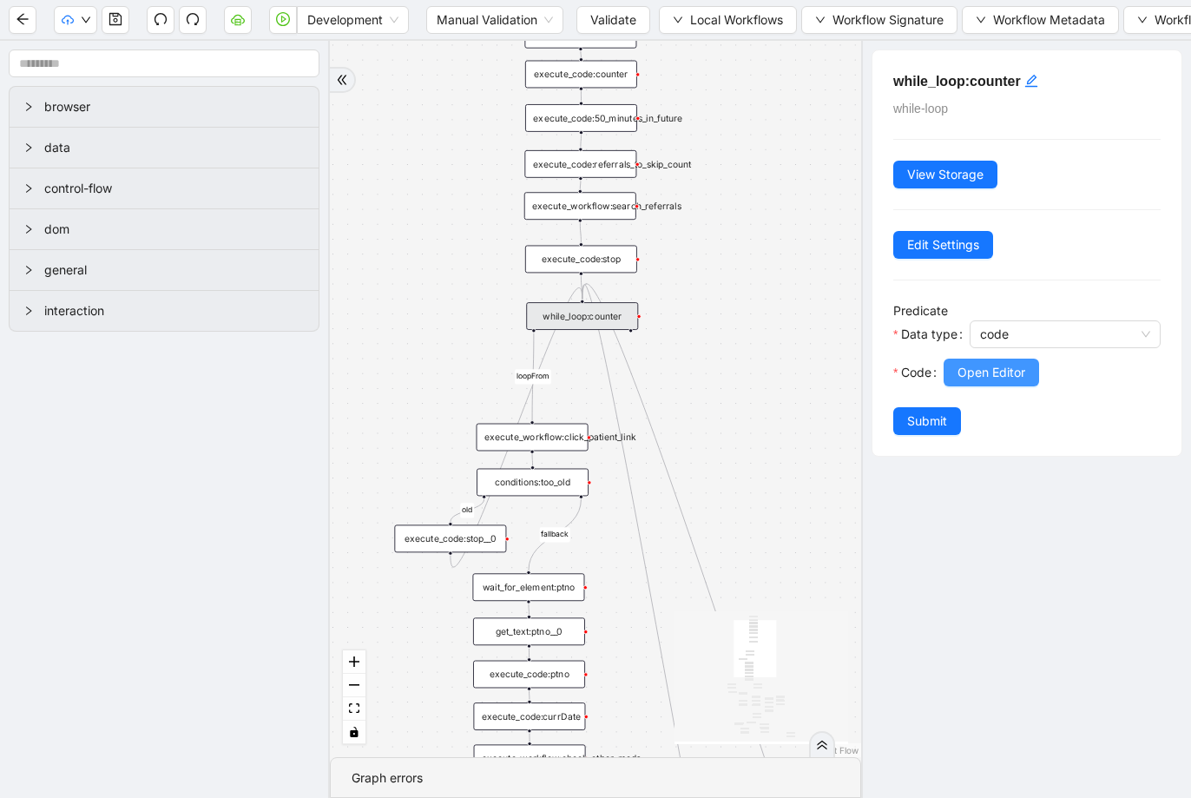
click at [1025, 373] on span "Open Editor" at bounding box center [992, 372] width 68 height 19
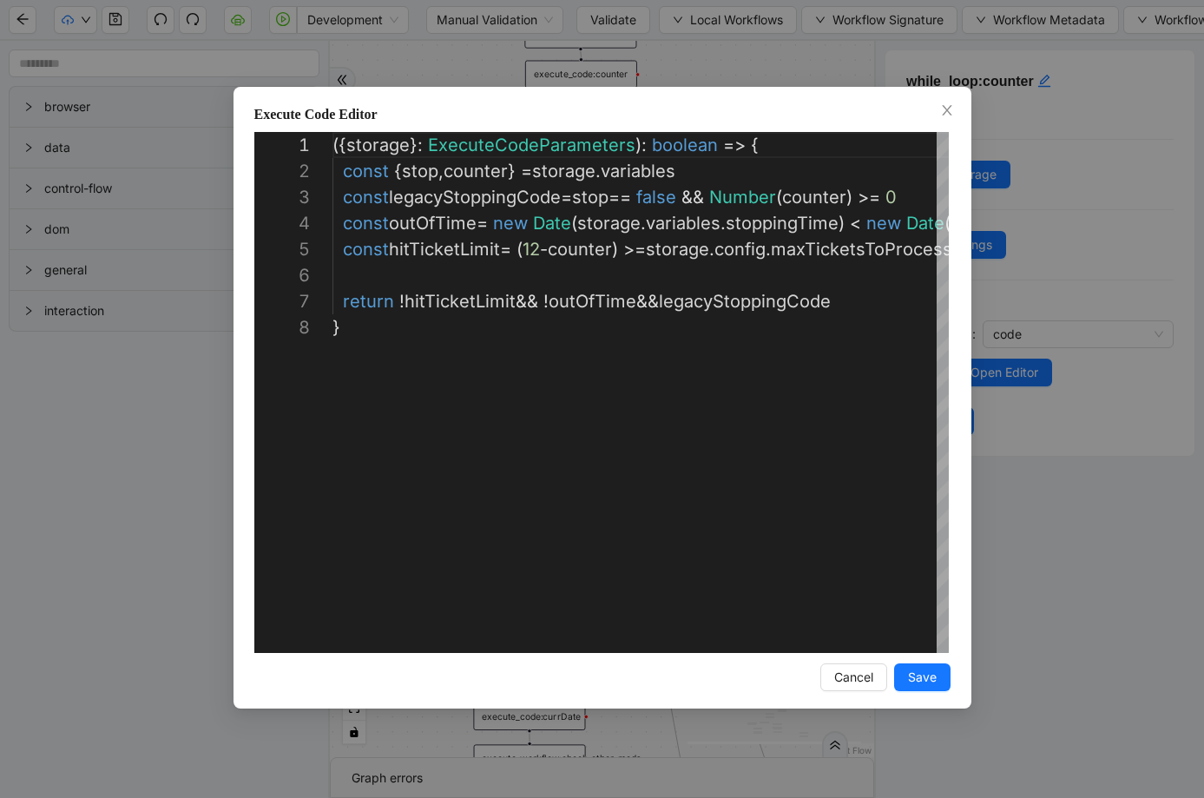
click at [1040, 332] on div "**********" at bounding box center [602, 399] width 1204 height 798
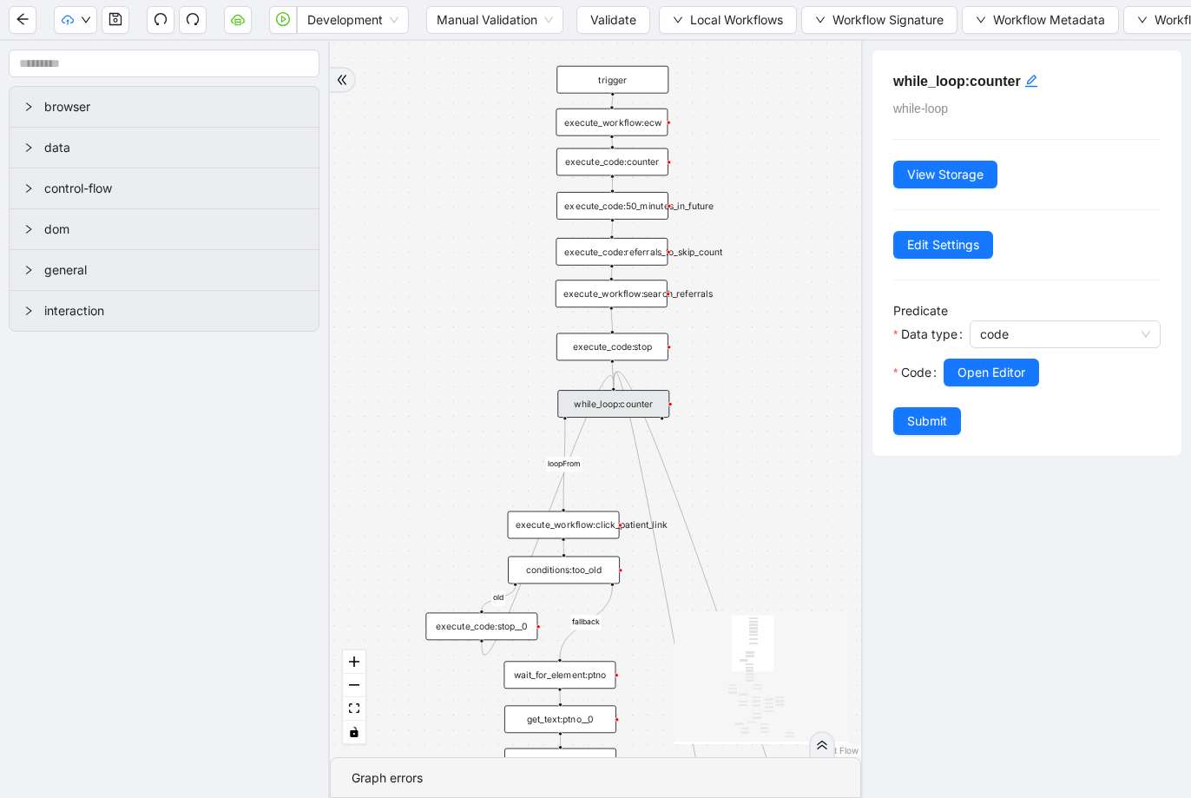
drag, startPoint x: 728, startPoint y: 343, endPoint x: 767, endPoint y: 444, distance: 108.5
click at [767, 444] on div "fallback success success fallback no_encounters end success success success old…" at bounding box center [595, 399] width 531 height 716
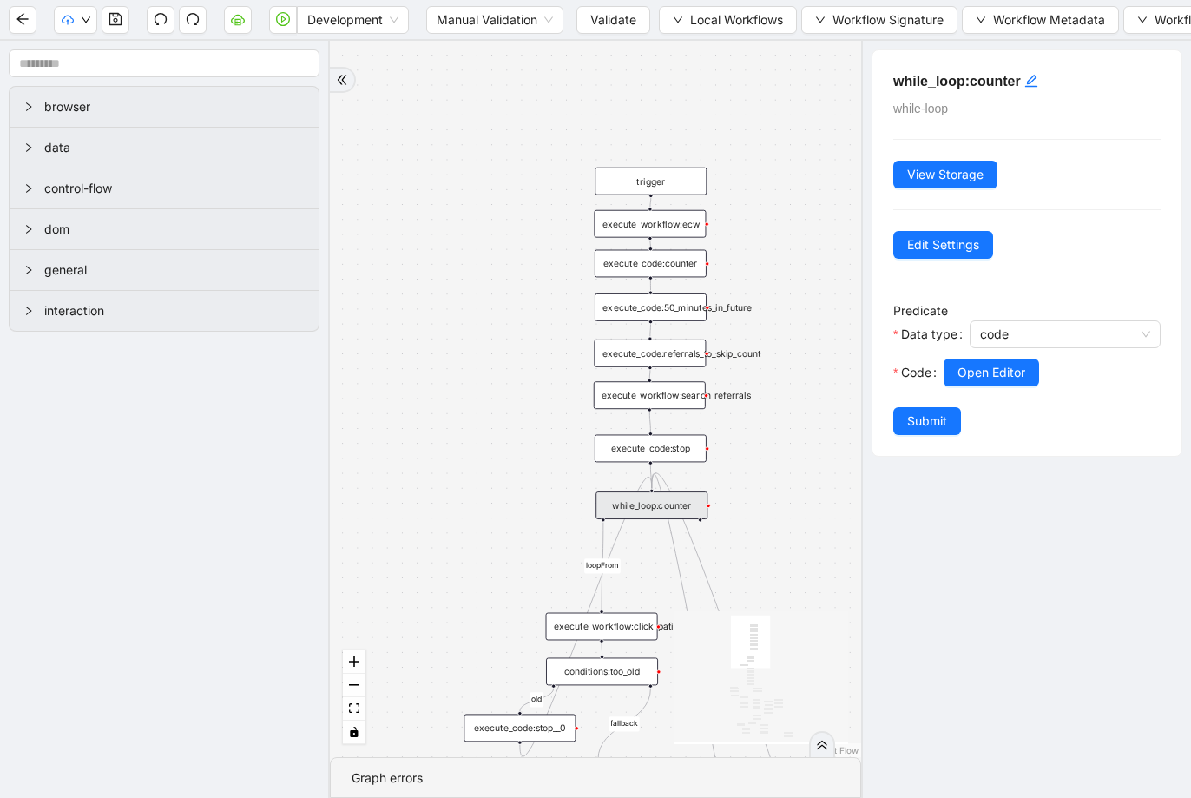
click at [682, 308] on div "execute_code:50_minutes_in_future" at bounding box center [651, 307] width 112 height 28
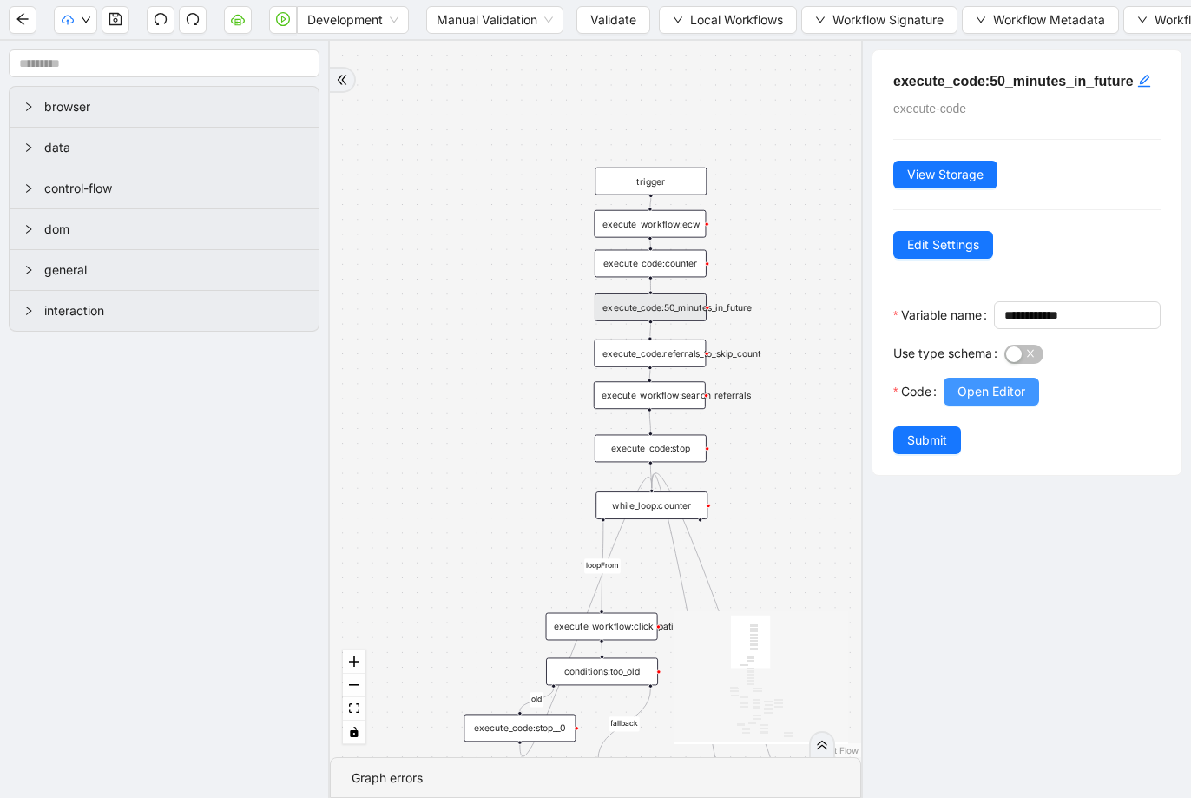
click at [998, 401] on span "Open Editor" at bounding box center [992, 391] width 68 height 19
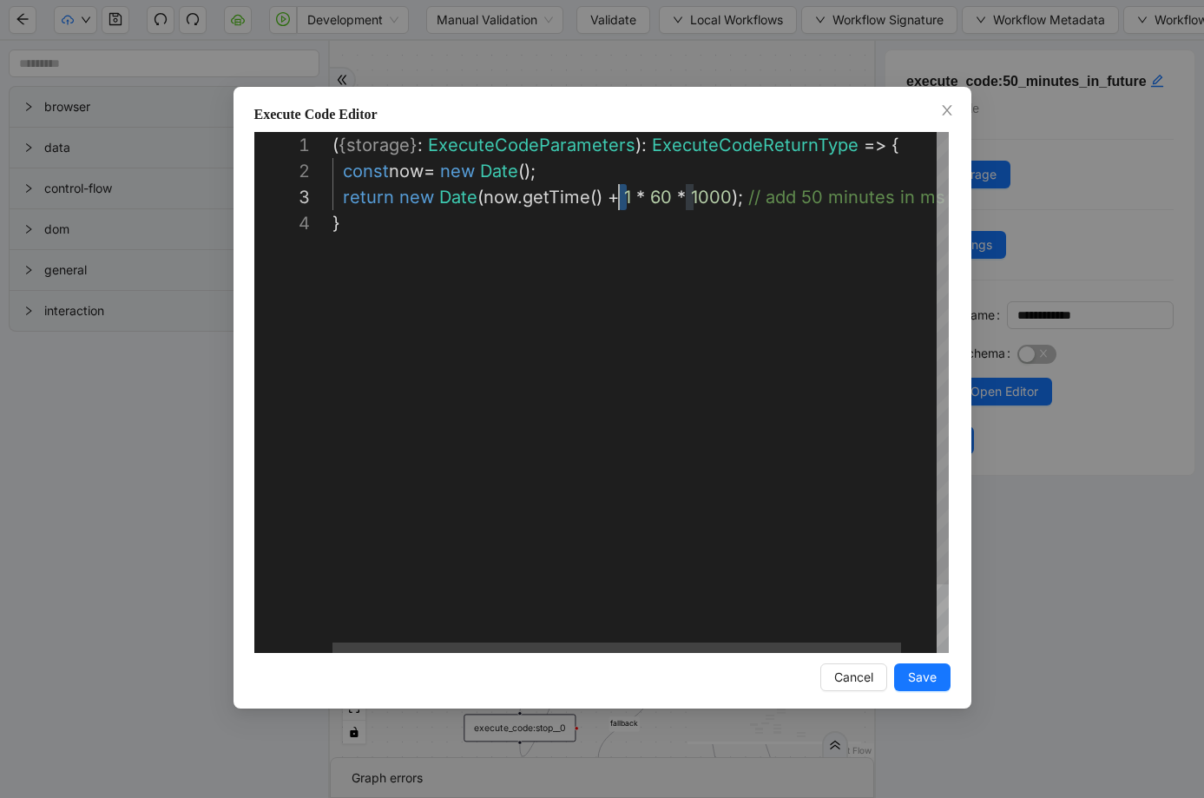
scroll to position [52, 286]
drag, startPoint x: 628, startPoint y: 200, endPoint x: 619, endPoint y: 197, distance: 9.1
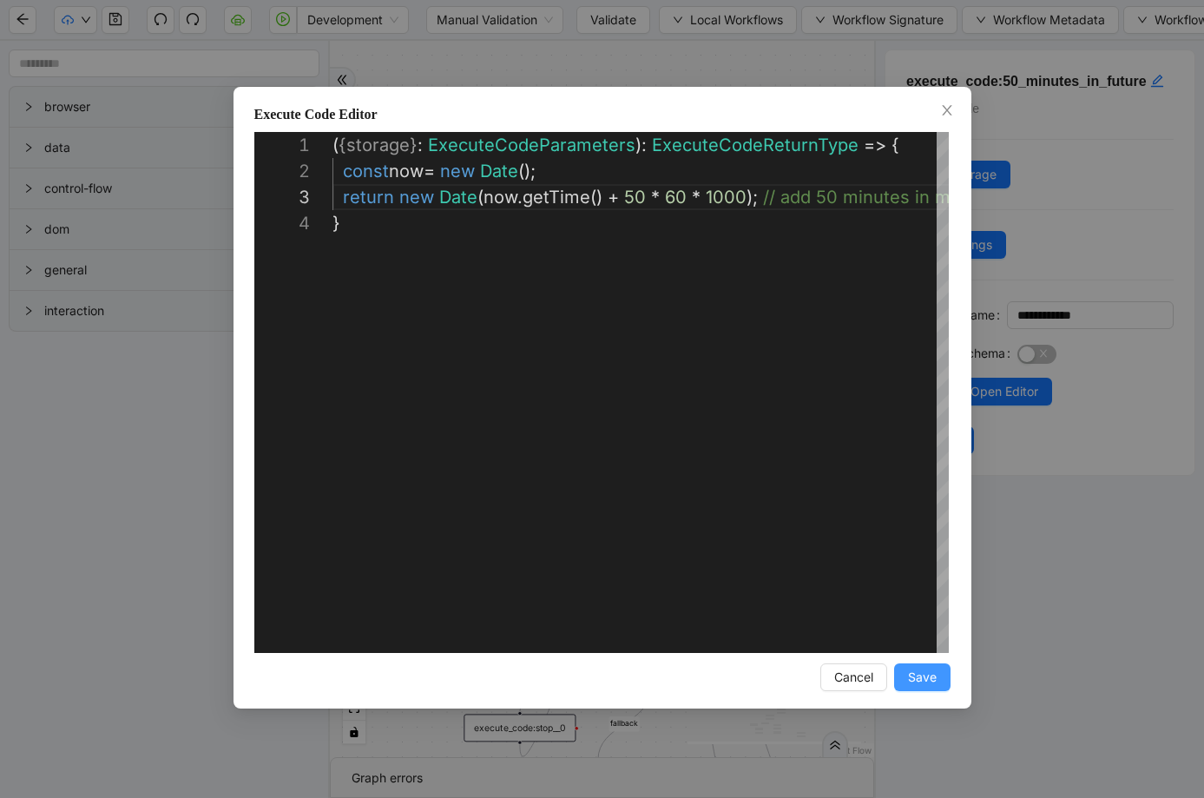
type textarea "**********"
click at [922, 682] on span "Save" at bounding box center [922, 677] width 29 height 19
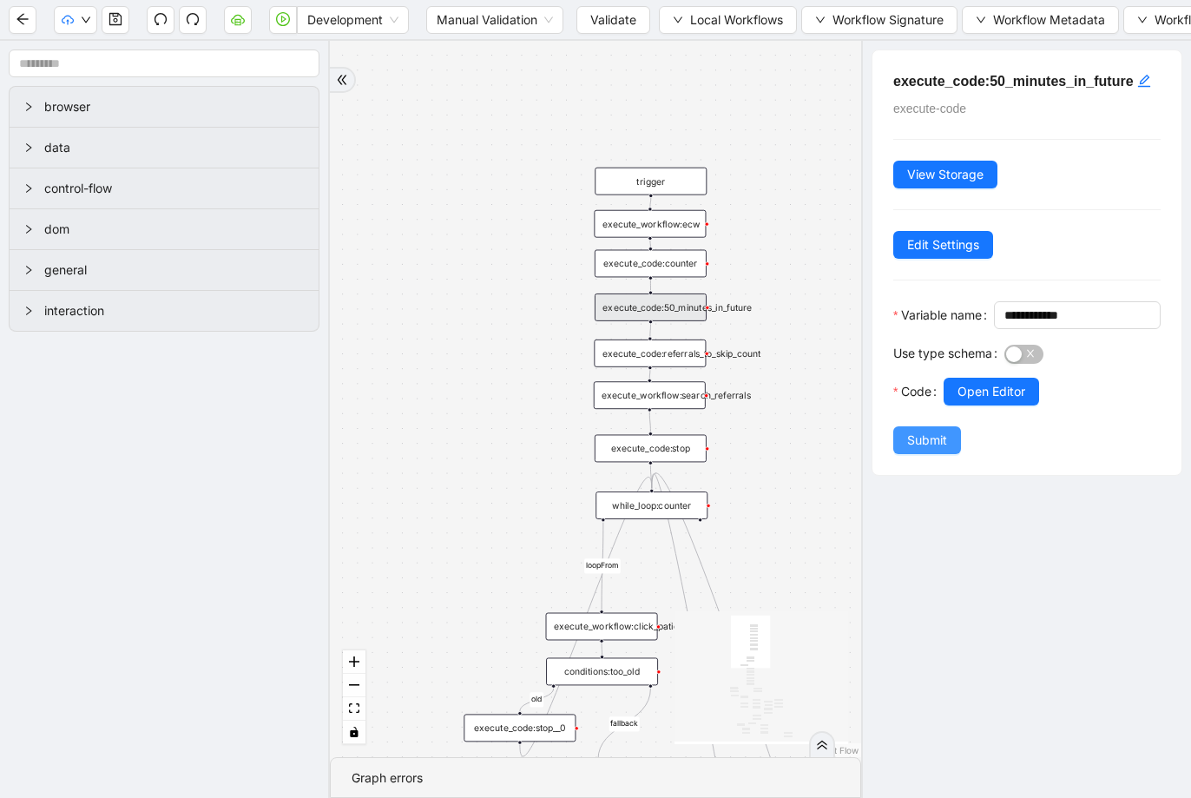
click at [934, 450] on span "Submit" at bounding box center [927, 440] width 40 height 19
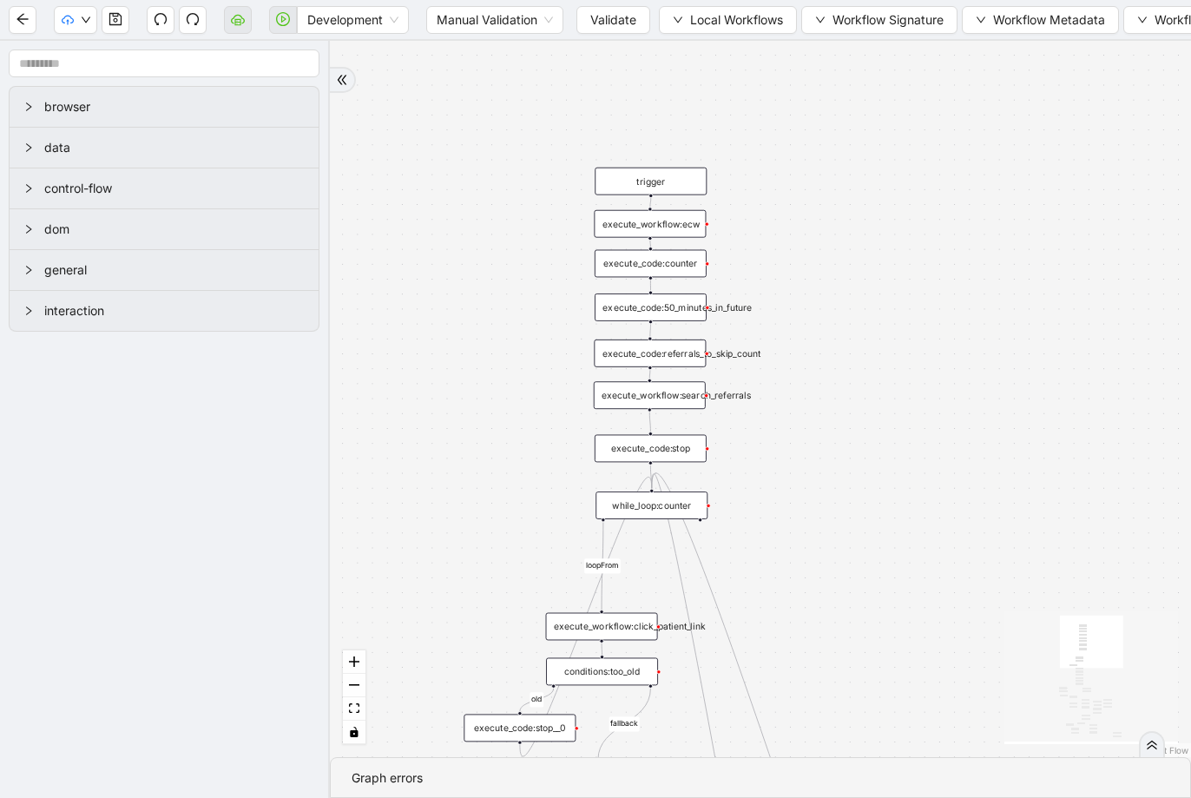
click at [660, 262] on div "execute_code:counter" at bounding box center [651, 264] width 112 height 28
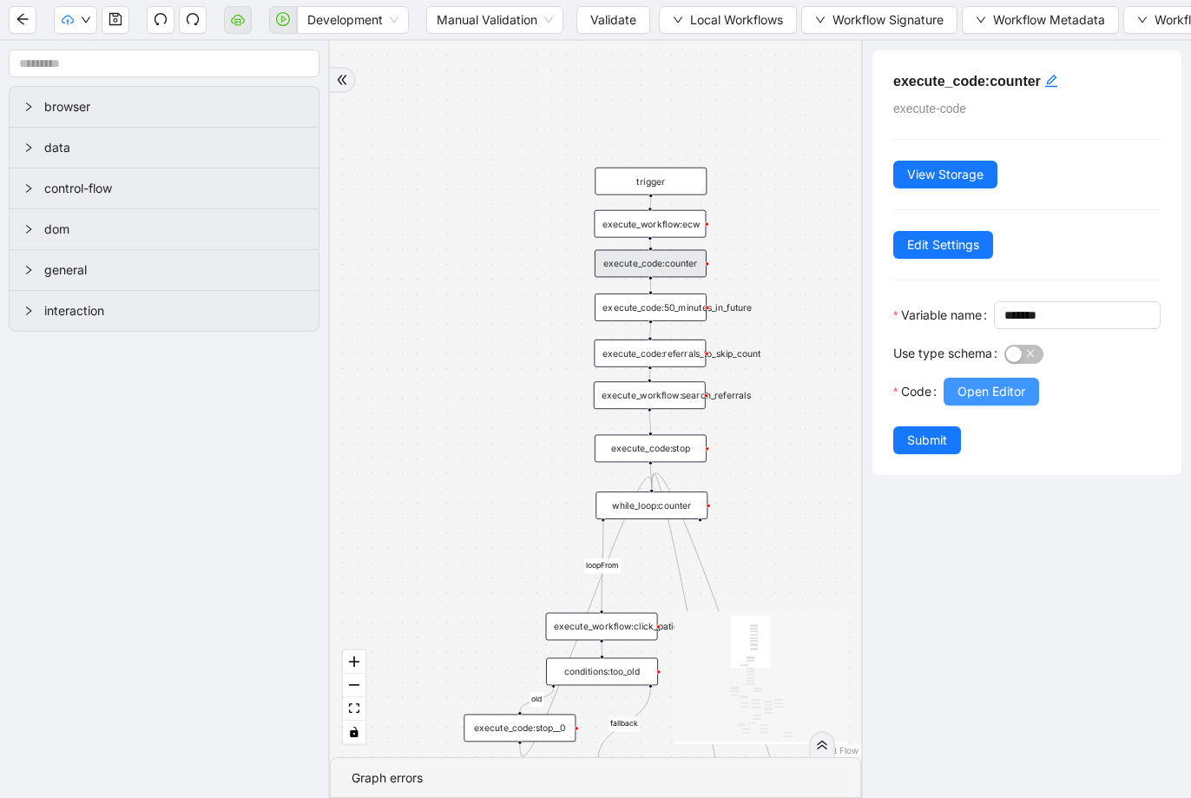
click at [971, 401] on span "Open Editor" at bounding box center [992, 391] width 68 height 19
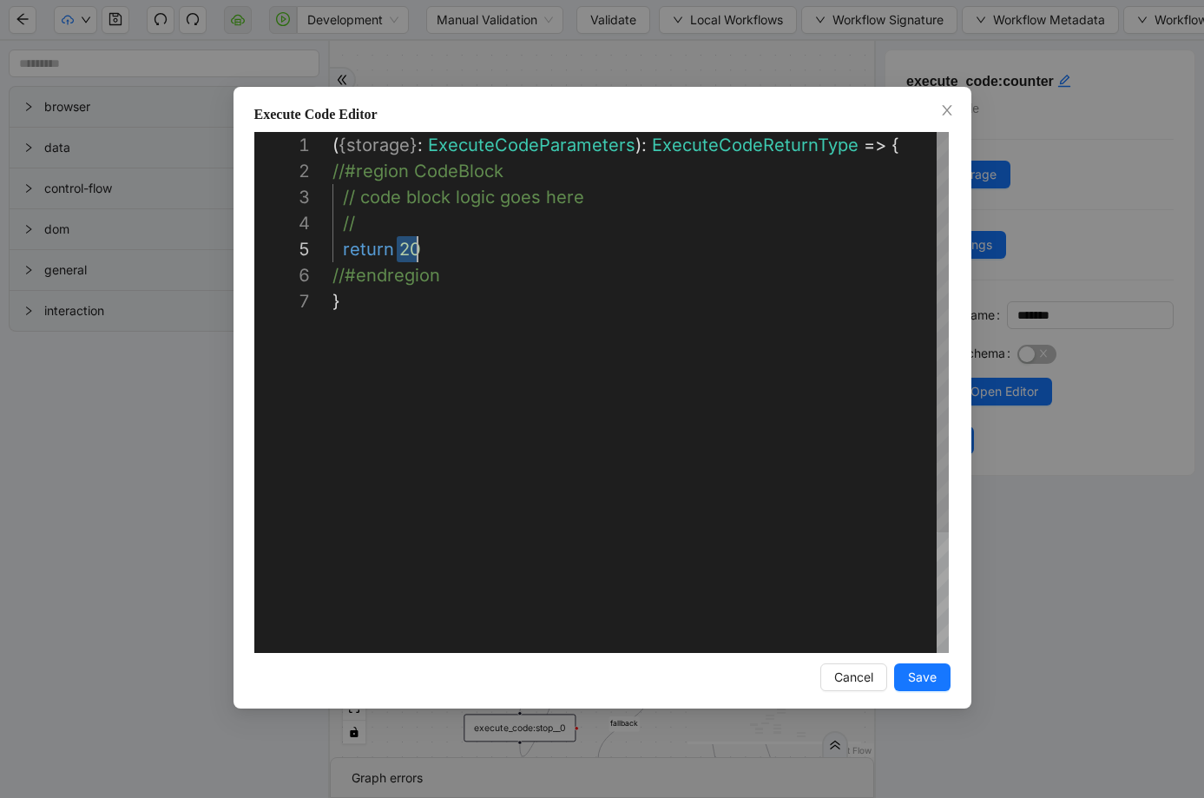
scroll to position [104, 85]
drag, startPoint x: 400, startPoint y: 250, endPoint x: 423, endPoint y: 252, distance: 22.6
type textarea "**********"
click at [914, 674] on span "Save" at bounding box center [922, 677] width 29 height 19
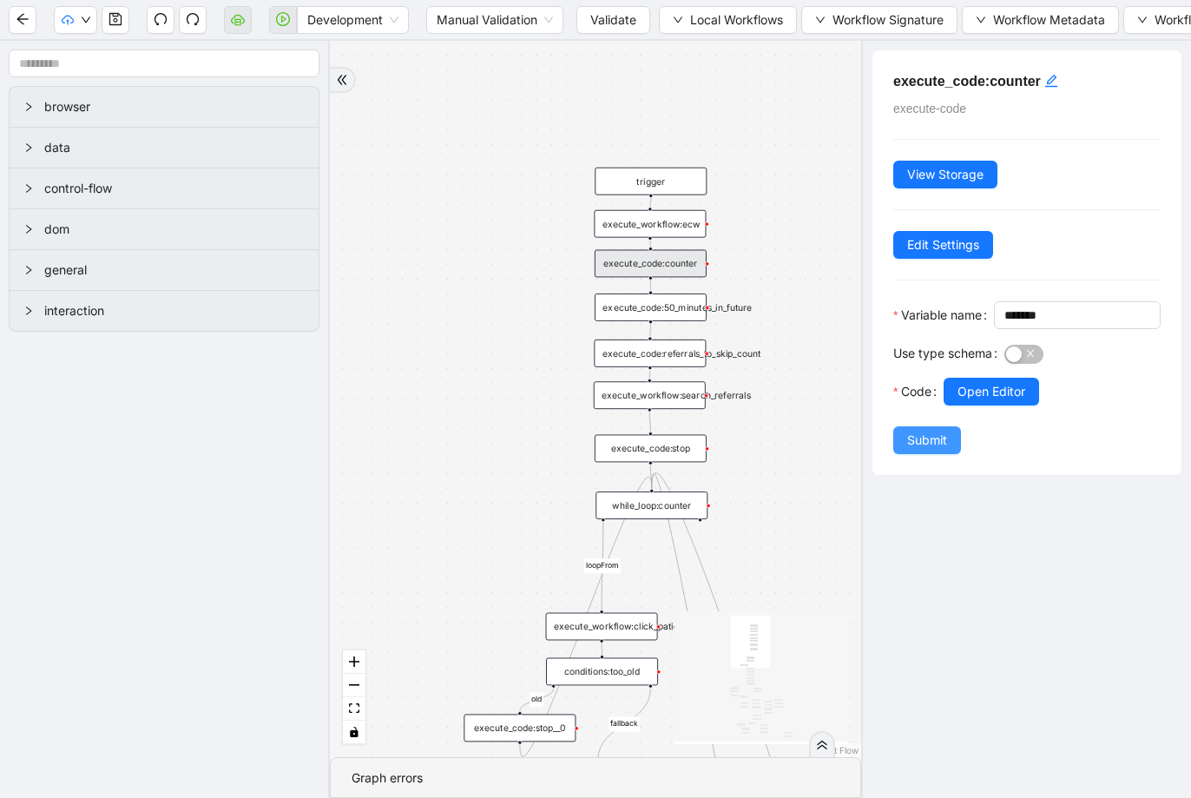
click at [930, 450] on span "Submit" at bounding box center [927, 440] width 40 height 19
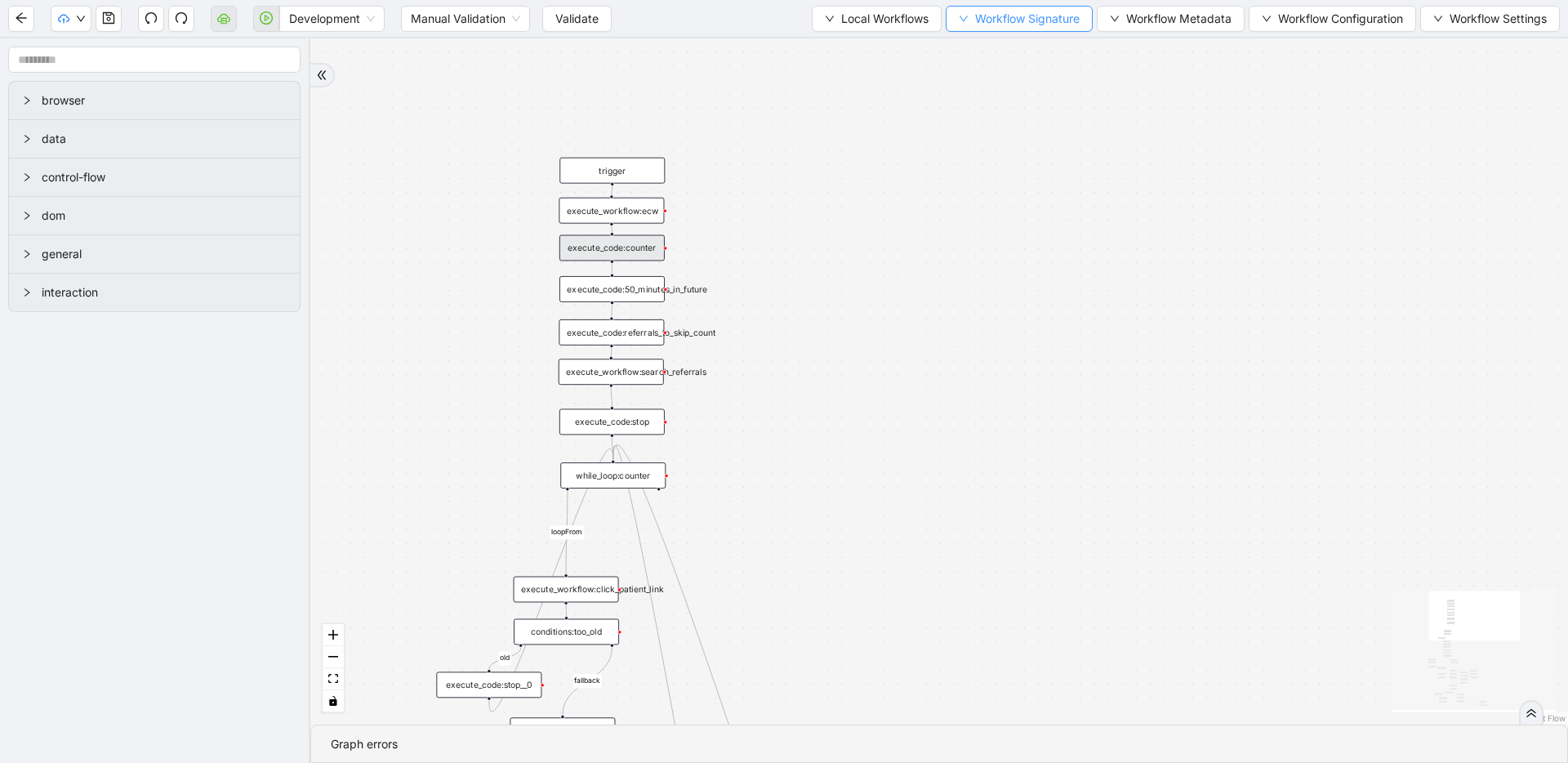
click at [1011, 20] on span "Workflow Signature" at bounding box center [1027, 18] width 104 height 18
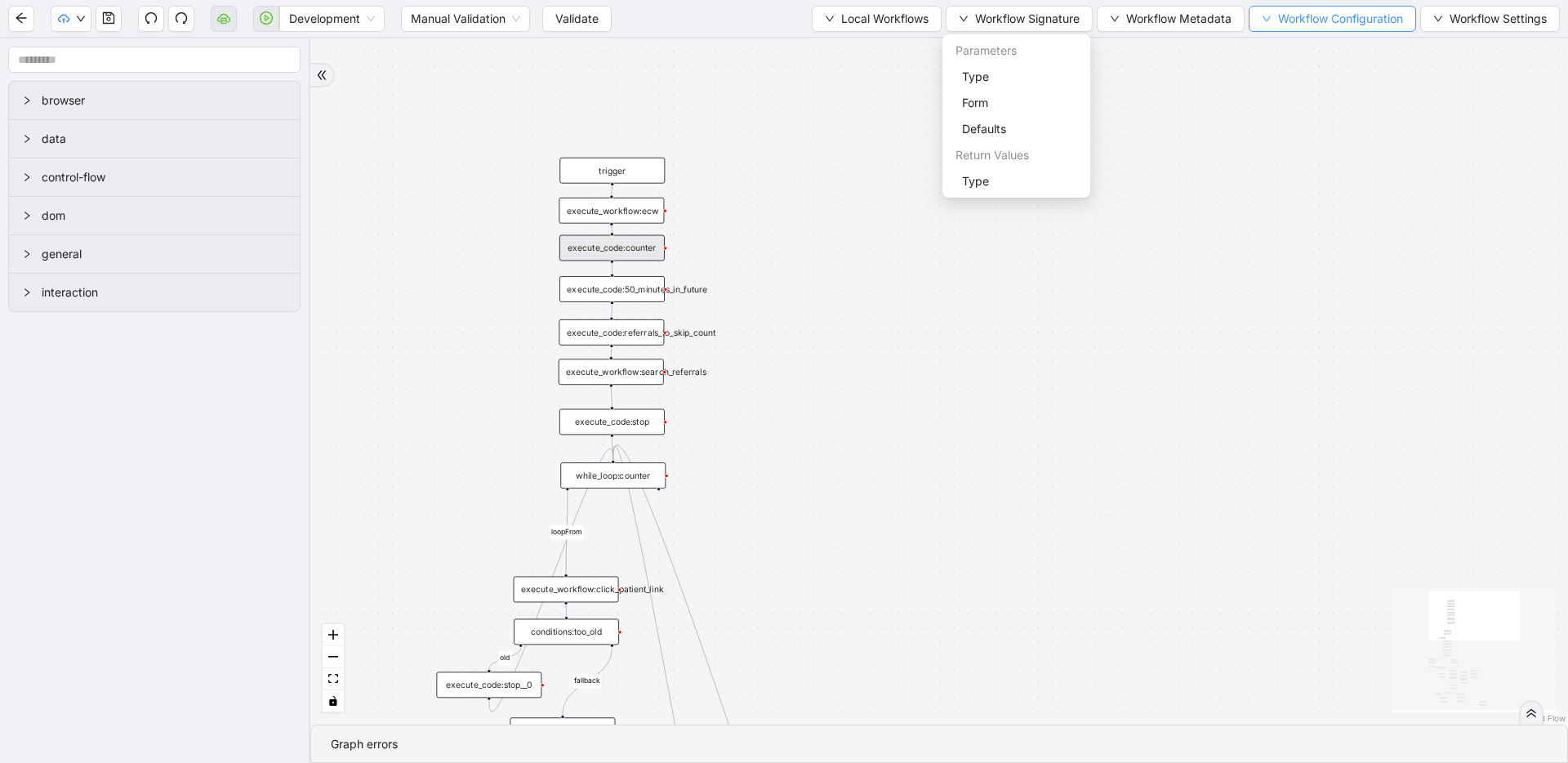
click at [1323, 19] on span "Workflow Configuration" at bounding box center [1340, 18] width 125 height 18
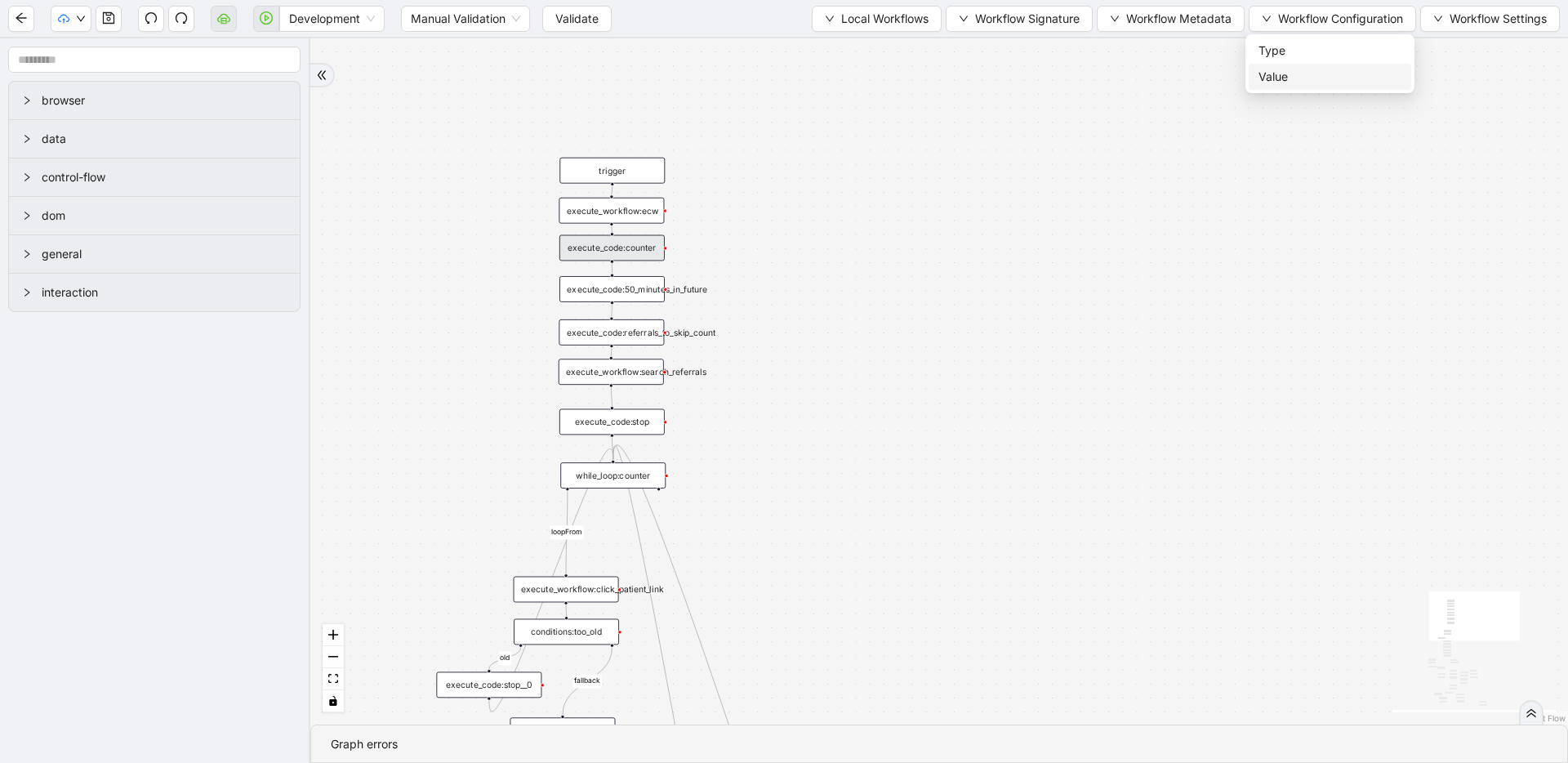
click at [1303, 83] on span "Value" at bounding box center [1330, 76] width 143 height 18
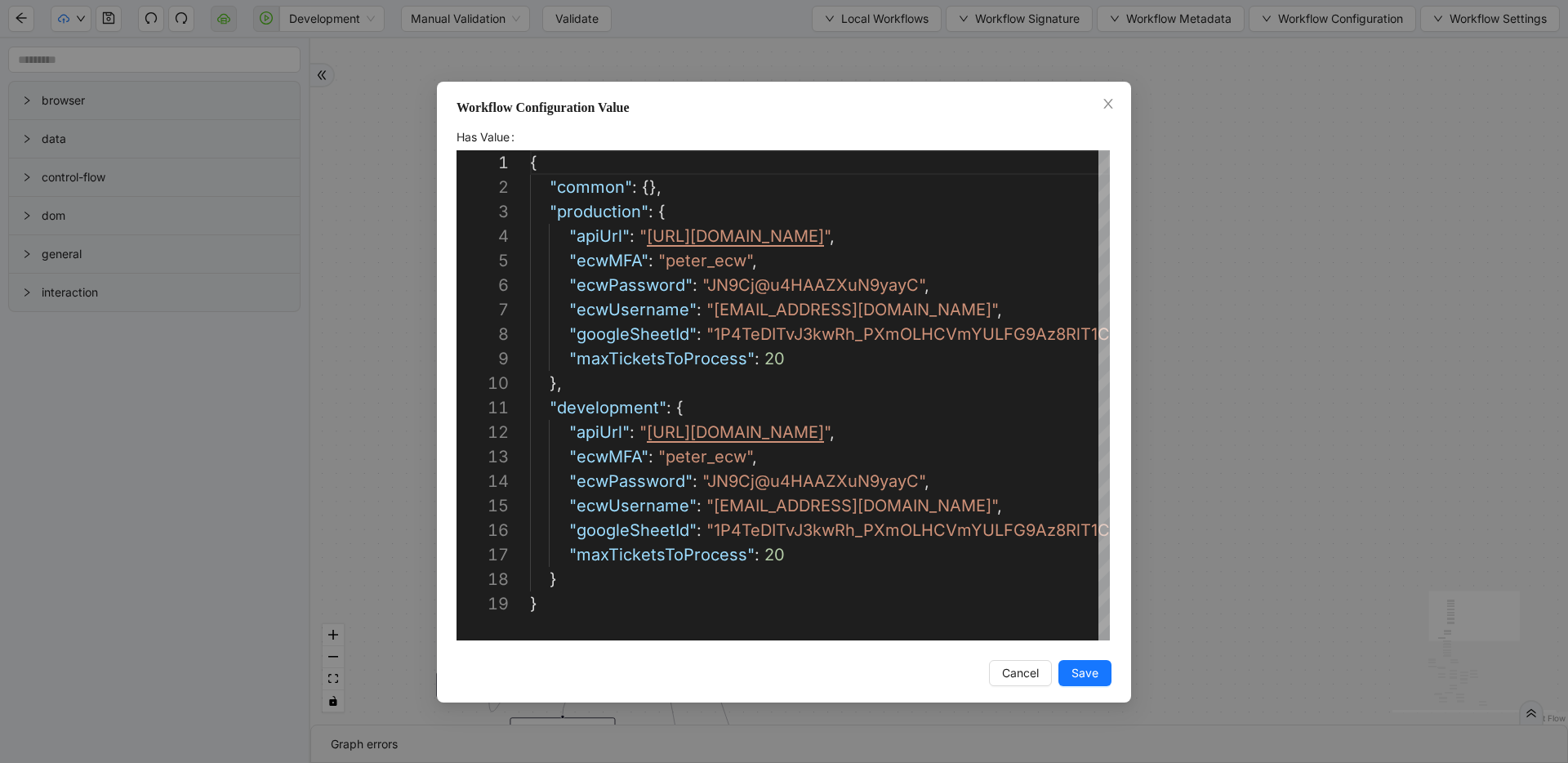
scroll to position [245, 0]
click at [763, 362] on div "{ "common" : {}, "production" : { "apiUrl" : " https://rpa-server-prod.onrender…" at bounding box center [868, 616] width 677 height 931
type textarea "**********"
click at [1093, 672] on span "Save" at bounding box center [1085, 673] width 27 height 18
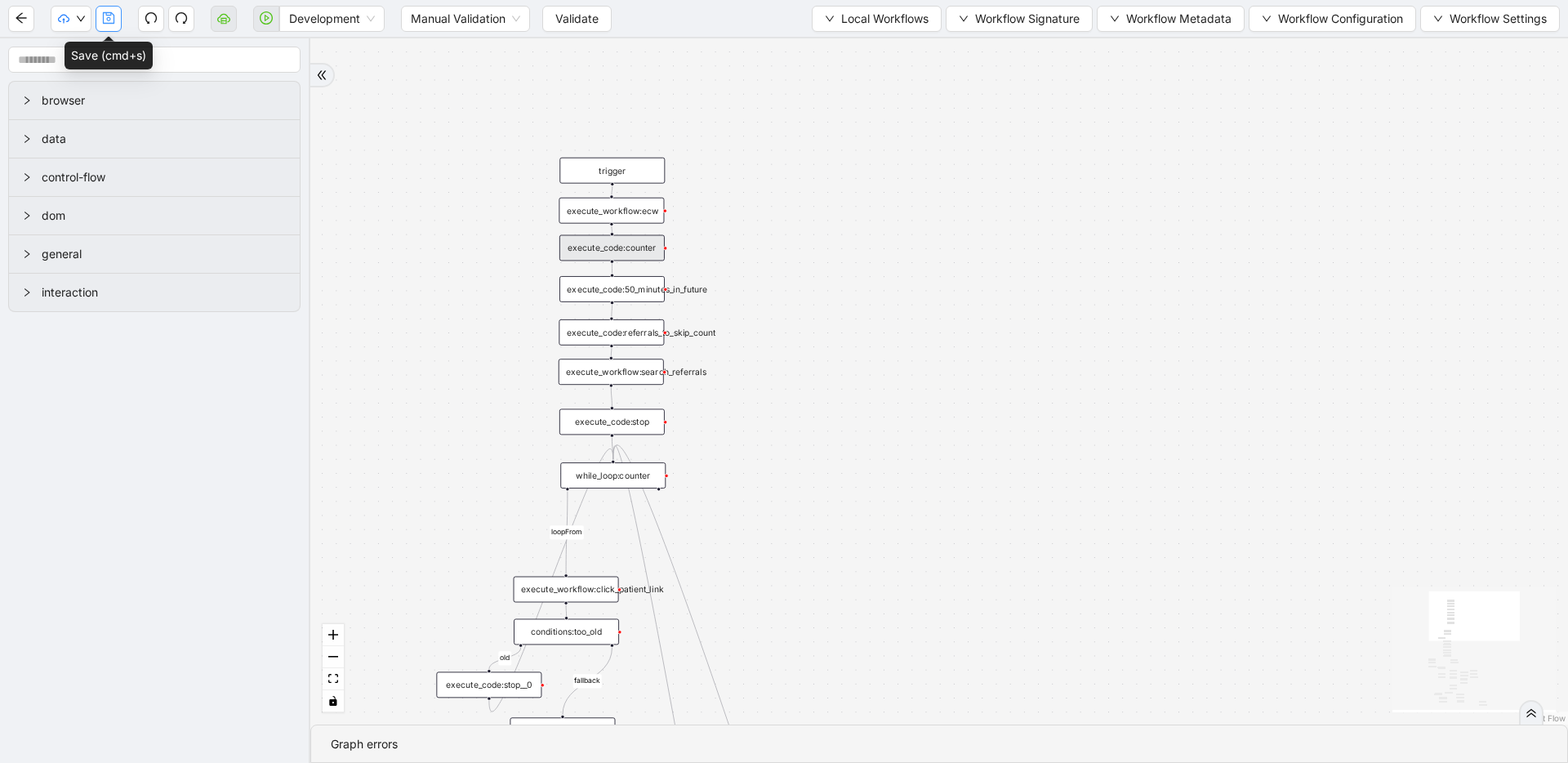
click at [110, 15] on icon "save" at bounding box center [108, 18] width 11 height 11
click at [567, 20] on span "Validate" at bounding box center [577, 18] width 43 height 18
click at [225, 23] on icon "cloud-server" at bounding box center [223, 20] width 6 height 6
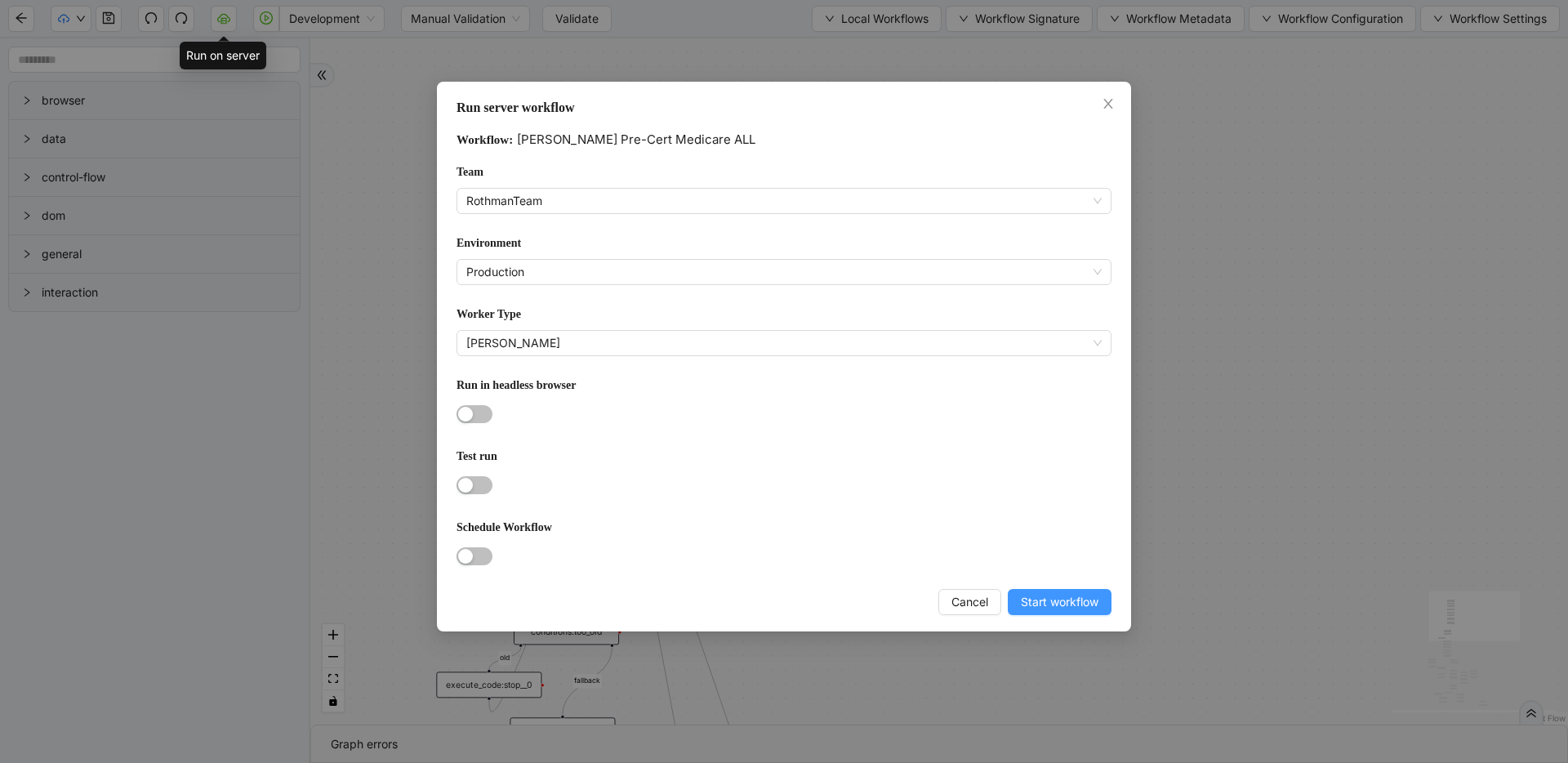
click at [1045, 602] on span "Start workflow" at bounding box center [1059, 601] width 77 height 18
